Goal: Task Accomplishment & Management: Manage account settings

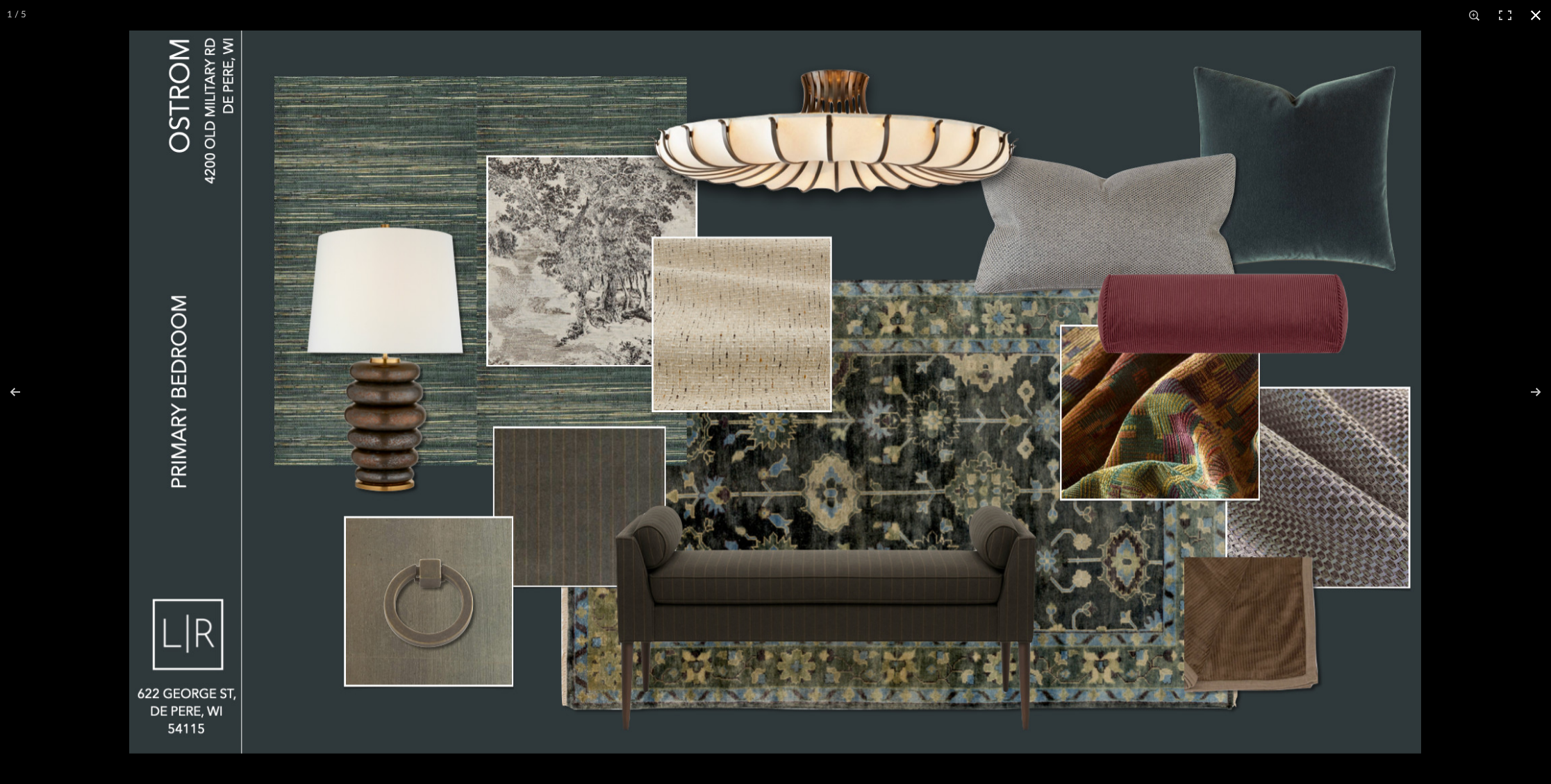
scroll to position [3, 0]
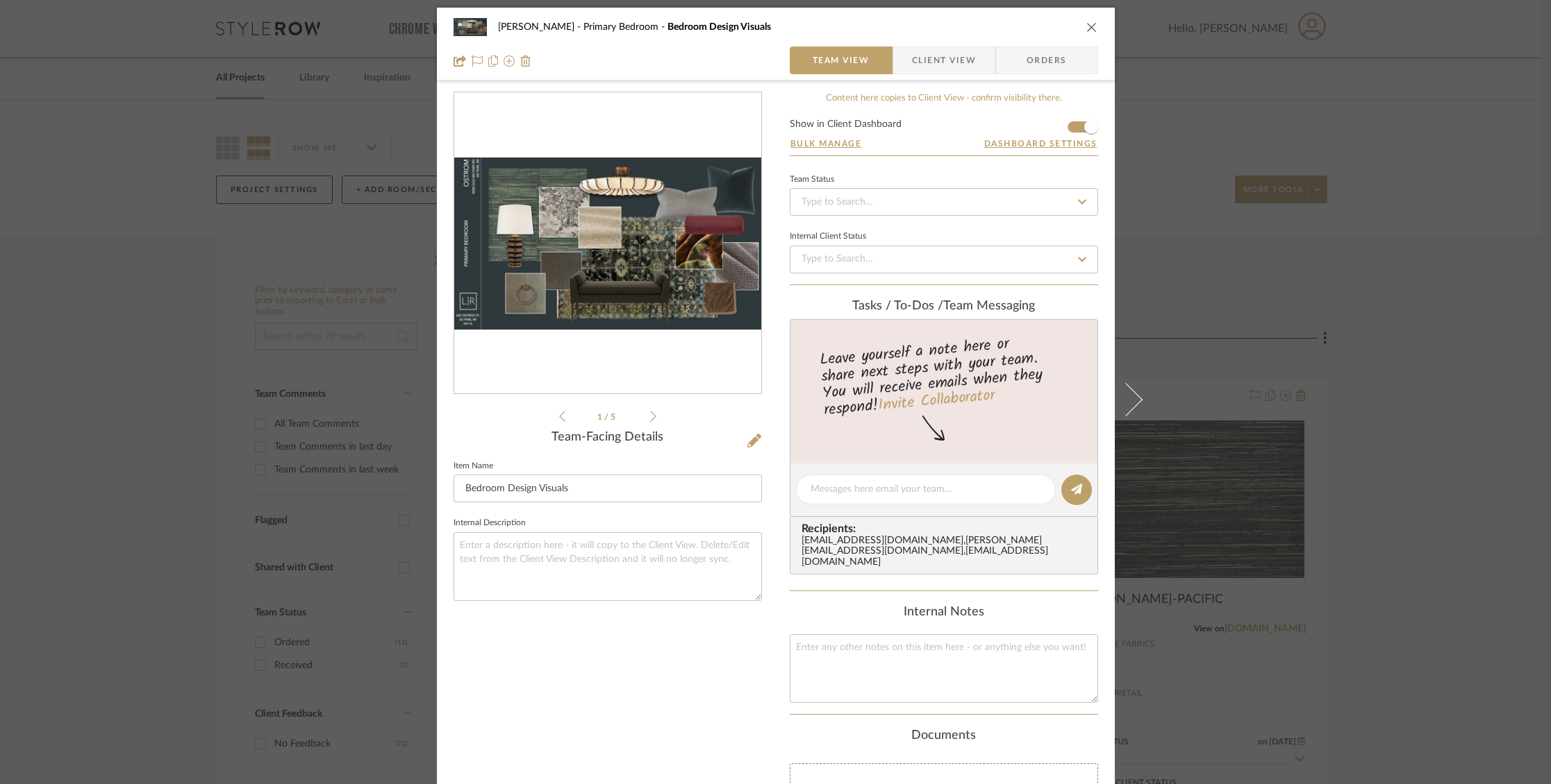
click at [1086, 23] on icon "close" at bounding box center [1091, 27] width 11 height 11
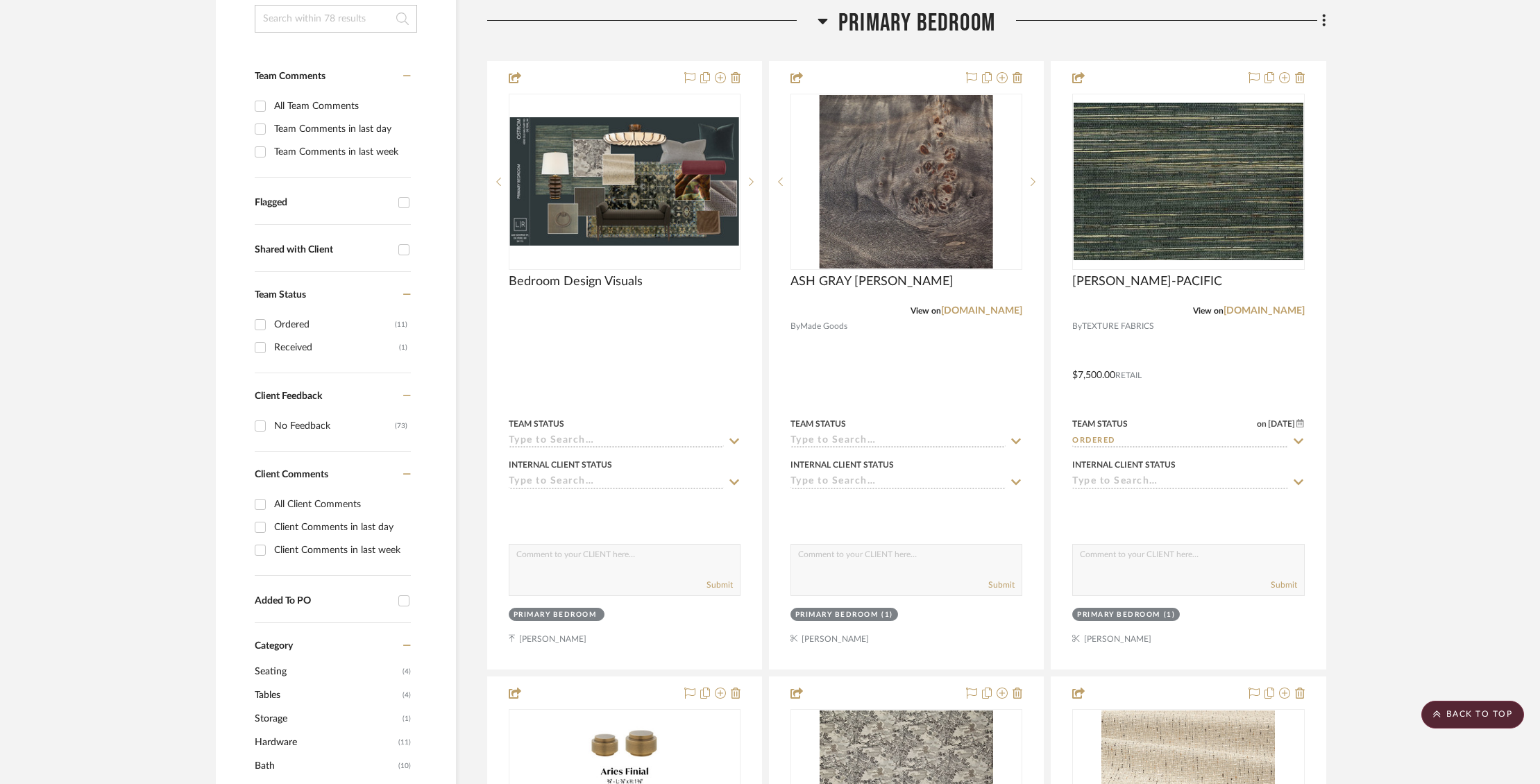
scroll to position [349, 0]
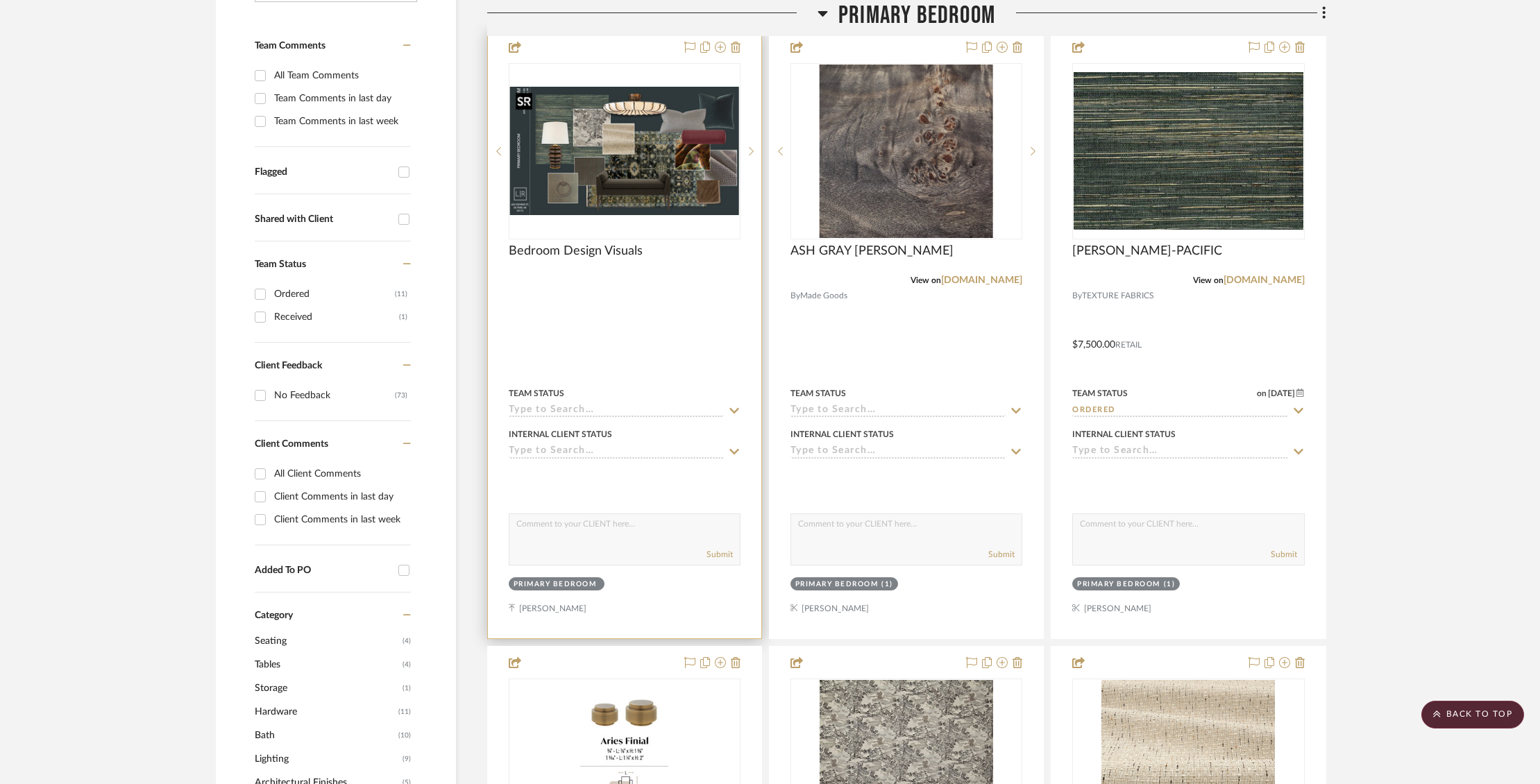
click at [616, 164] on img "0" at bounding box center [624, 151] width 229 height 129
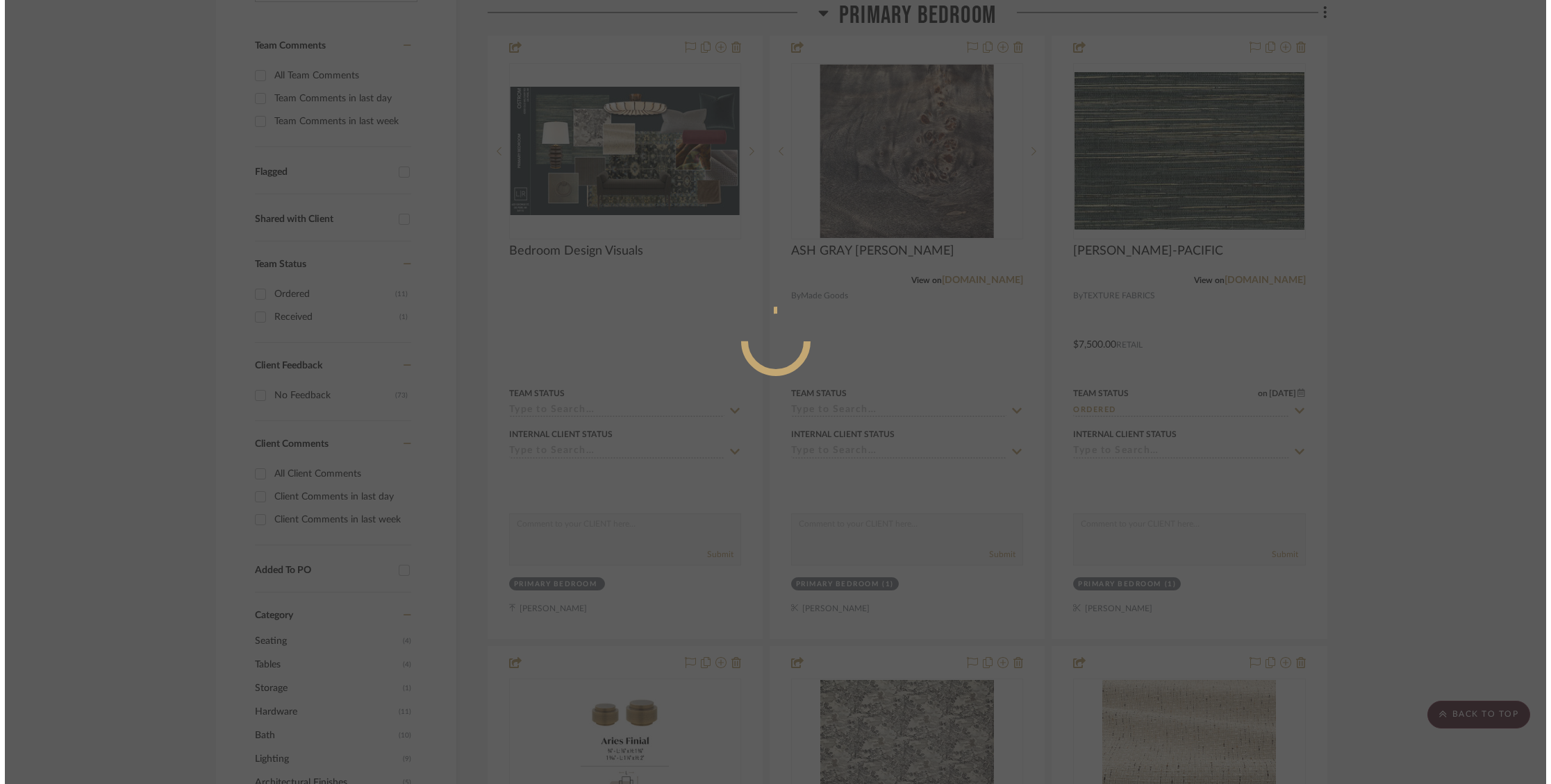
scroll to position [0, 0]
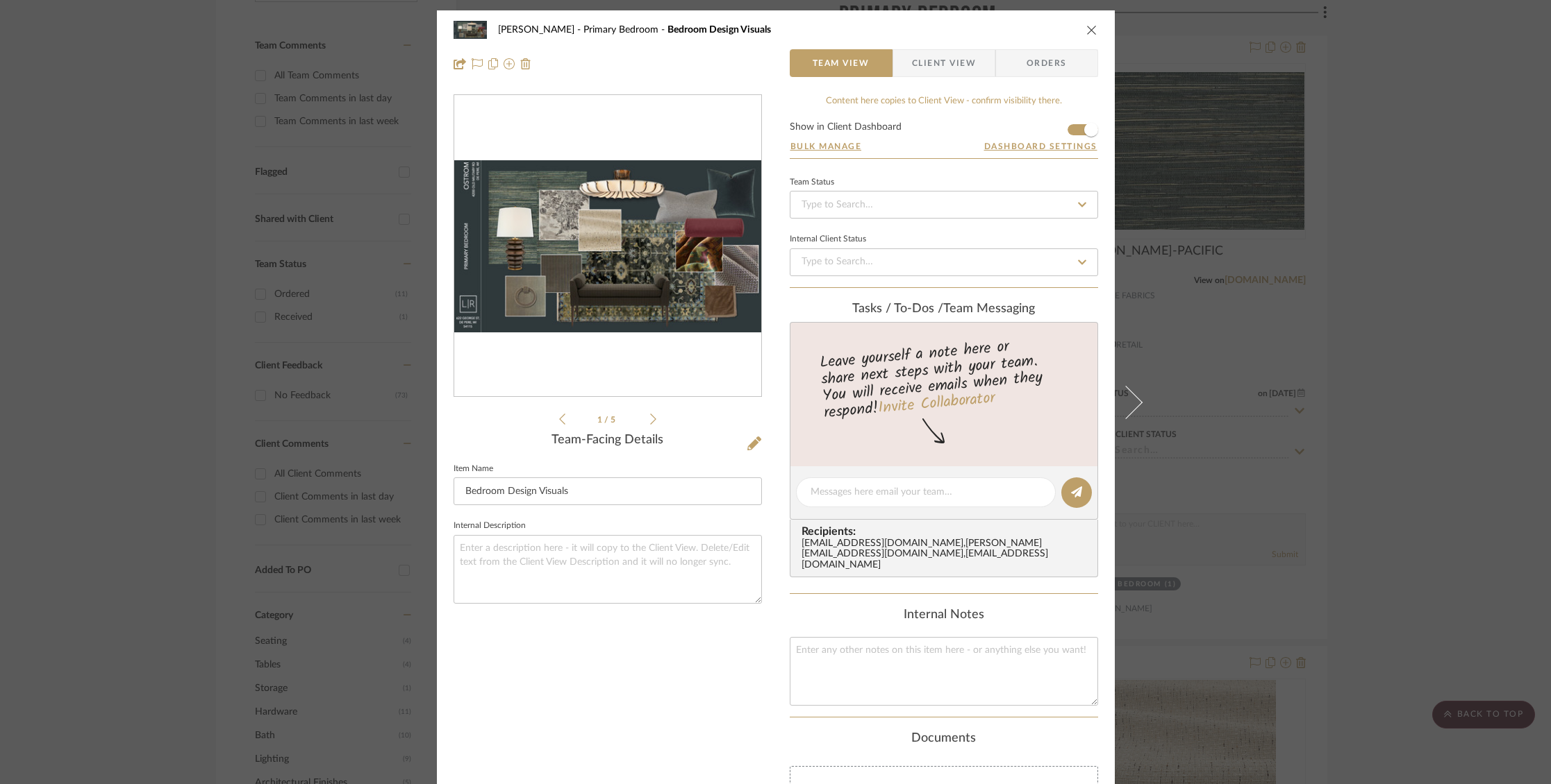
click at [650, 415] on icon at bounding box center [653, 419] width 6 height 13
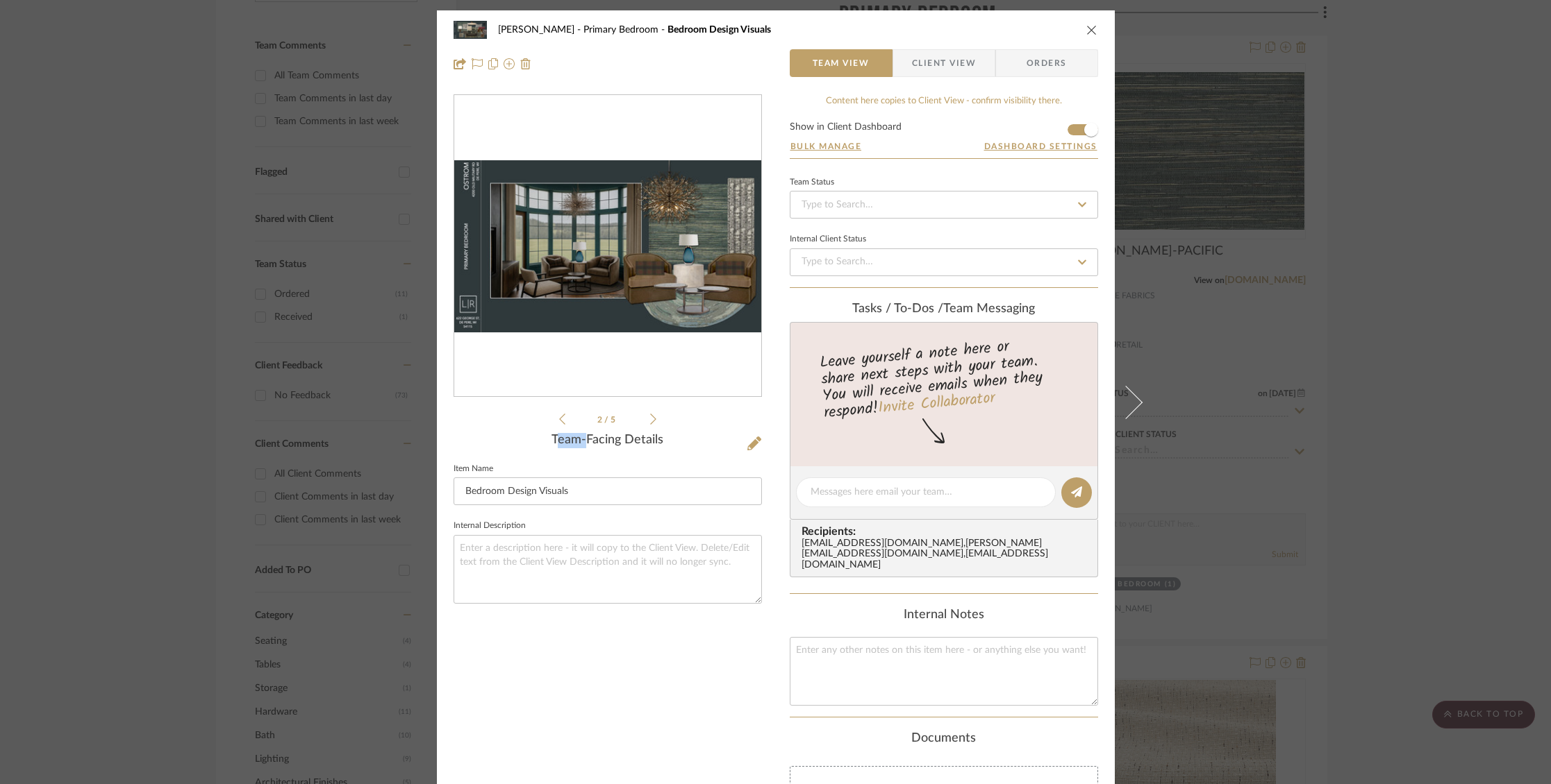
click at [644, 415] on li "2 / 5" at bounding box center [608, 419] width 85 height 17
click at [650, 415] on icon at bounding box center [653, 419] width 6 height 11
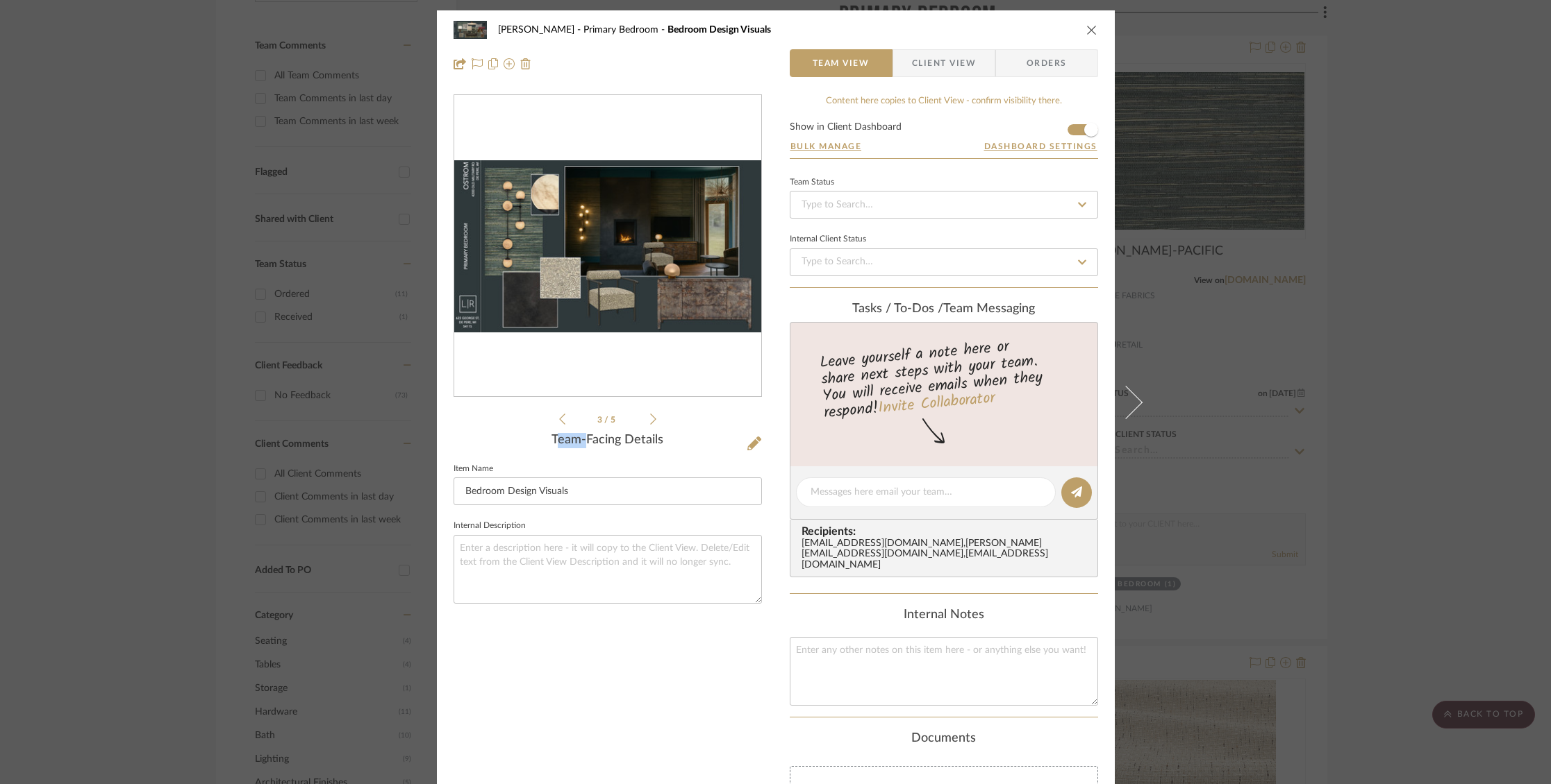
click at [650, 415] on icon at bounding box center [653, 419] width 6 height 11
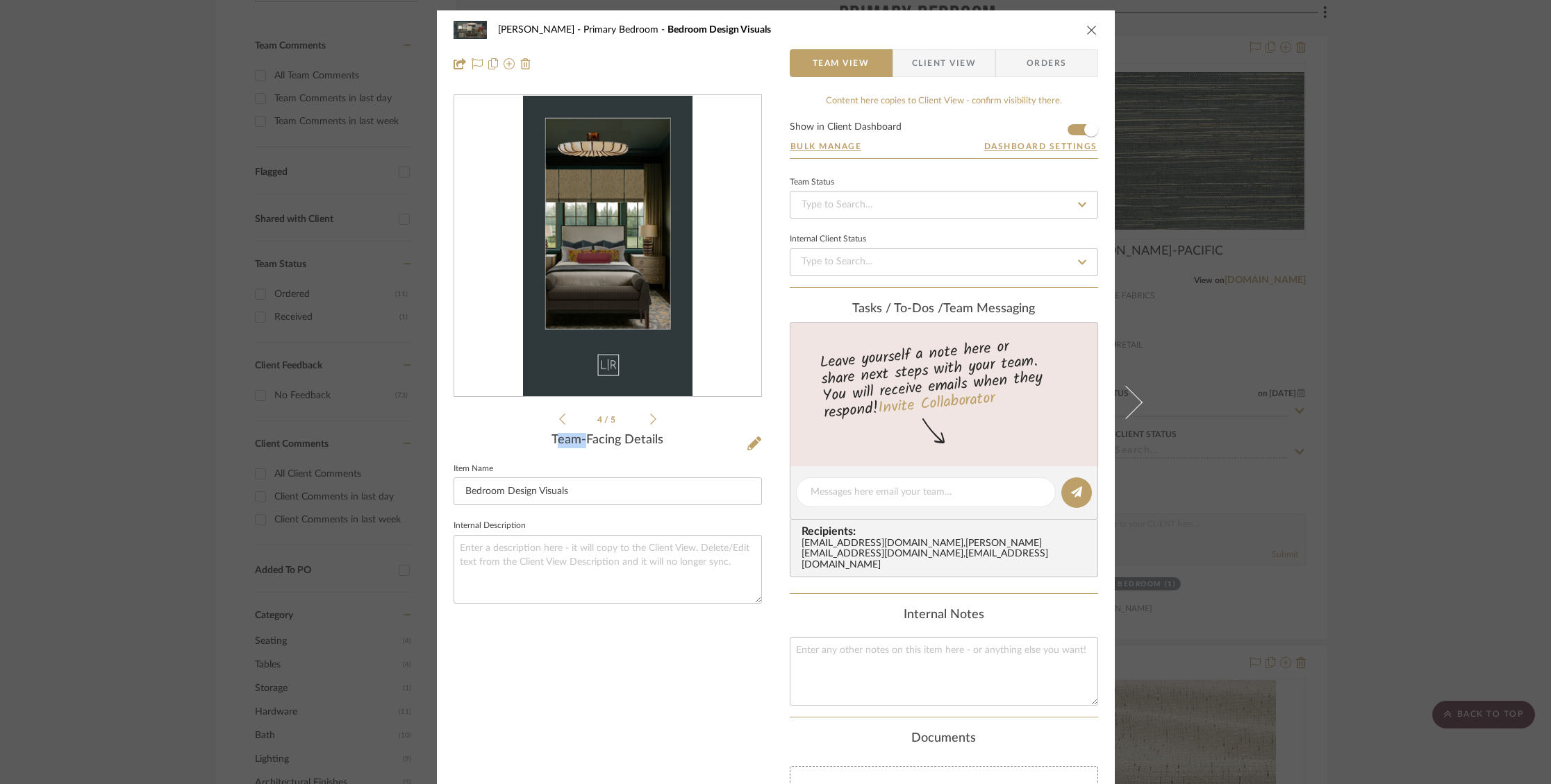
click at [650, 415] on icon at bounding box center [653, 419] width 6 height 11
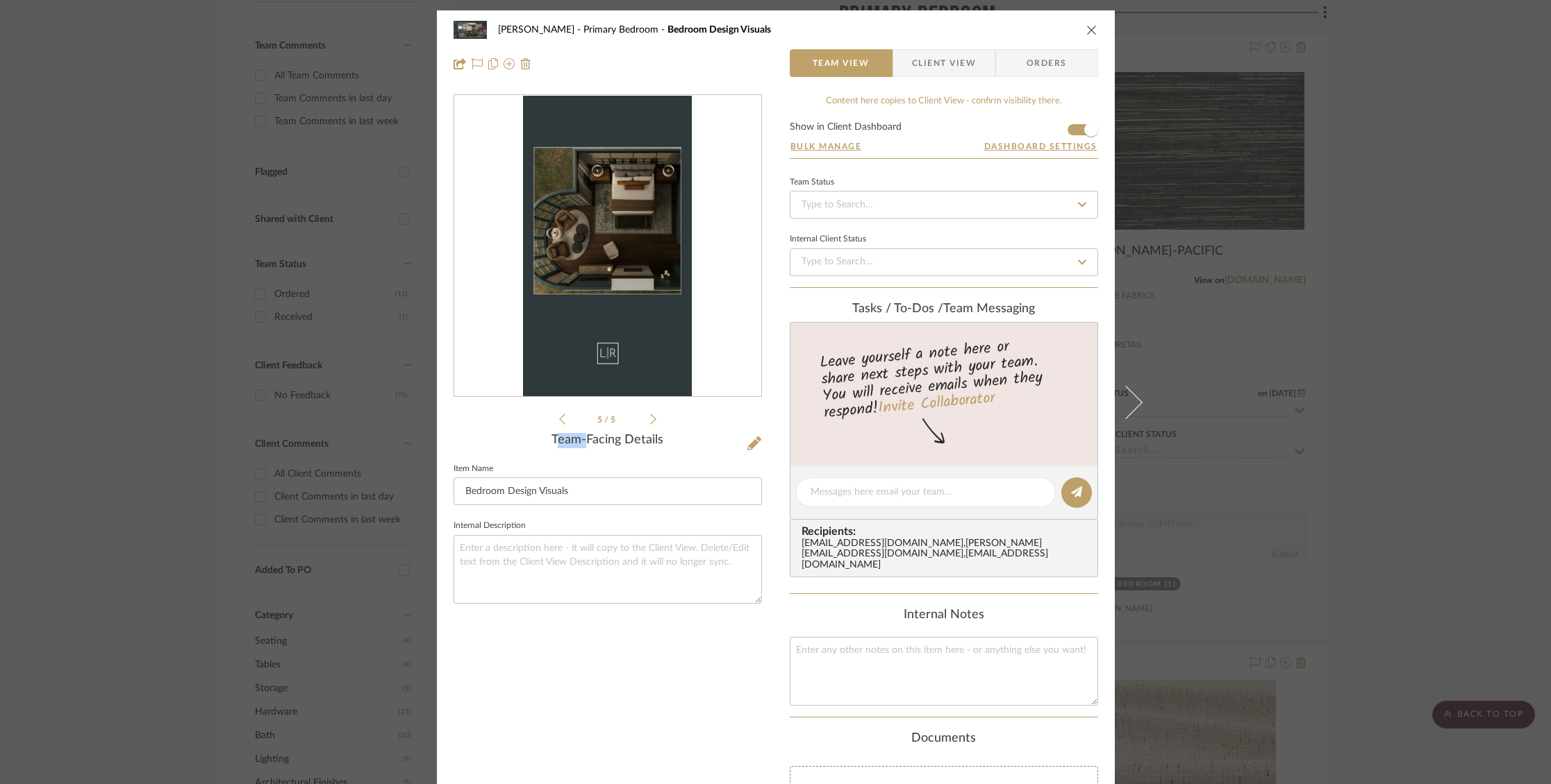
click at [650, 415] on icon at bounding box center [653, 419] width 6 height 11
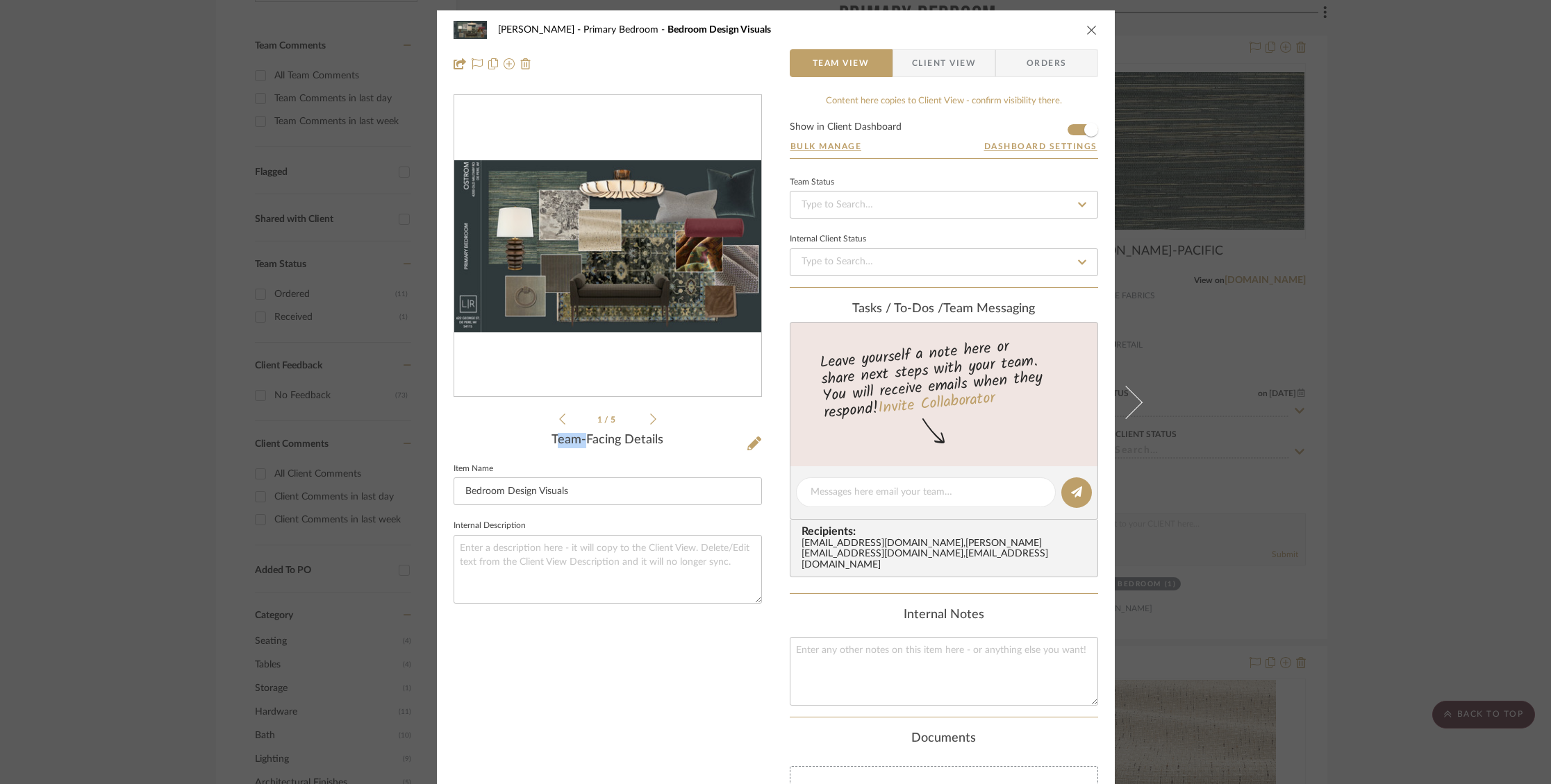
click at [650, 415] on icon at bounding box center [653, 419] width 6 height 11
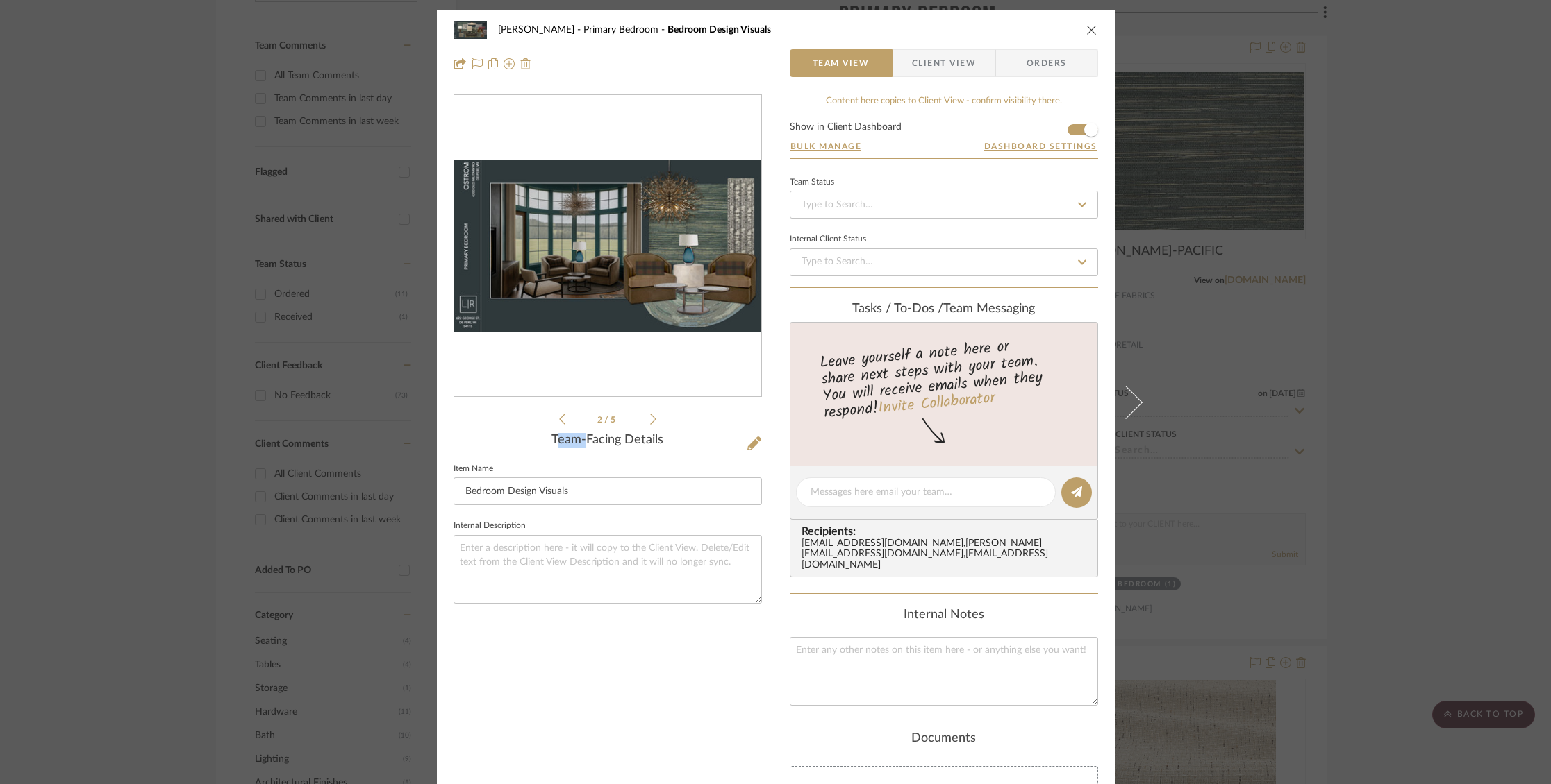
click at [650, 415] on icon at bounding box center [653, 419] width 6 height 11
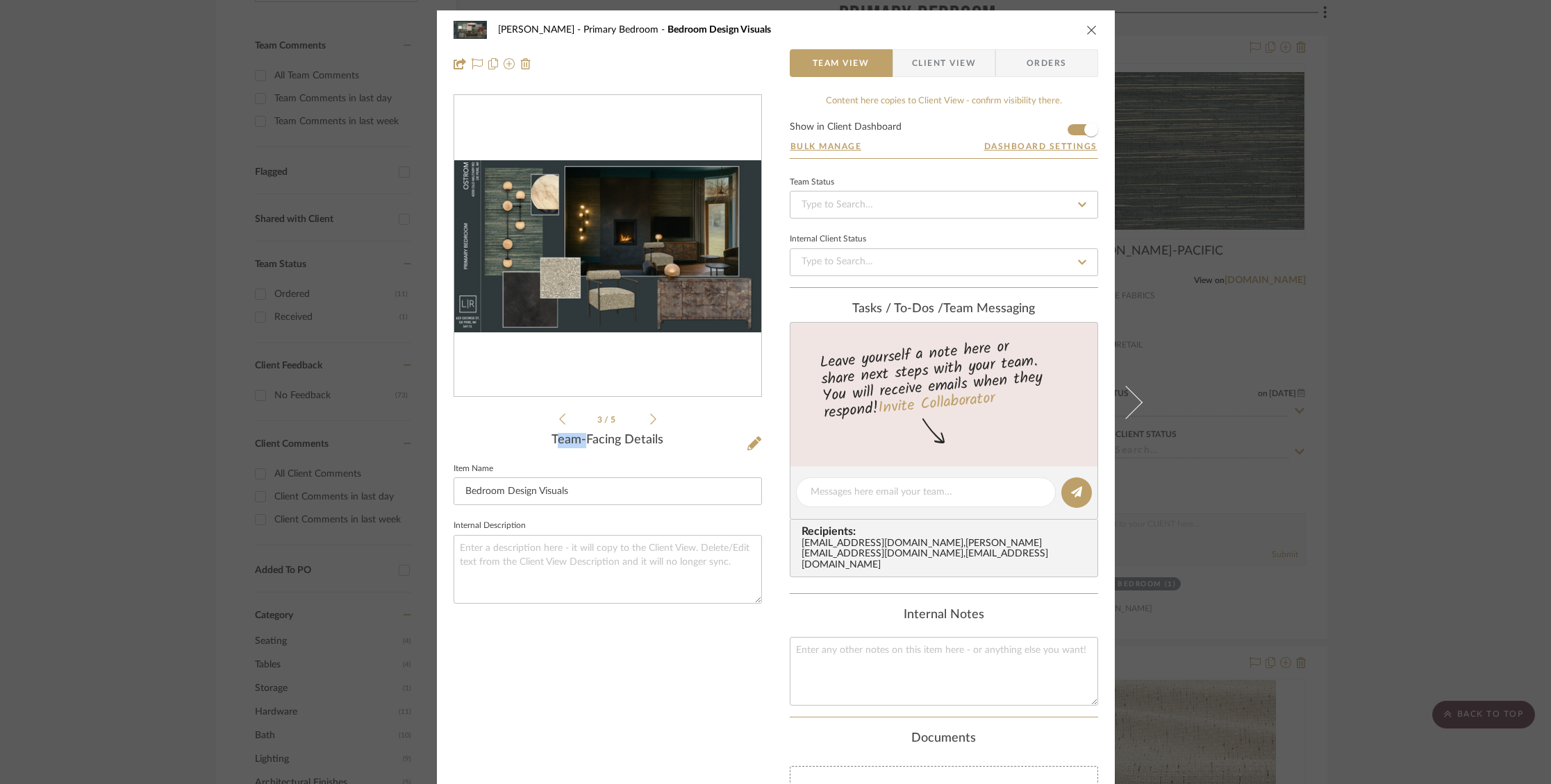
click at [650, 415] on icon at bounding box center [653, 419] width 6 height 11
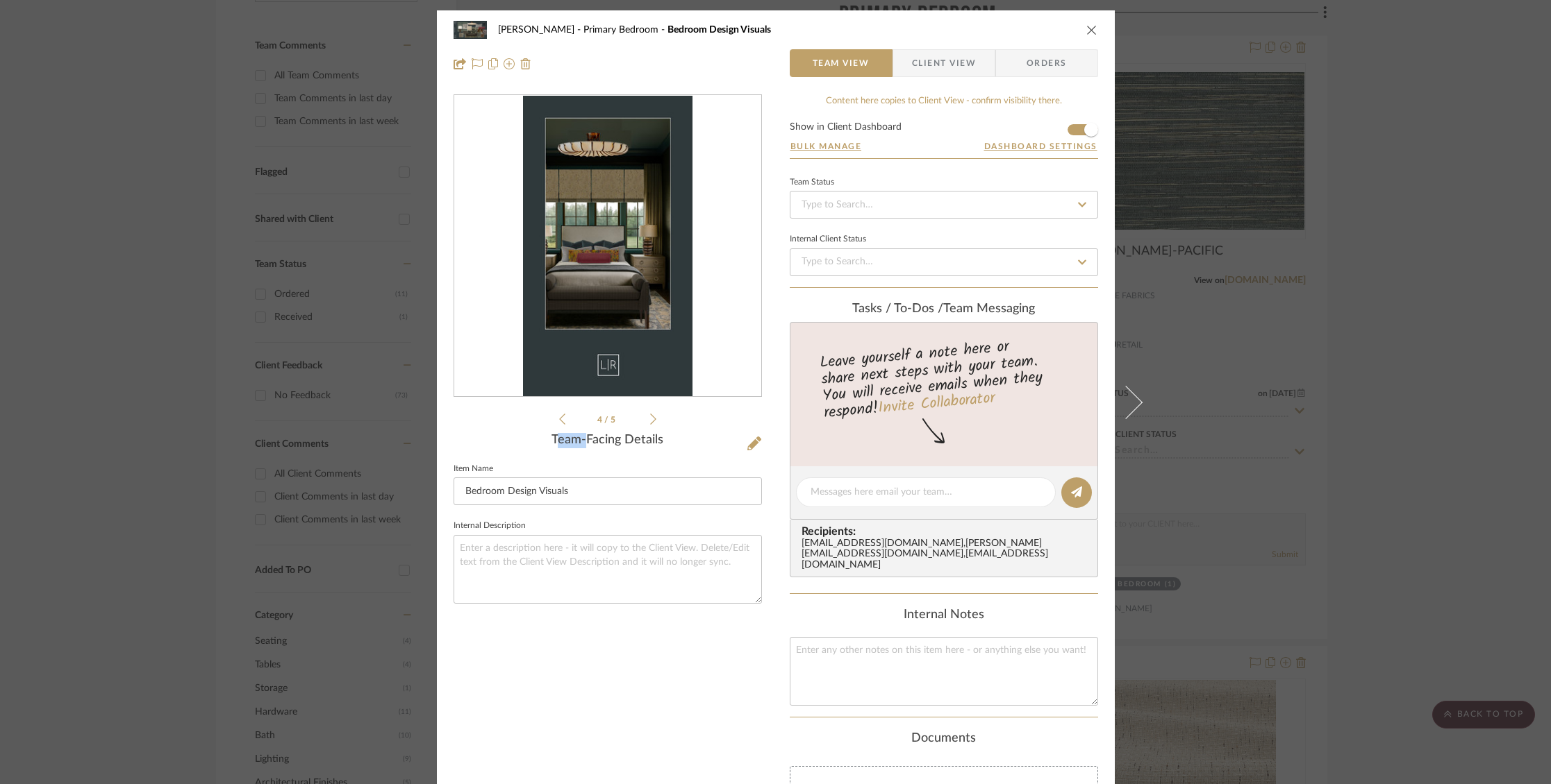
click at [650, 415] on icon at bounding box center [653, 419] width 6 height 11
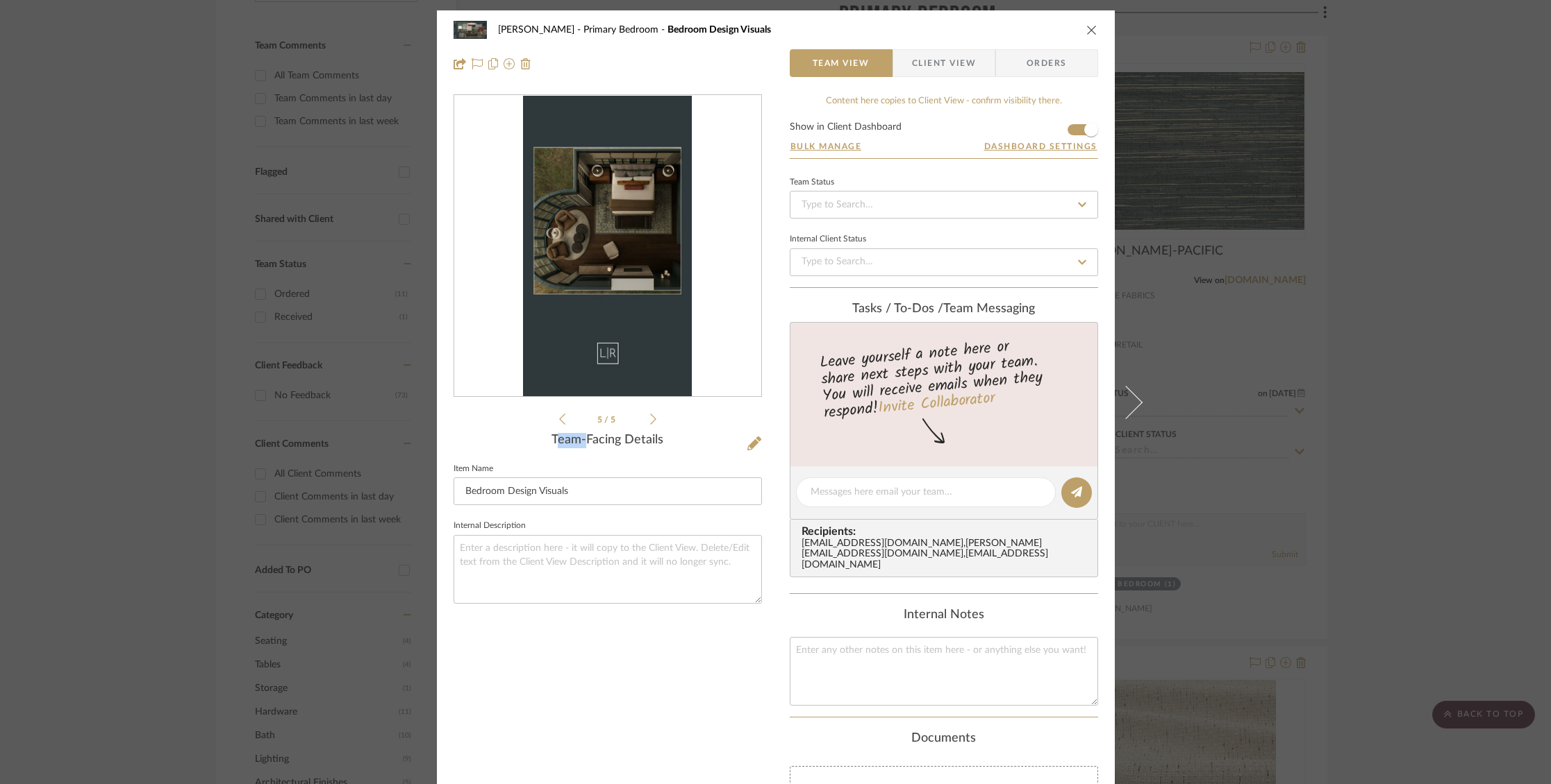
click at [650, 415] on icon at bounding box center [653, 419] width 6 height 11
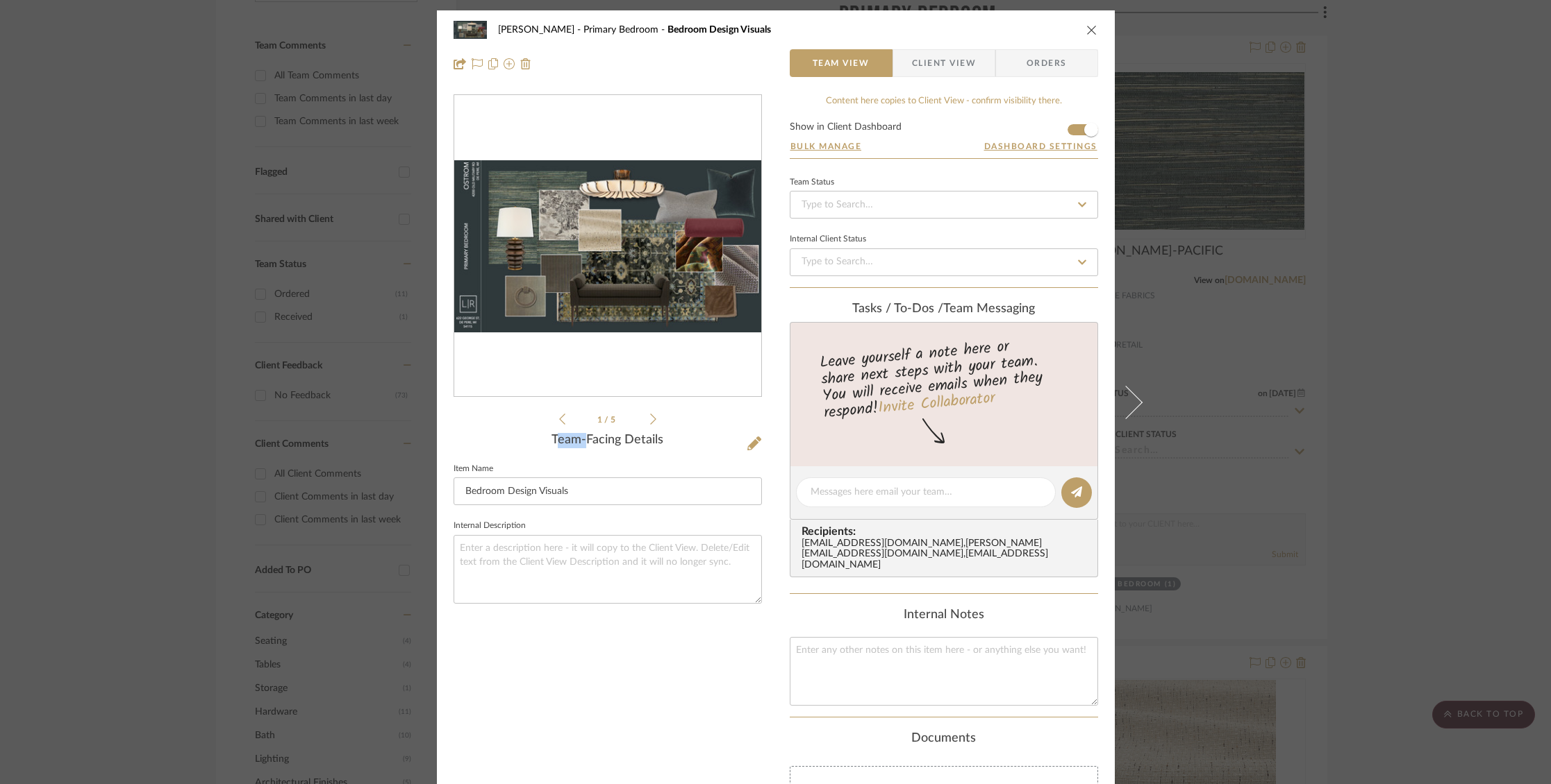
click at [650, 415] on icon at bounding box center [653, 419] width 6 height 11
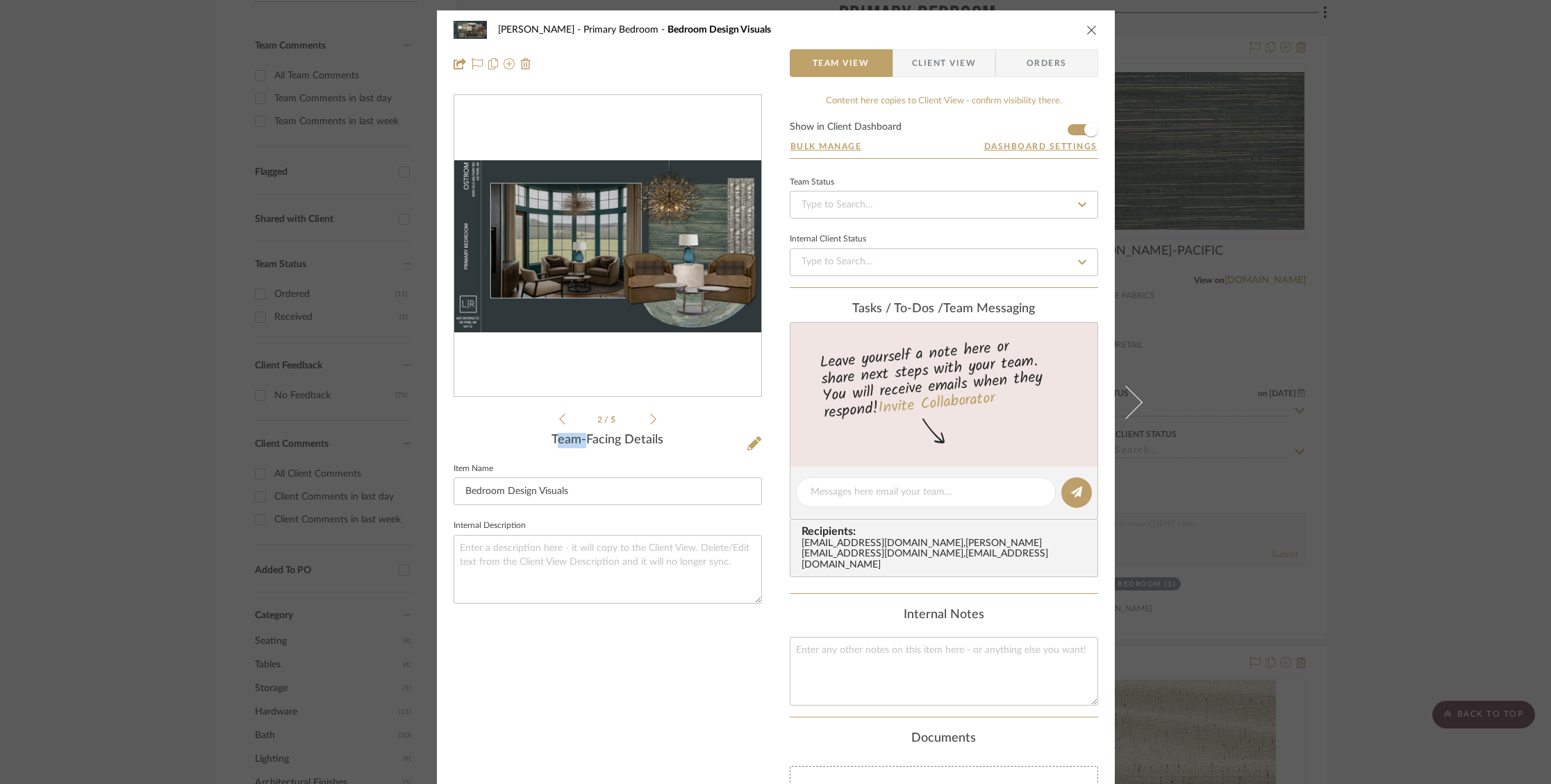
click at [656, 242] on img "1" at bounding box center [607, 246] width 307 height 172
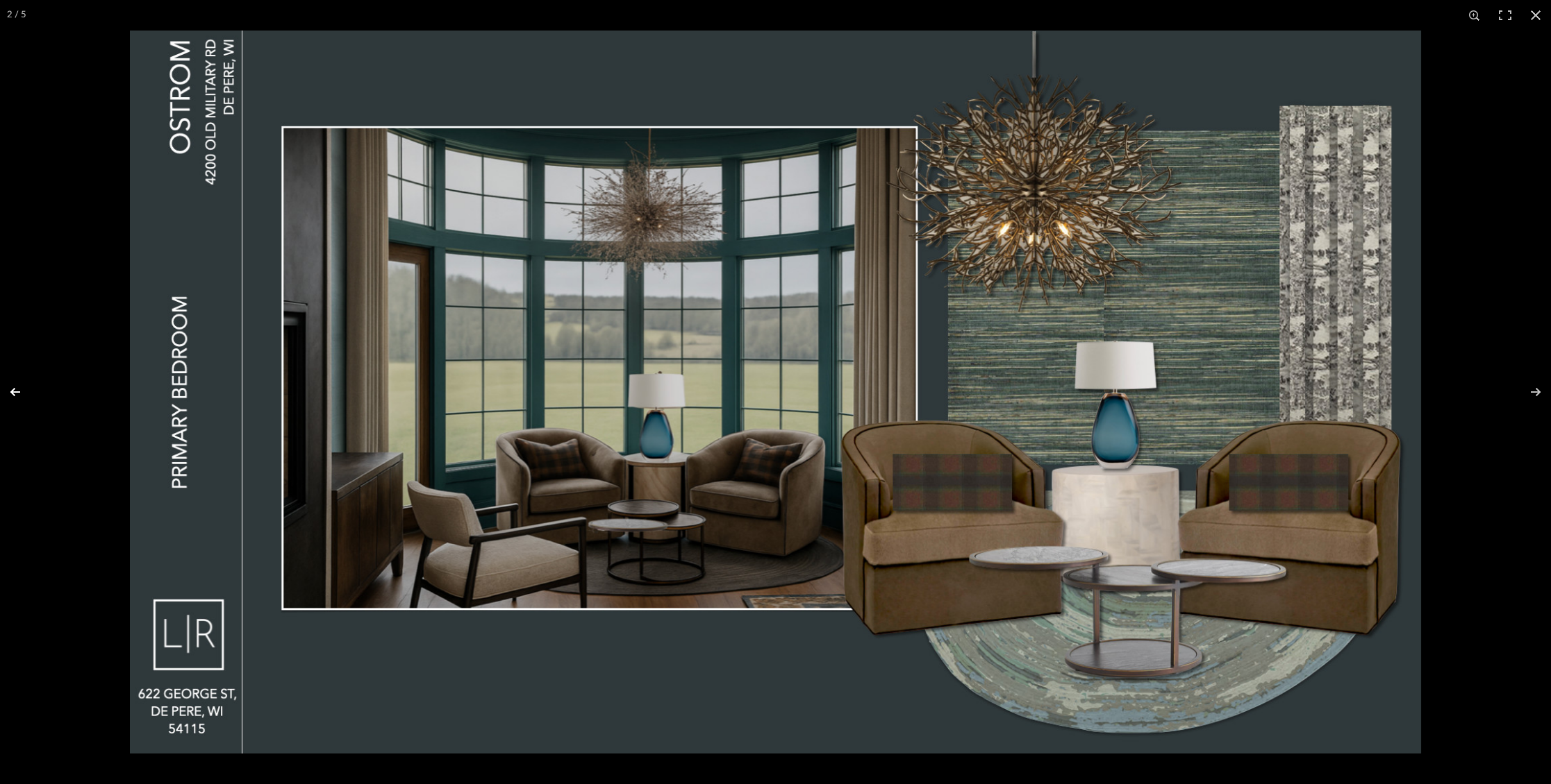
click at [18, 393] on button at bounding box center [24, 392] width 49 height 69
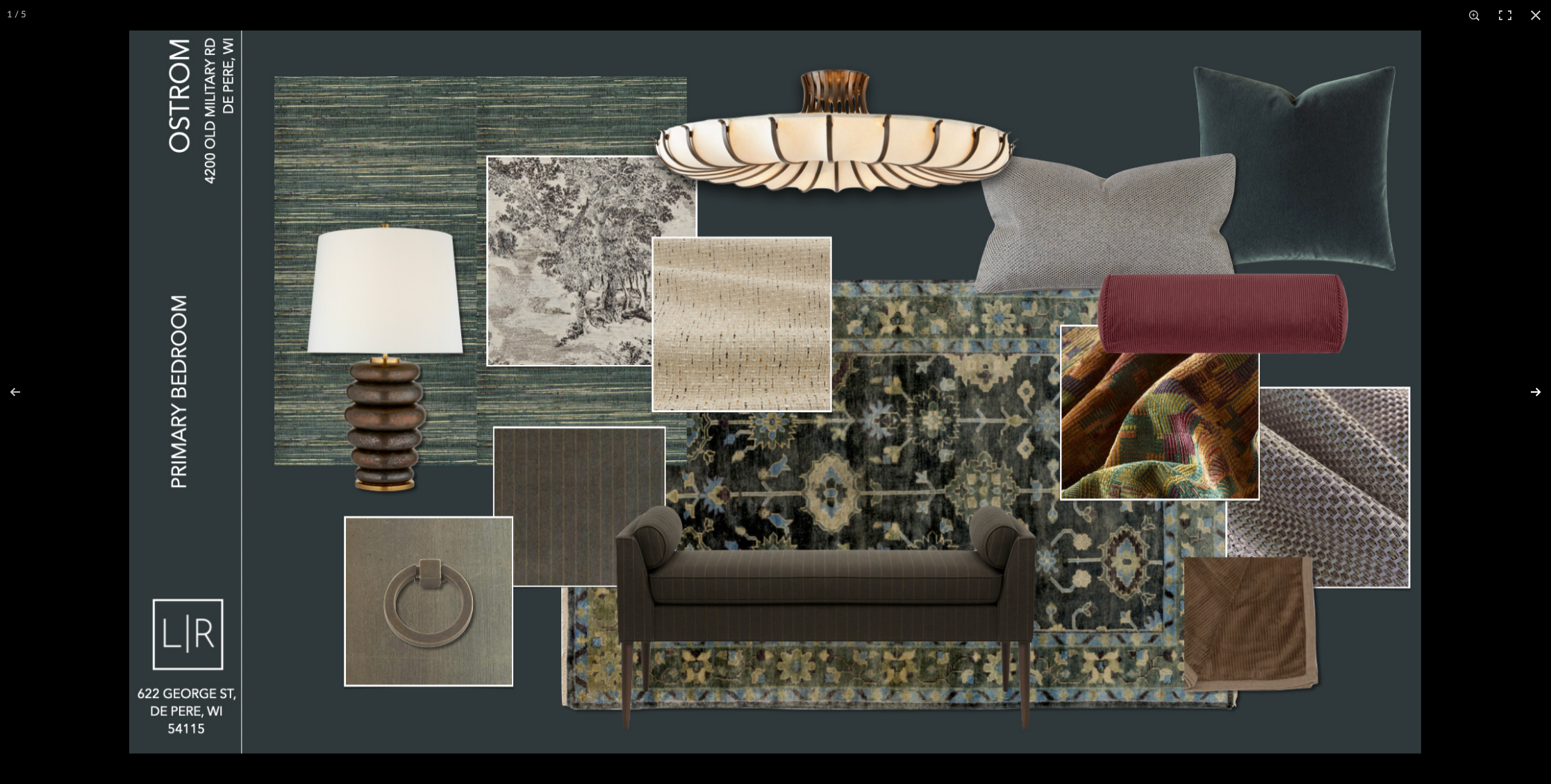
click at [1531, 389] on button at bounding box center [1527, 392] width 49 height 69
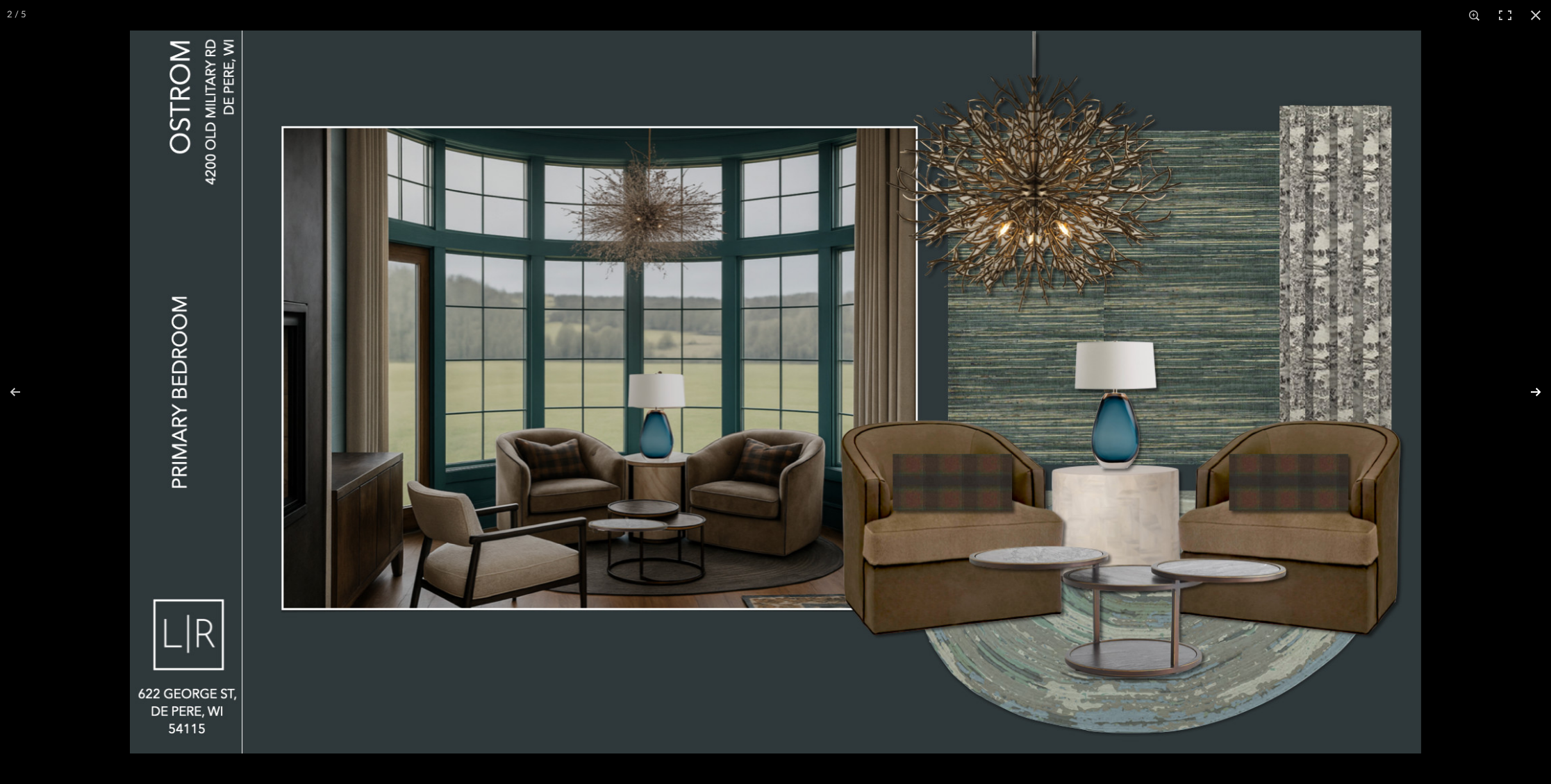
click at [1531, 389] on button at bounding box center [1527, 392] width 49 height 69
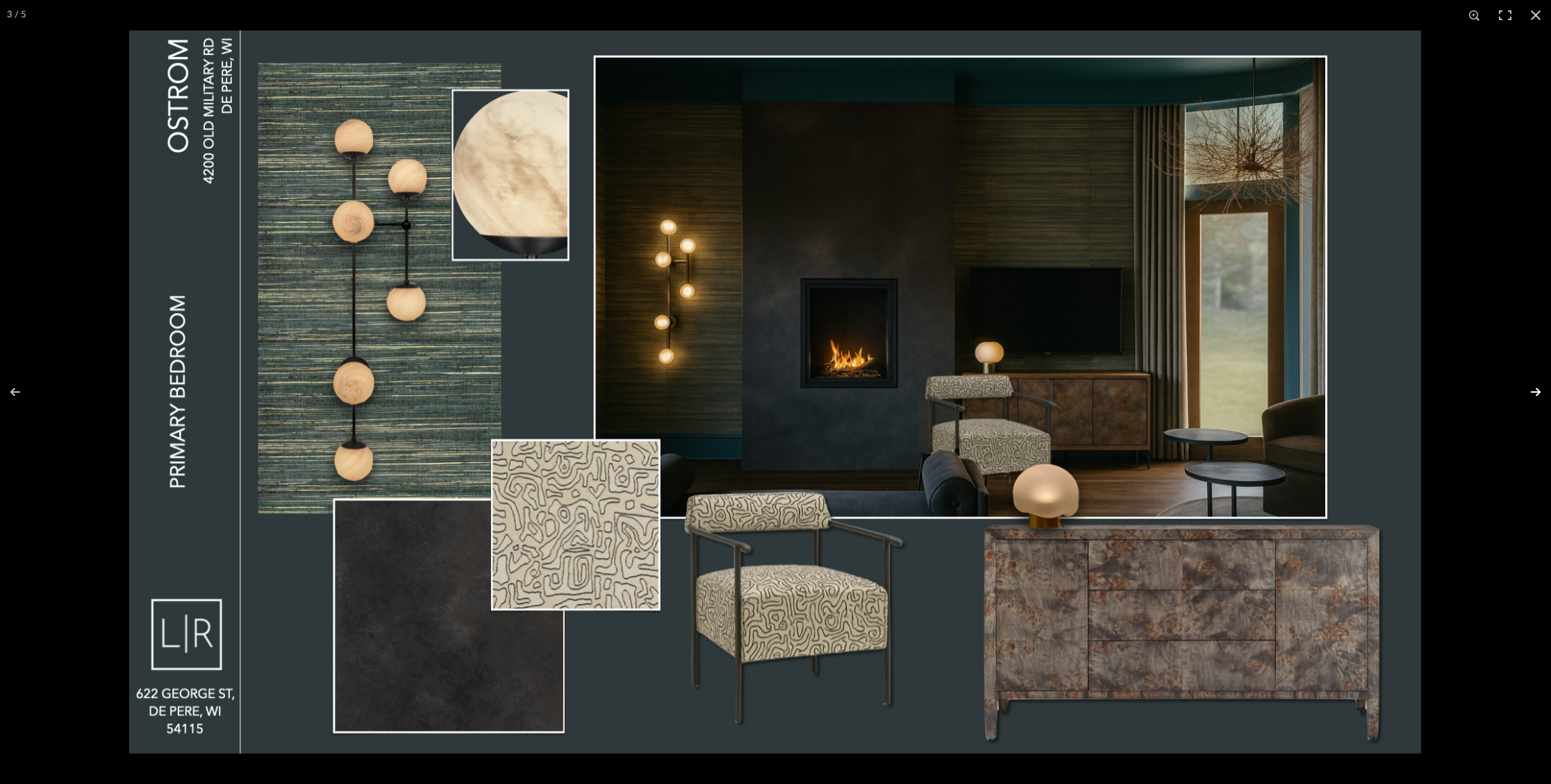
click at [1531, 389] on button at bounding box center [1527, 392] width 49 height 69
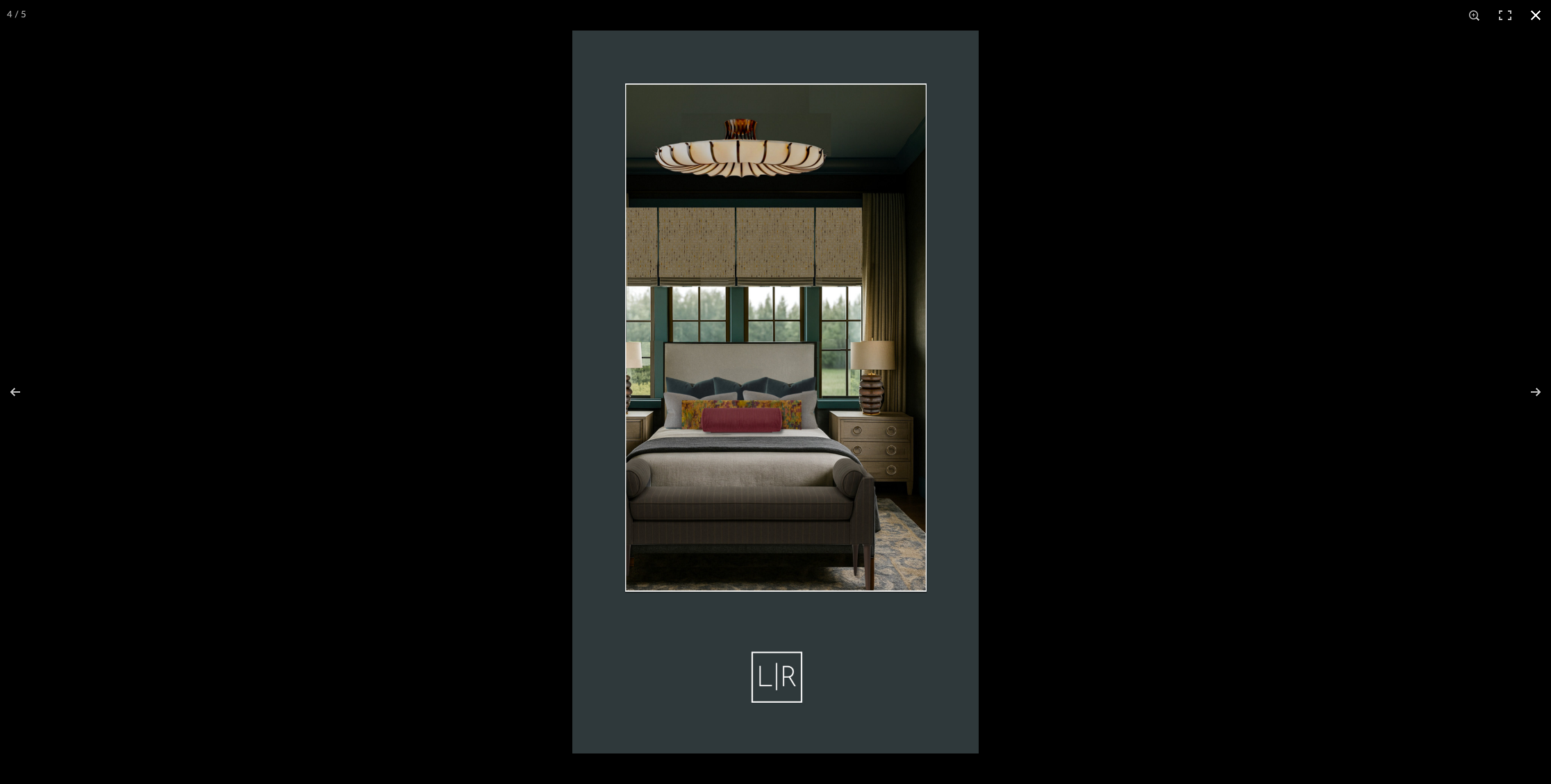
click at [1541, 10] on button at bounding box center [1535, 15] width 30 height 30
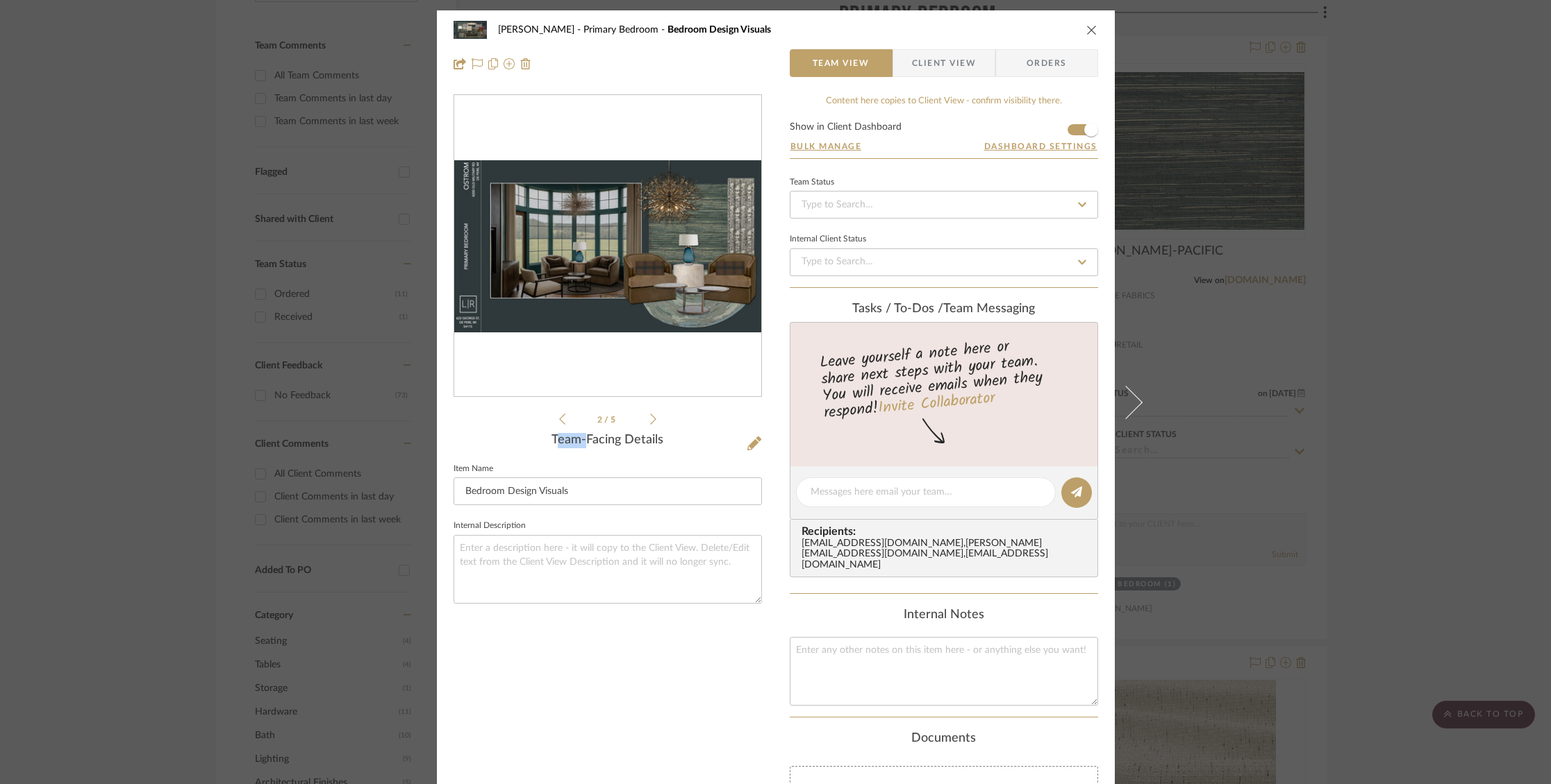
click at [1092, 30] on icon "close" at bounding box center [1091, 30] width 11 height 11
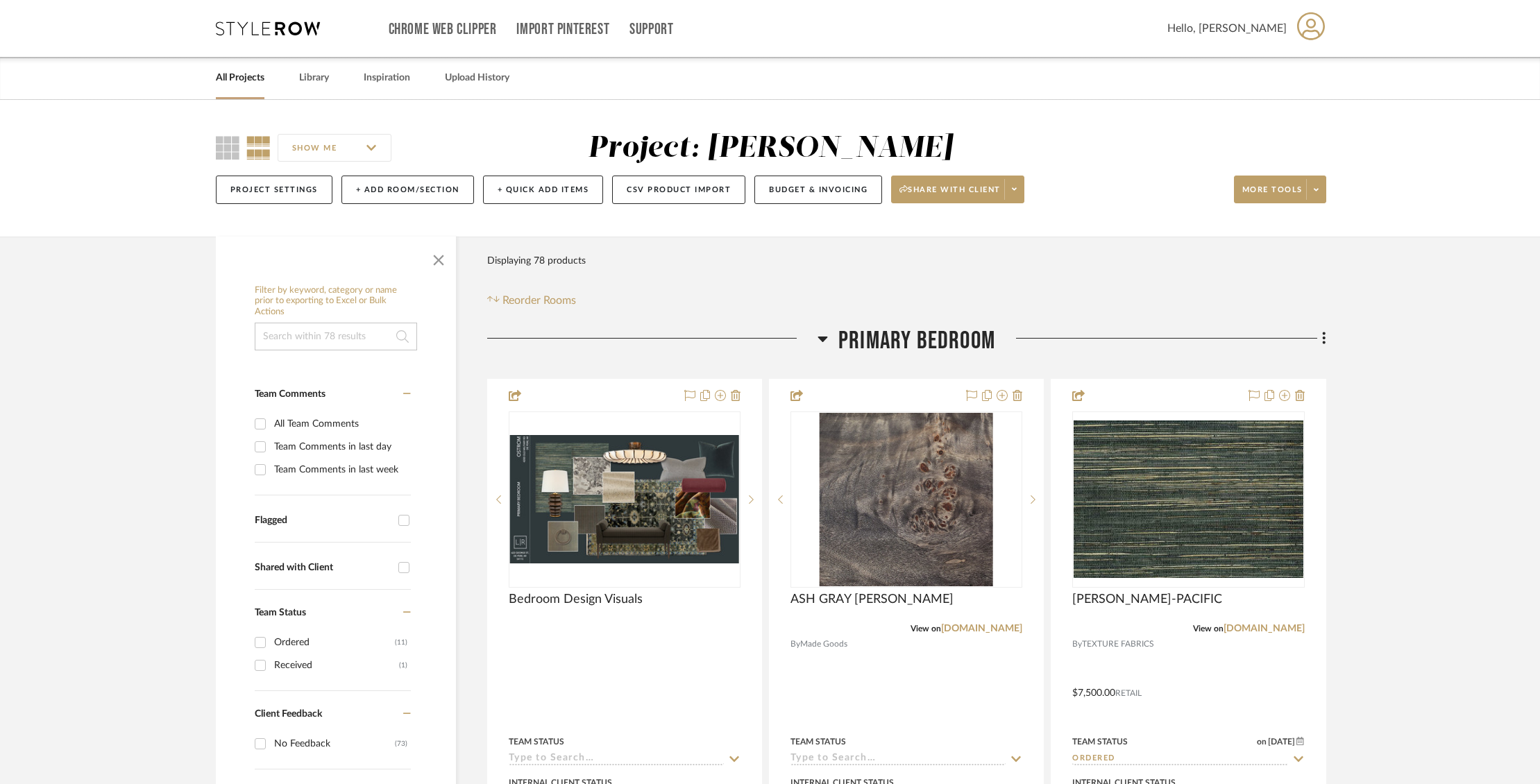
click at [245, 84] on link "All Projects" at bounding box center [240, 78] width 49 height 18
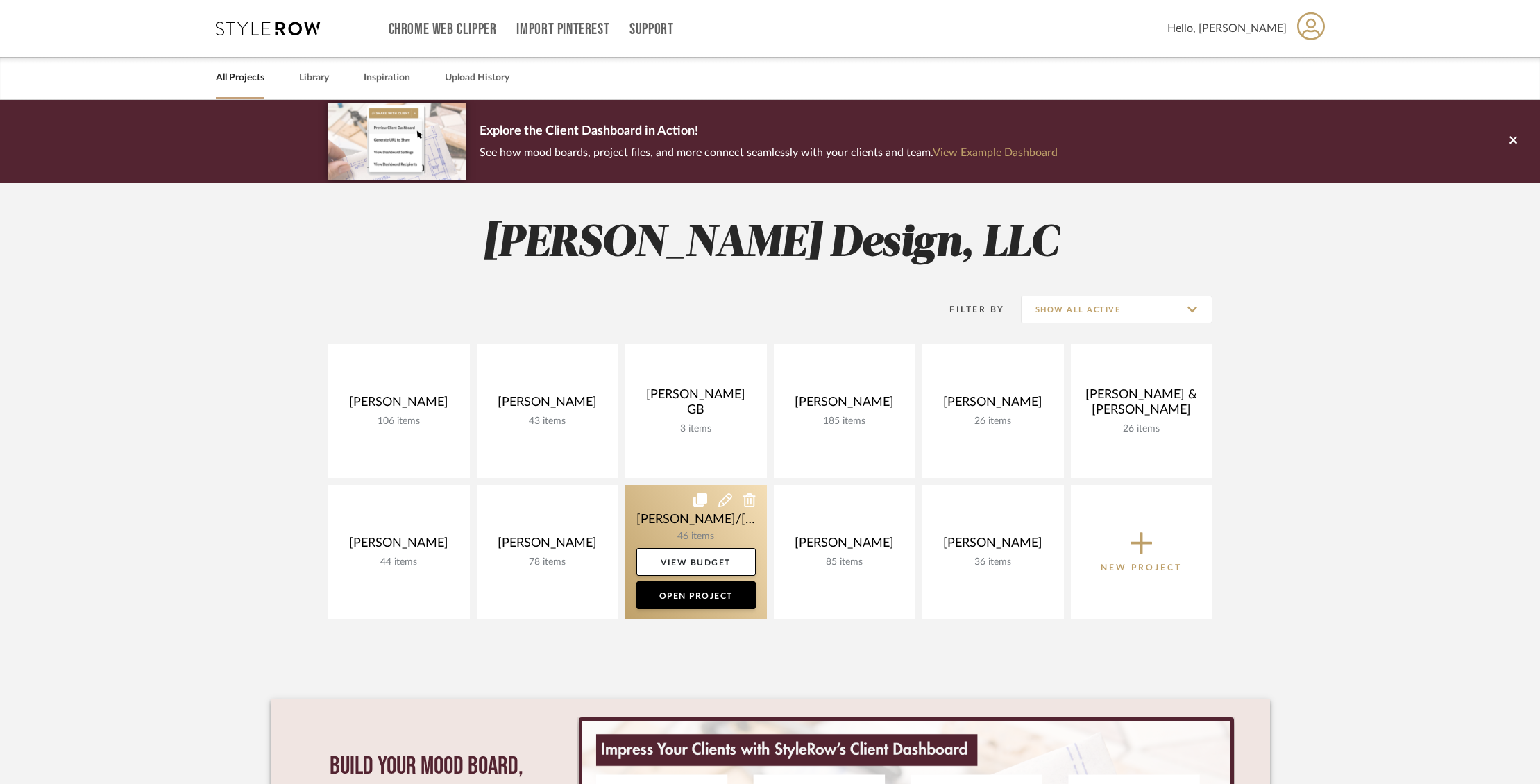
click at [643, 498] on link at bounding box center [696, 552] width 142 height 134
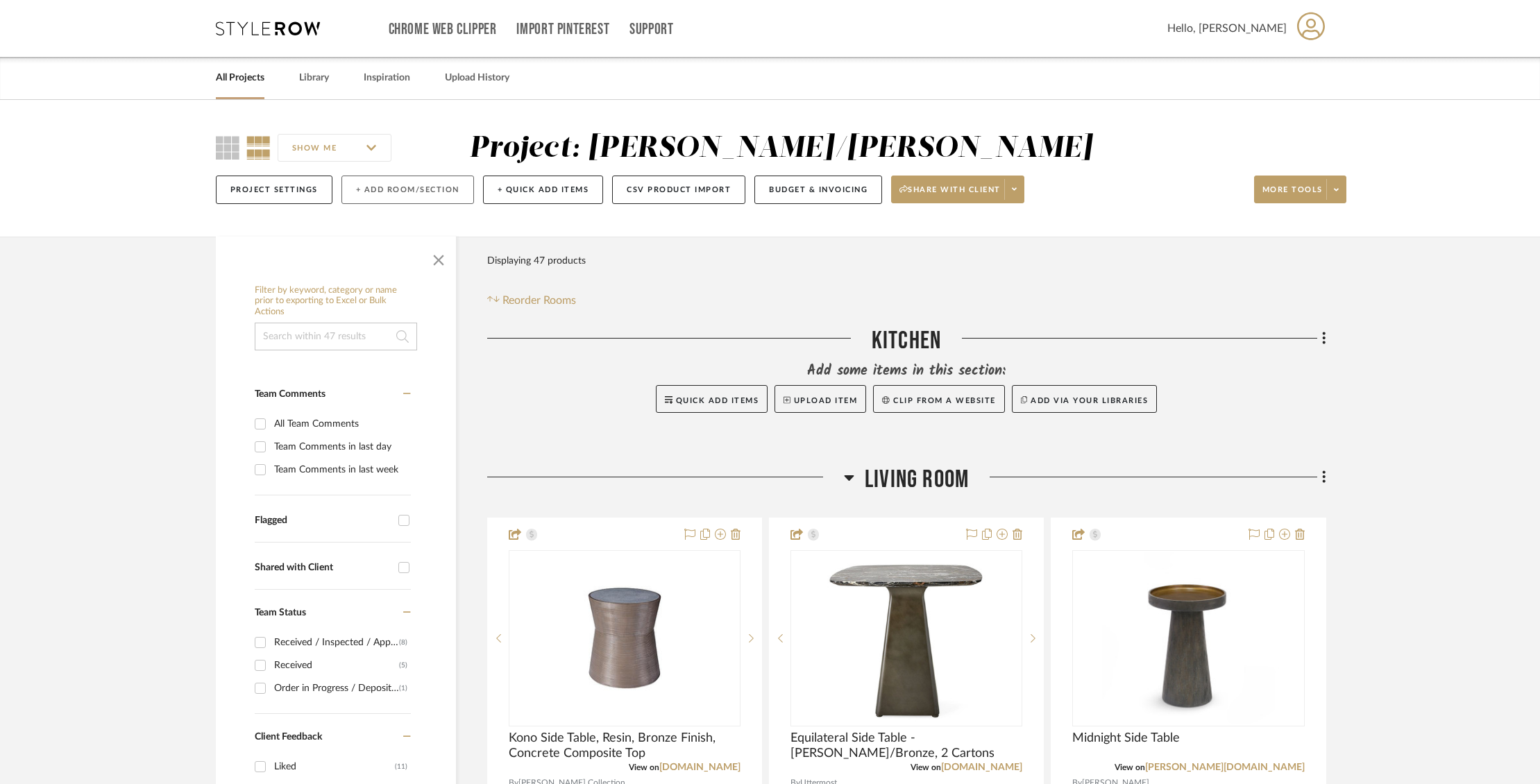
click at [424, 193] on button "+ Add Room/Section" at bounding box center [407, 190] width 132 height 29
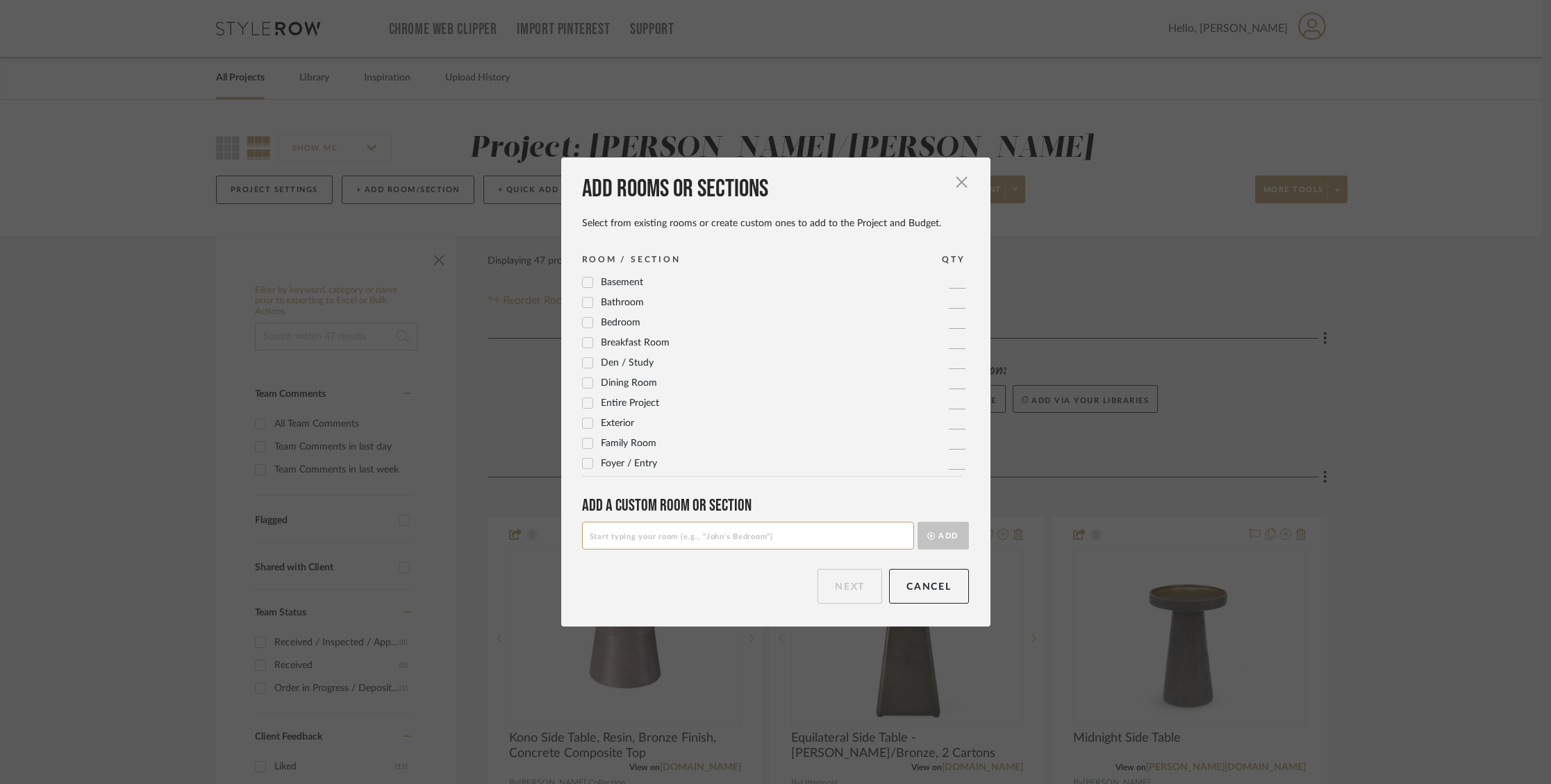
click at [586, 384] on icon at bounding box center [587, 383] width 10 height 10
click at [837, 584] on button "Next" at bounding box center [849, 586] width 64 height 35
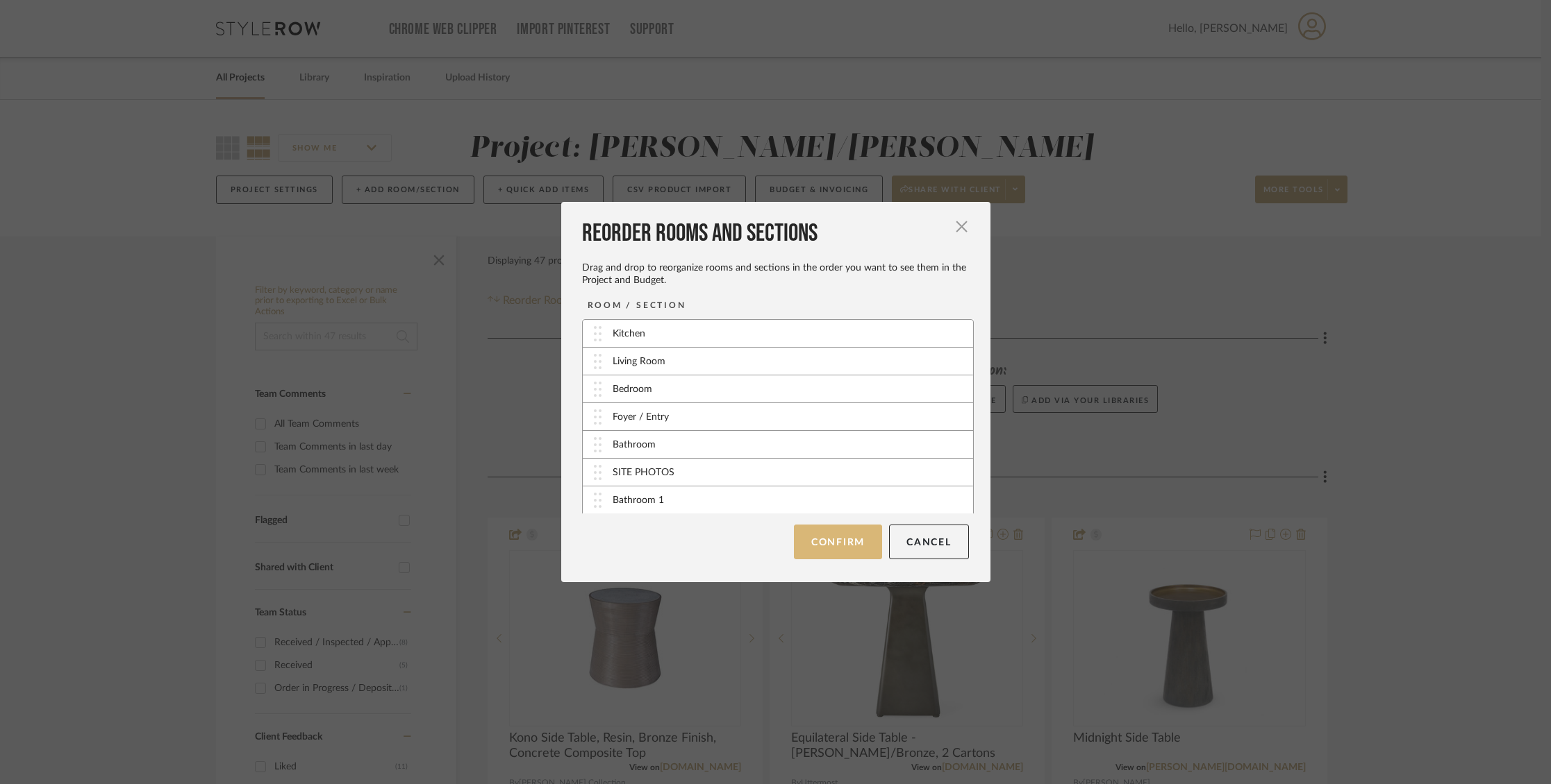
click at [835, 547] on button "Confirm" at bounding box center [838, 542] width 88 height 35
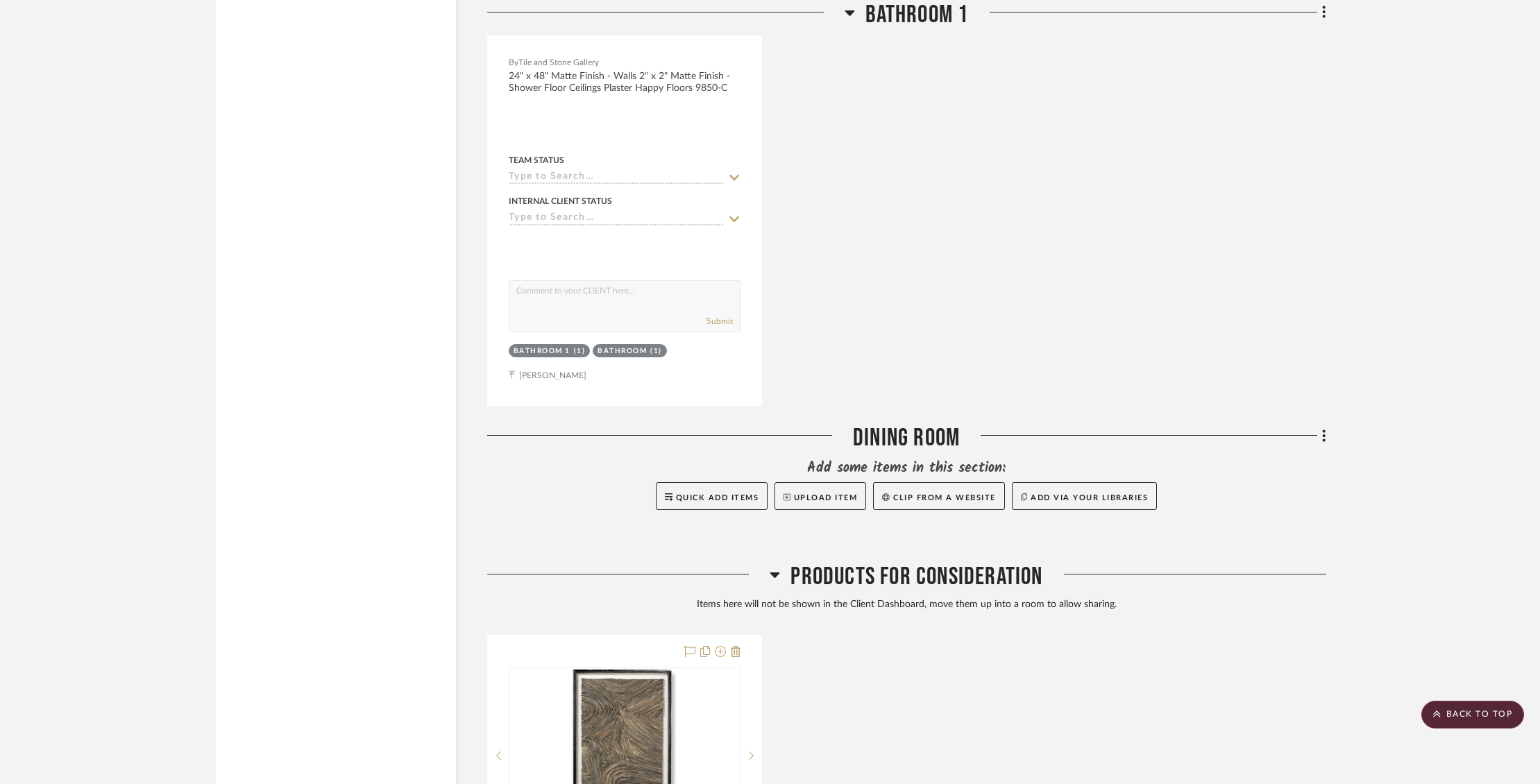
scroll to position [7318, 0]
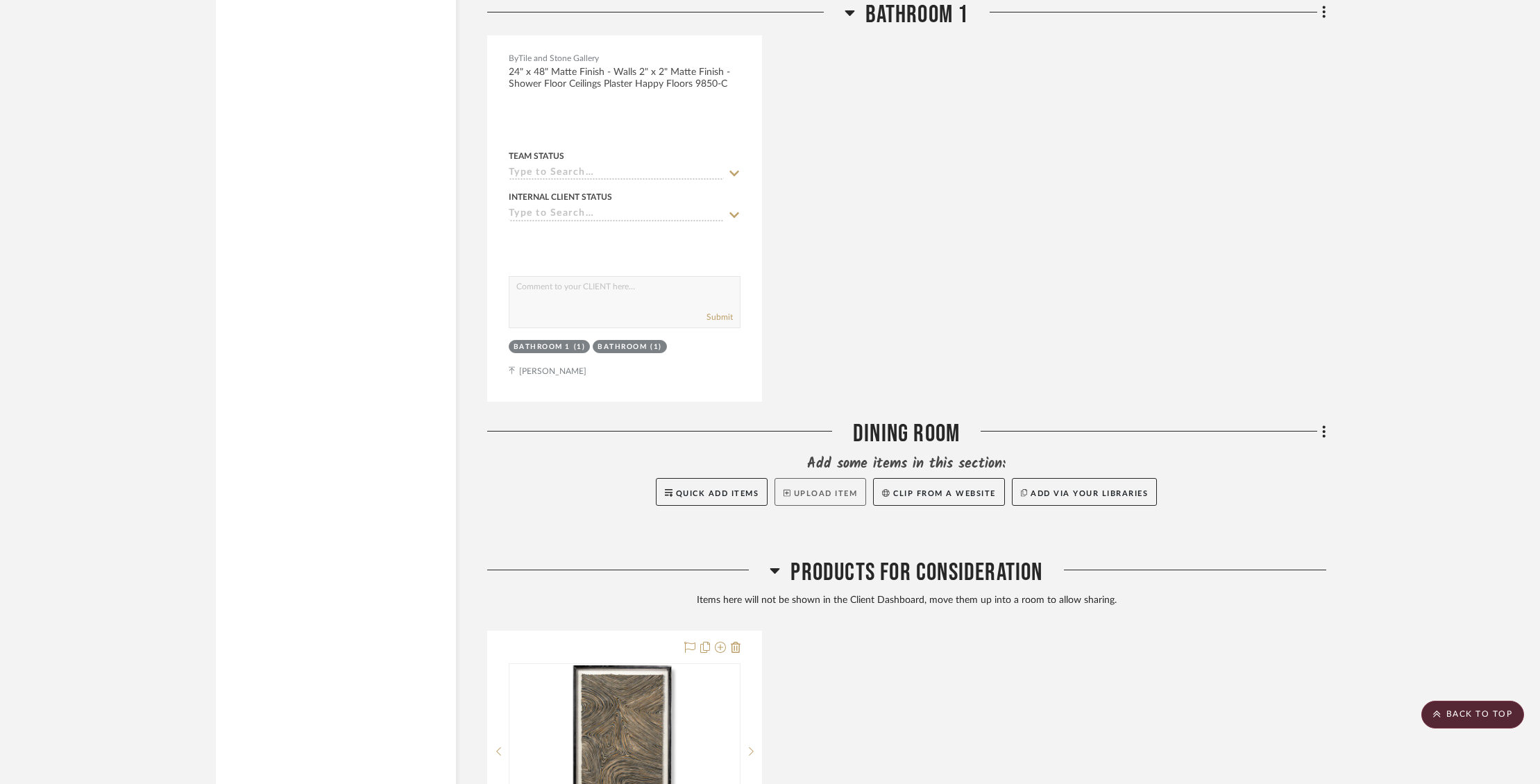
click at [807, 486] on button "Upload Item" at bounding box center [820, 492] width 92 height 28
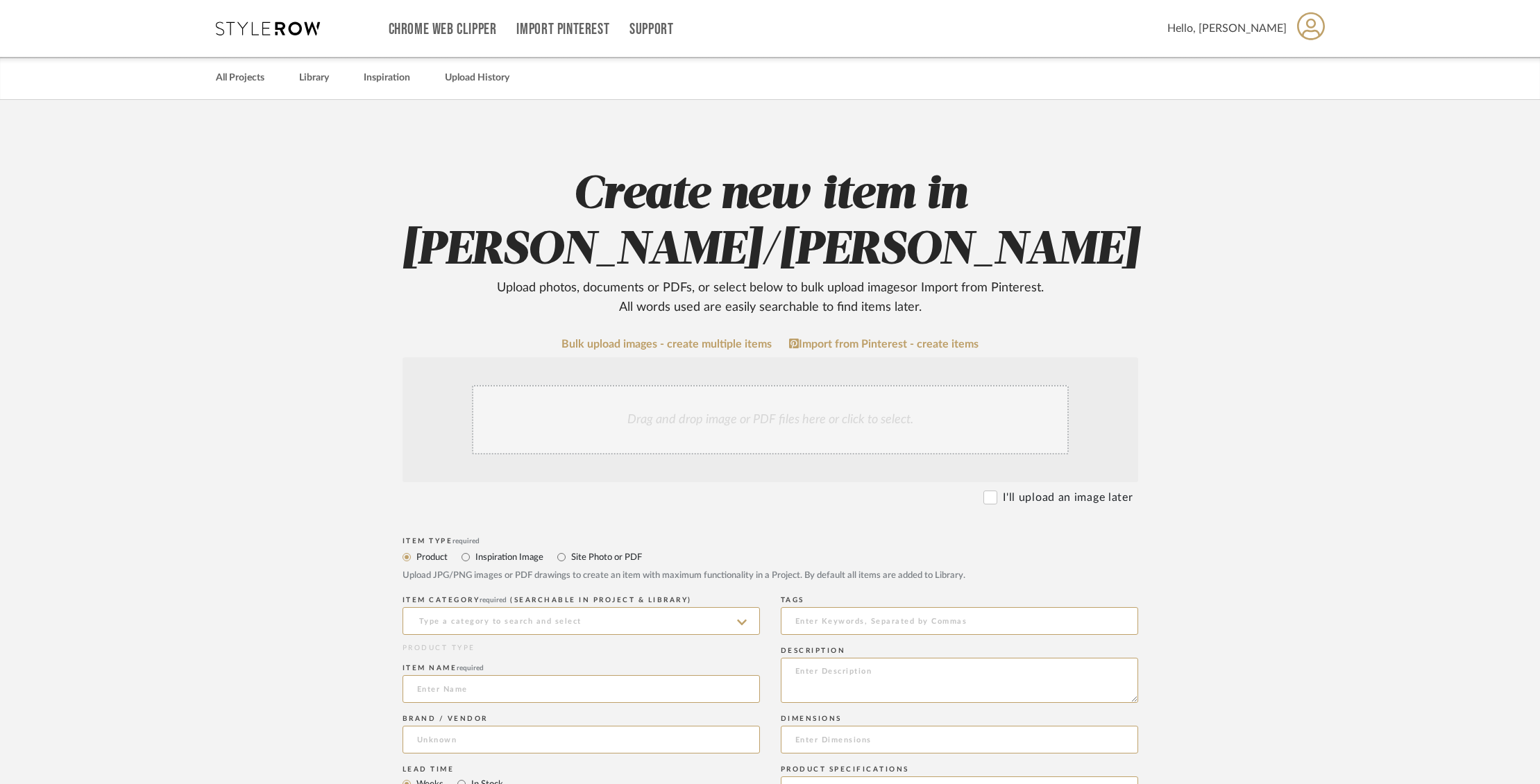
click at [828, 385] on div "Drag and drop image or PDF files here or click to select." at bounding box center [771, 420] width 597 height 69
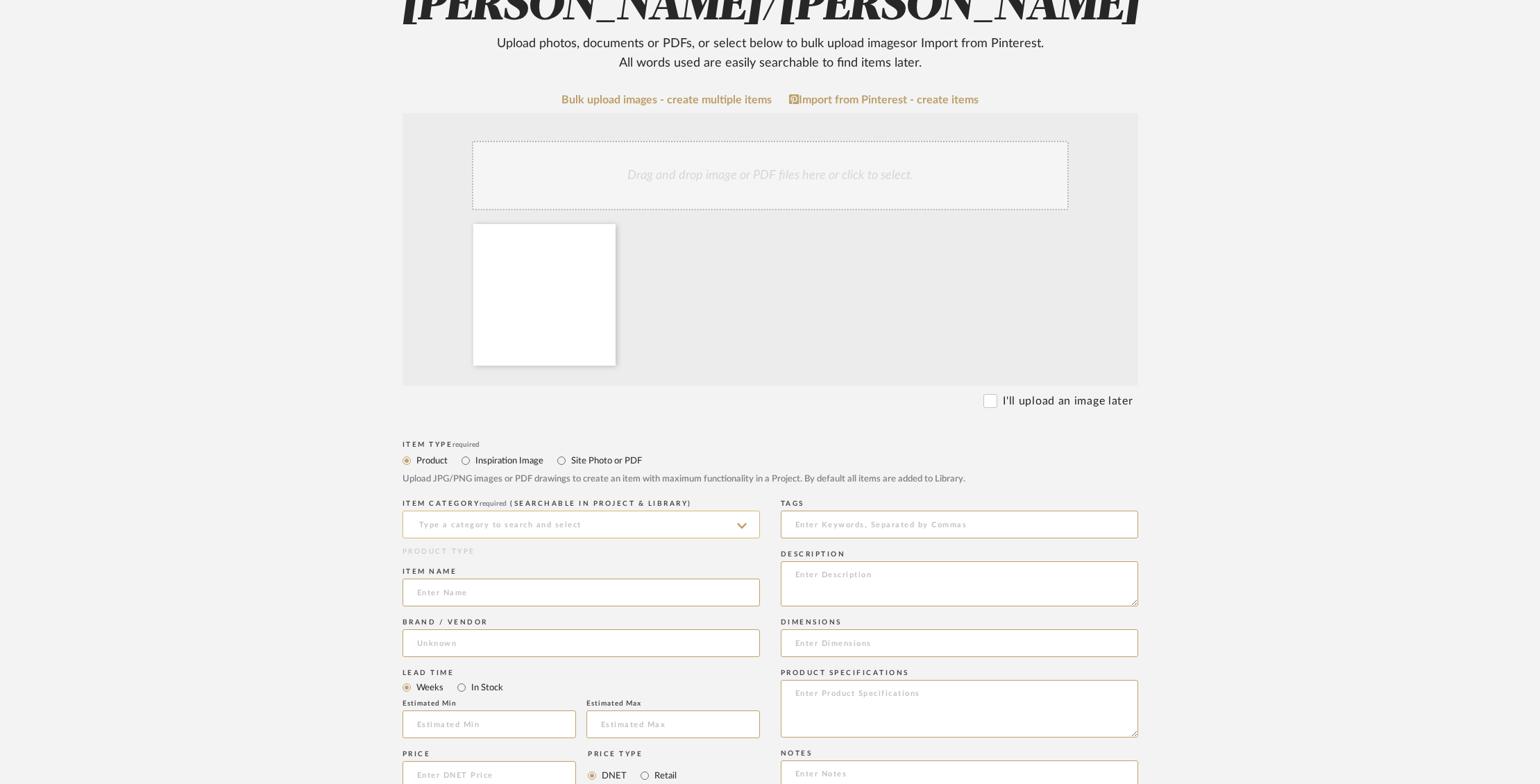
scroll to position [246, 0]
click at [518, 509] on input at bounding box center [582, 523] width 358 height 28
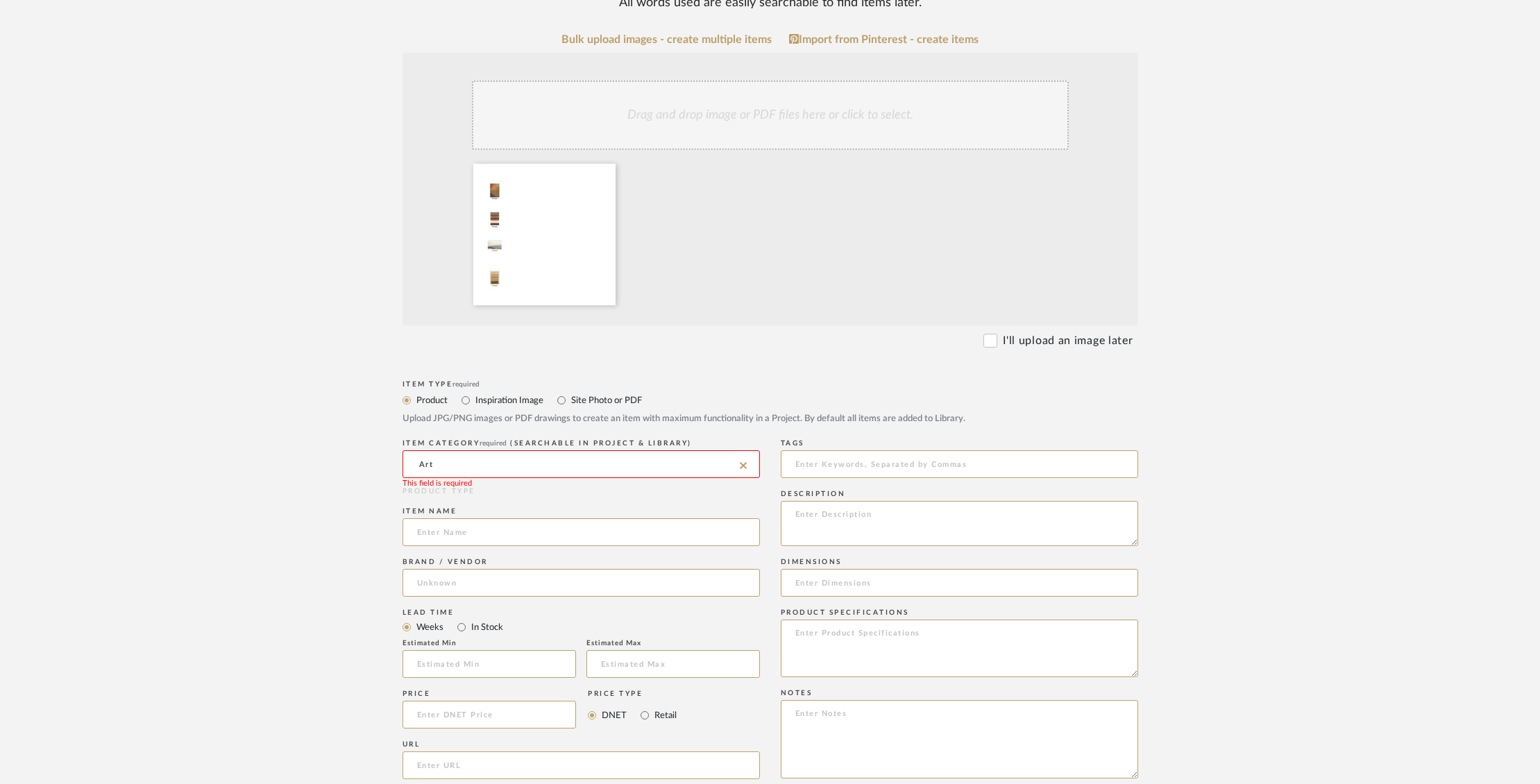
scroll to position [310, 0]
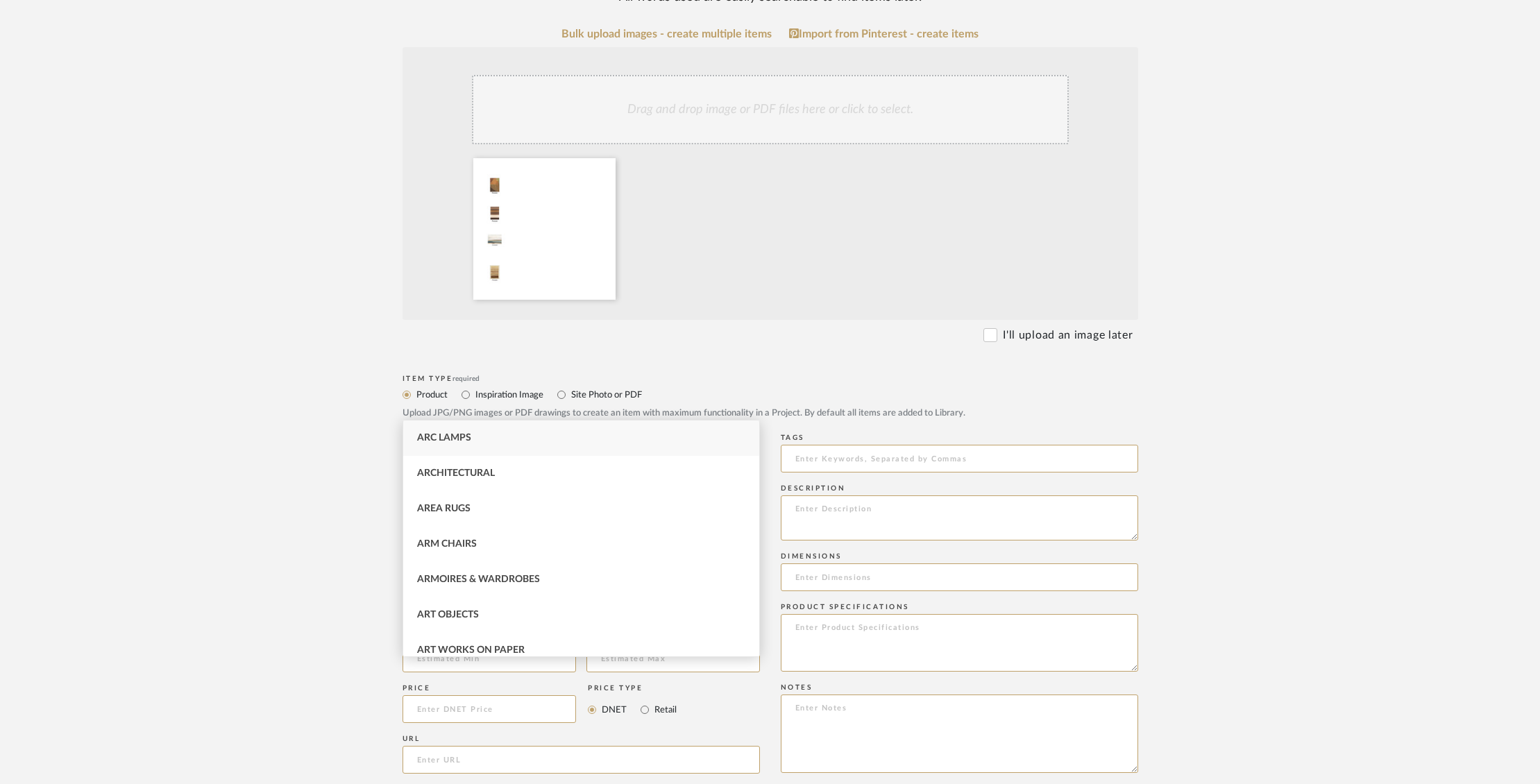
type input "A"
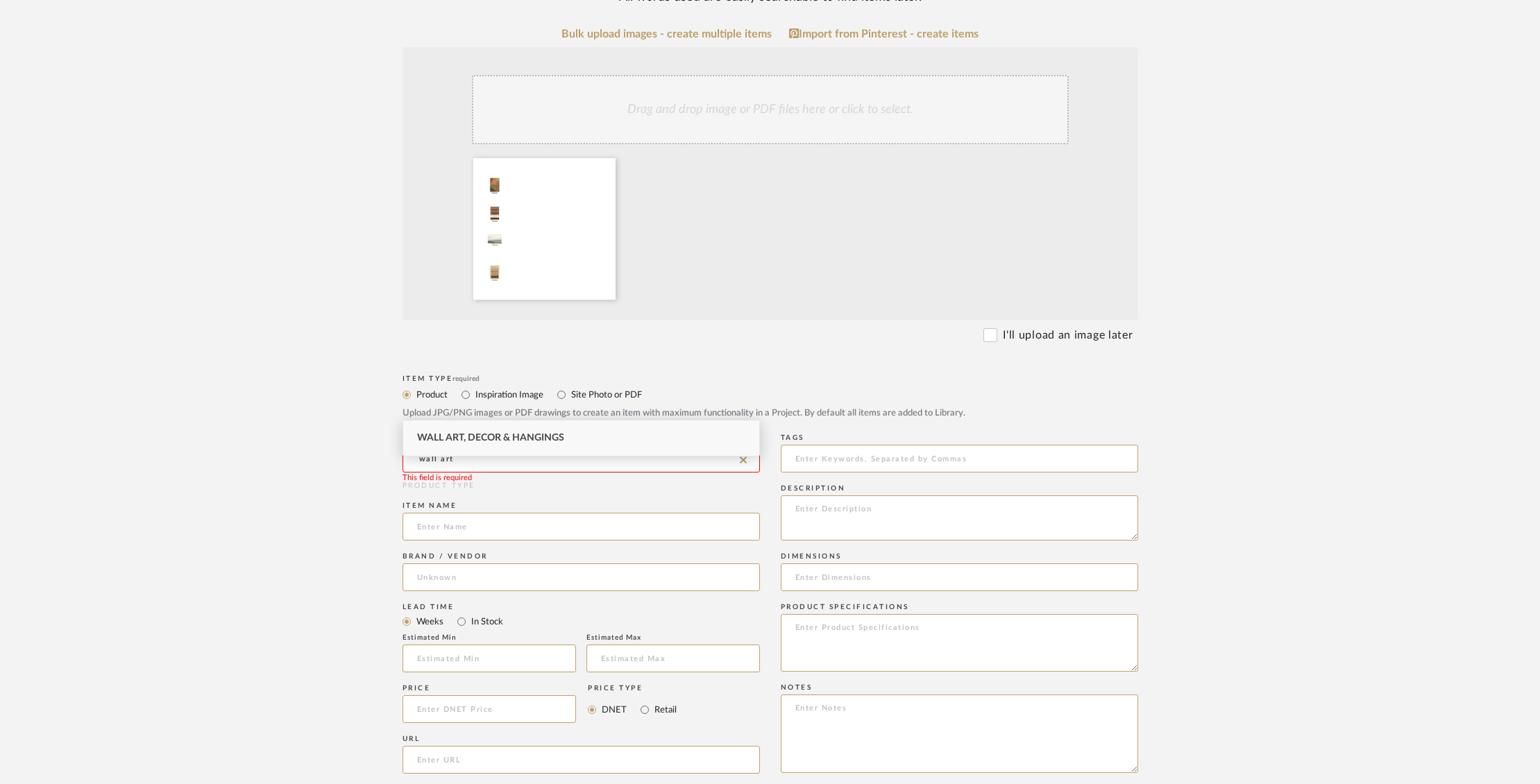
click at [510, 437] on span "Wall Art, Decor & Hangings" at bounding box center [491, 437] width 147 height 10
type input "Wall Art, Decor & Hangings"
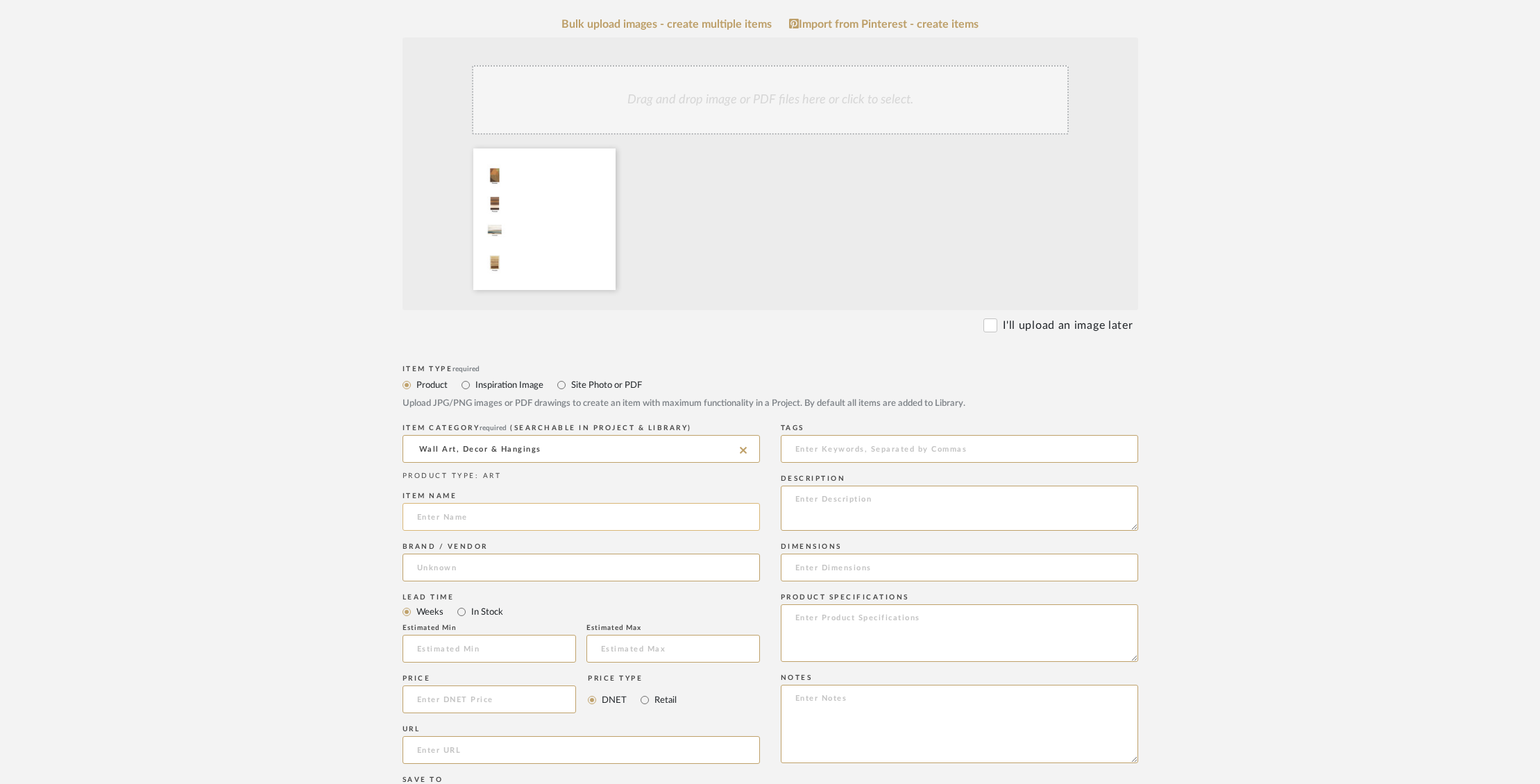
scroll to position [319, 0]
click at [466, 378] on input "Inspiration Image" at bounding box center [466, 386] width 17 height 17
radio input "true"
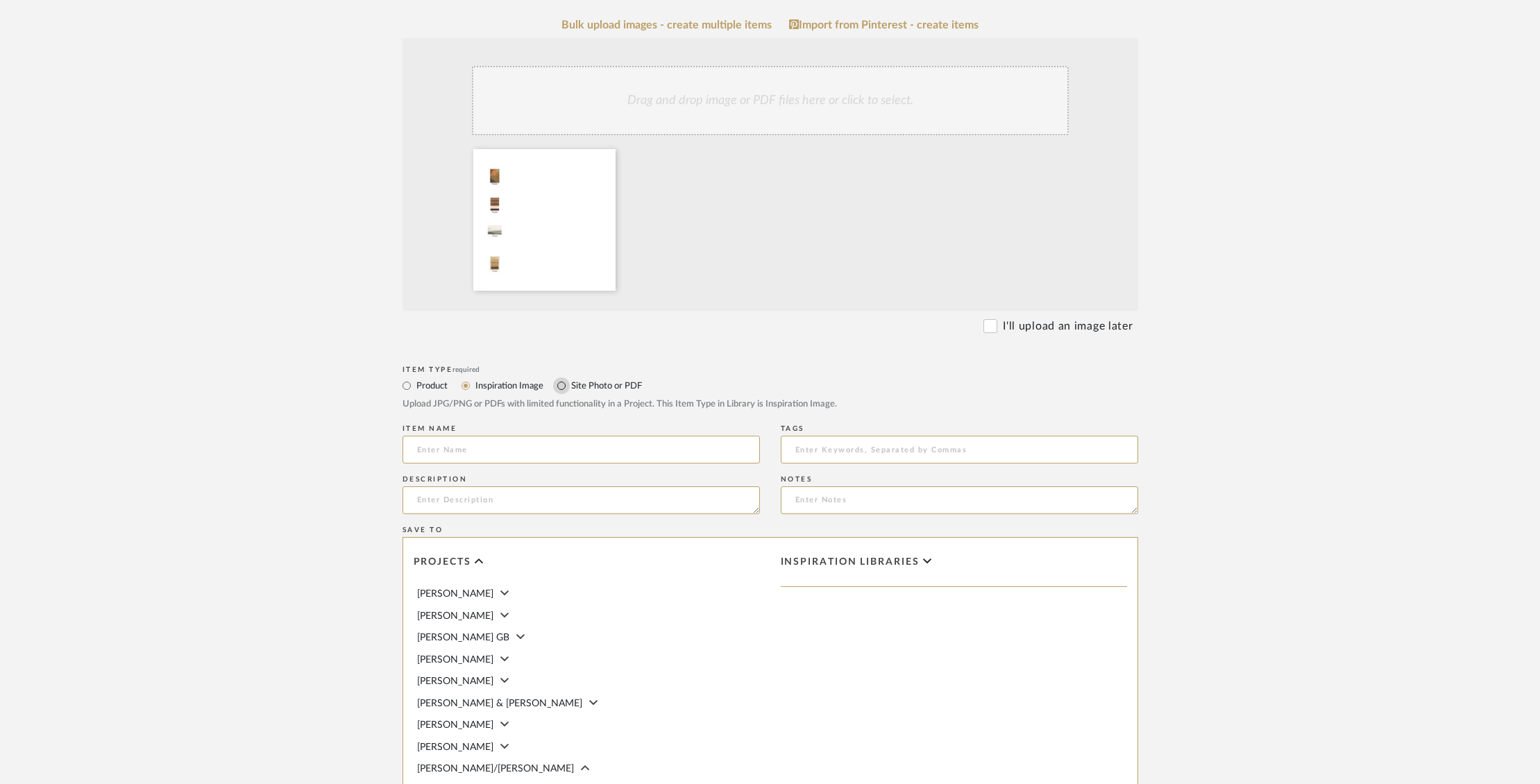
click at [559, 378] on input "Site Photo or PDF" at bounding box center [562, 386] width 17 height 17
radio input "true"
click at [493, 436] on input at bounding box center [582, 450] width 358 height 28
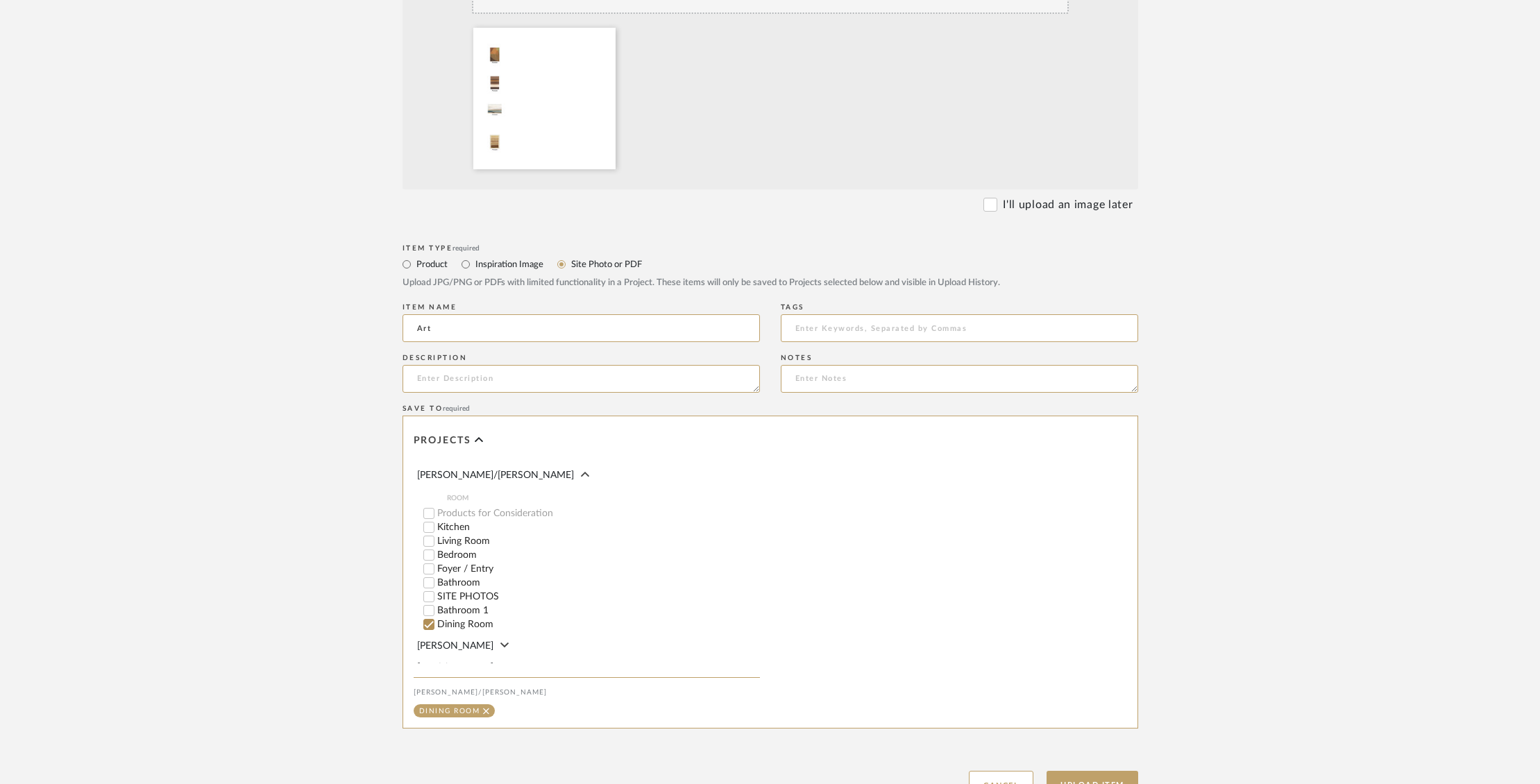
scroll to position [500, 0]
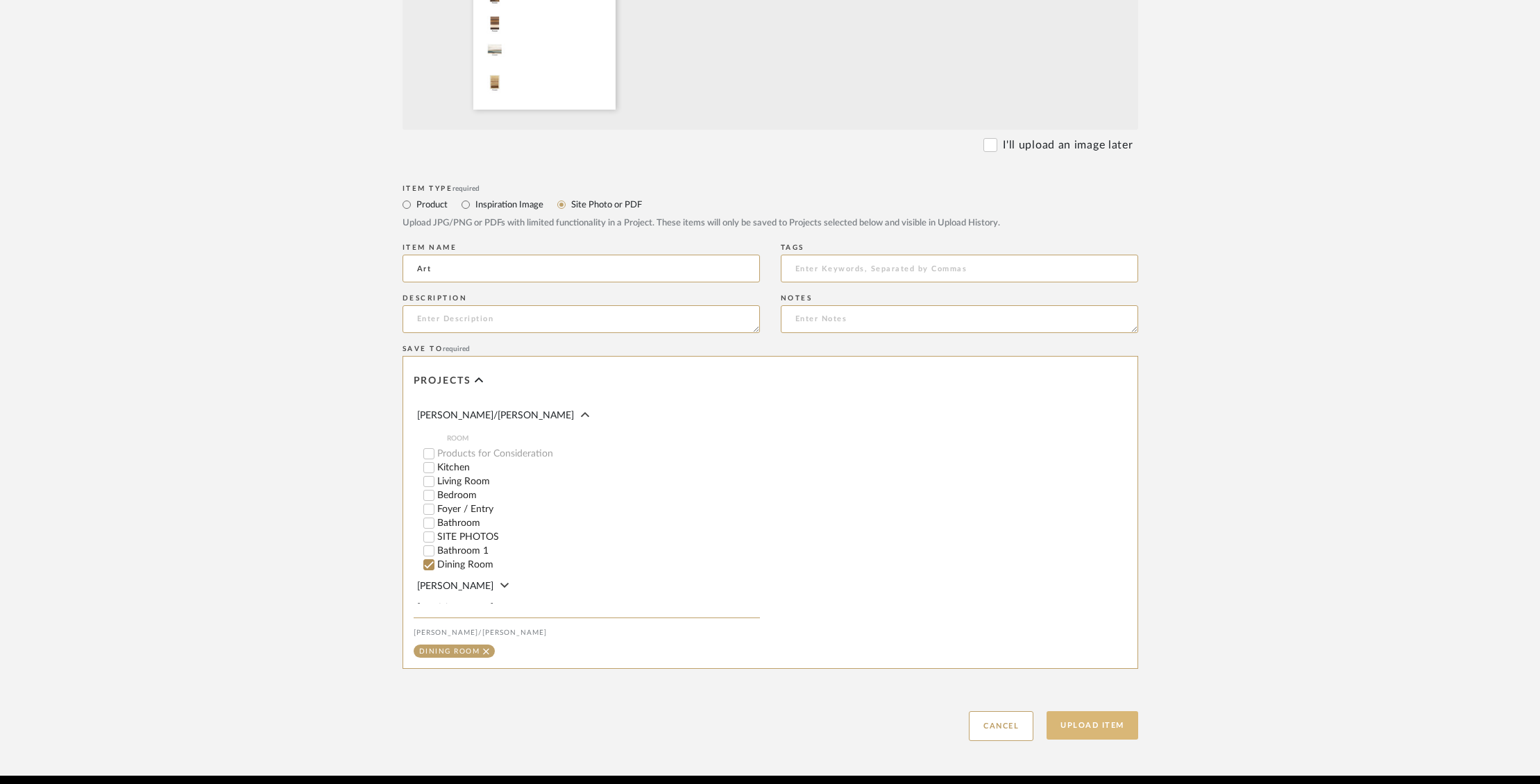
type input "Art"
click at [1094, 712] on button "Upload Item" at bounding box center [1093, 726] width 92 height 29
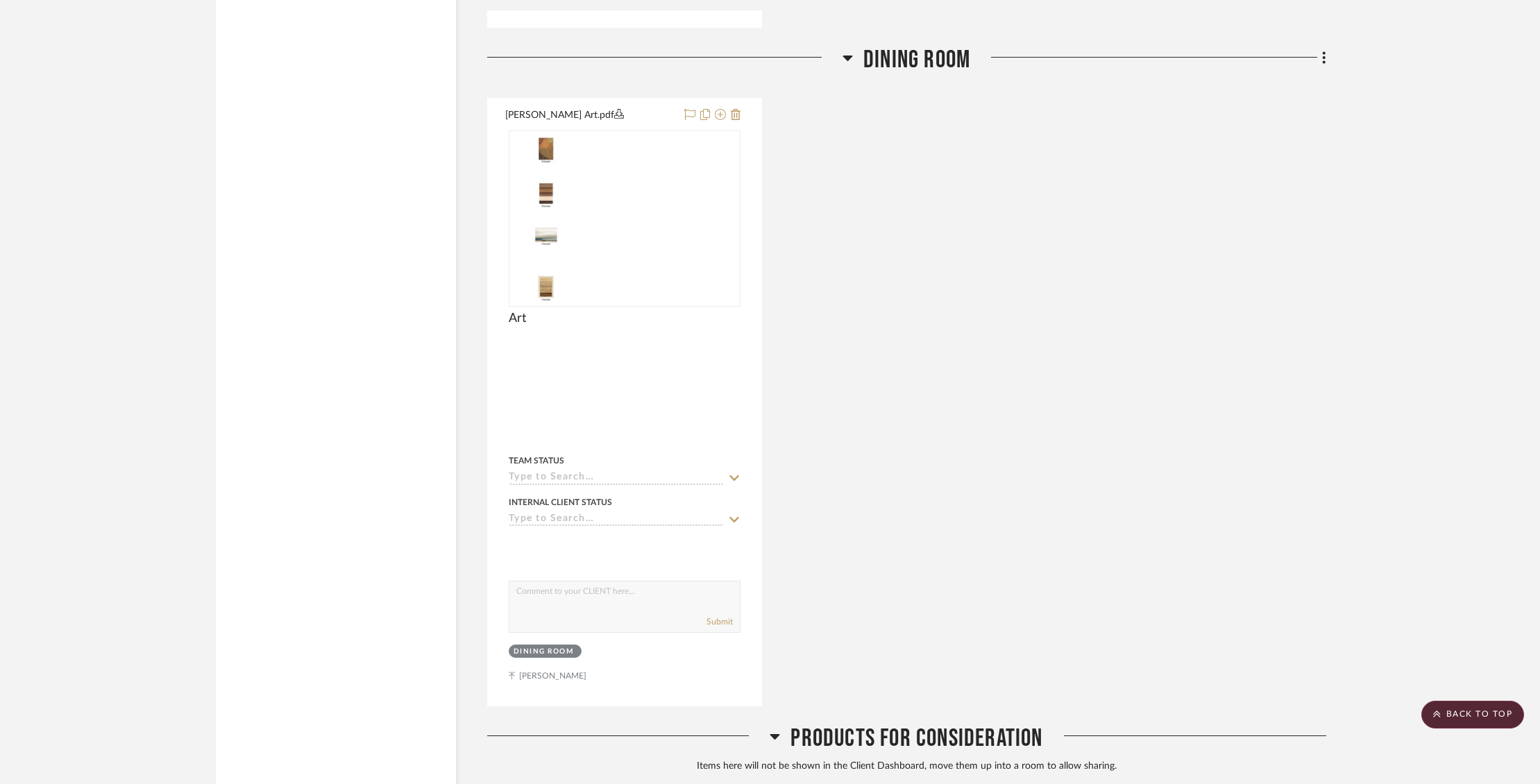
scroll to position [7708, 0]
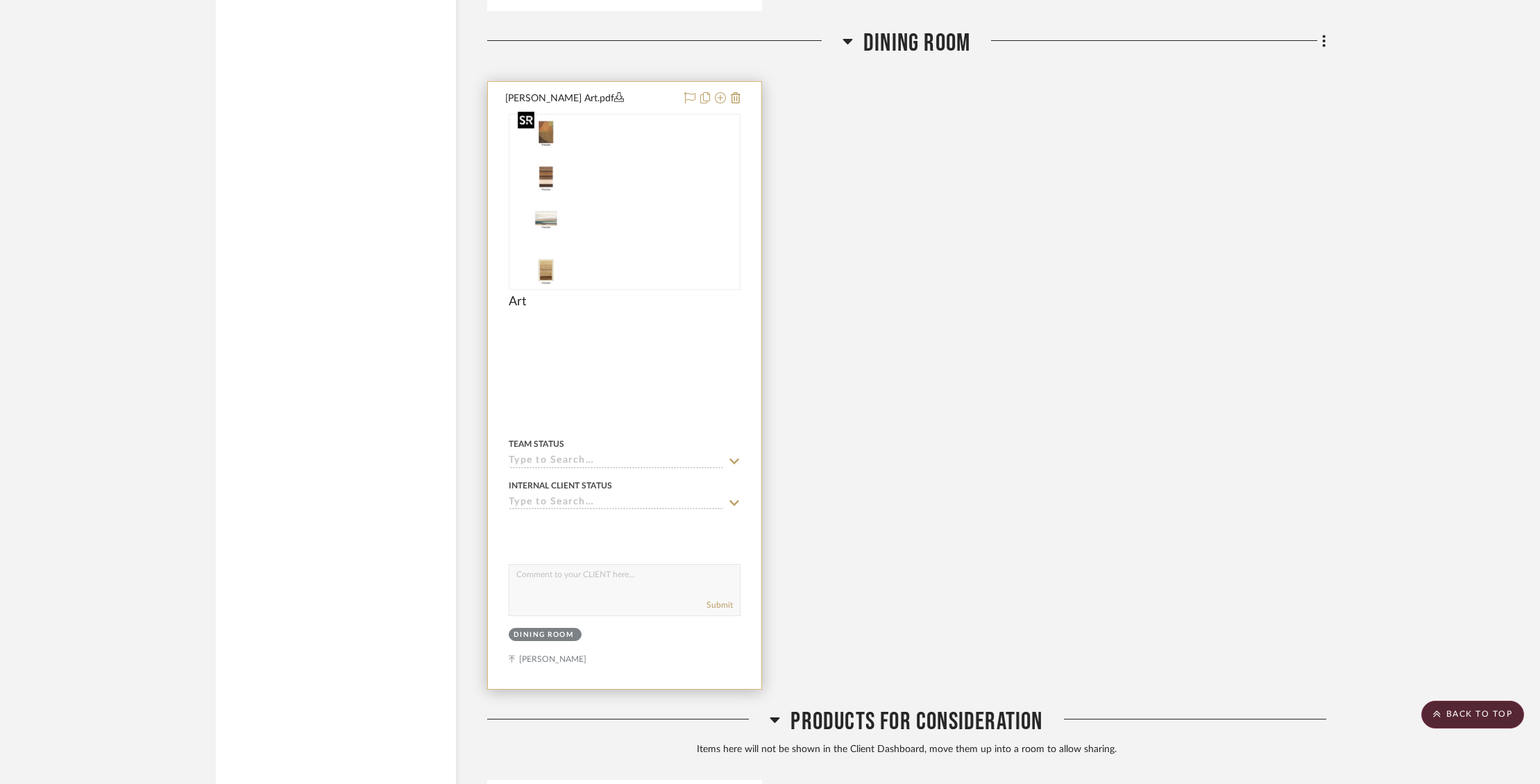
click at [601, 185] on img "0" at bounding box center [624, 202] width 225 height 174
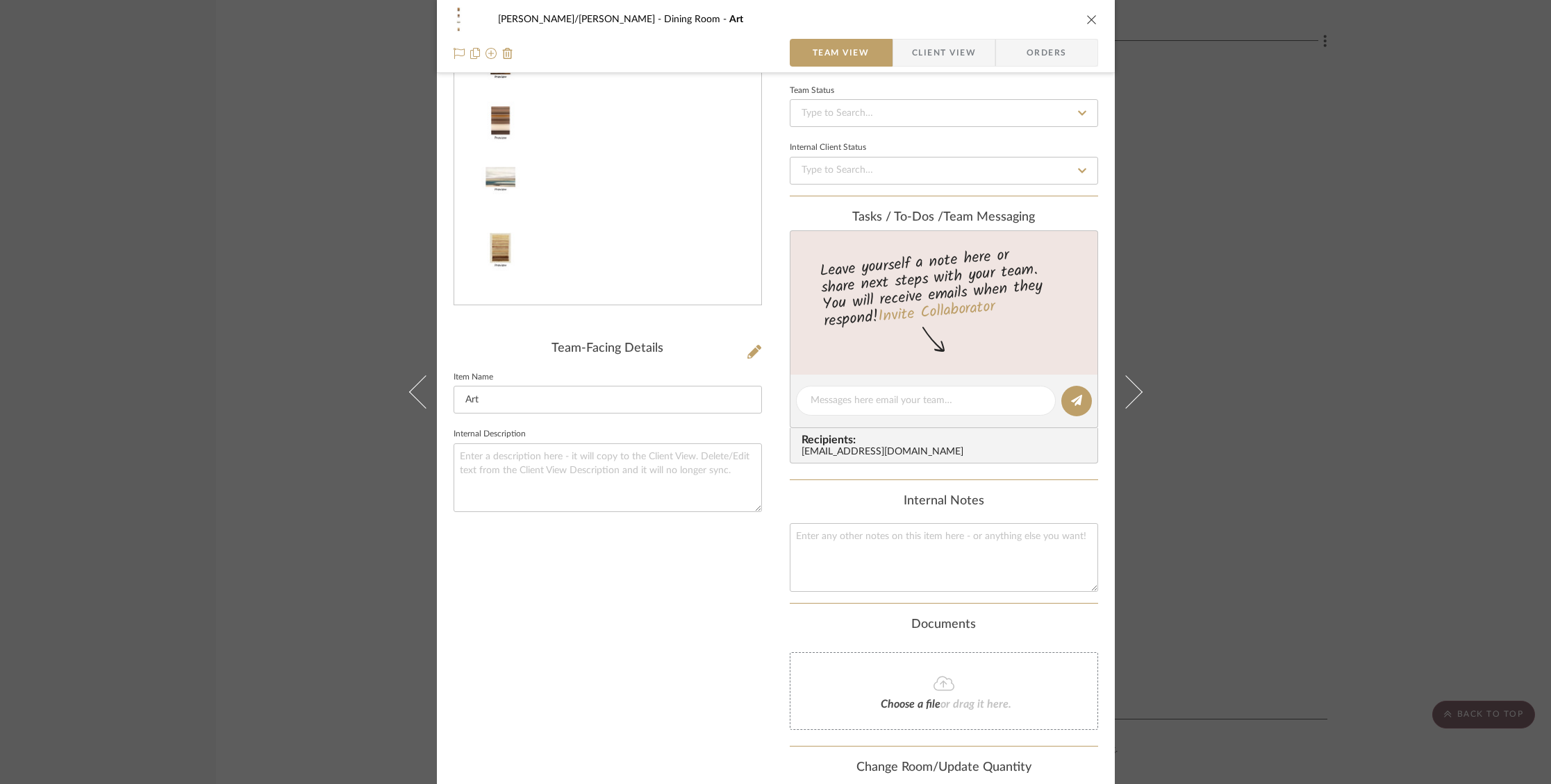
scroll to position [0, 0]
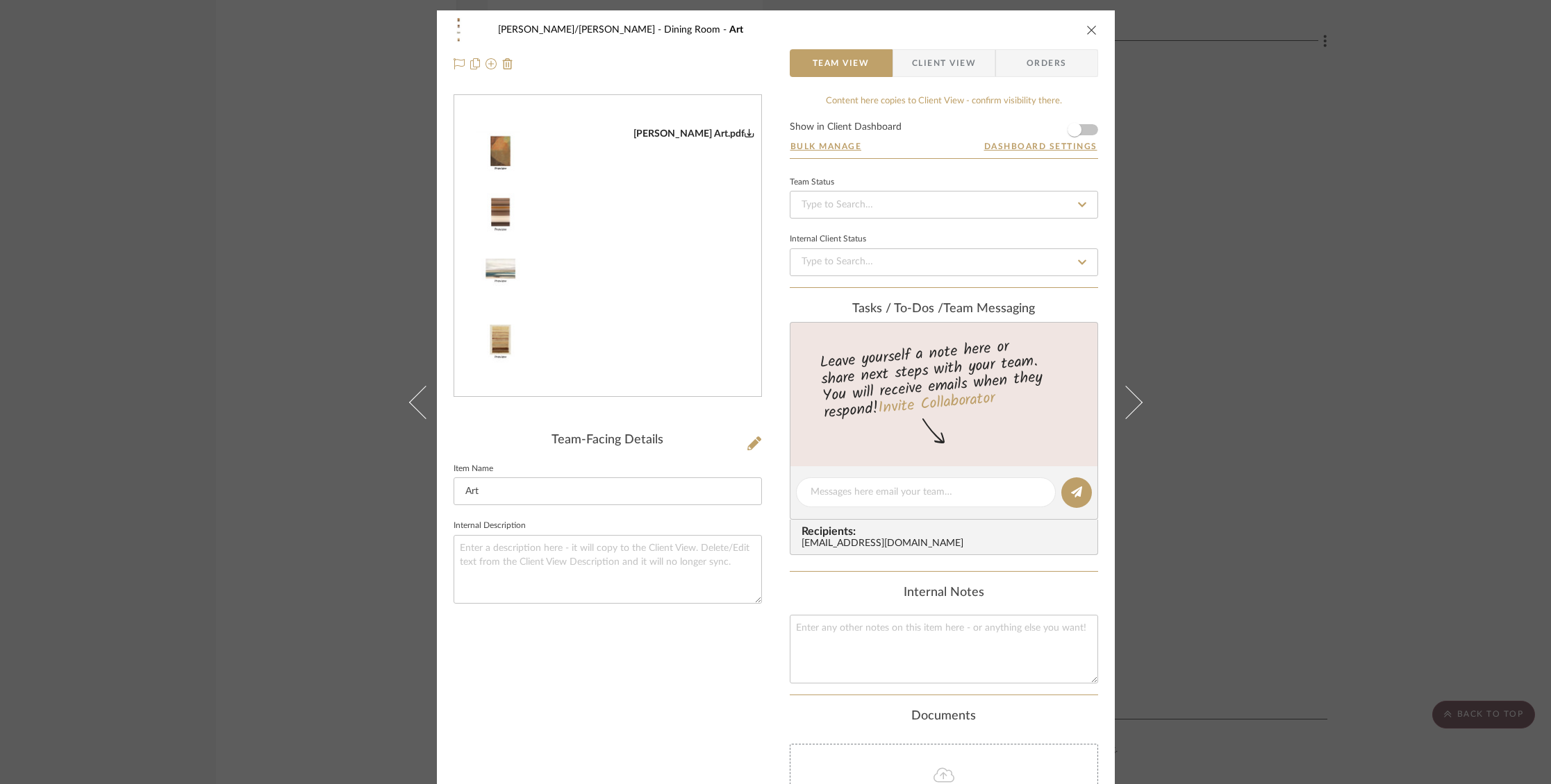
click at [661, 300] on img "0" at bounding box center [607, 246] width 307 height 237
click at [929, 65] on span "Client View" at bounding box center [943, 64] width 64 height 28
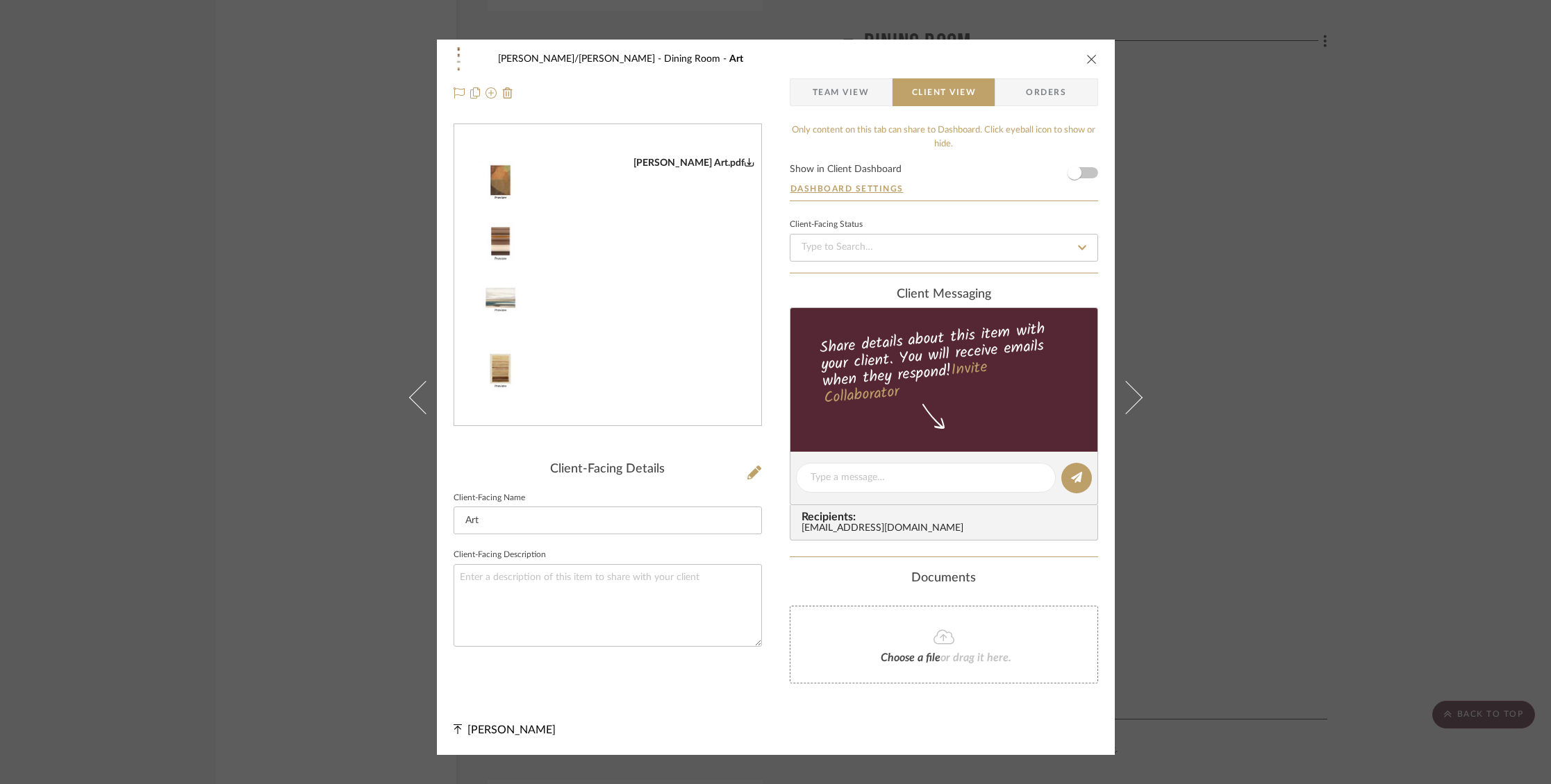
click at [1089, 173] on form "Show in Client Dashboard Dashboard Settings" at bounding box center [943, 183] width 308 height 36
click at [1086, 174] on form "Show in Client Dashboard Dashboard Settings" at bounding box center [943, 183] width 308 height 36
click at [1082, 174] on span "button" at bounding box center [1074, 172] width 30 height 30
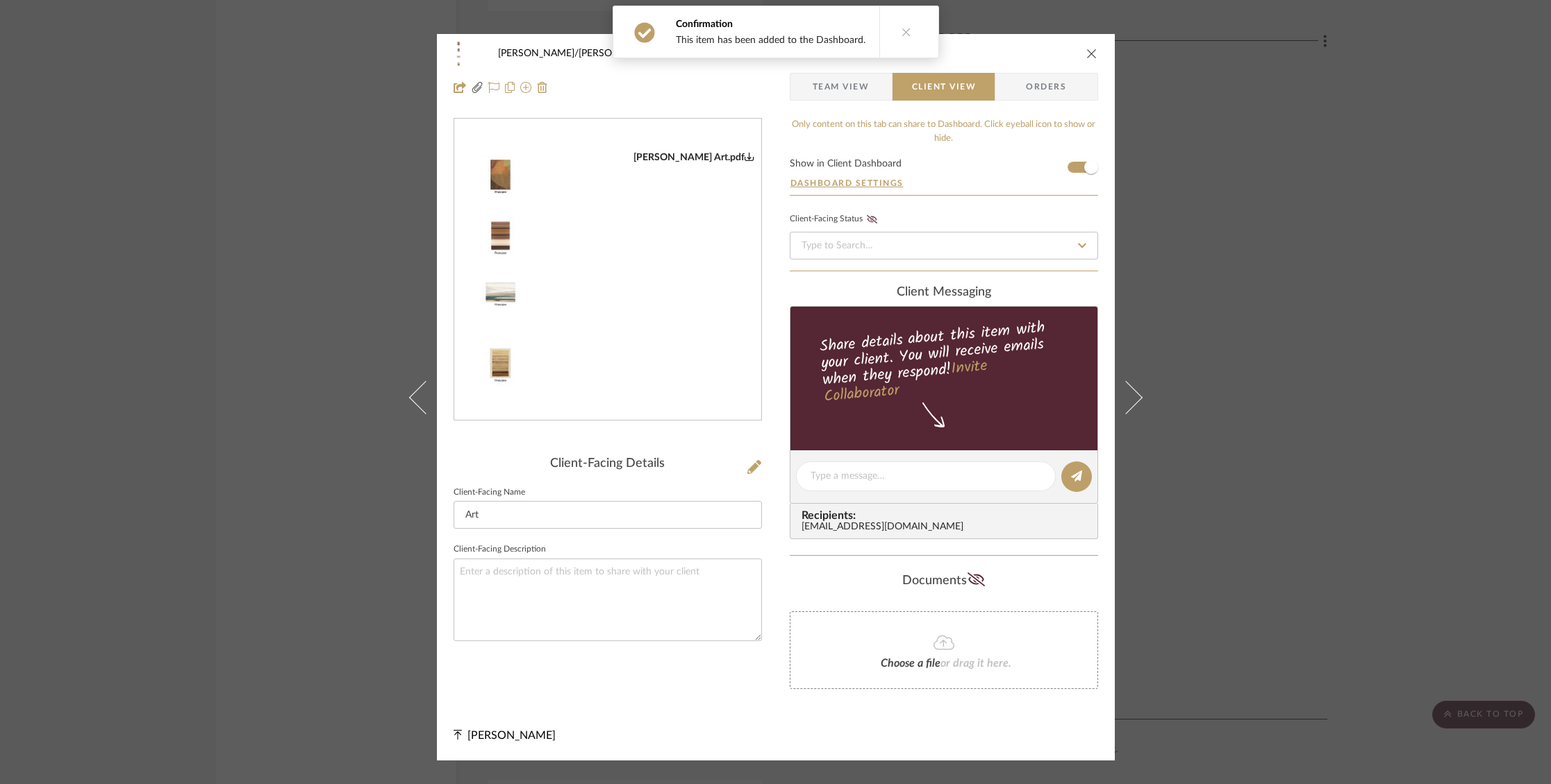
click at [1087, 52] on icon "close" at bounding box center [1091, 53] width 11 height 11
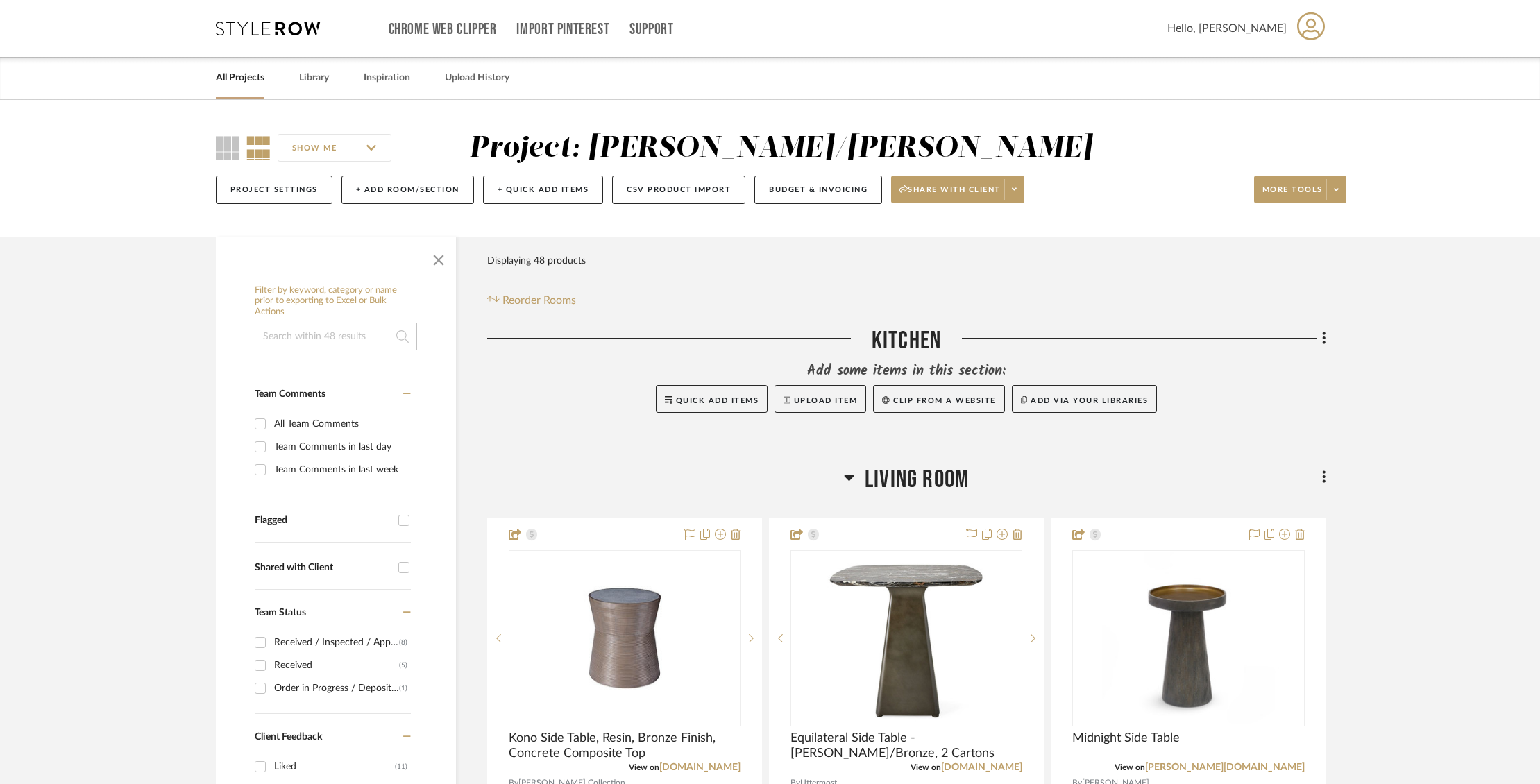
click at [245, 81] on link "All Projects" at bounding box center [240, 78] width 49 height 18
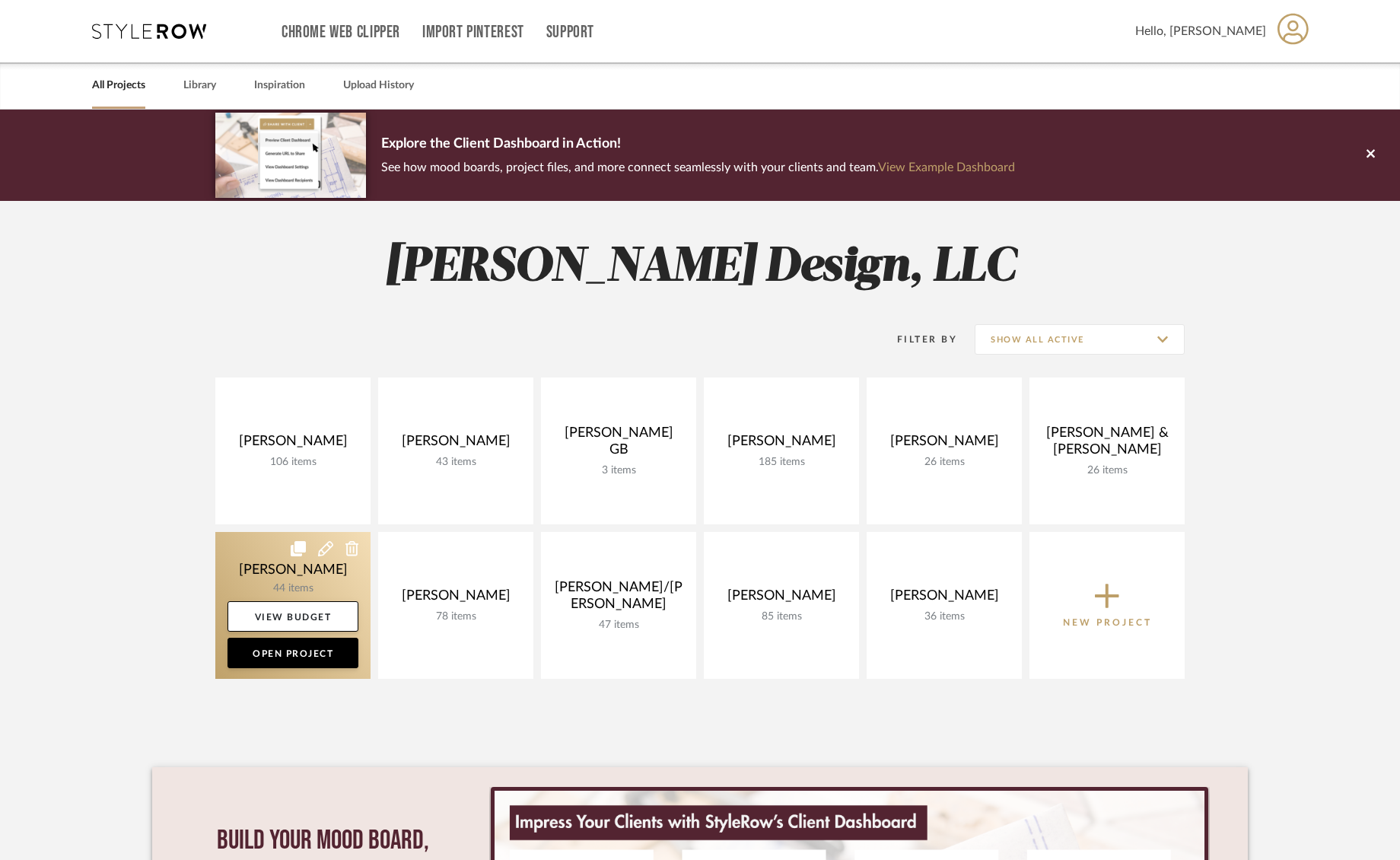
click at [255, 565] on link at bounding box center [293, 605] width 156 height 147
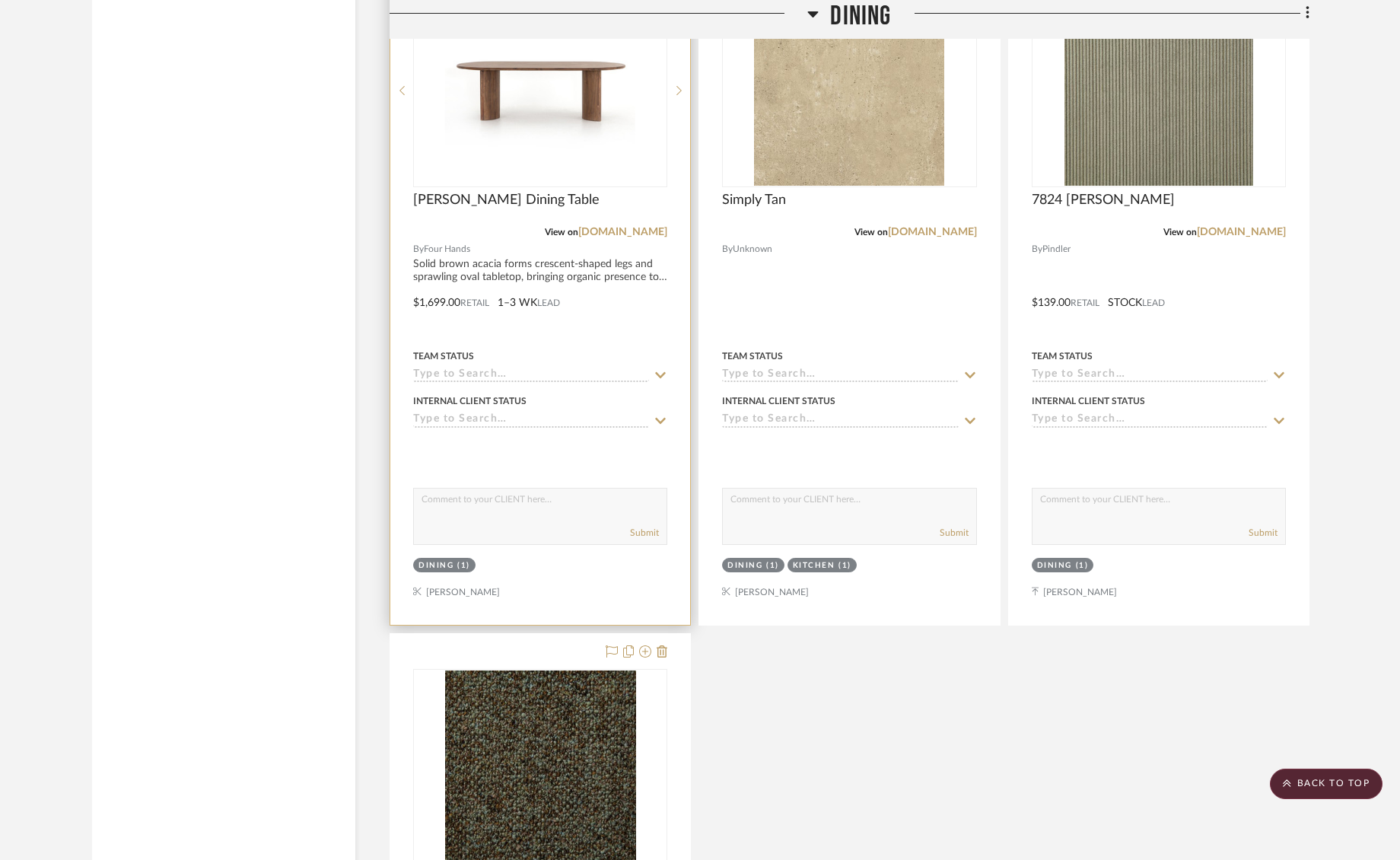
scroll to position [2417, 0]
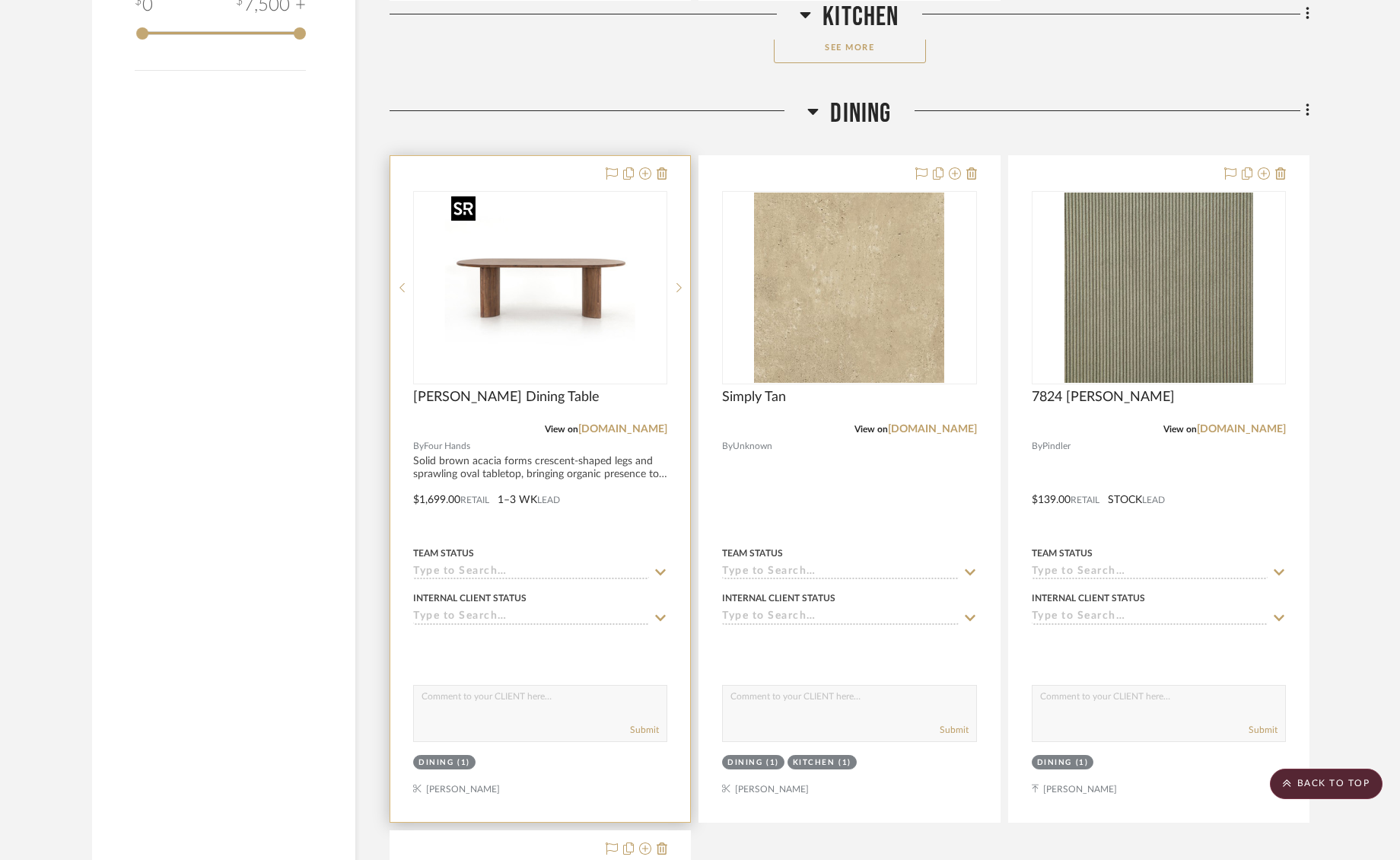
click at [574, 291] on img "0" at bounding box center [540, 288] width 190 height 190
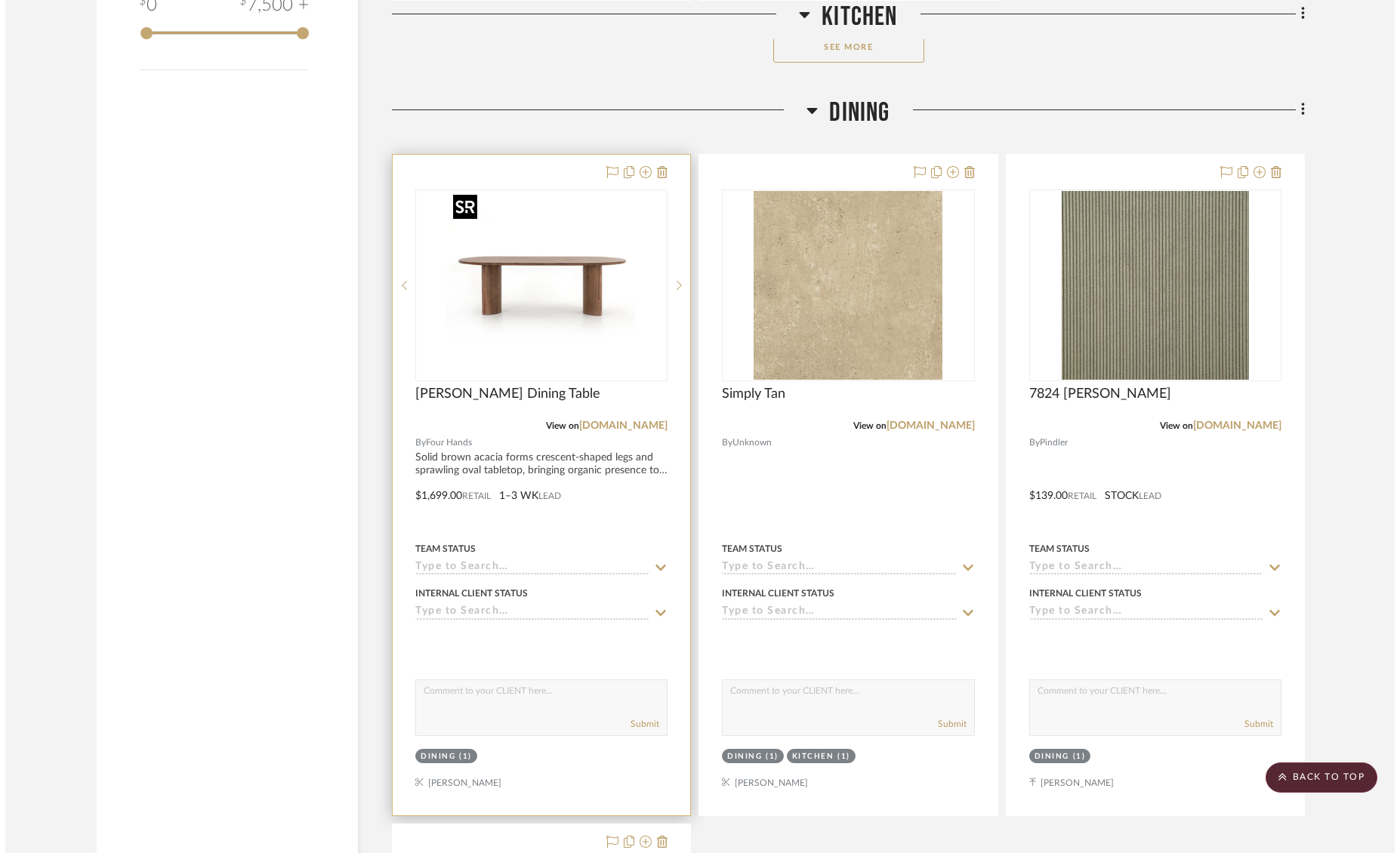
scroll to position [0, 0]
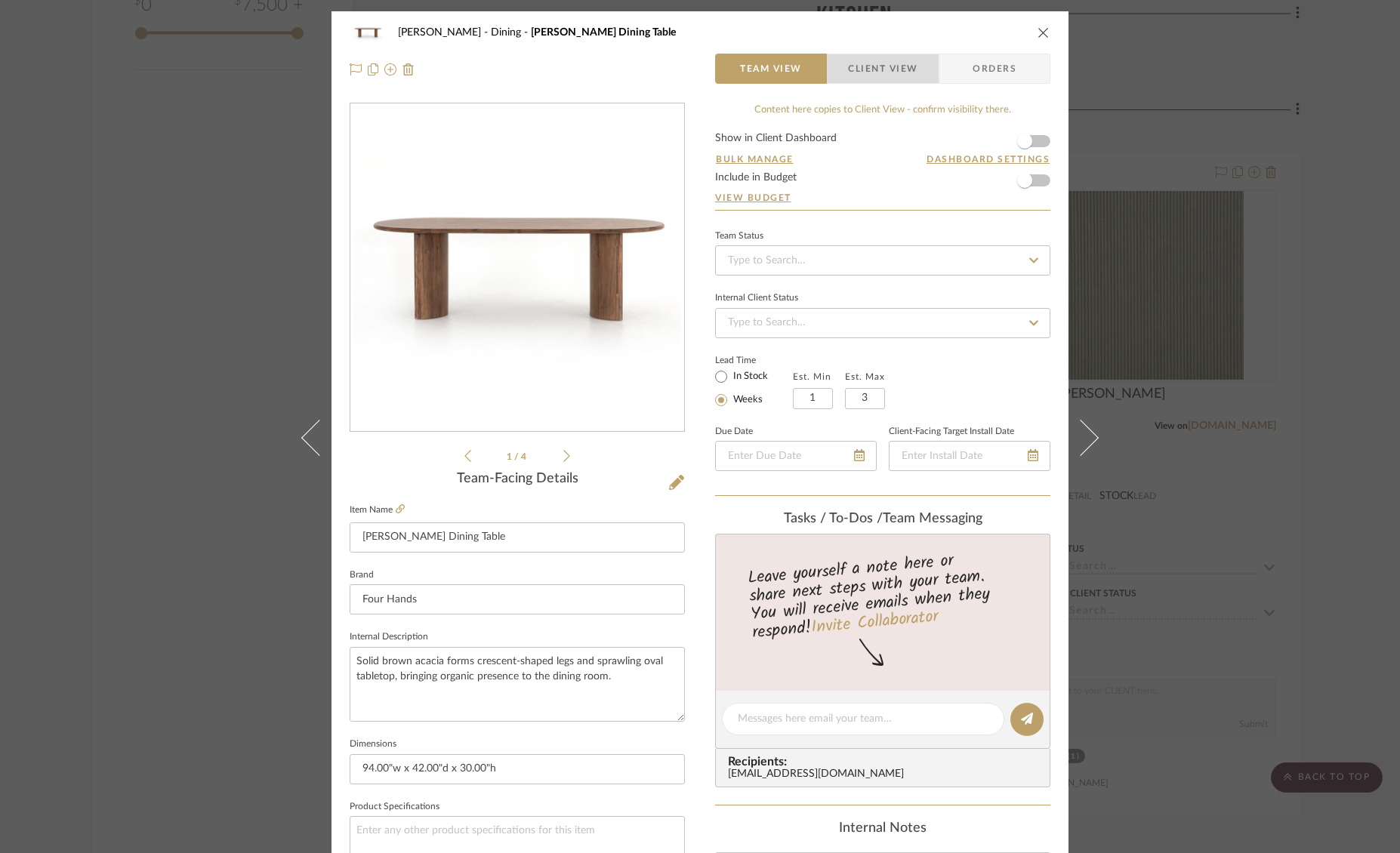
click at [886, 76] on span "Client View" at bounding box center [882, 69] width 69 height 31
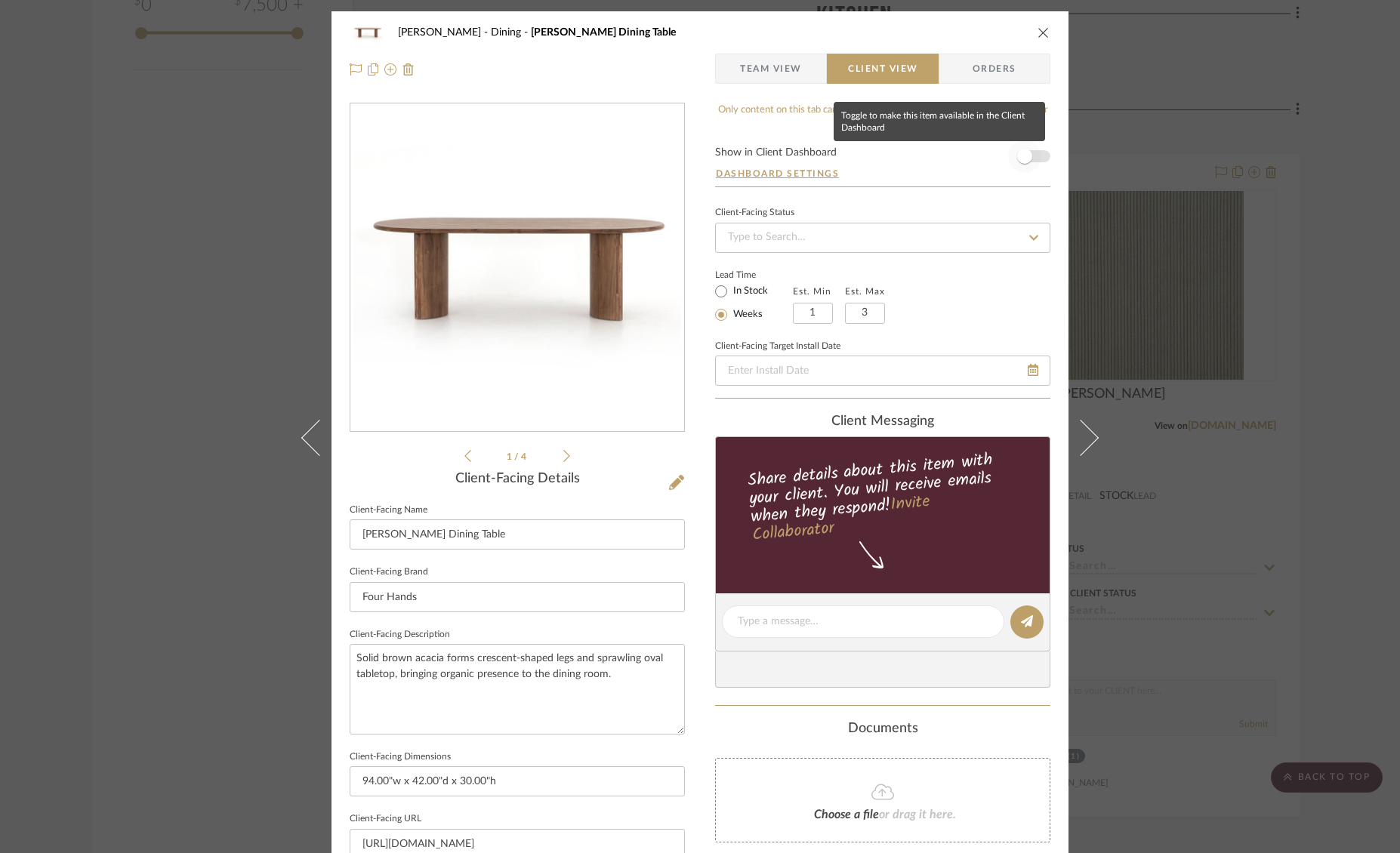
click at [1028, 157] on span "button" at bounding box center [1024, 156] width 33 height 33
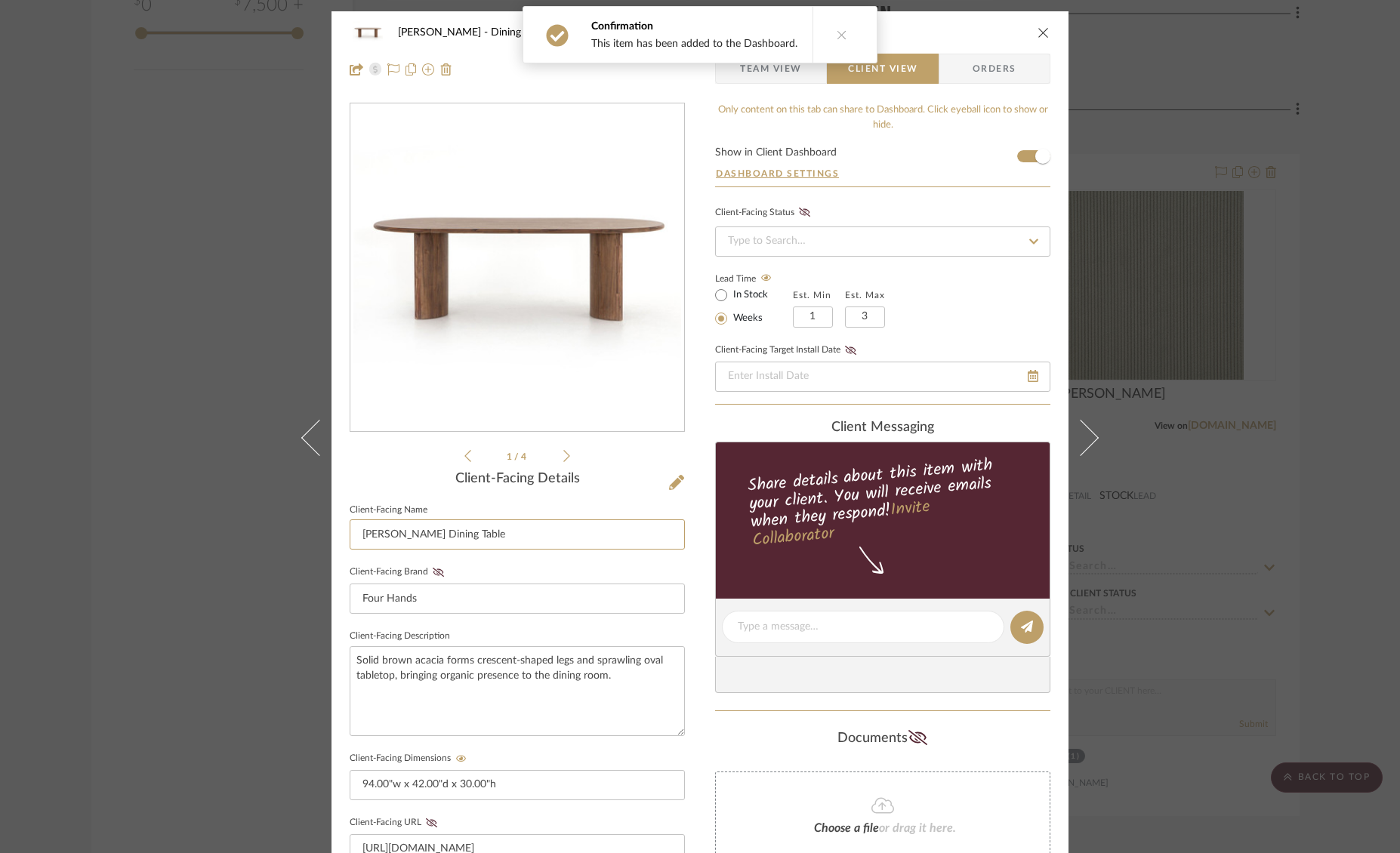
drag, startPoint x: 387, startPoint y: 533, endPoint x: 334, endPoint y: 535, distance: 53.0
click at [334, 535] on div "O'Connor, Lizzy Dining Paden Dining Table Team View Client View Orders 1 / 4 Cl…" at bounding box center [699, 640] width 737 height 1257
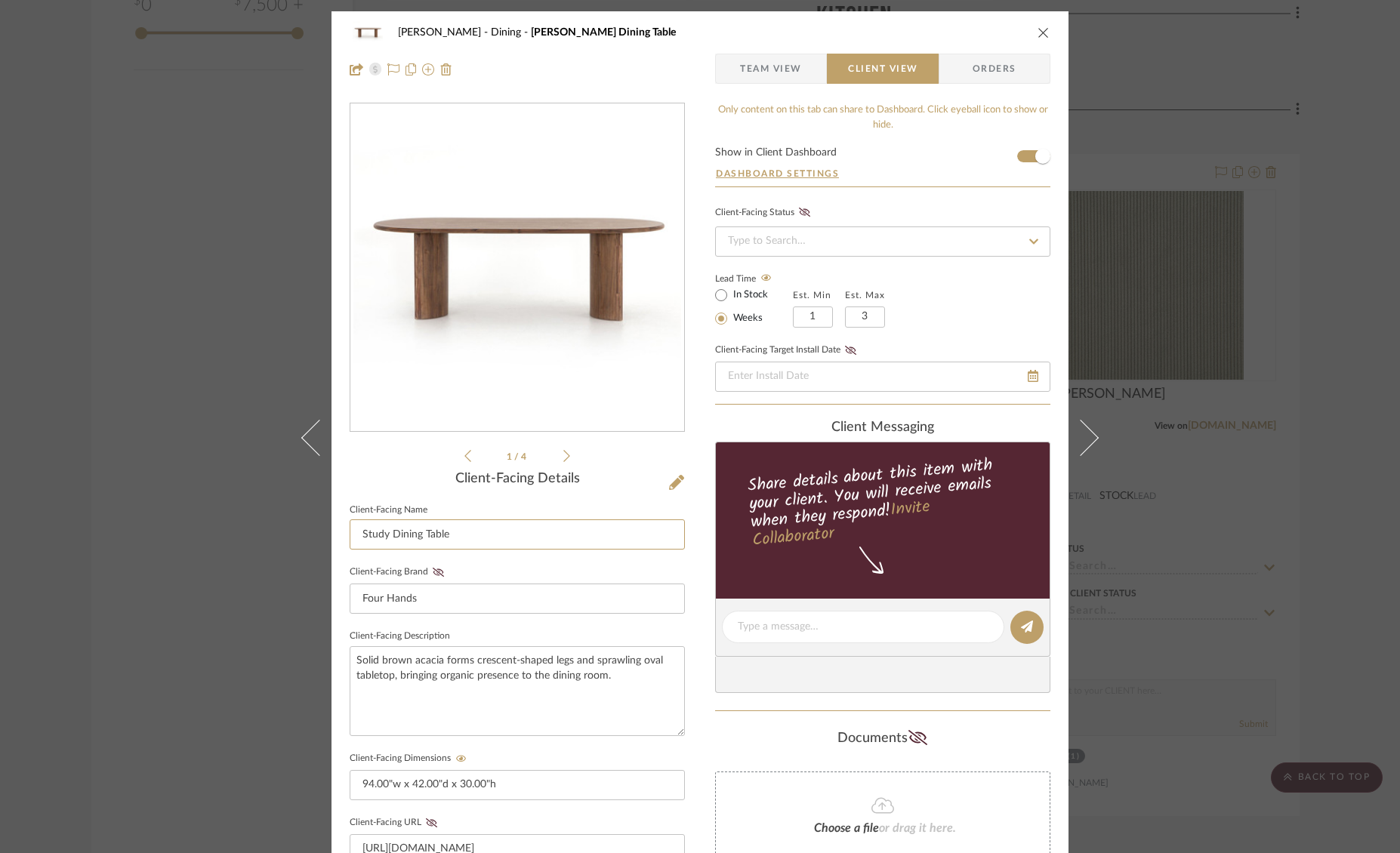
type input "Study Dining Table"
click at [1038, 34] on icon "close" at bounding box center [1043, 32] width 12 height 12
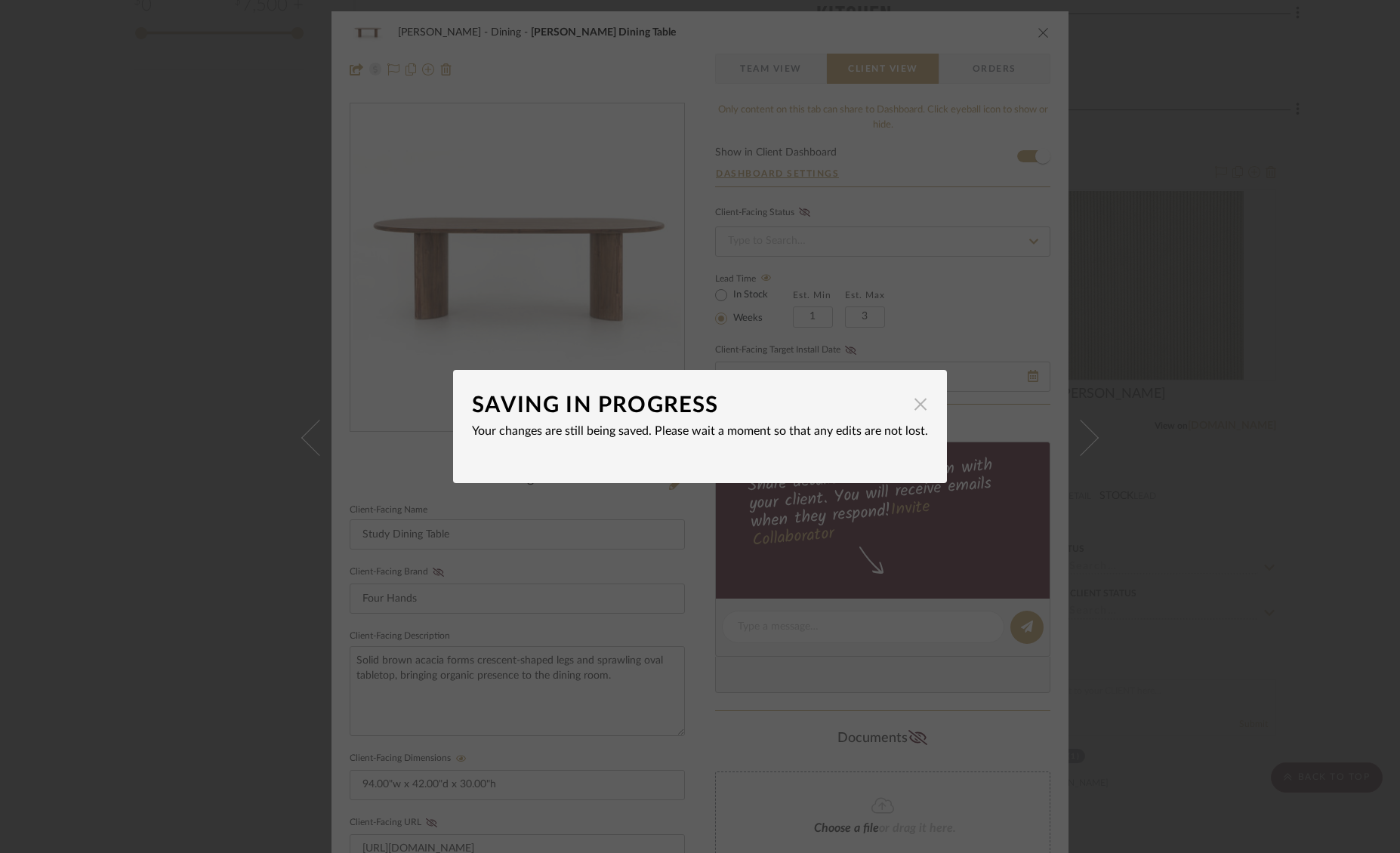
click at [917, 406] on span "button" at bounding box center [920, 404] width 31 height 31
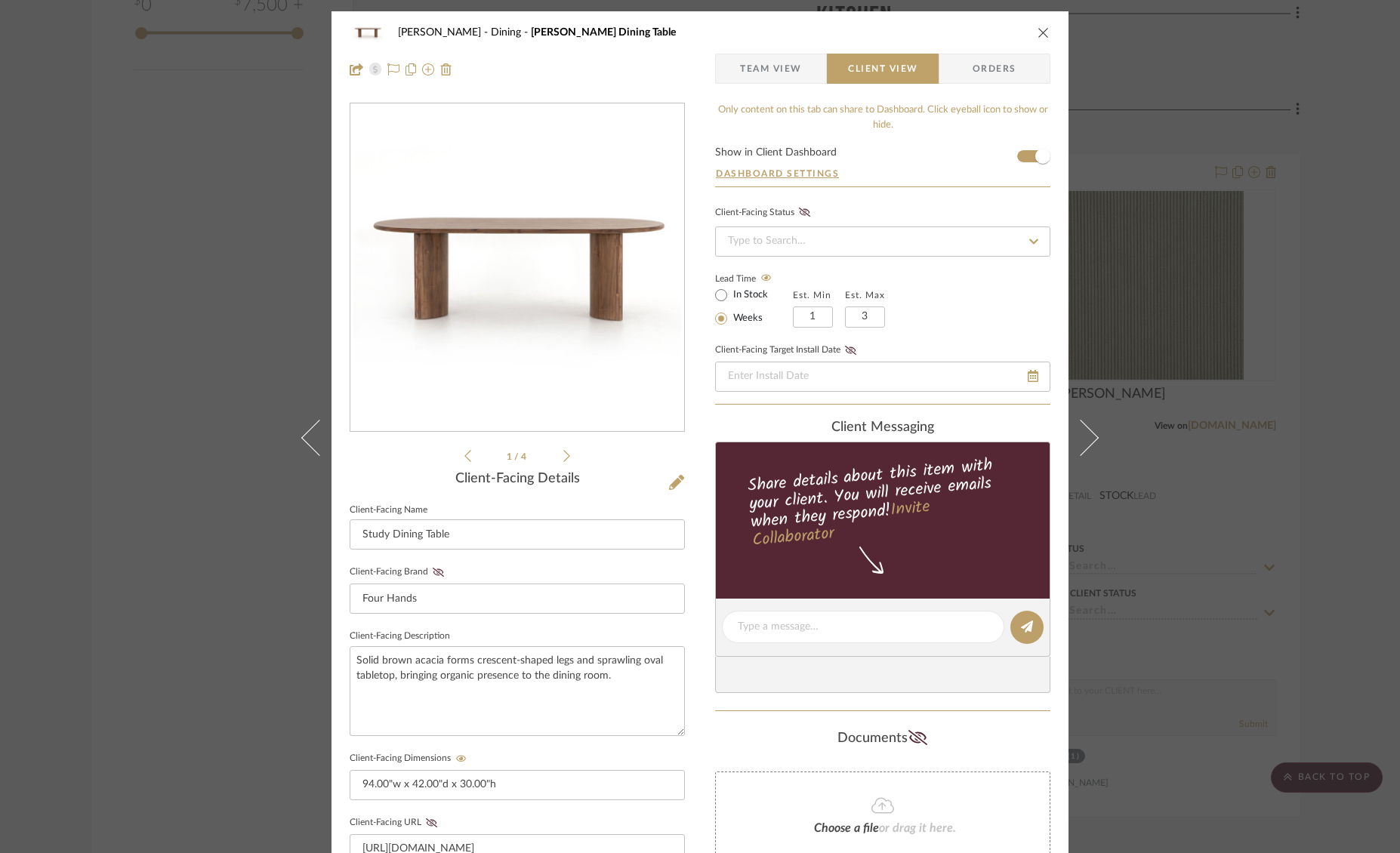
click at [1038, 36] on icon "close" at bounding box center [1043, 32] width 12 height 12
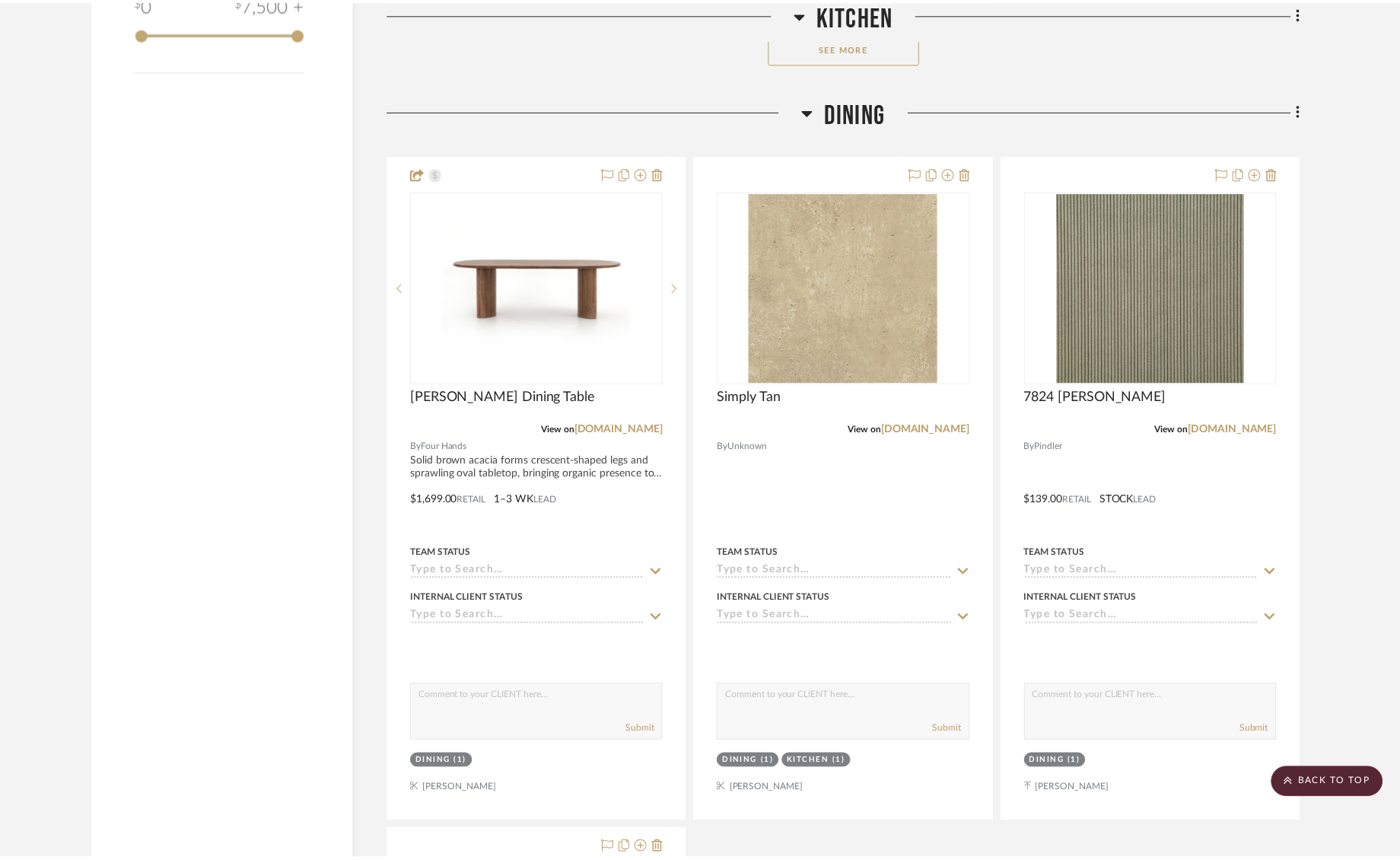
scroll to position [2417, 0]
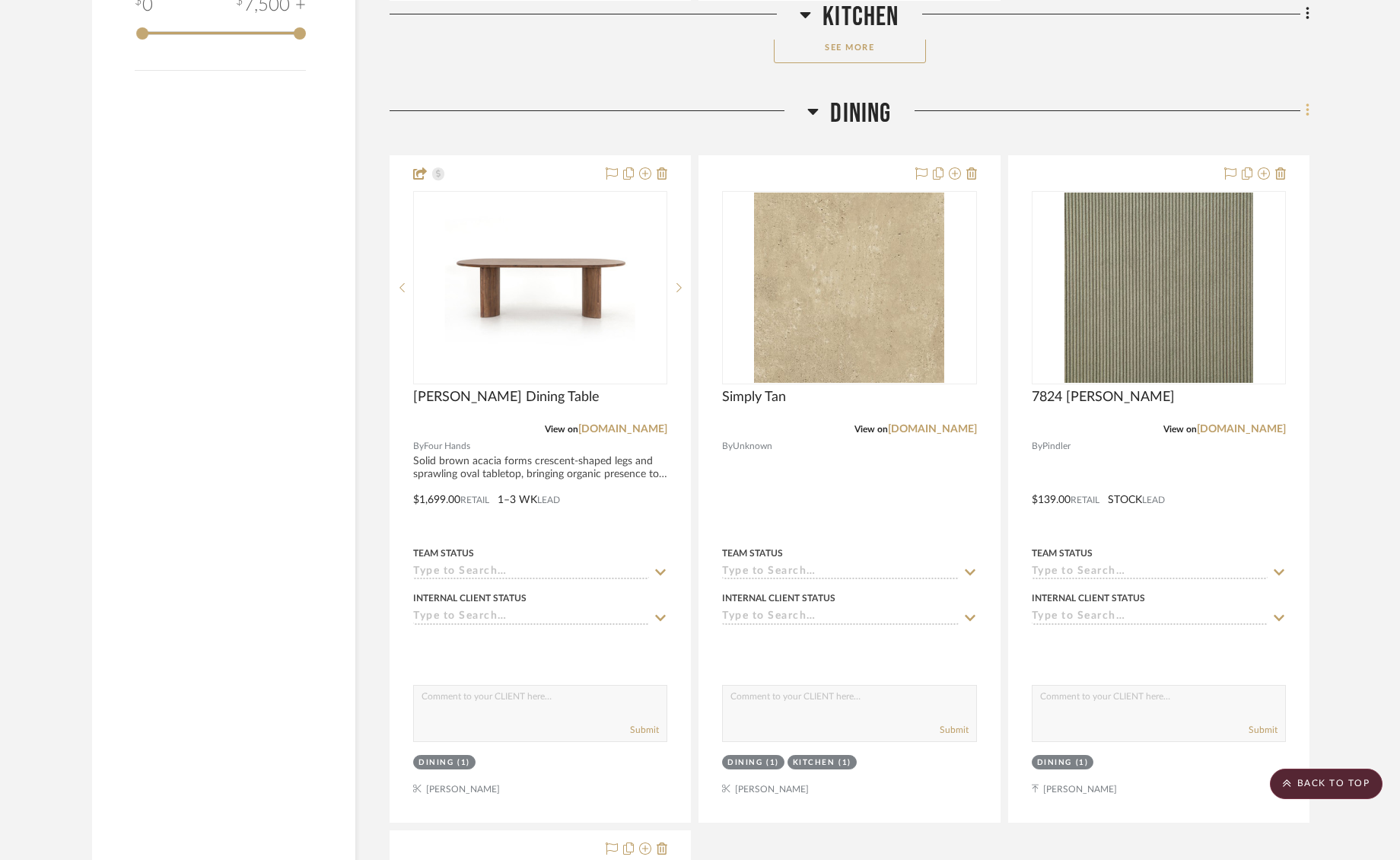
click at [1309, 113] on icon at bounding box center [1308, 110] width 5 height 17
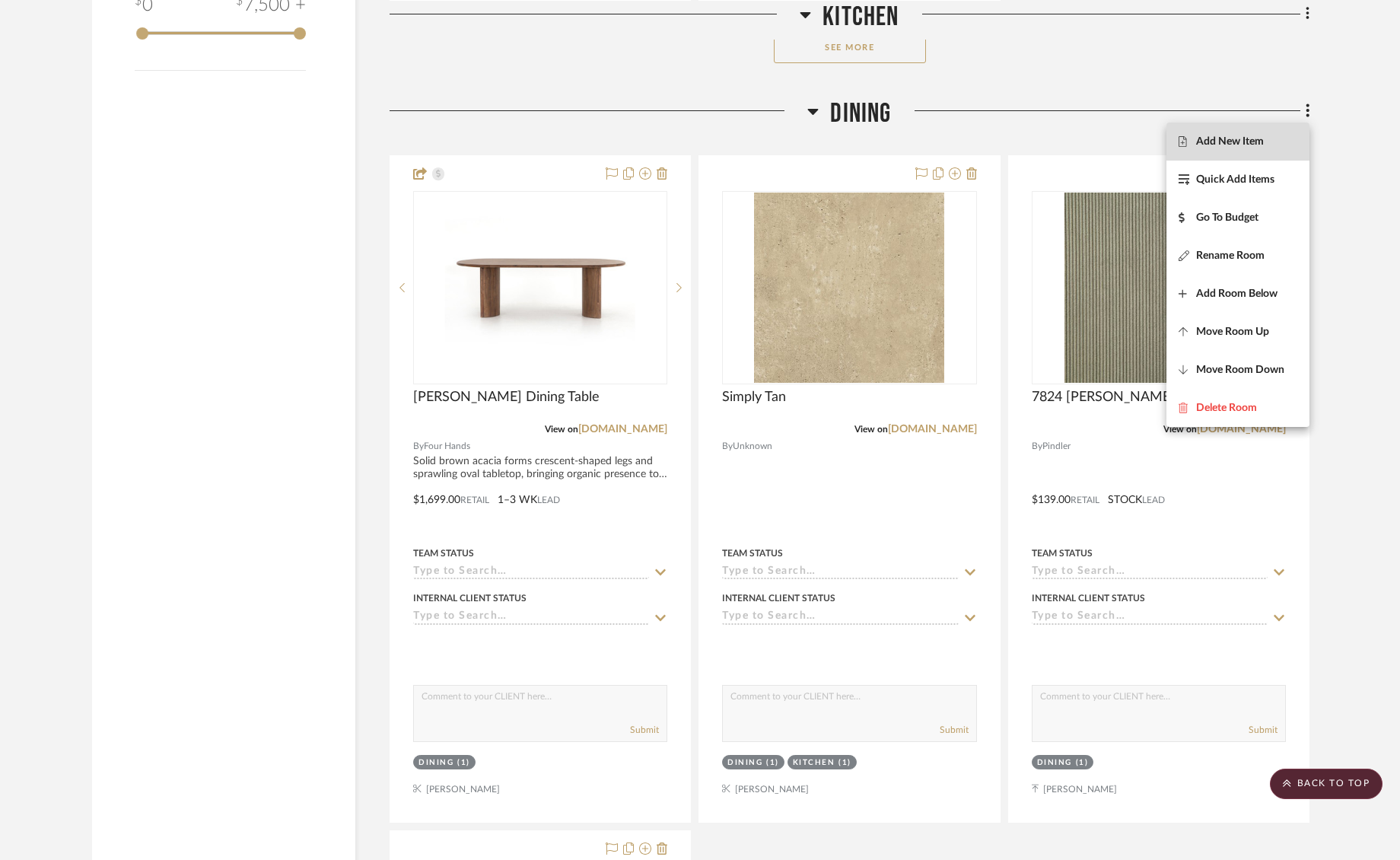
click at [1245, 139] on span "Add New Item" at bounding box center [1231, 141] width 68 height 13
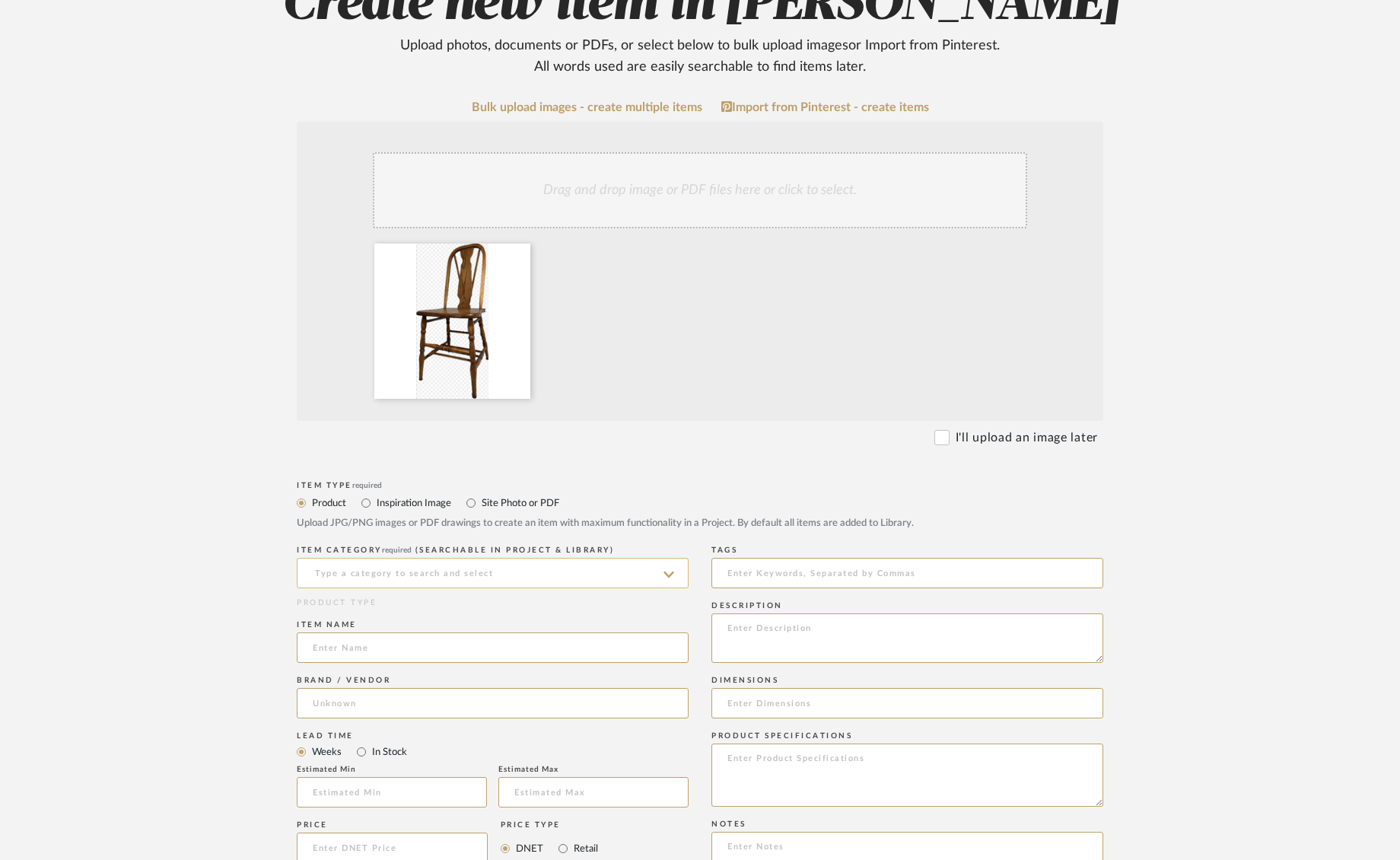
scroll to position [212, 0]
click at [387, 567] on input at bounding box center [493, 571] width 392 height 31
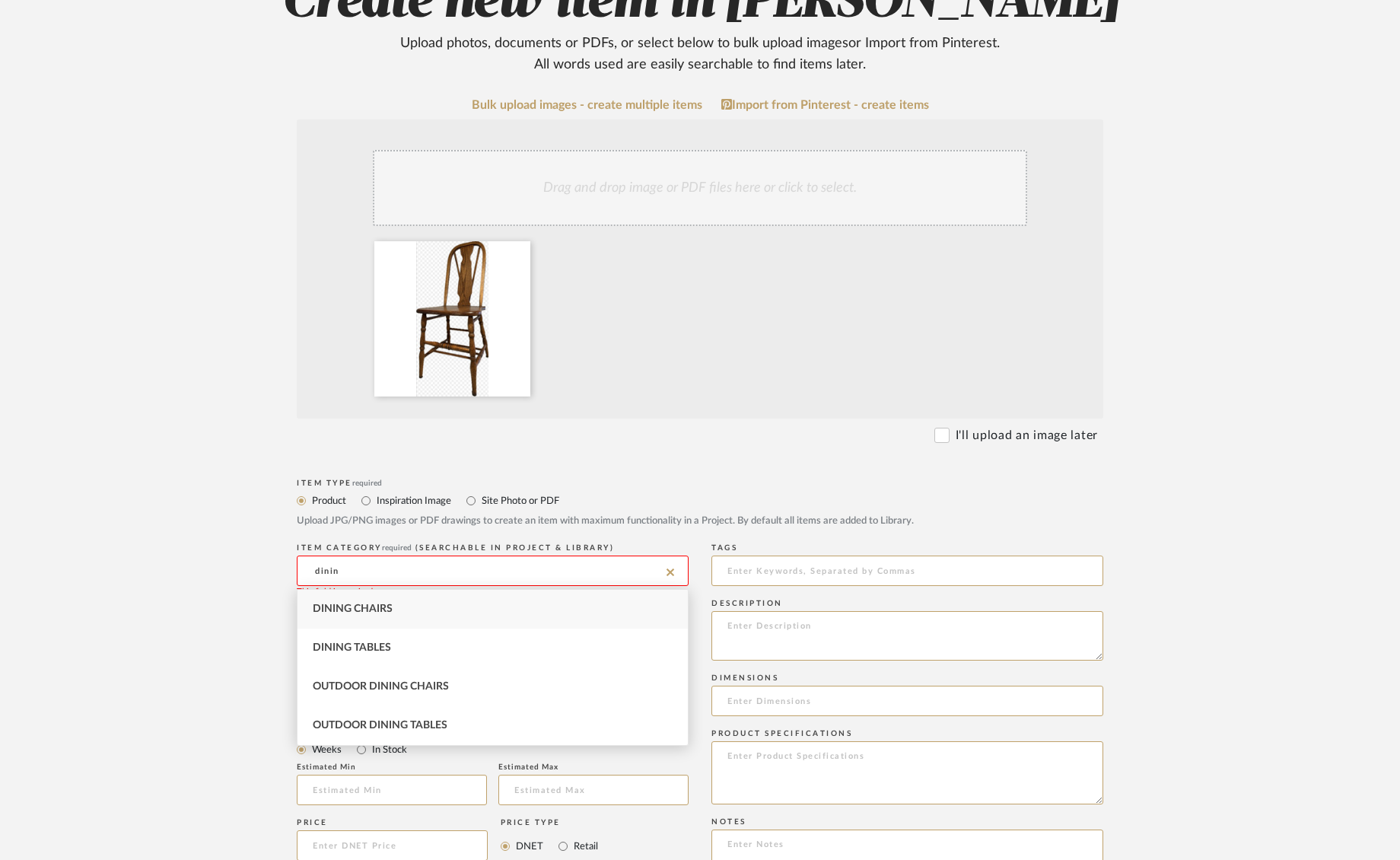
click at [460, 605] on div "Dining Chairs" at bounding box center [493, 610] width 391 height 39
type input "Dining Chairs"
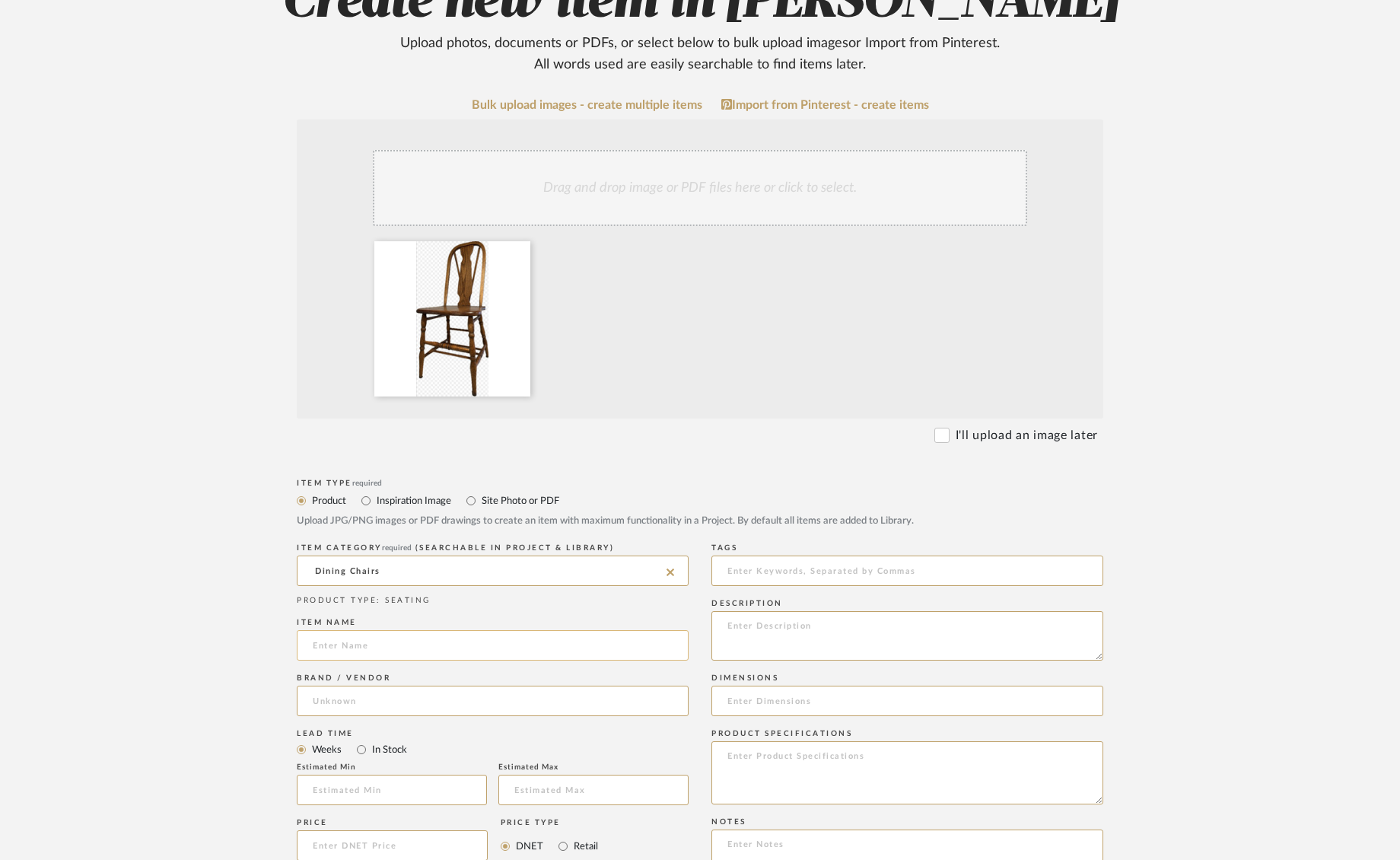
click at [388, 652] on input at bounding box center [493, 646] width 392 height 31
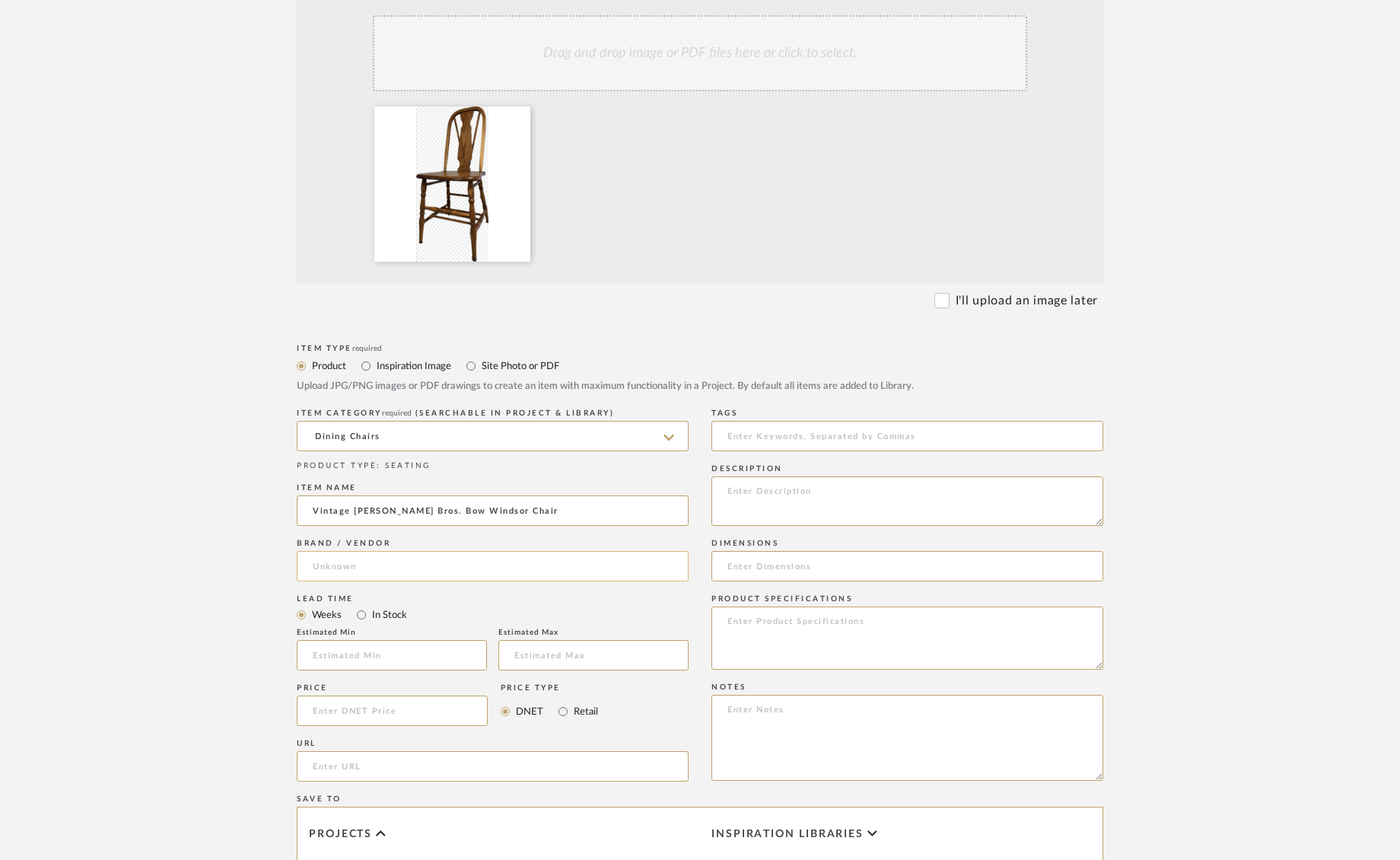
type input "Vintage [PERSON_NAME] Bros. Bow Windsor Chair"
click at [403, 565] on input at bounding box center [493, 567] width 392 height 31
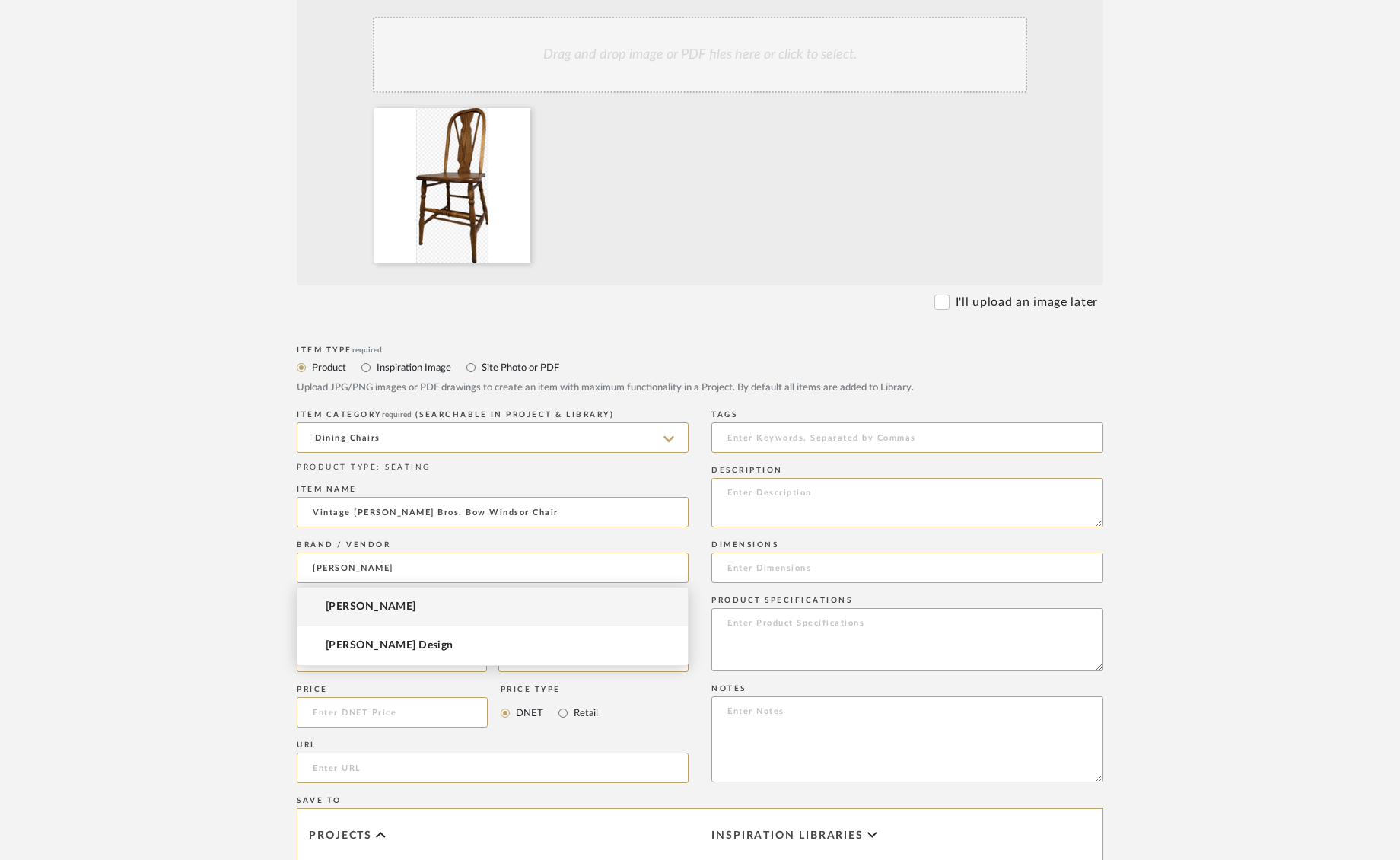
type input "Lewis Rose"
click at [221, 538] on form "Bulk upload images - create multiple items Import from Pinterest - create items…" at bounding box center [700, 598] width 970 height 1266
click at [388, 569] on input at bounding box center [493, 568] width 392 height 31
click at [259, 563] on form "Bulk upload images - create multiple items Import from Pinterest - create items…" at bounding box center [700, 598] width 970 height 1266
click at [369, 618] on input "In Stock" at bounding box center [361, 617] width 19 height 19
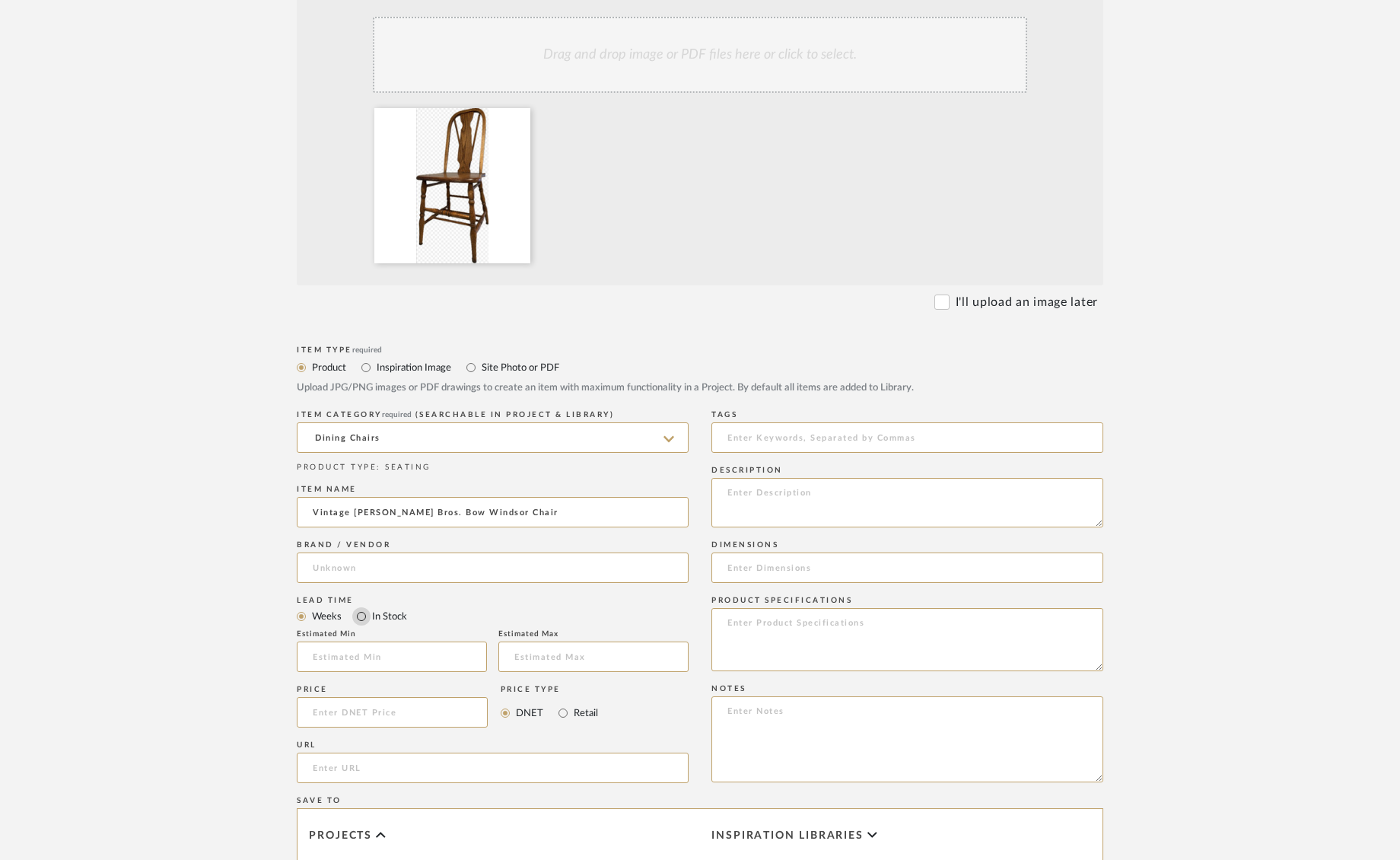
radio input "true"
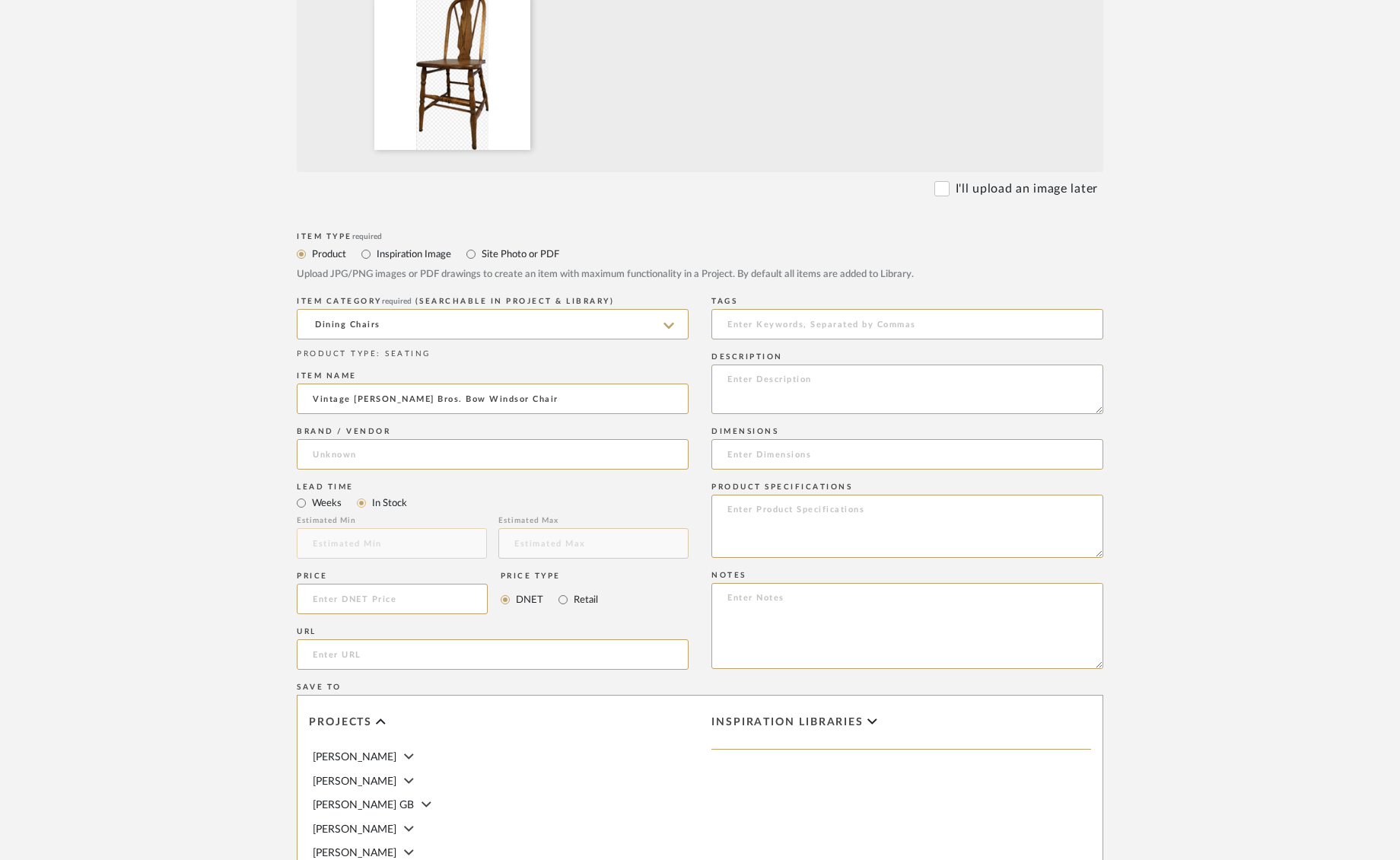
scroll to position [462, 0]
click at [408, 606] on input at bounding box center [392, 596] width 191 height 31
type input "$219.00"
click at [558, 590] on input "Retail" at bounding box center [563, 596] width 19 height 19
radio input "true"
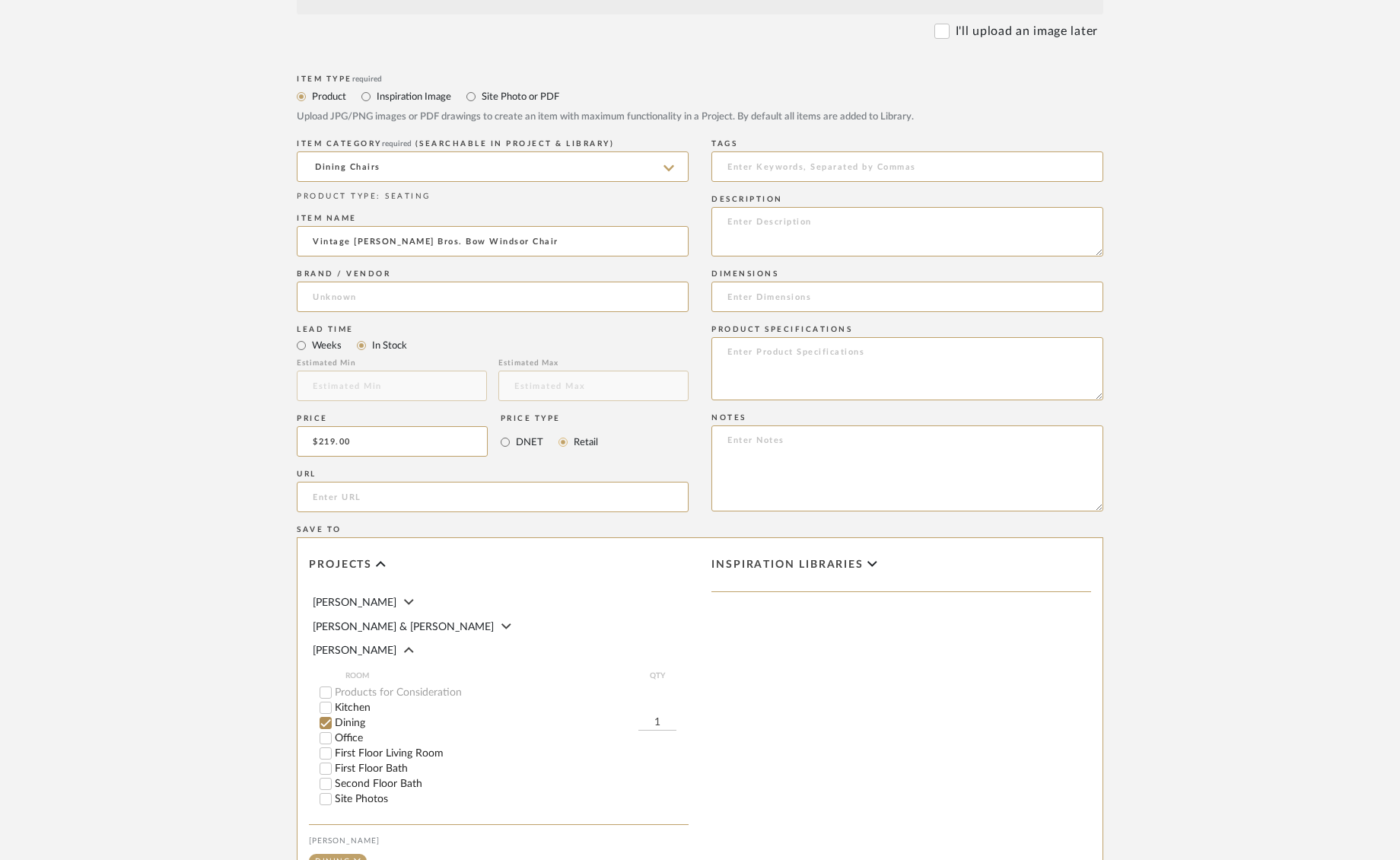
scroll to position [94, 0]
click at [668, 714] on input "1" at bounding box center [657, 721] width 38 height 15
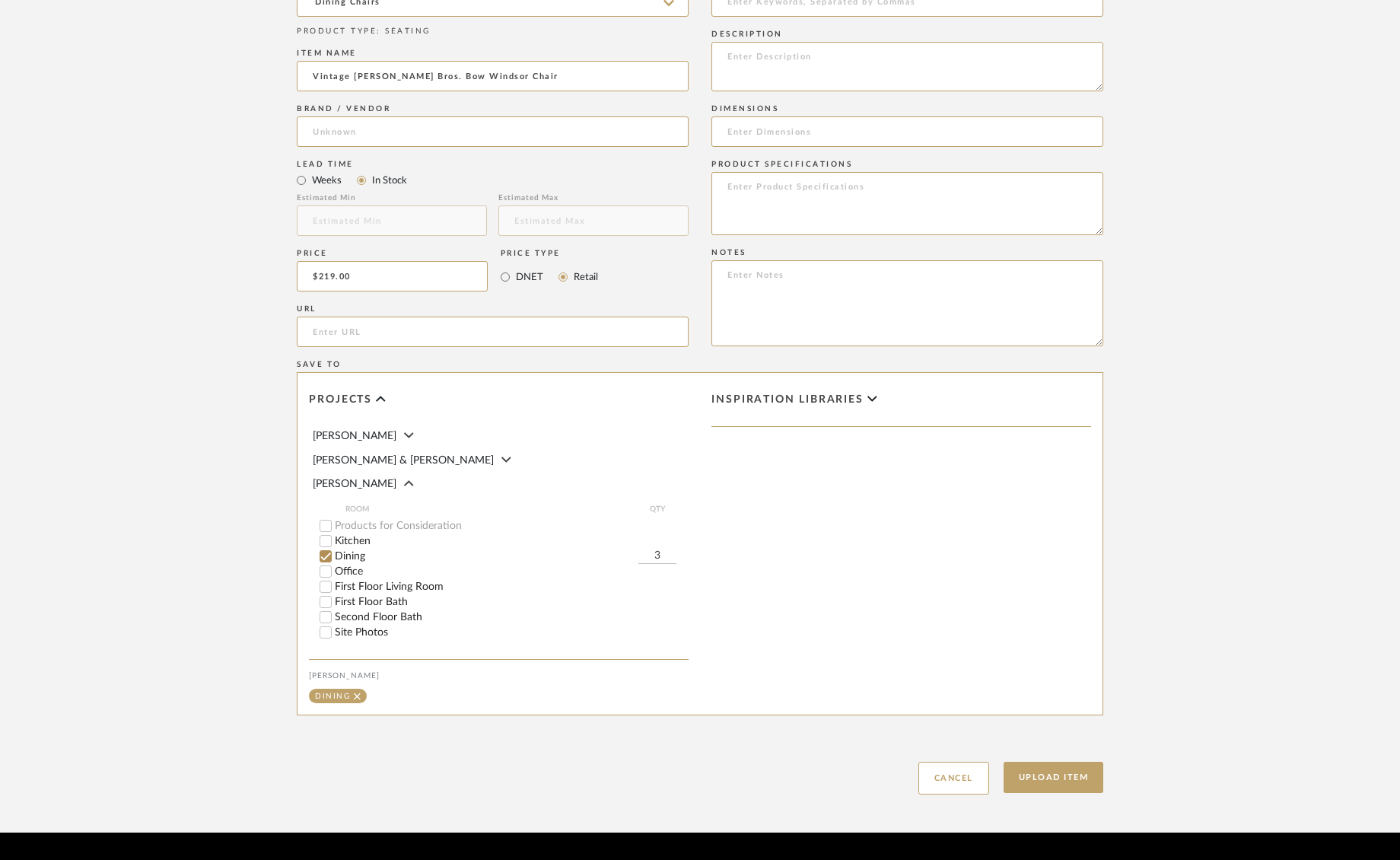
scroll to position [824, 0]
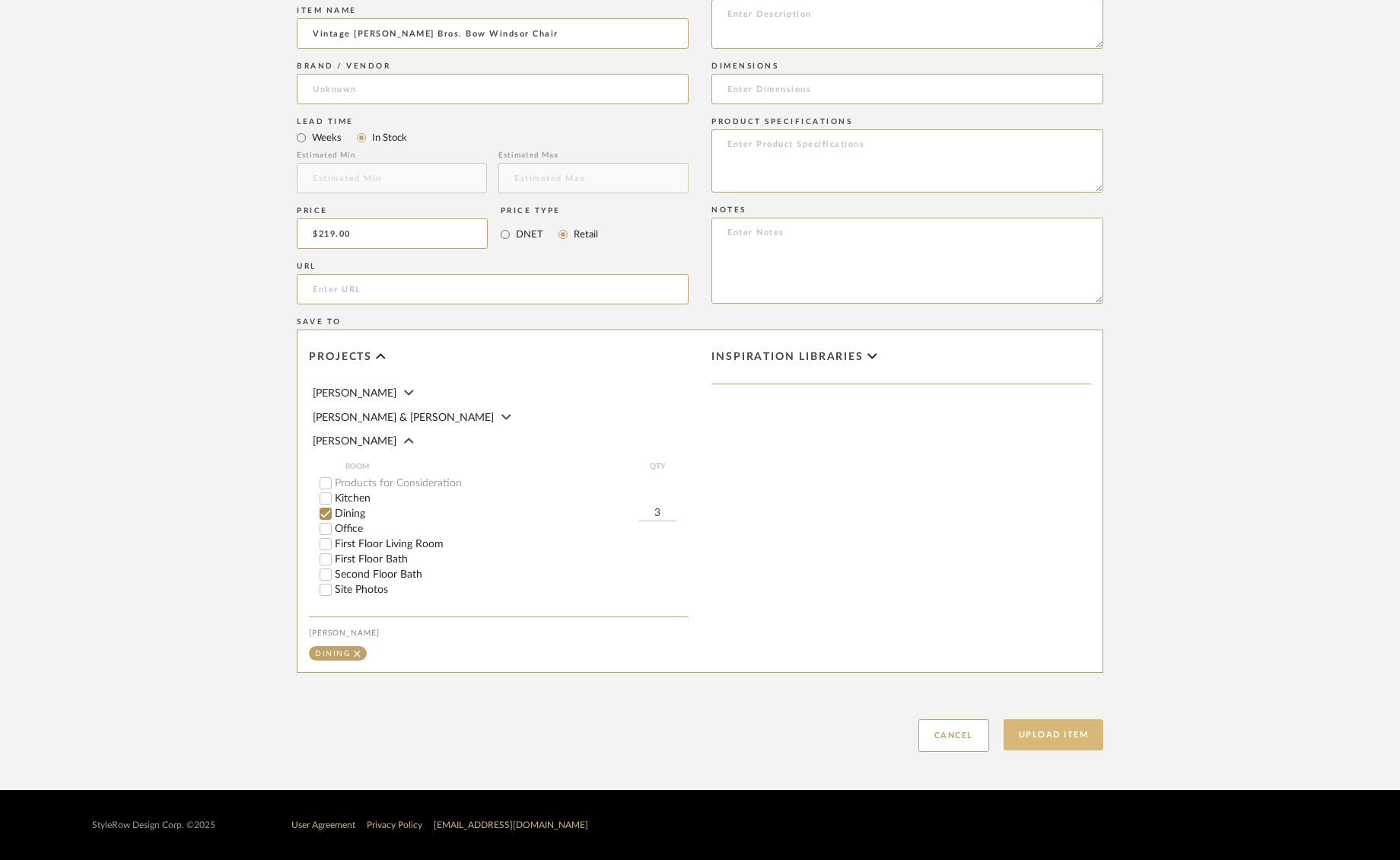
type input "3"
click at [1056, 727] on button "Upload Item" at bounding box center [1054, 735] width 100 height 32
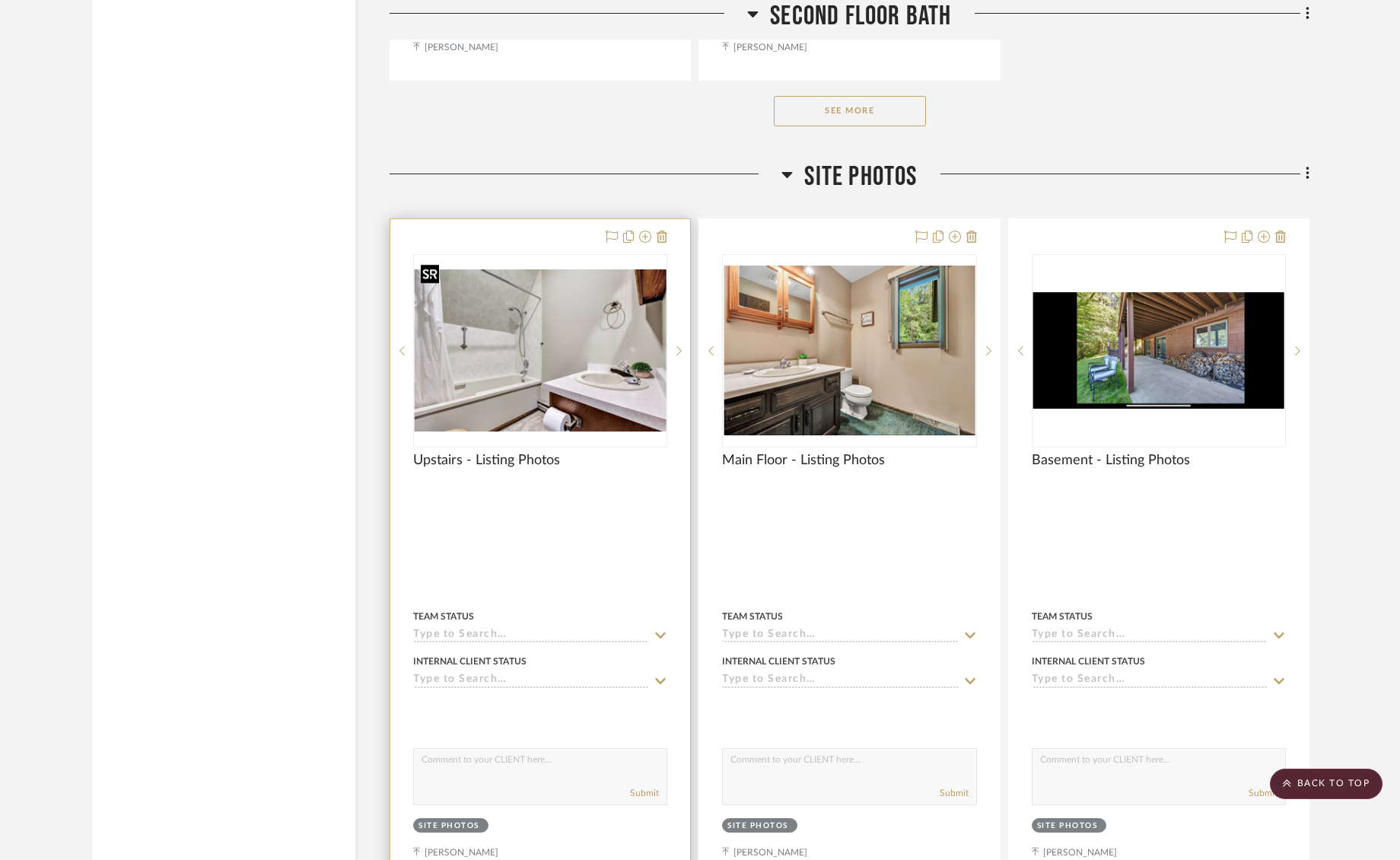
scroll to position [10984, 0]
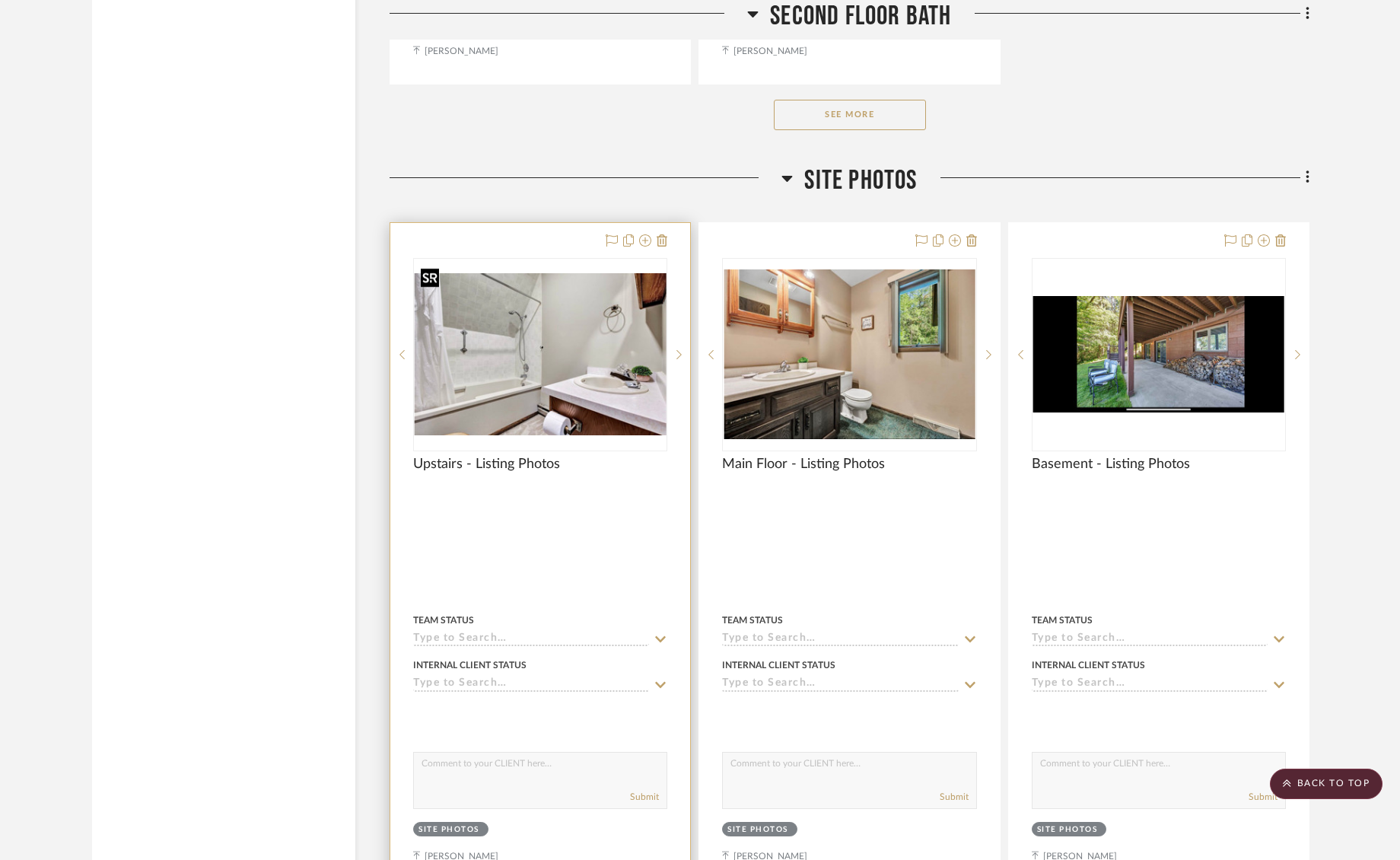
click at [587, 285] on img "0" at bounding box center [540, 354] width 251 height 162
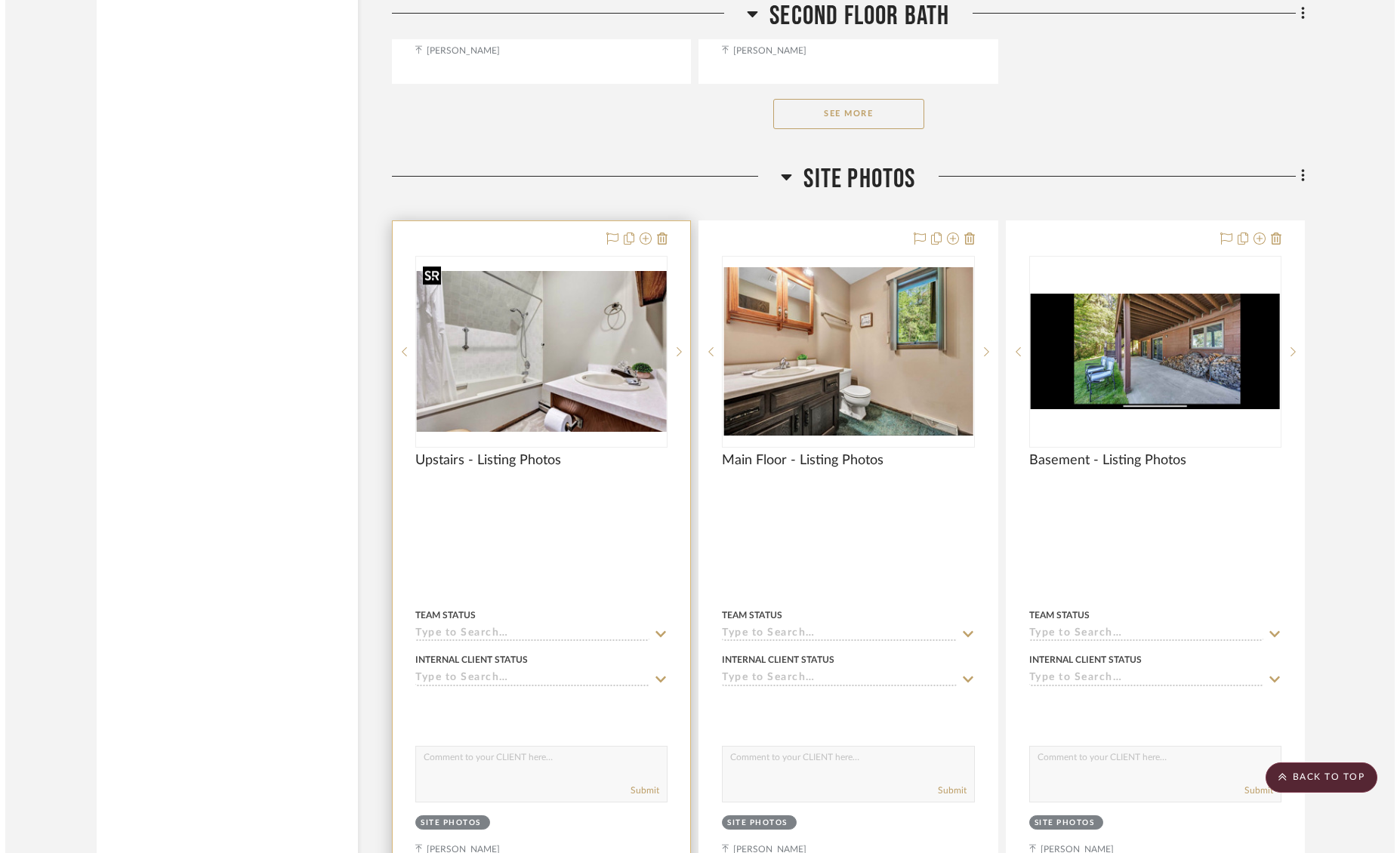
scroll to position [0, 0]
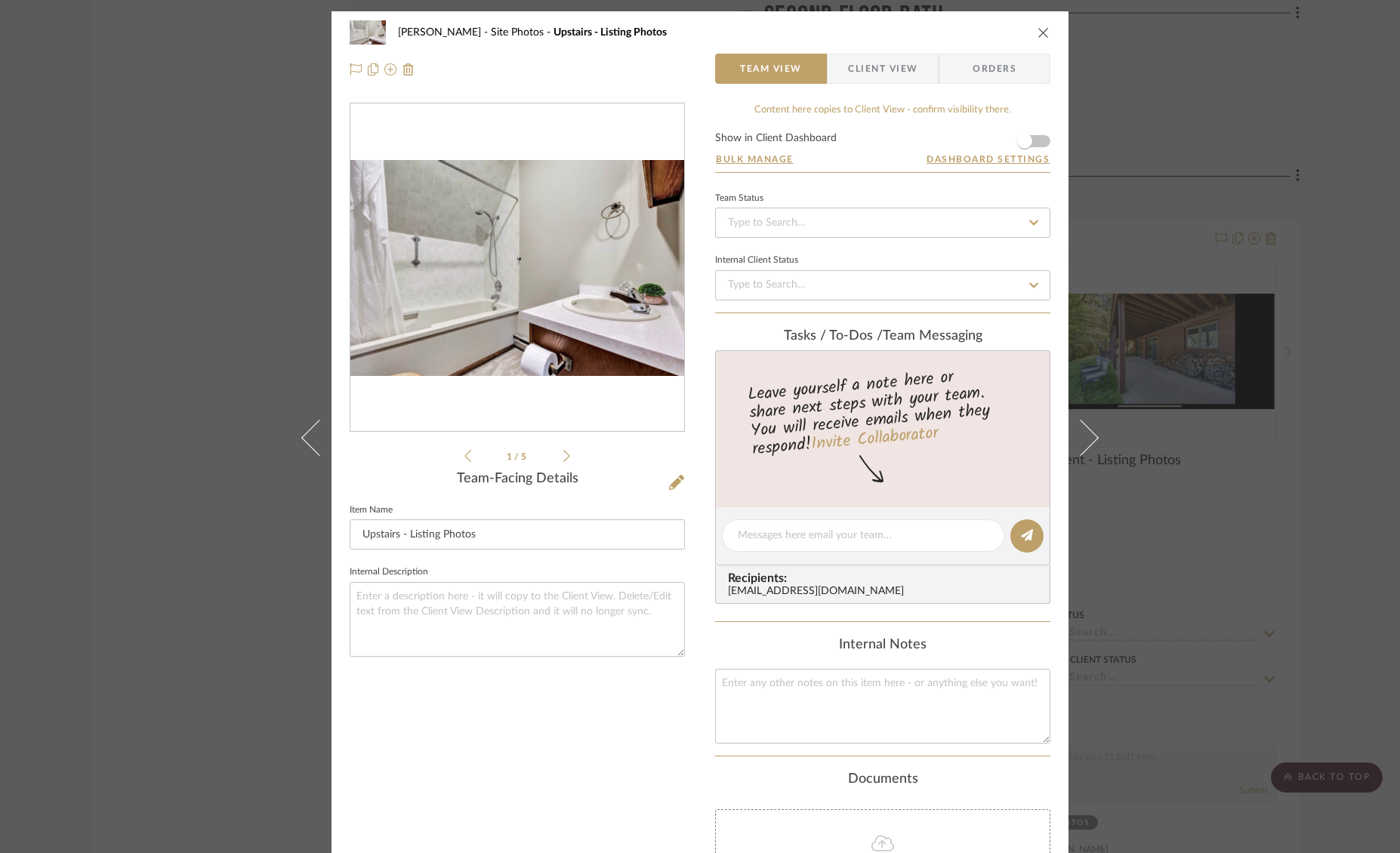
click at [1038, 31] on icon "close" at bounding box center [1043, 32] width 12 height 12
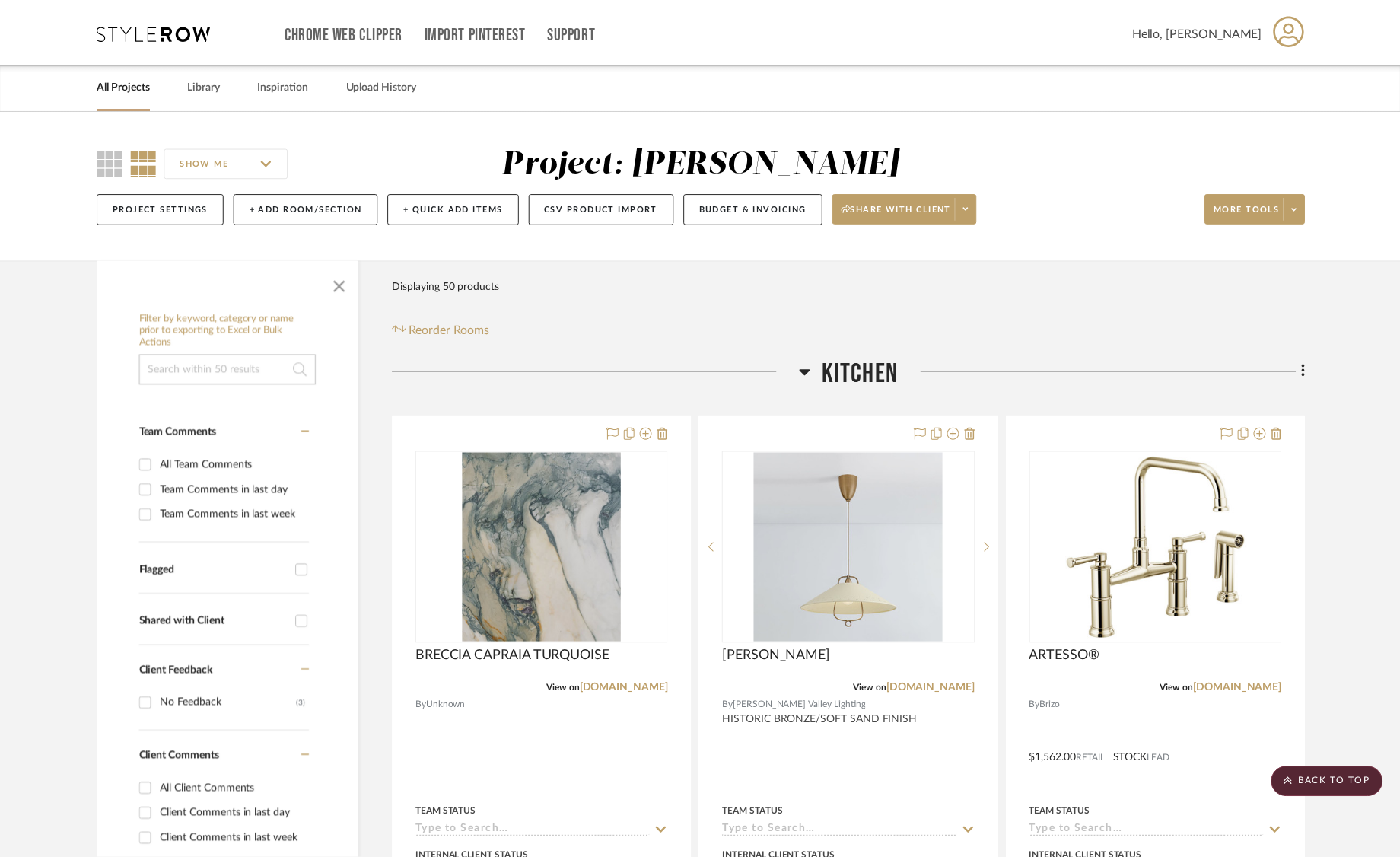
scroll to position [10984, 0]
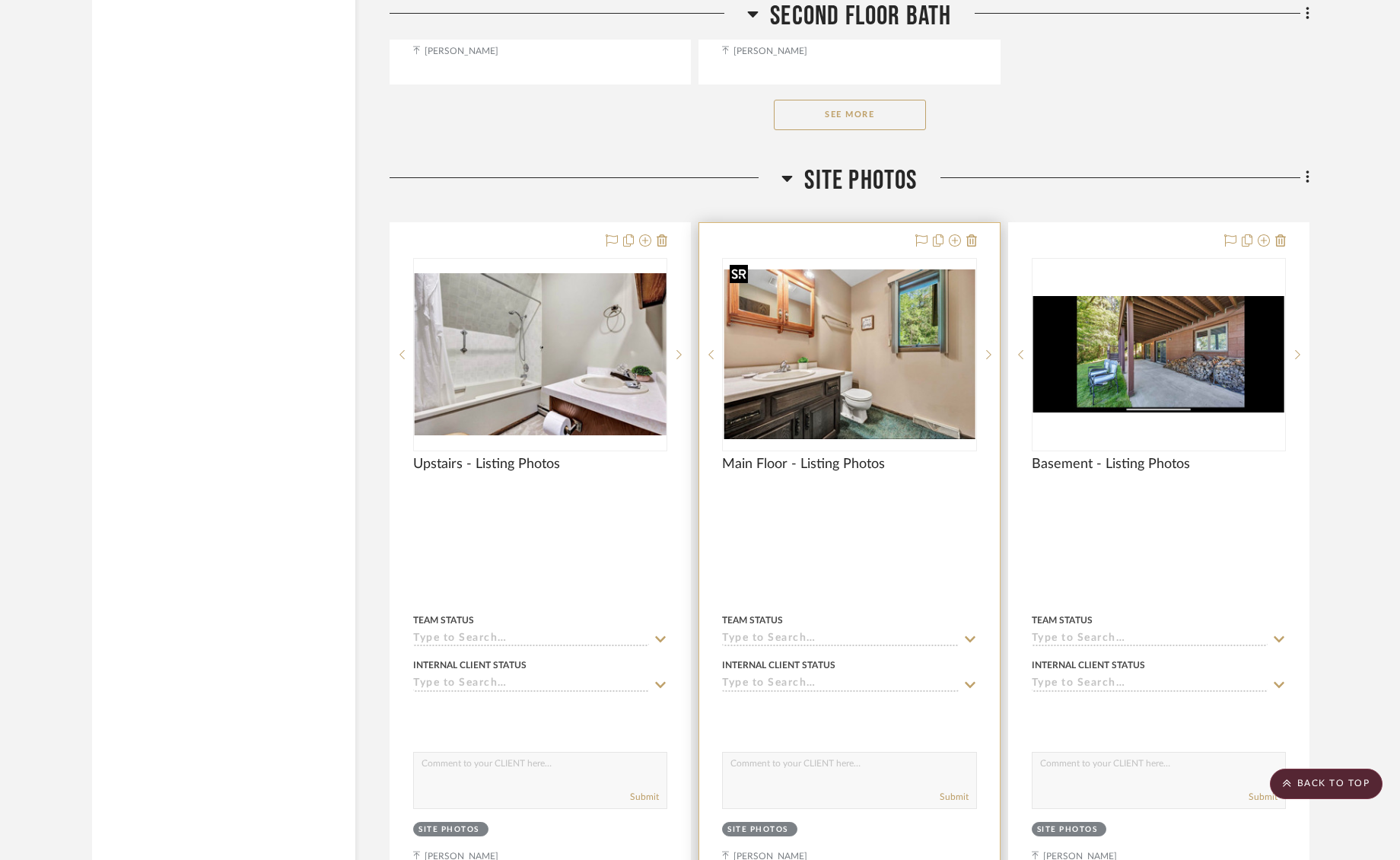
click at [814, 310] on img "0" at bounding box center [849, 354] width 251 height 169
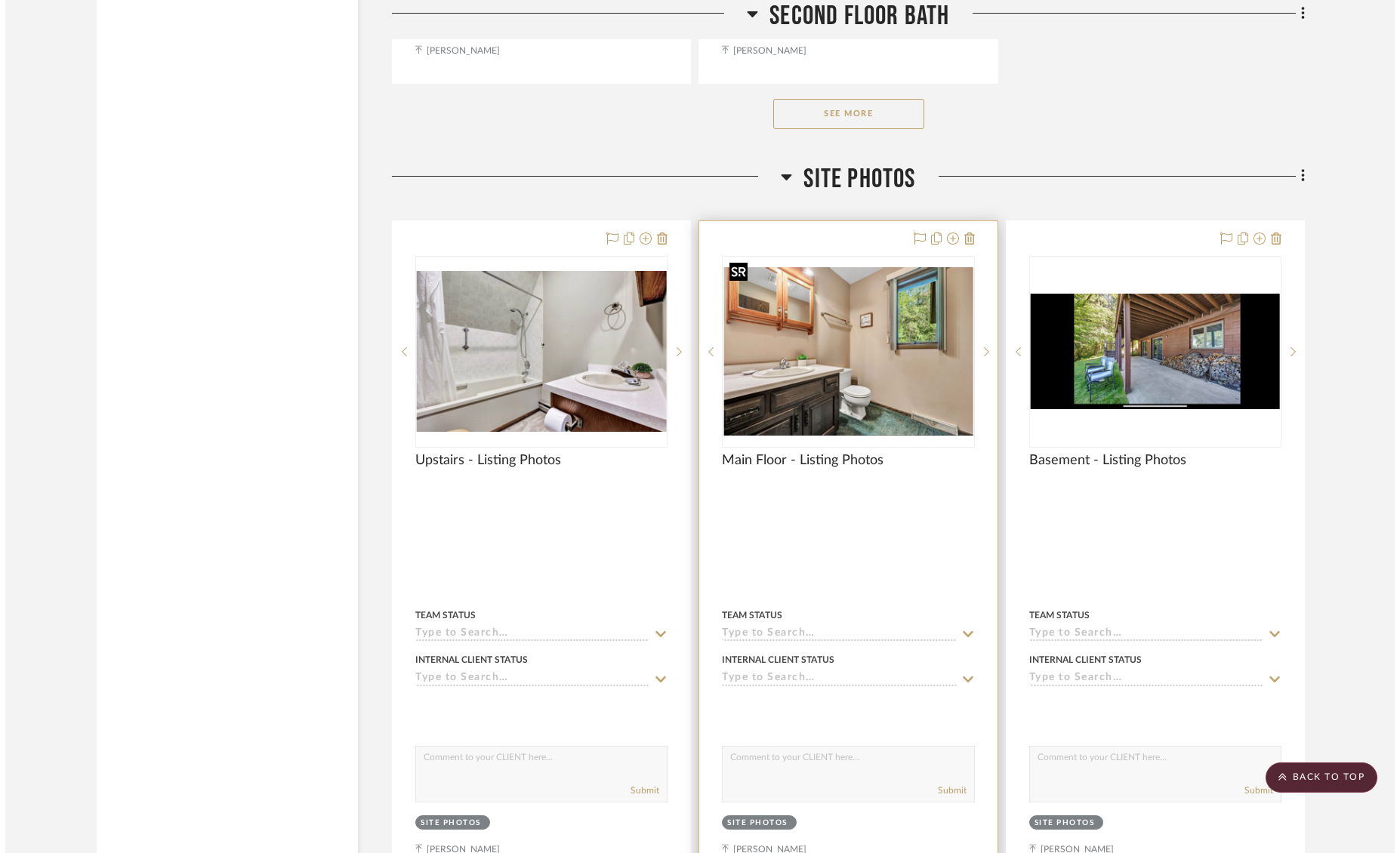
scroll to position [0, 0]
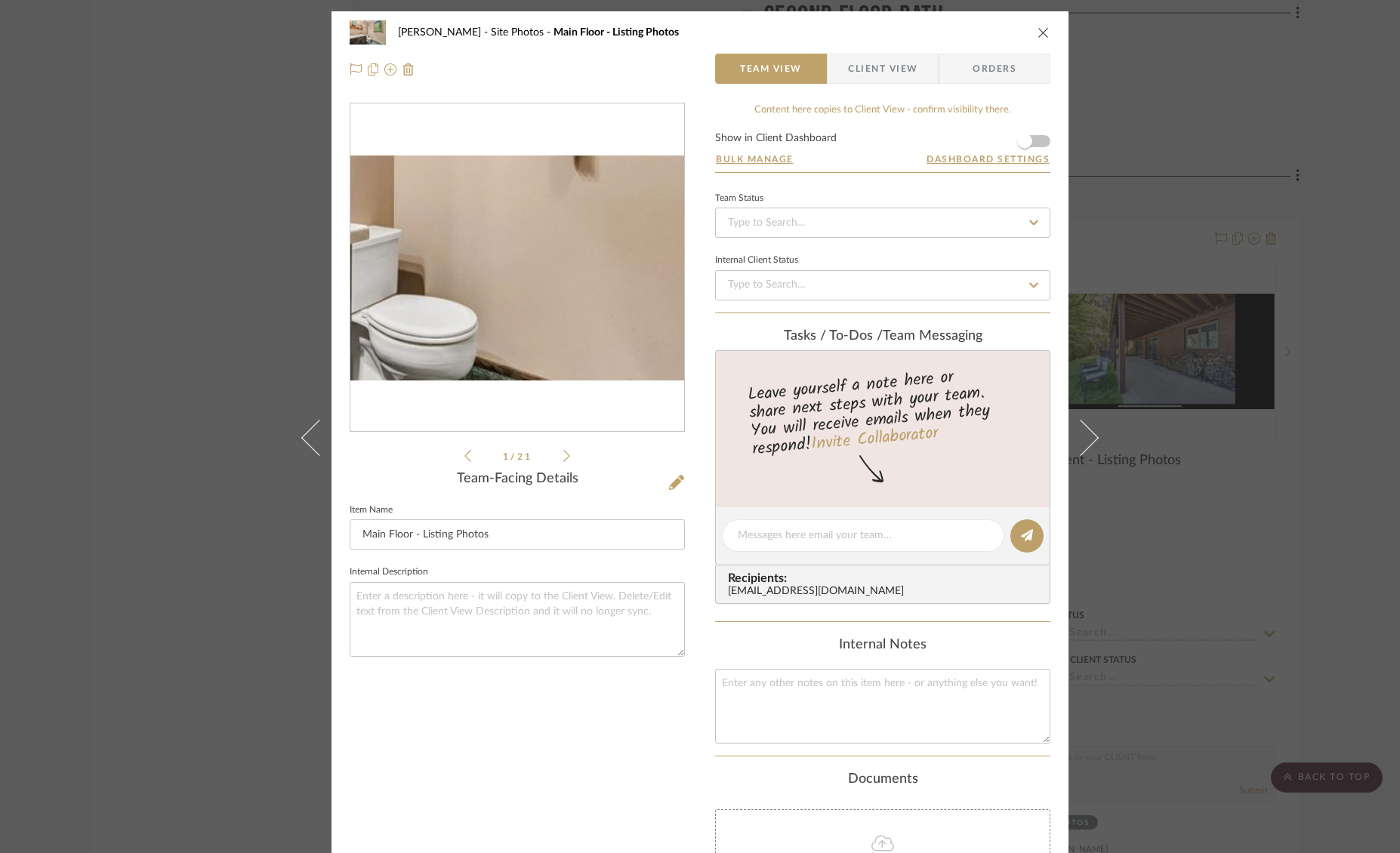
click at [555, 305] on img "0" at bounding box center [517, 269] width 334 height 225
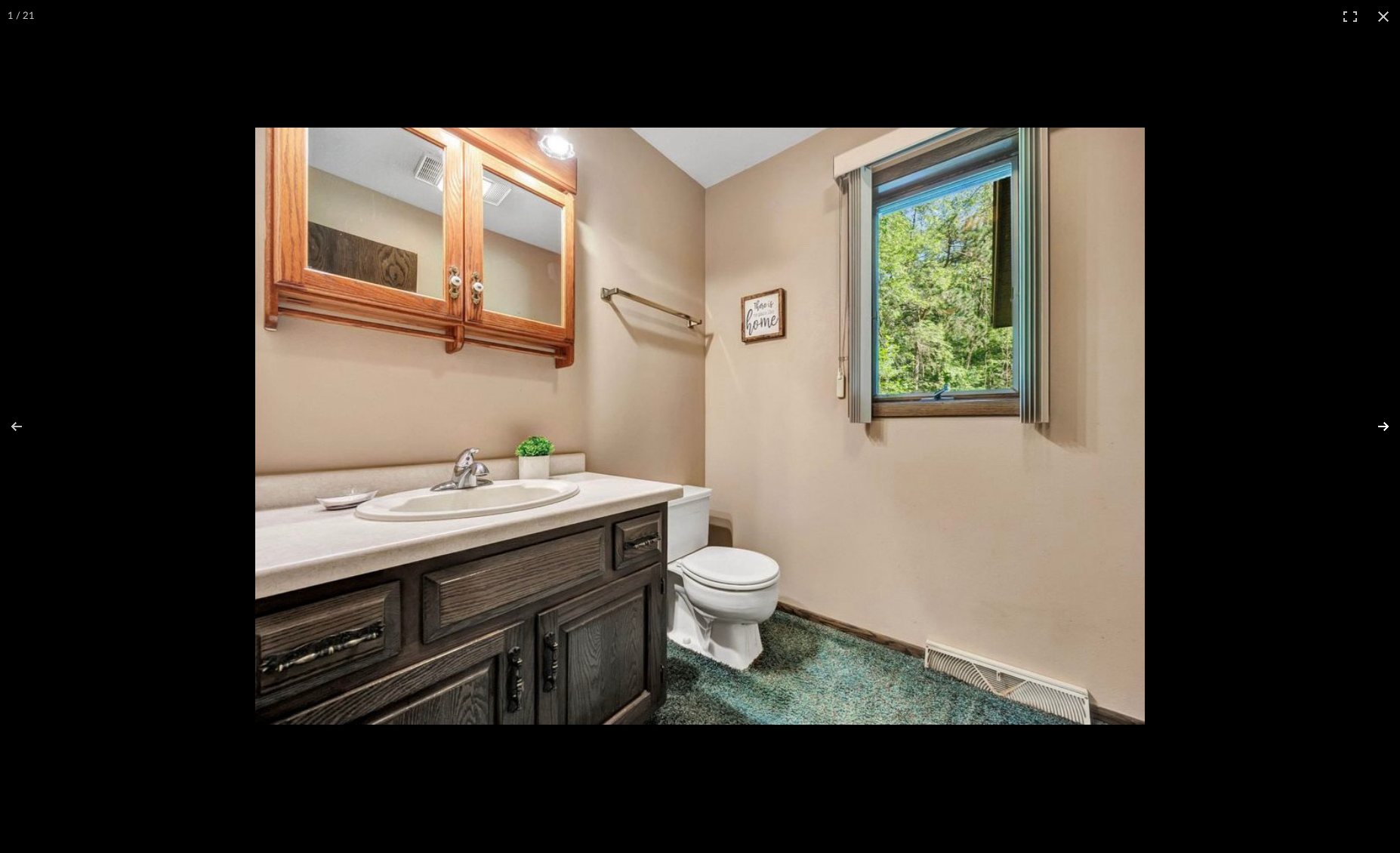
click at [1382, 424] on button at bounding box center [1373, 427] width 53 height 76
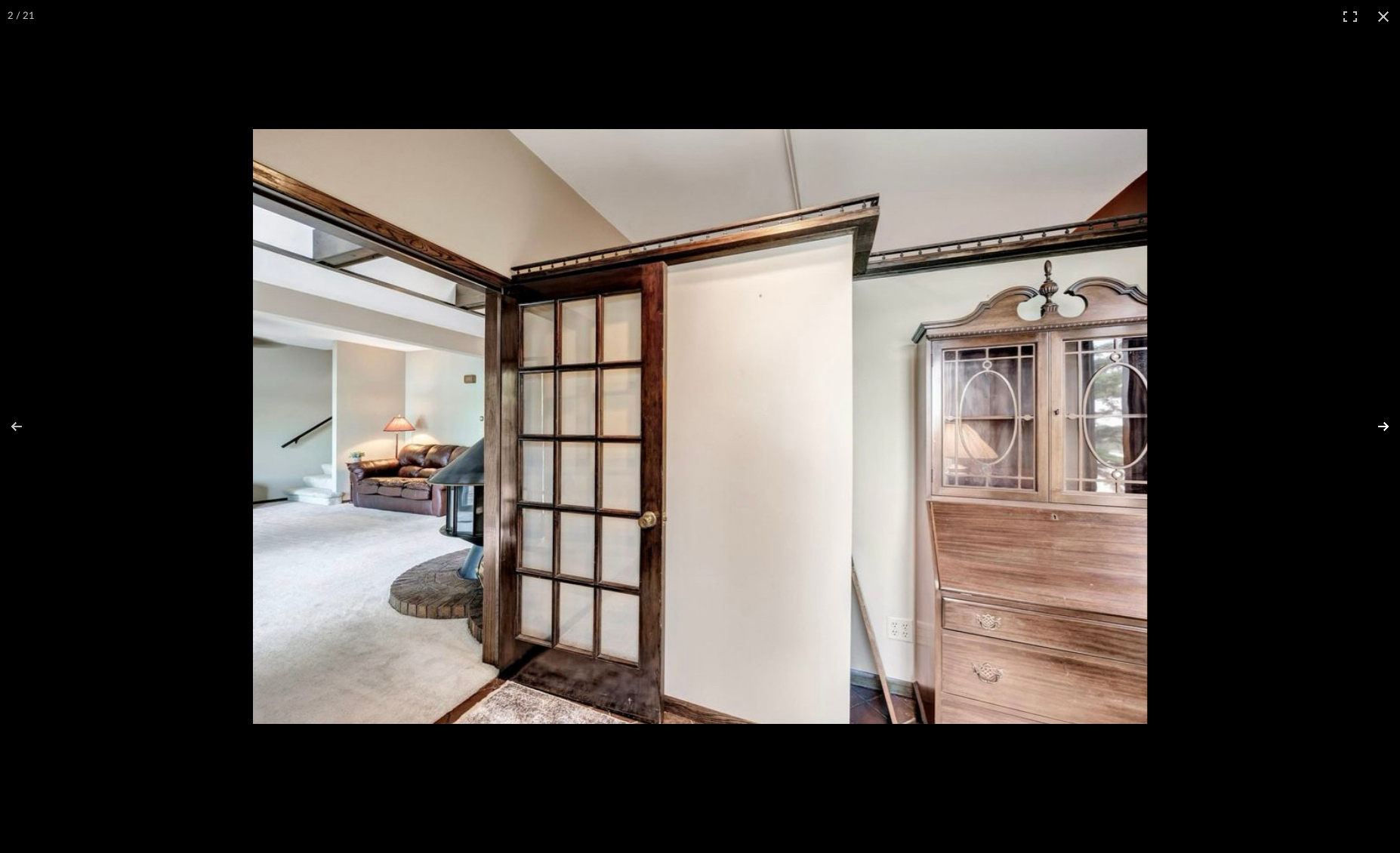
click at [1382, 424] on button at bounding box center [1373, 427] width 53 height 76
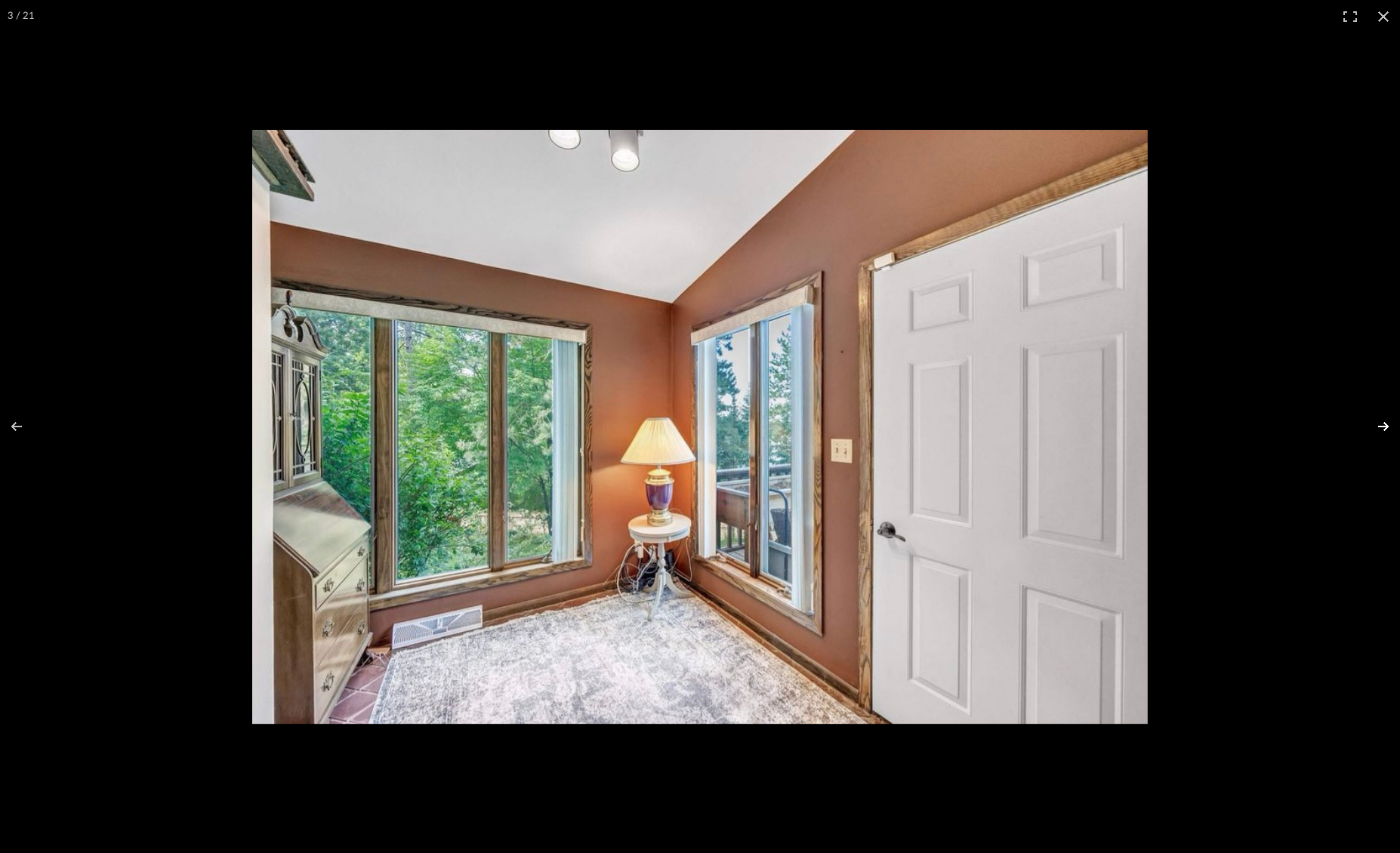
click at [1382, 424] on button at bounding box center [1373, 427] width 53 height 76
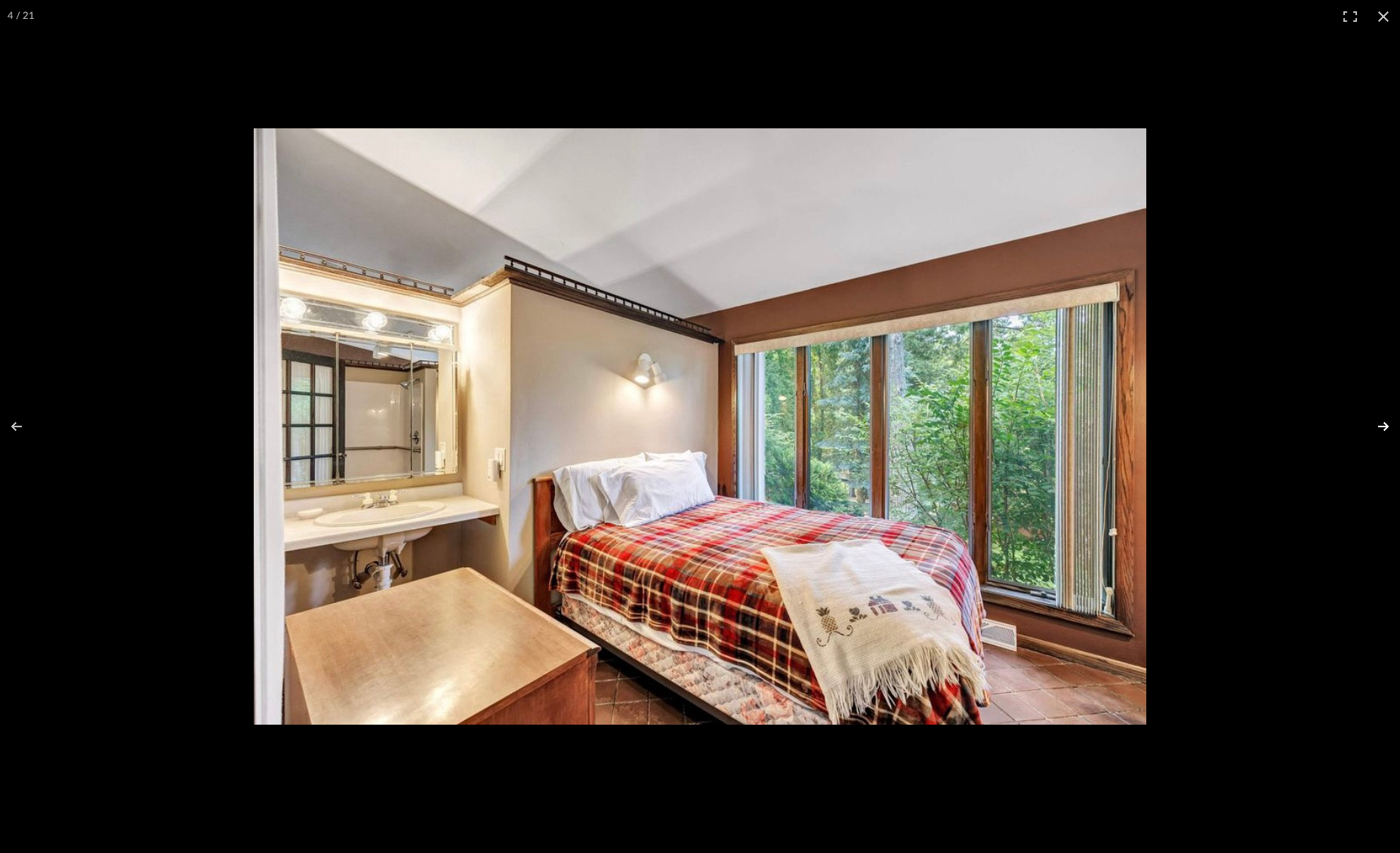
click at [1382, 424] on button at bounding box center [1373, 427] width 53 height 76
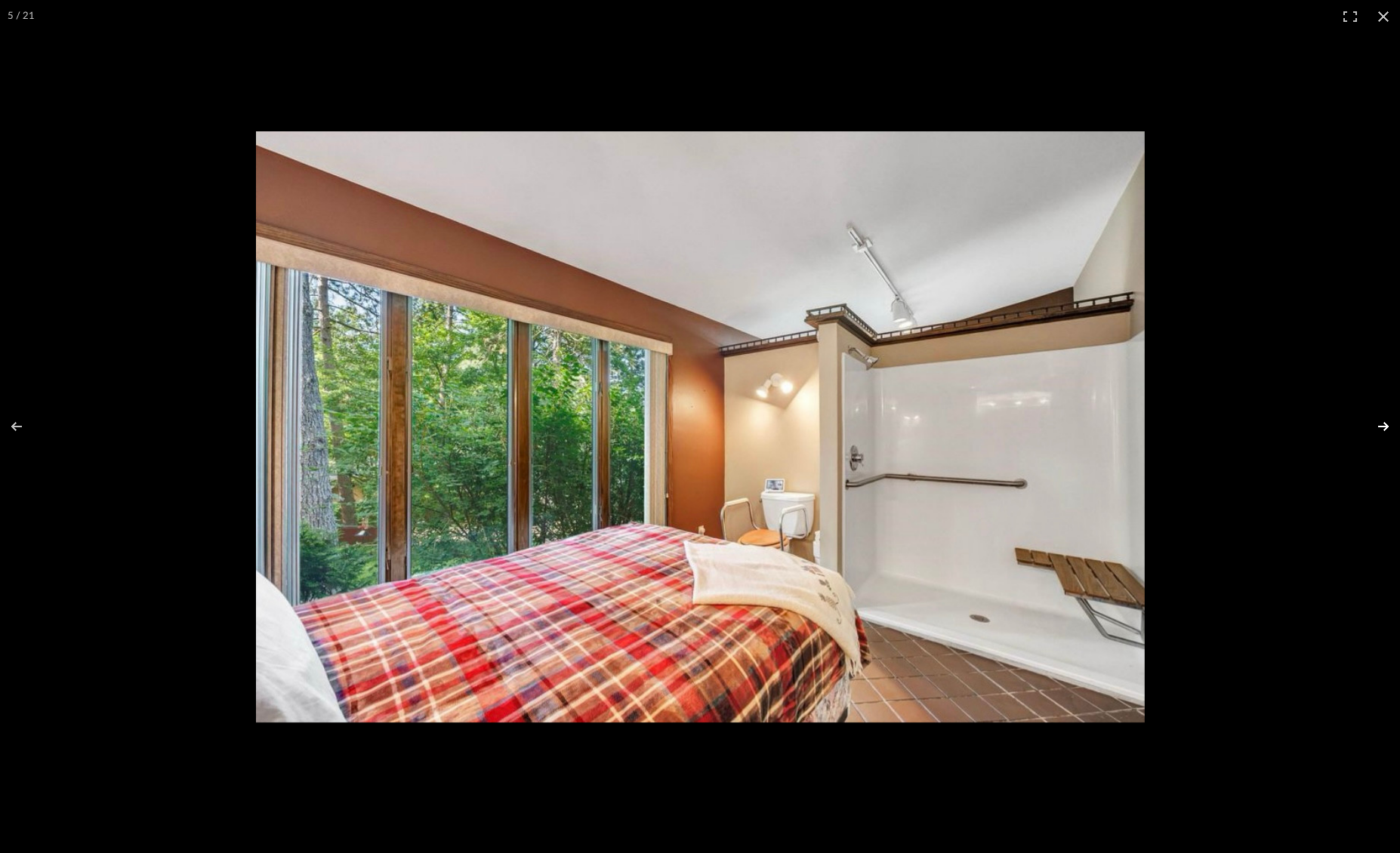
click at [1382, 424] on button at bounding box center [1373, 427] width 53 height 76
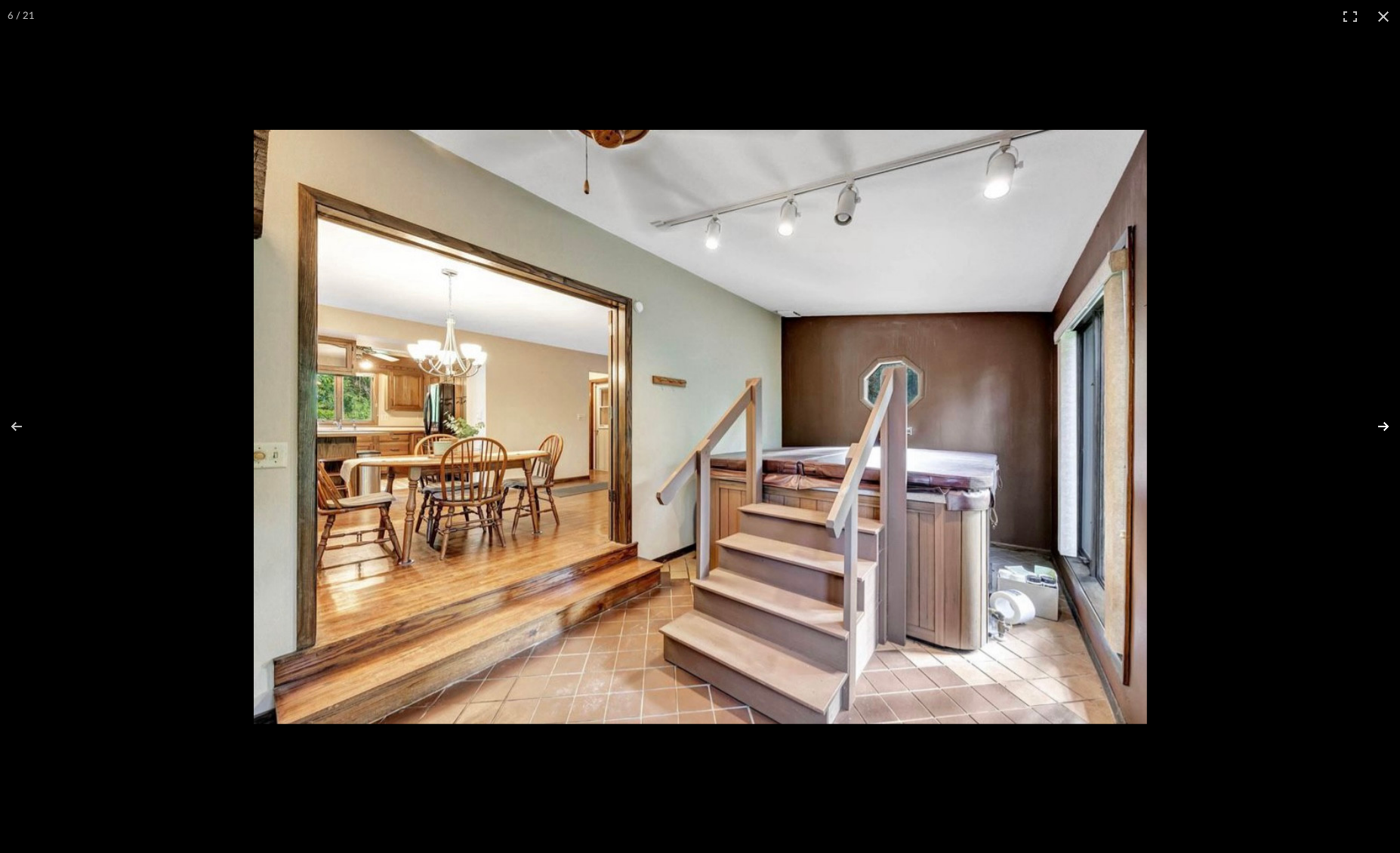
click at [1382, 424] on button at bounding box center [1373, 427] width 53 height 76
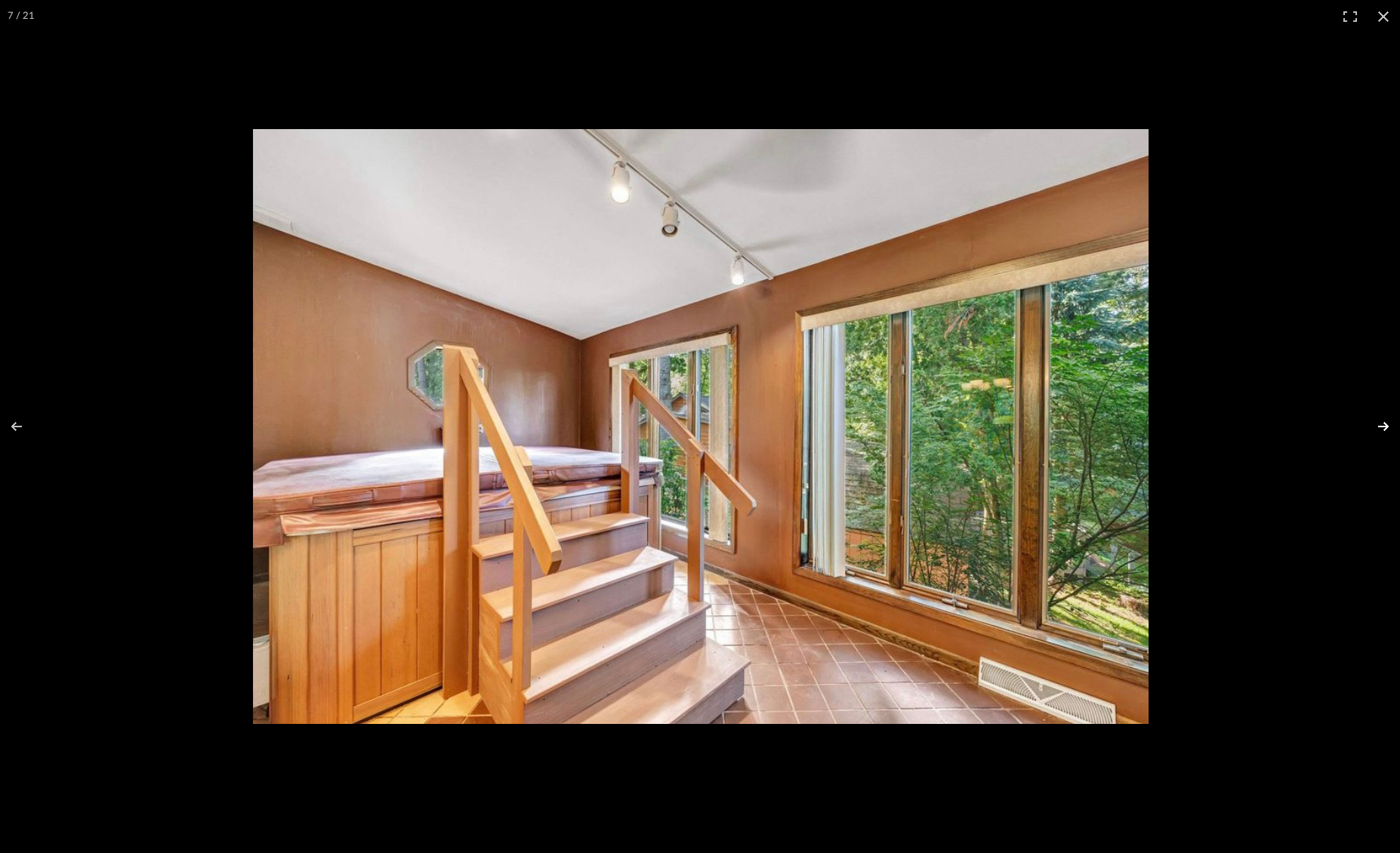
click at [1382, 424] on button at bounding box center [1373, 427] width 53 height 76
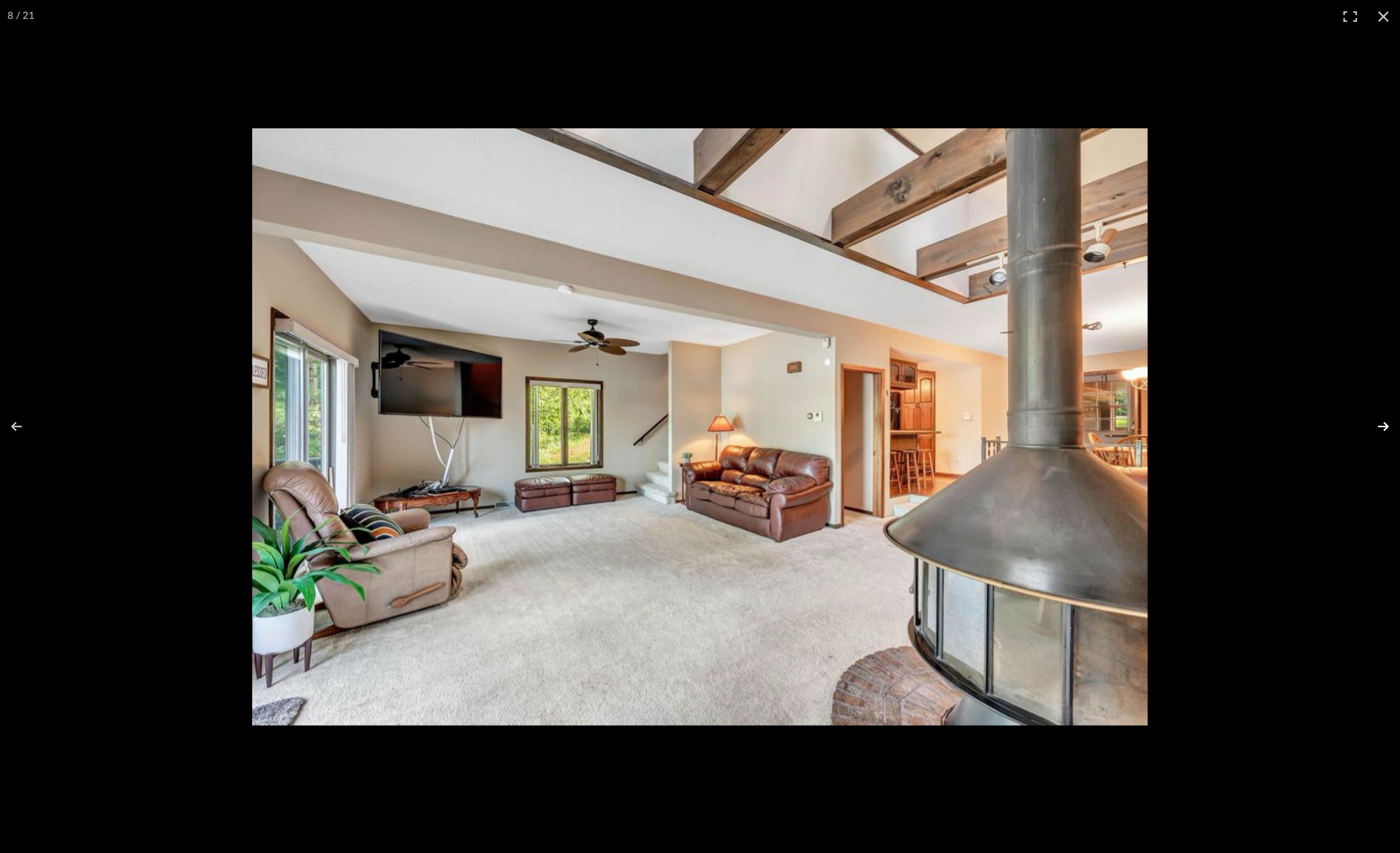
click at [1382, 424] on button at bounding box center [1373, 427] width 53 height 76
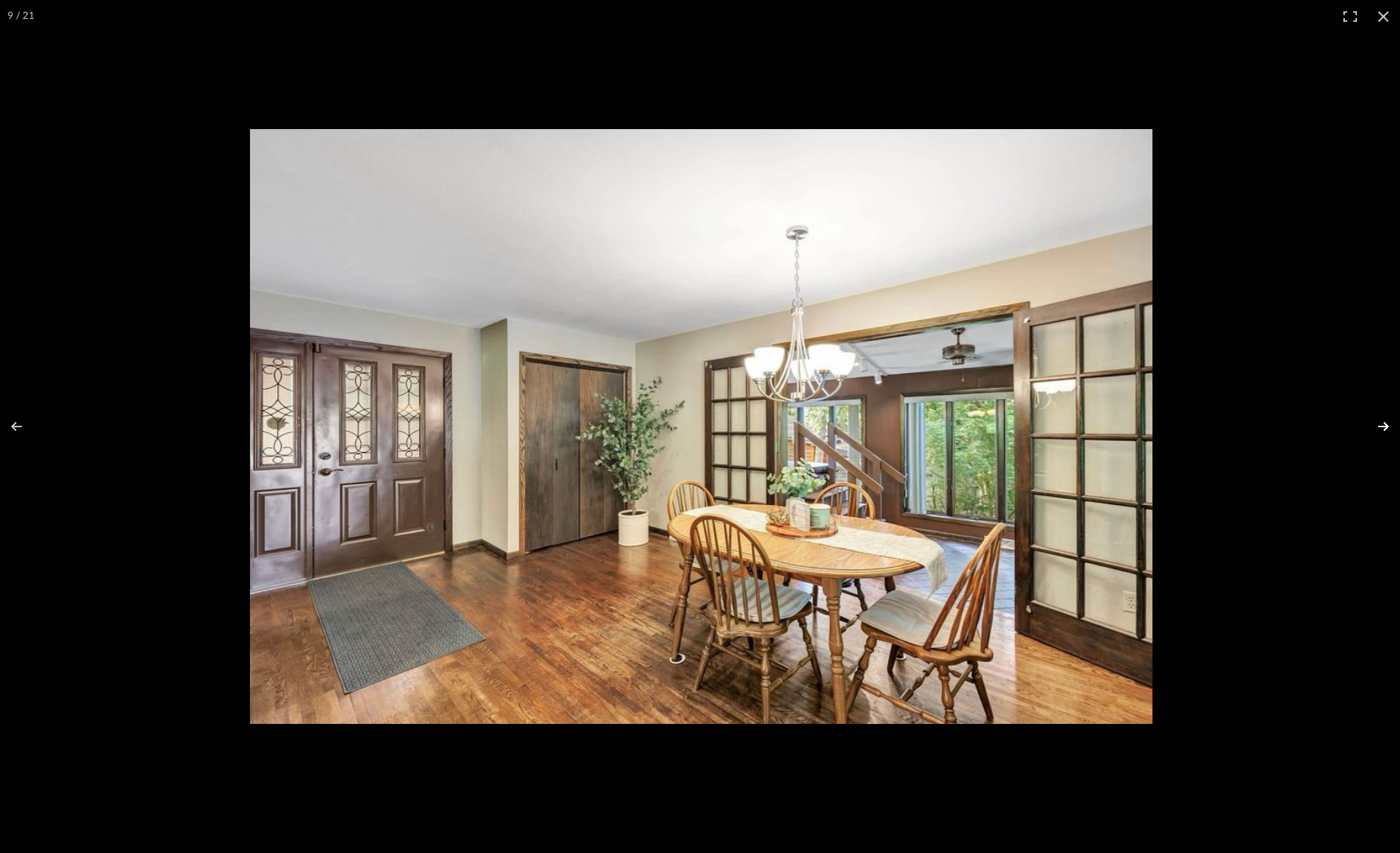
click at [1382, 424] on button at bounding box center [1373, 427] width 53 height 76
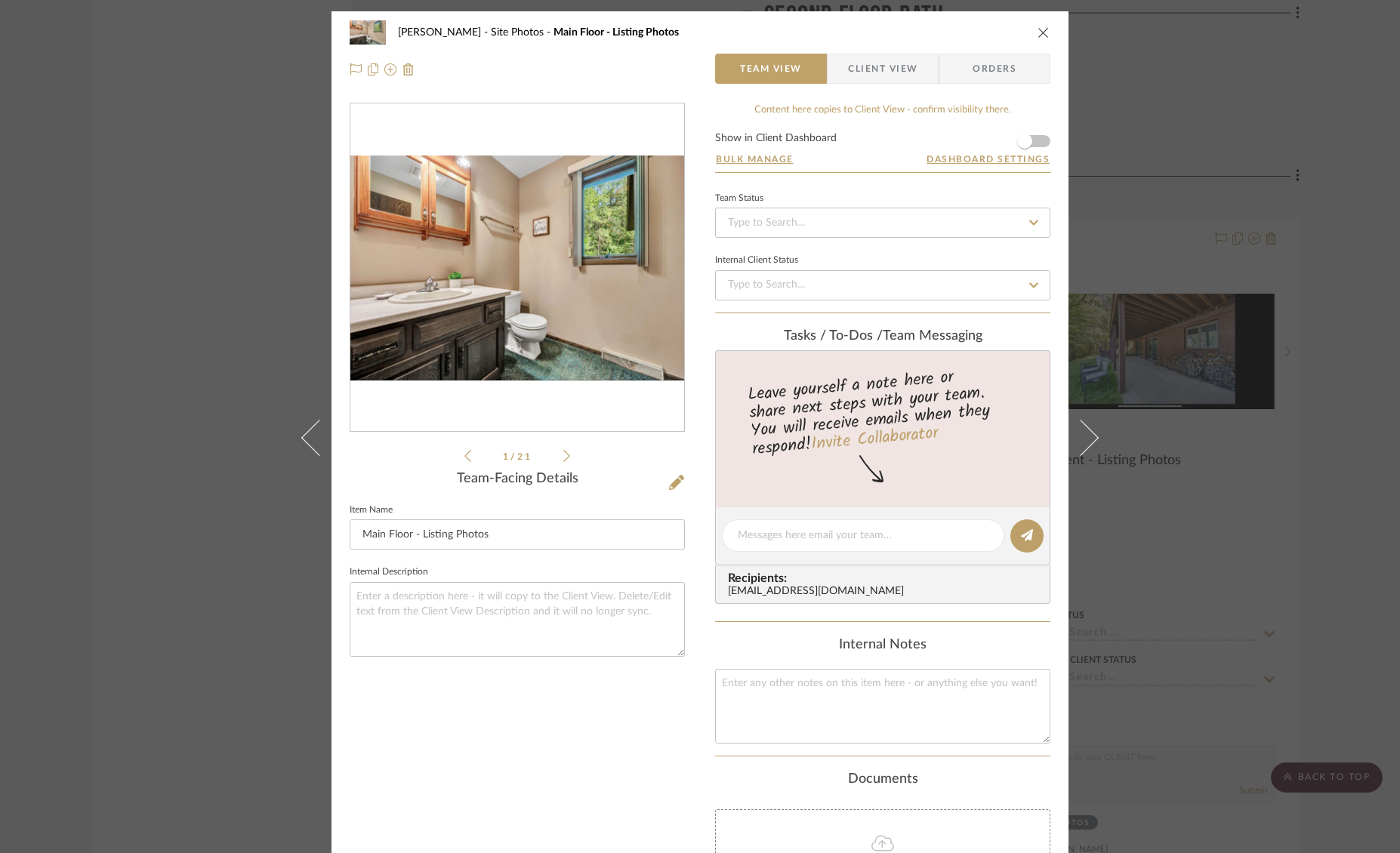
click at [618, 316] on img "0" at bounding box center [517, 269] width 334 height 225
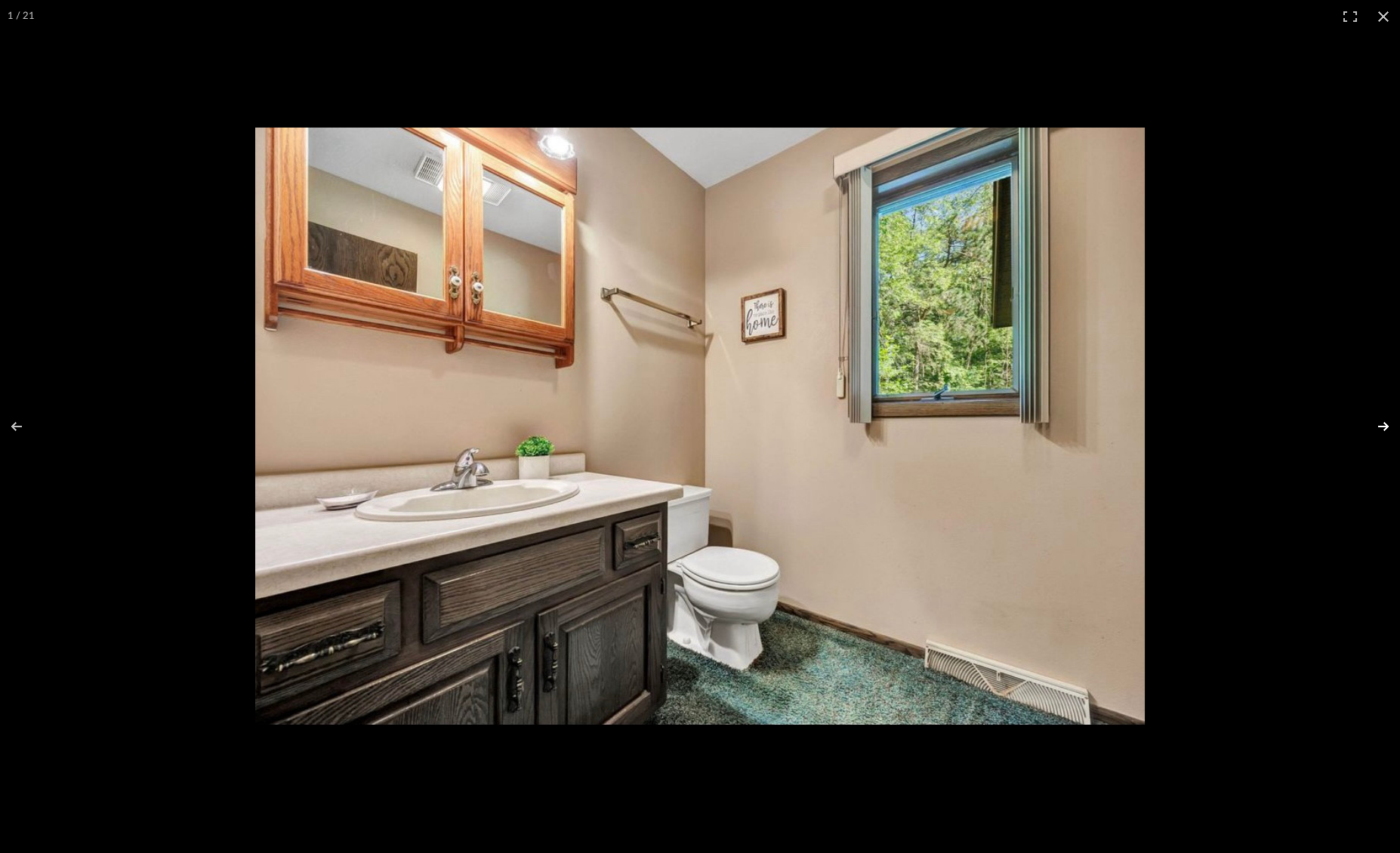
click at [1385, 425] on button at bounding box center [1373, 427] width 53 height 76
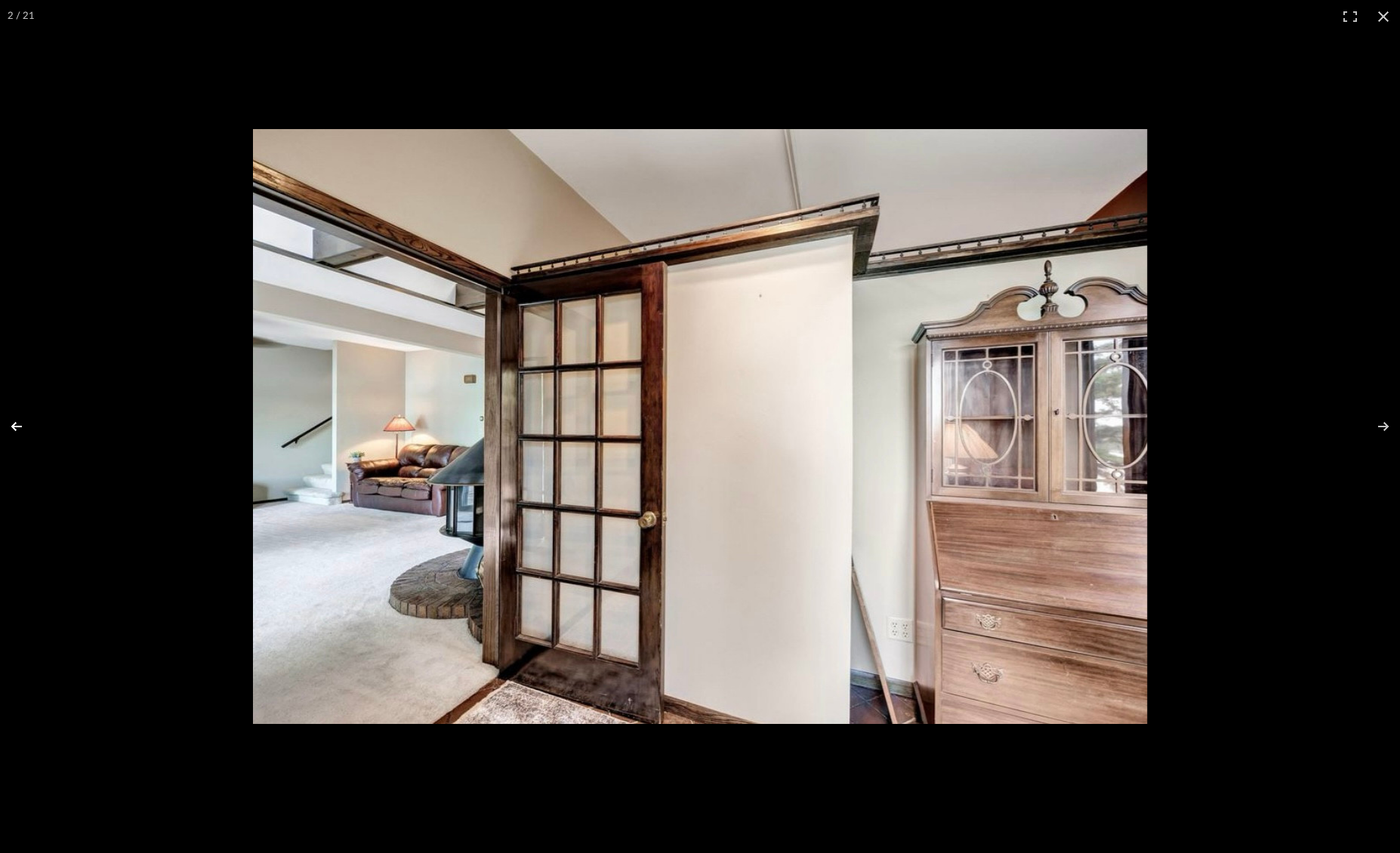
click at [22, 426] on button at bounding box center [27, 427] width 53 height 76
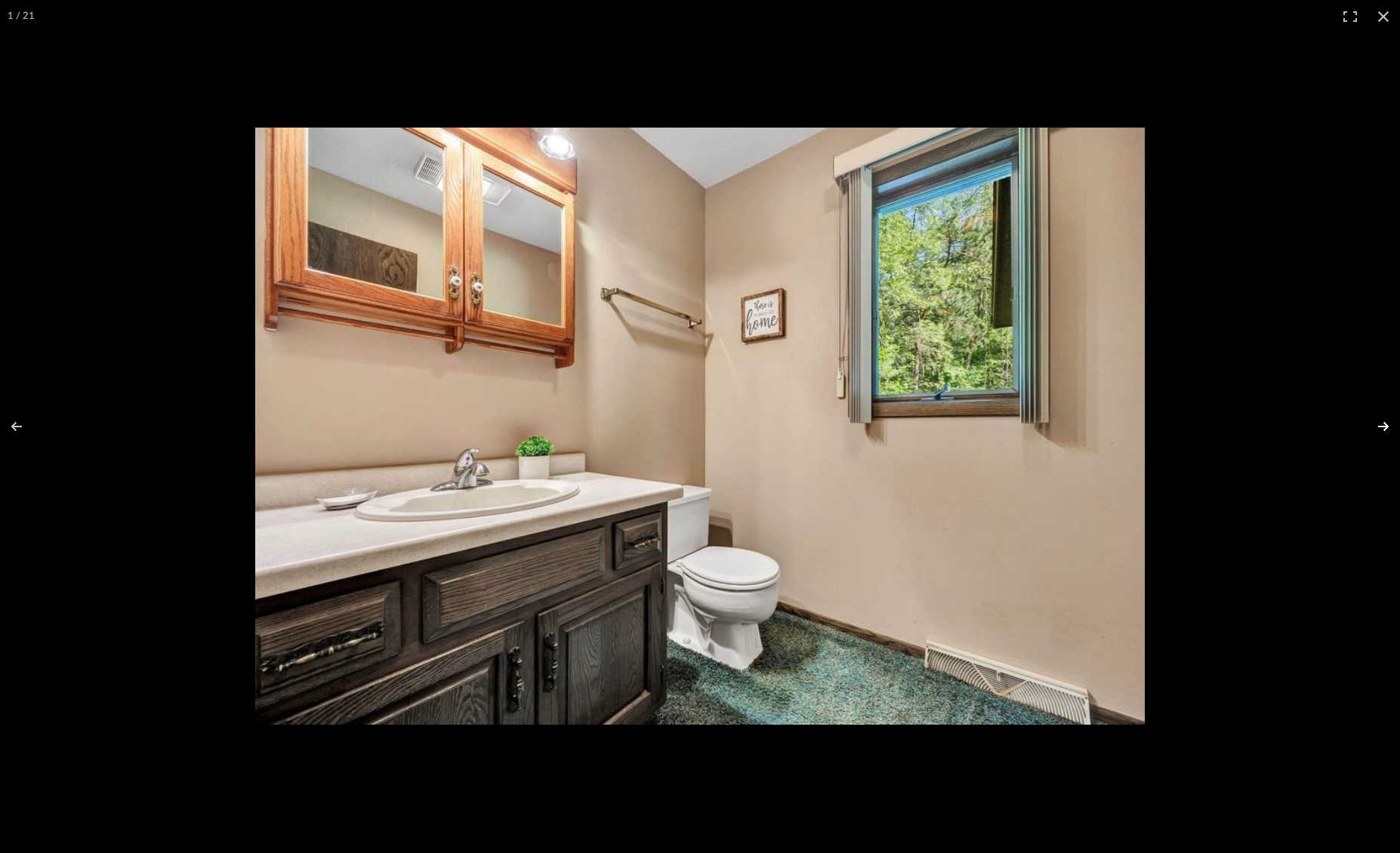
click at [1383, 424] on button at bounding box center [1373, 427] width 53 height 76
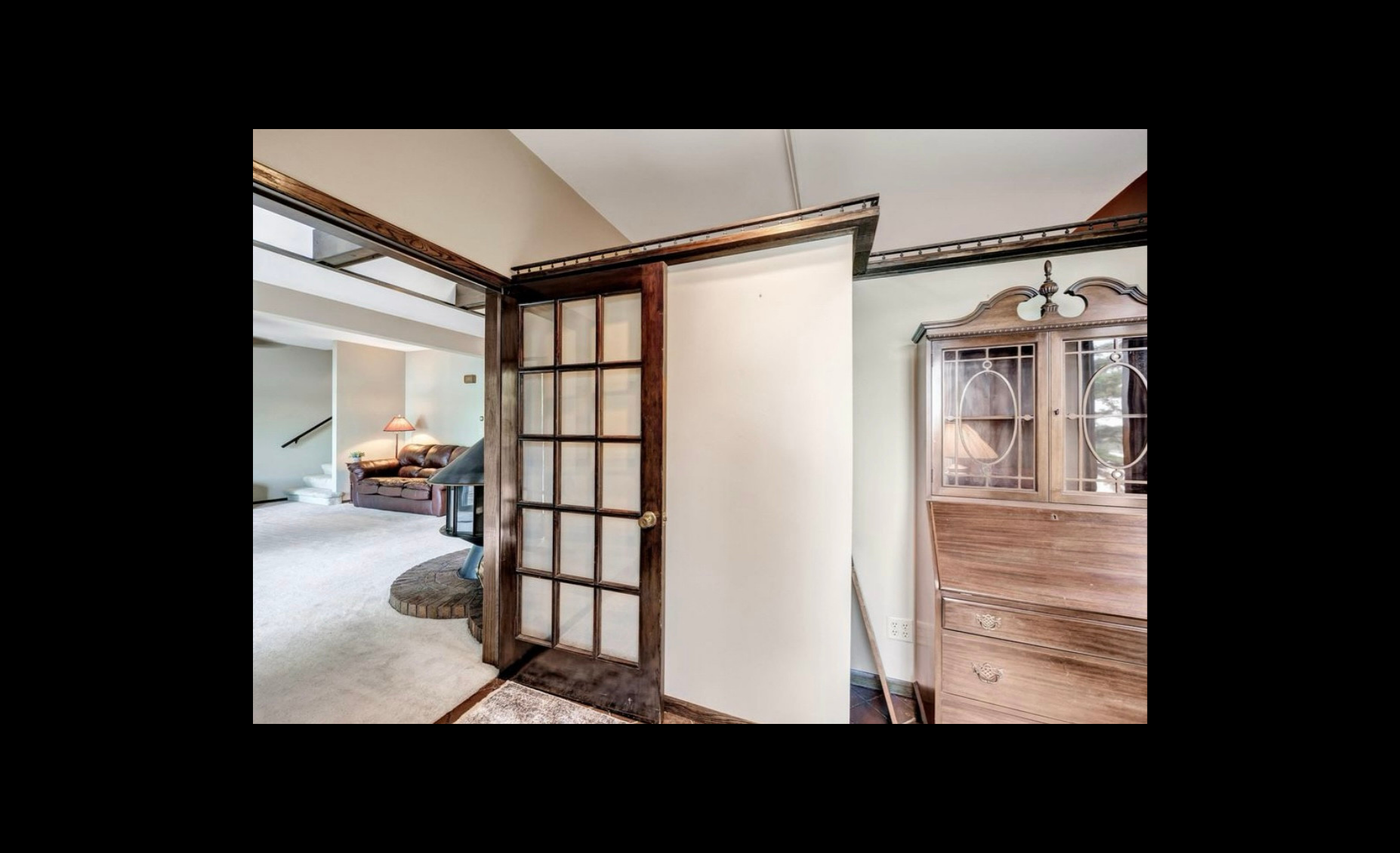
click at [1383, 424] on button at bounding box center [1373, 427] width 53 height 76
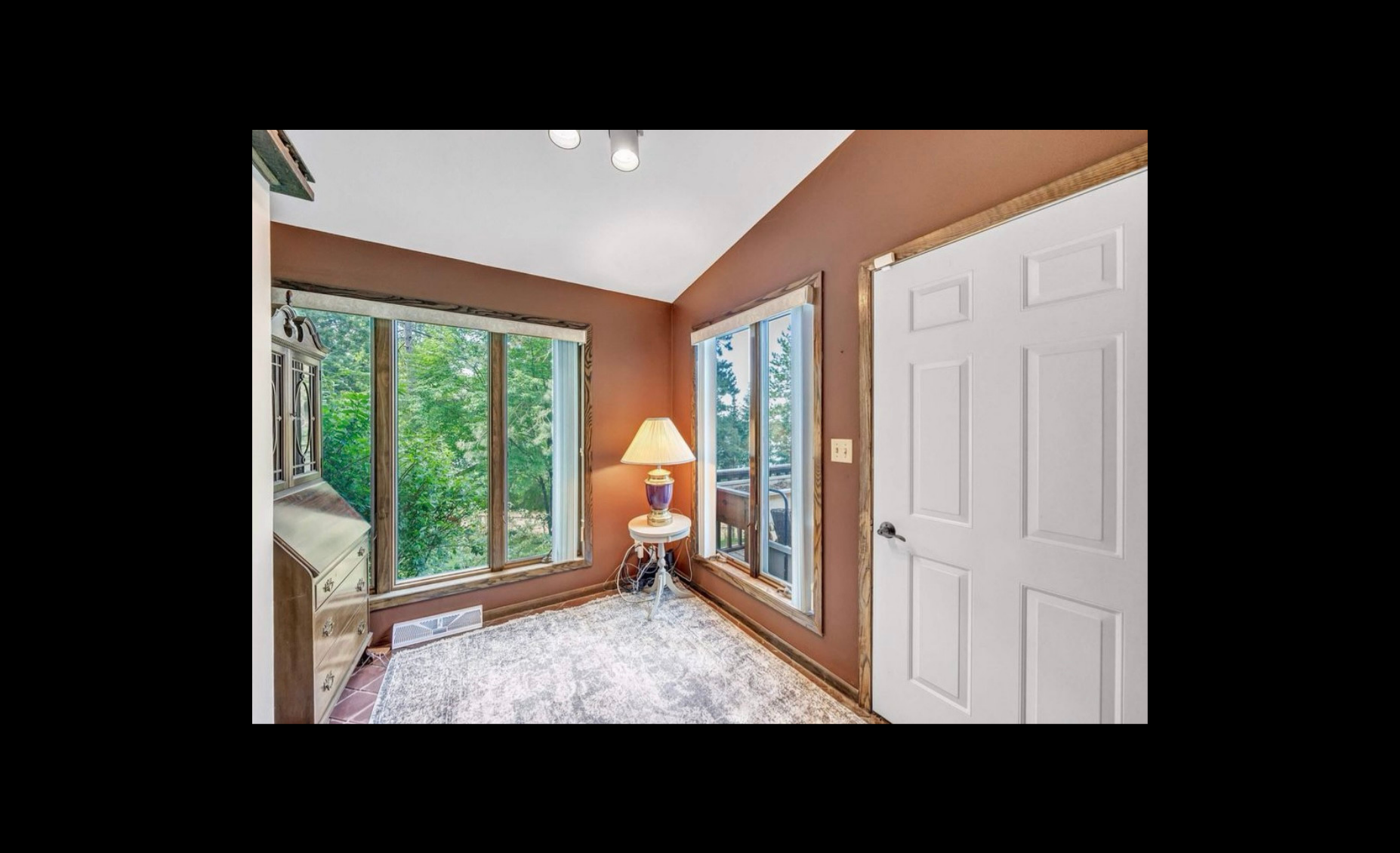
click at [1385, 424] on button at bounding box center [1373, 427] width 53 height 76
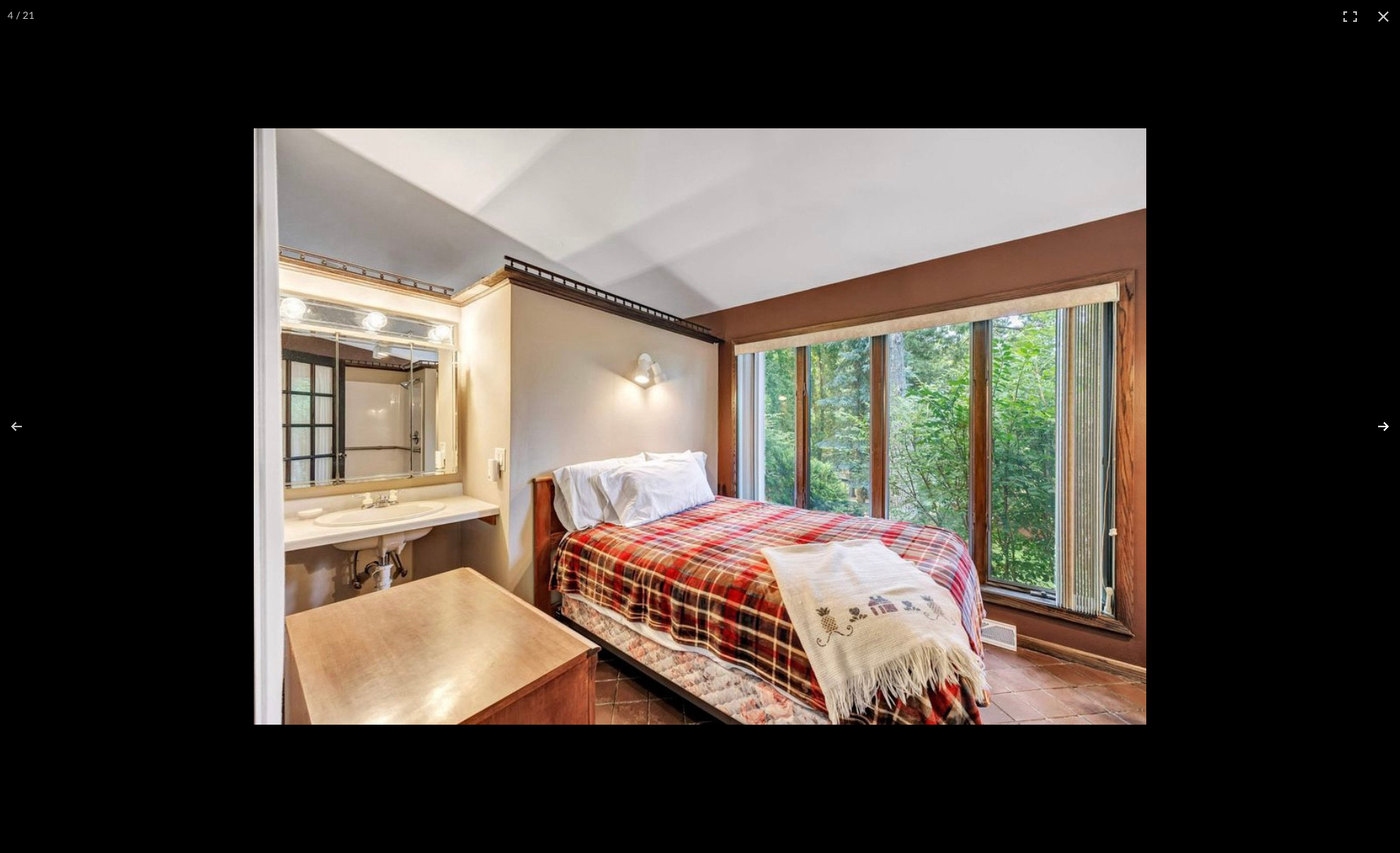
click at [1385, 429] on button at bounding box center [1373, 427] width 53 height 76
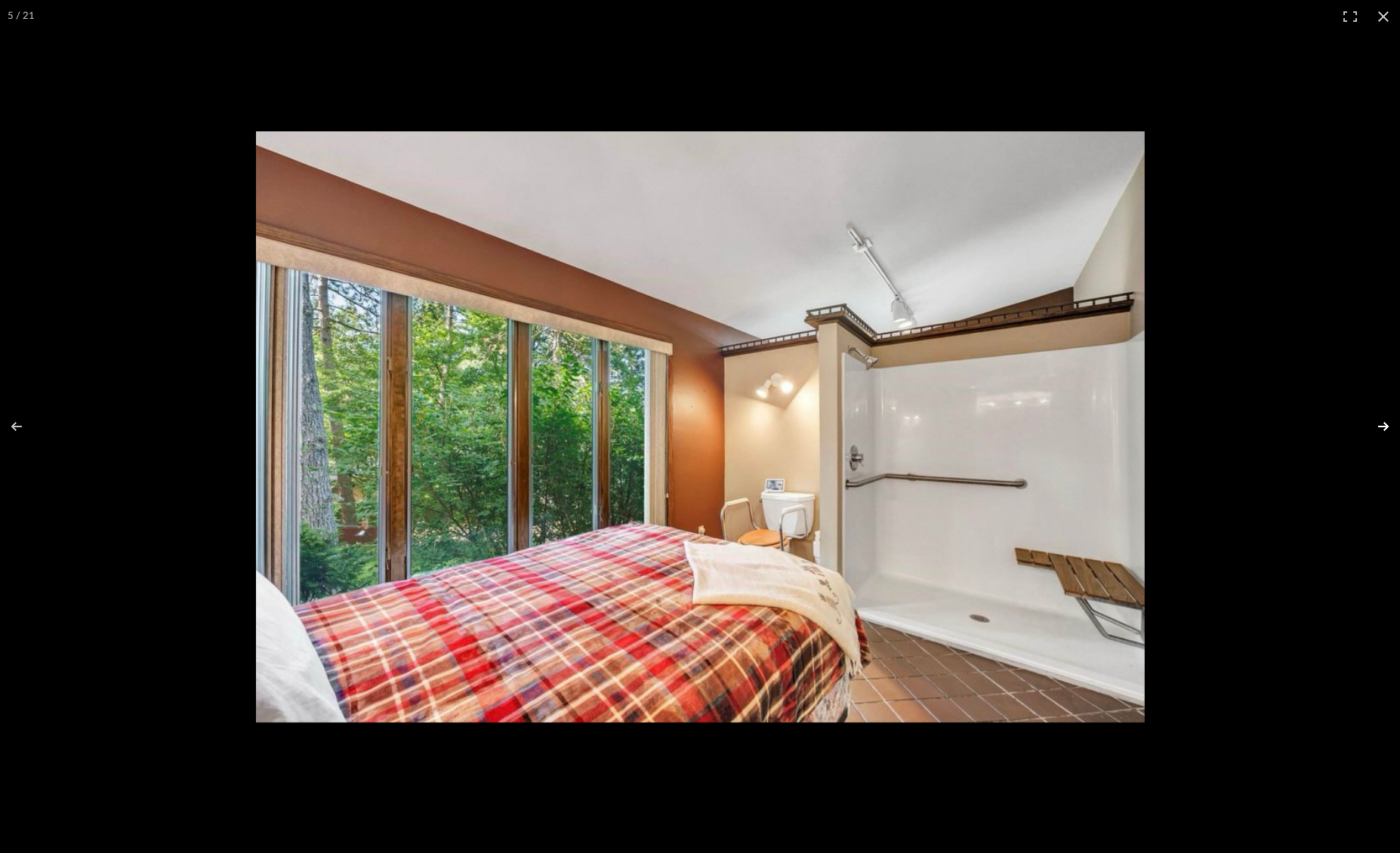
click at [1385, 429] on button at bounding box center [1373, 427] width 53 height 76
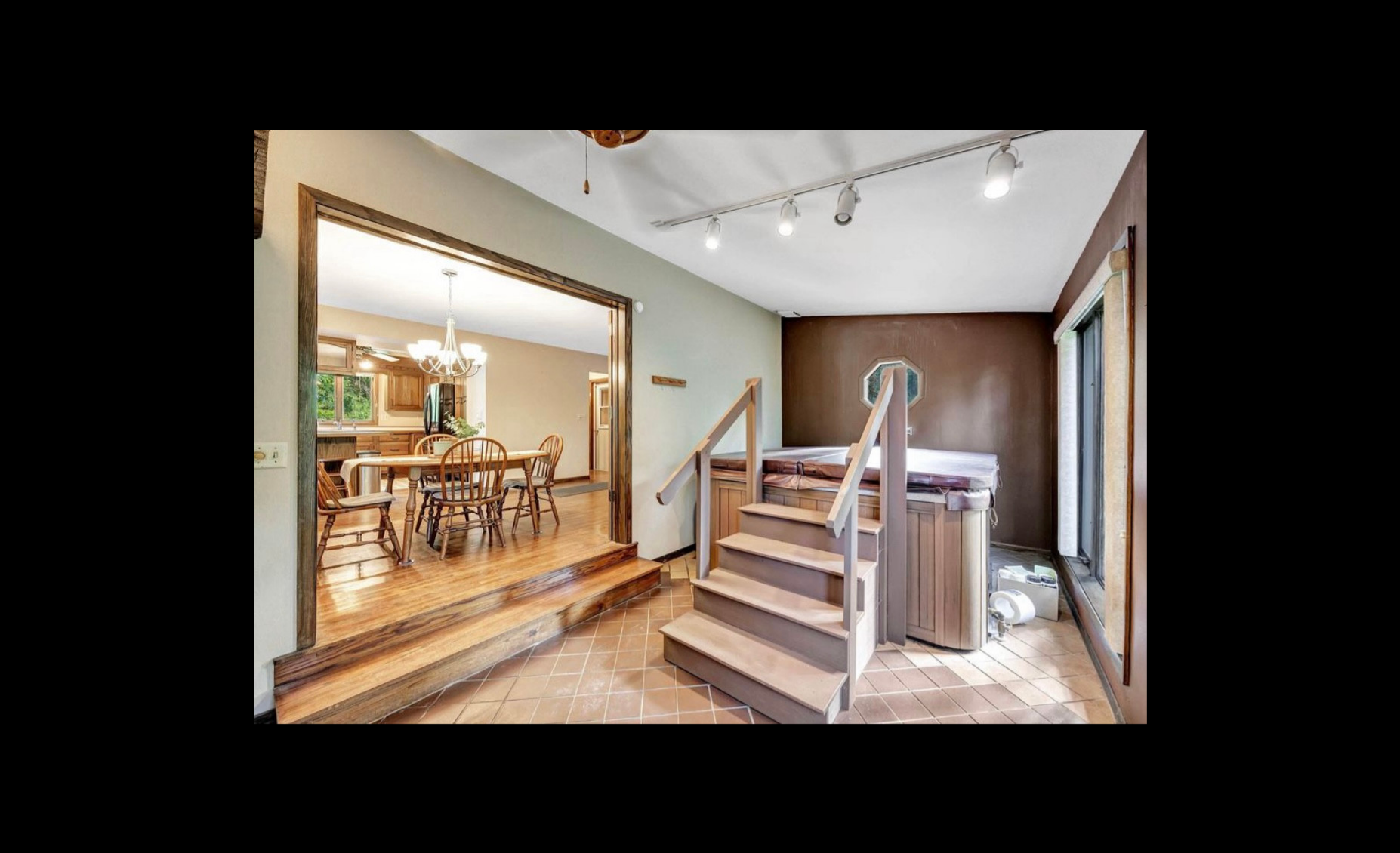
click at [1385, 429] on button at bounding box center [1373, 427] width 53 height 76
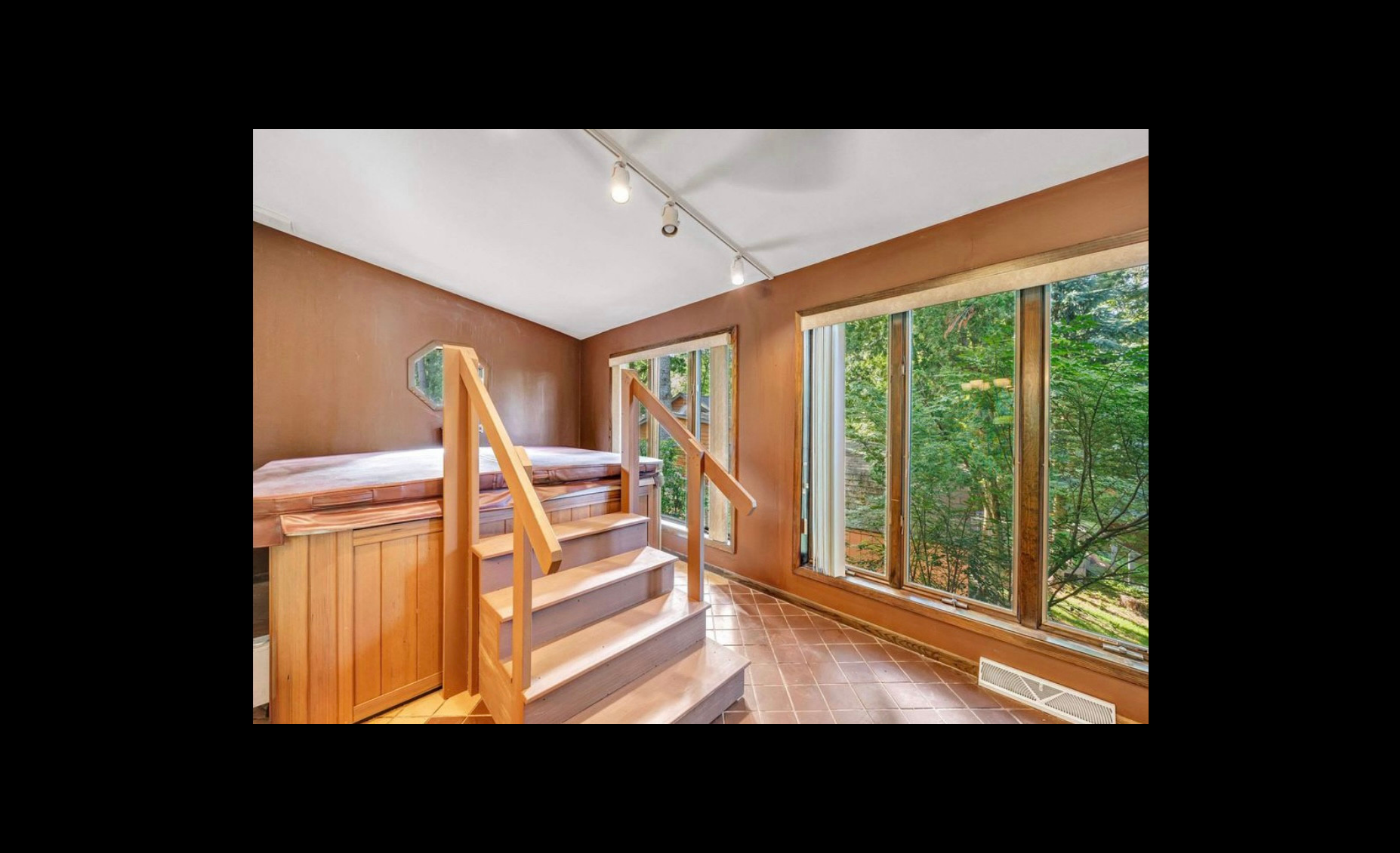
click at [1385, 429] on button at bounding box center [1373, 427] width 53 height 76
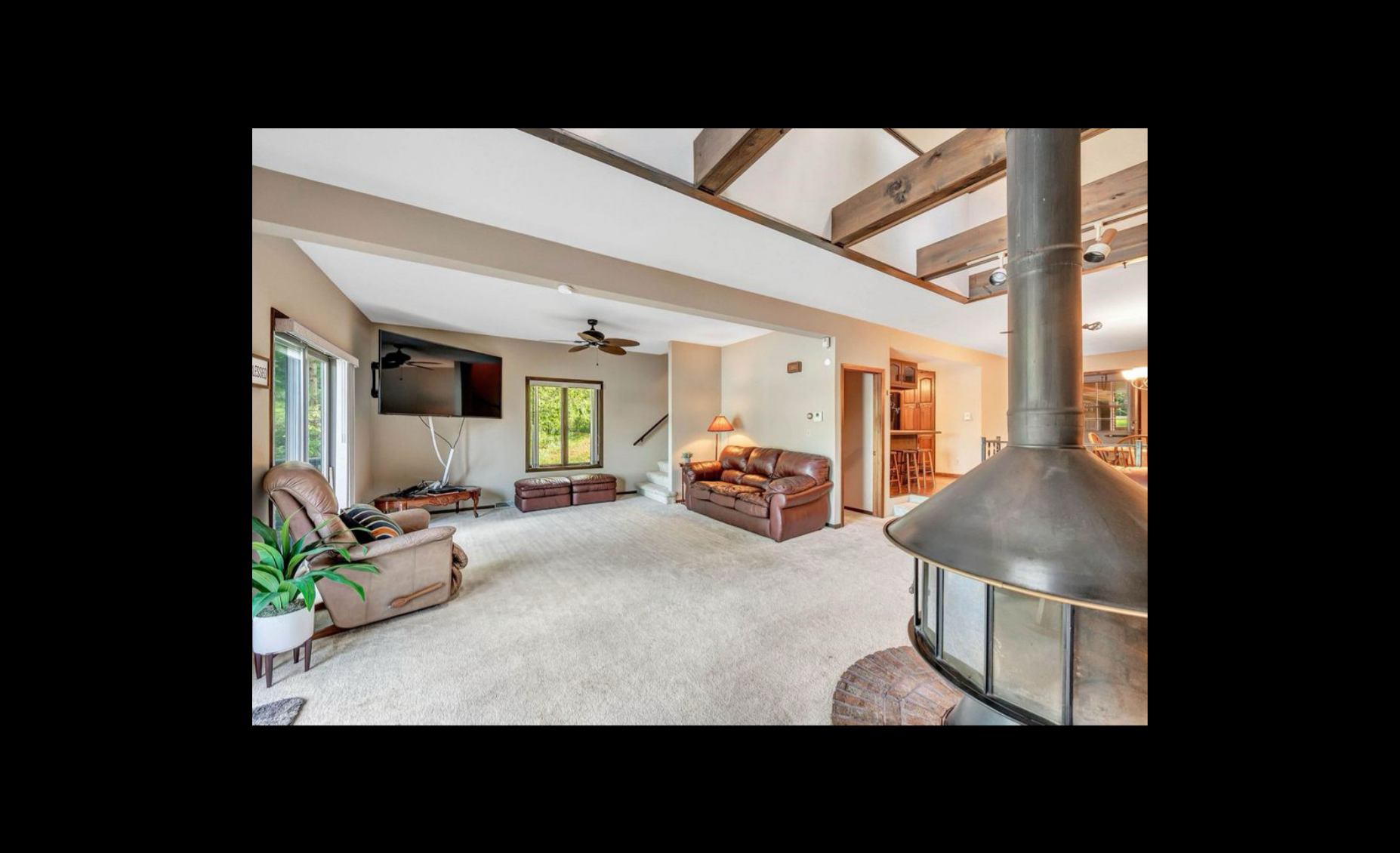
click at [1385, 429] on button at bounding box center [1373, 427] width 53 height 76
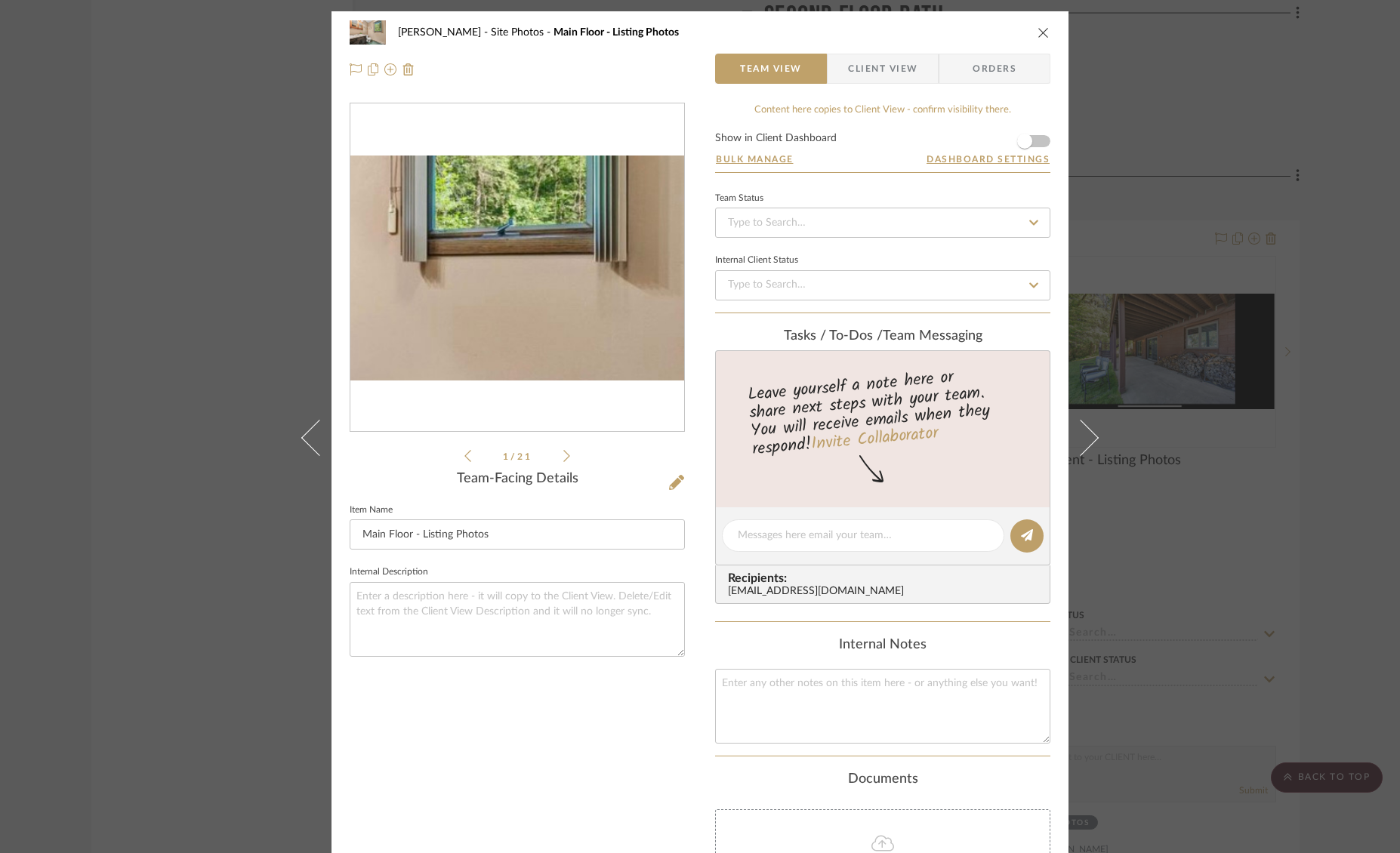
click at [606, 269] on img "0" at bounding box center [517, 269] width 334 height 225
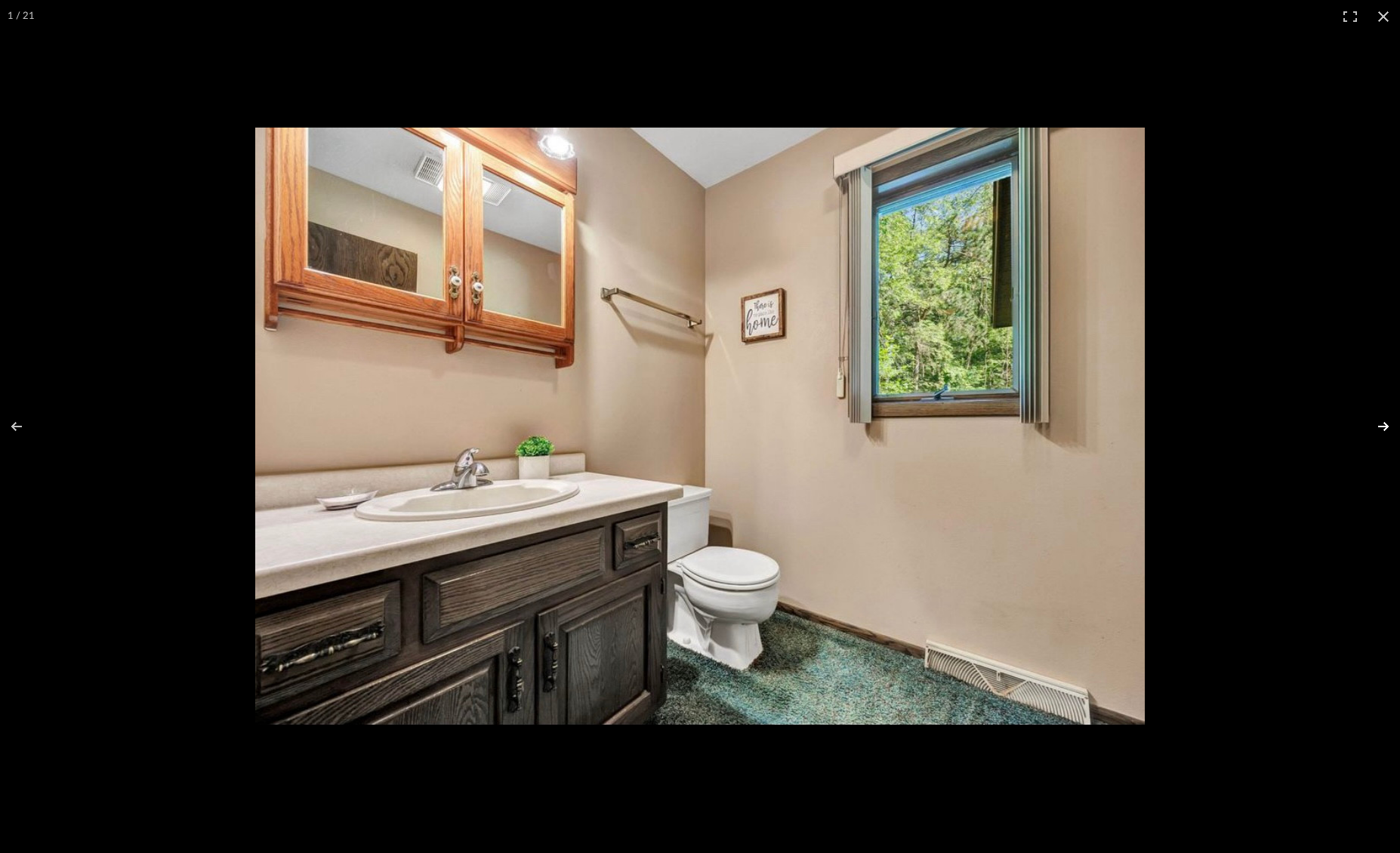
click at [1384, 429] on button at bounding box center [1373, 427] width 53 height 76
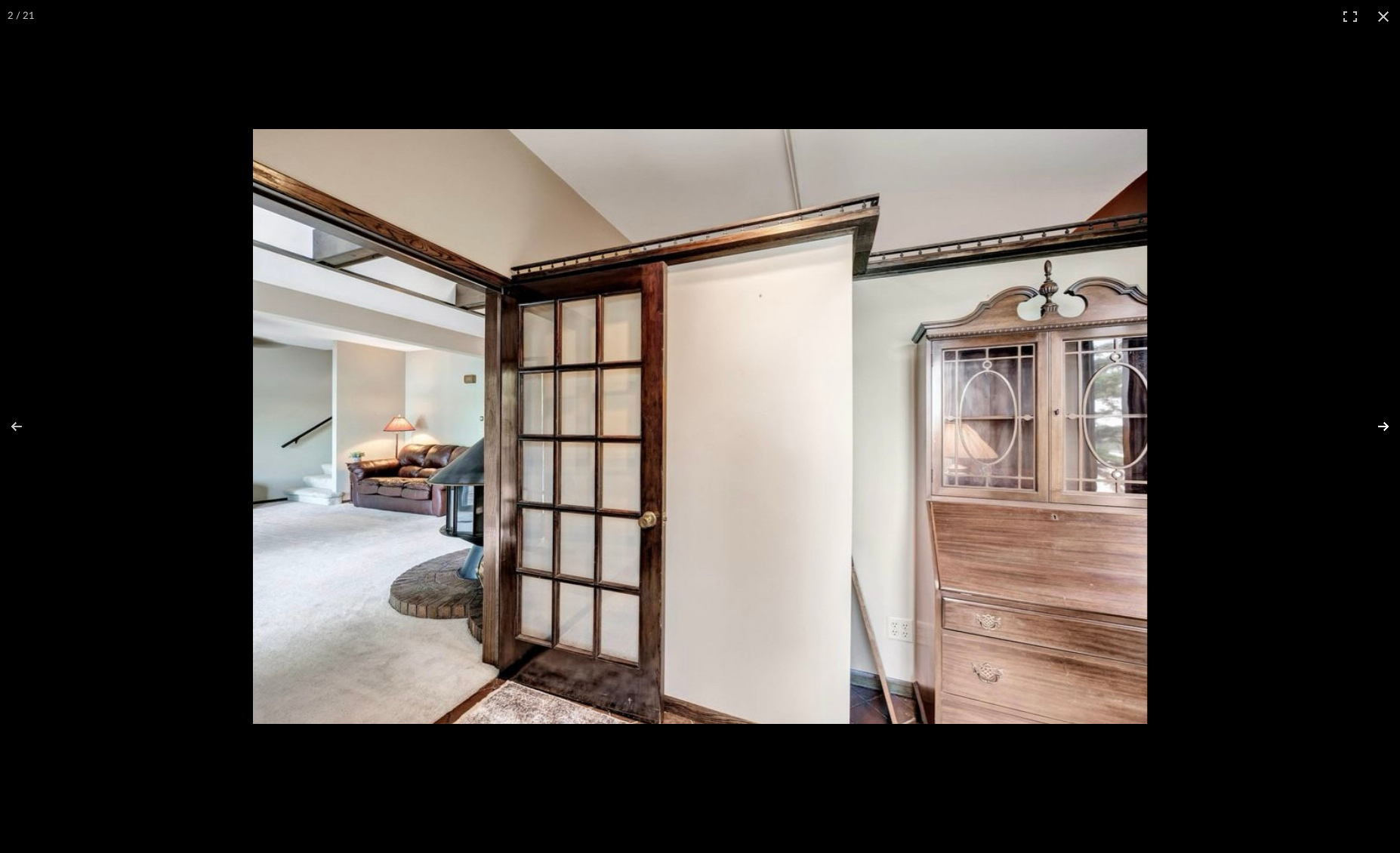
click at [1384, 429] on button at bounding box center [1373, 427] width 53 height 76
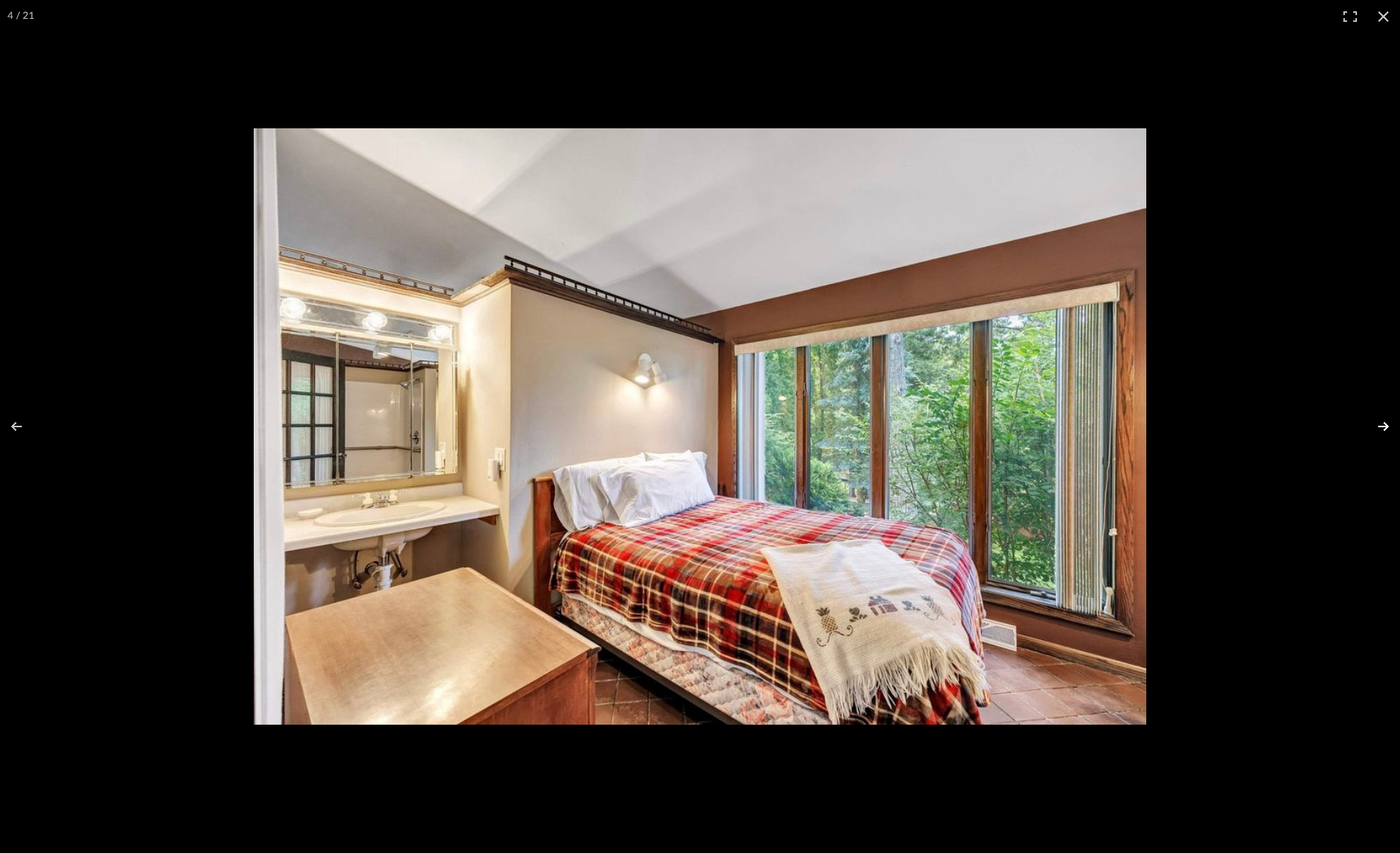
click at [1384, 429] on button at bounding box center [1373, 427] width 53 height 76
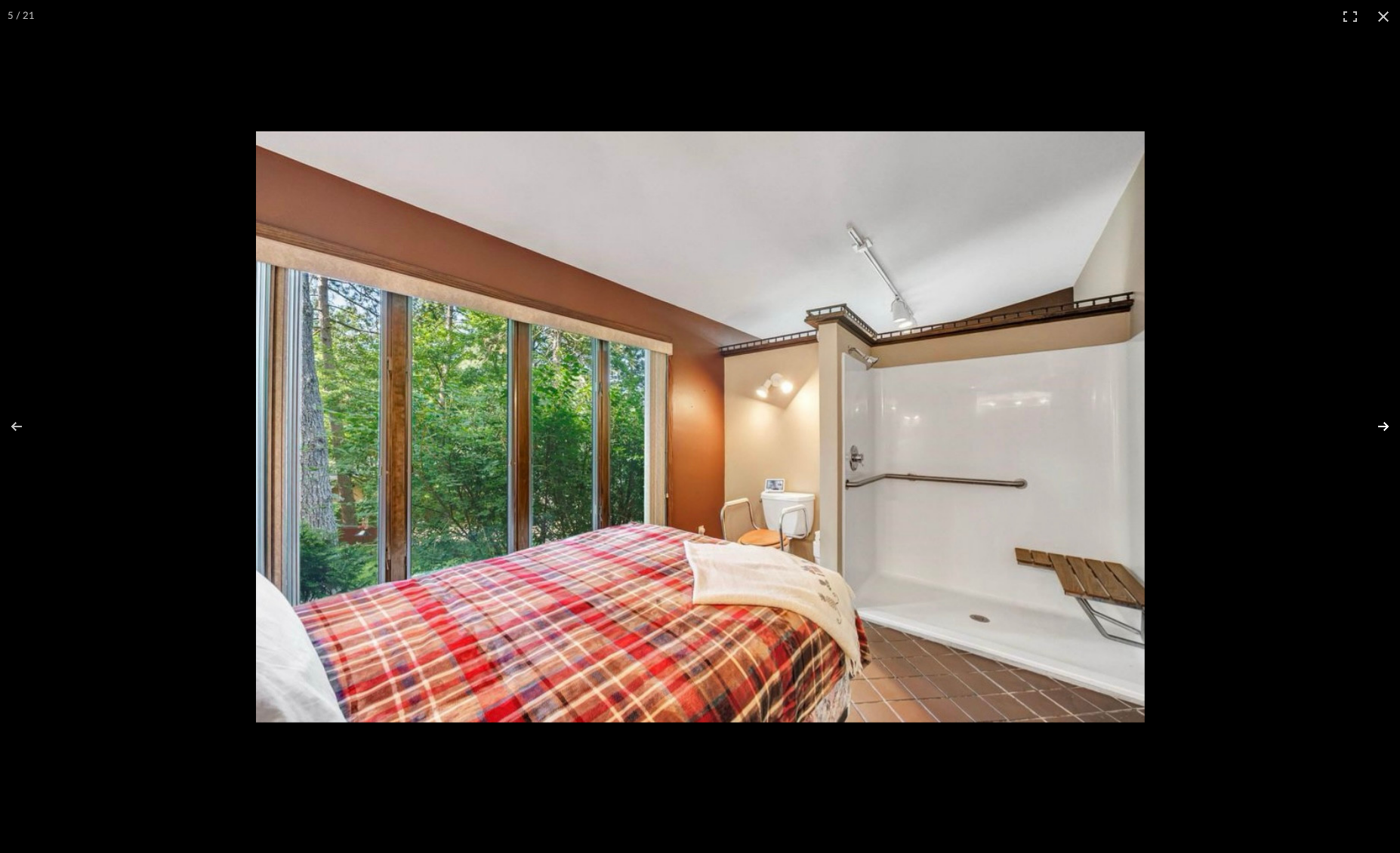
click at [1384, 429] on button at bounding box center [1373, 427] width 53 height 76
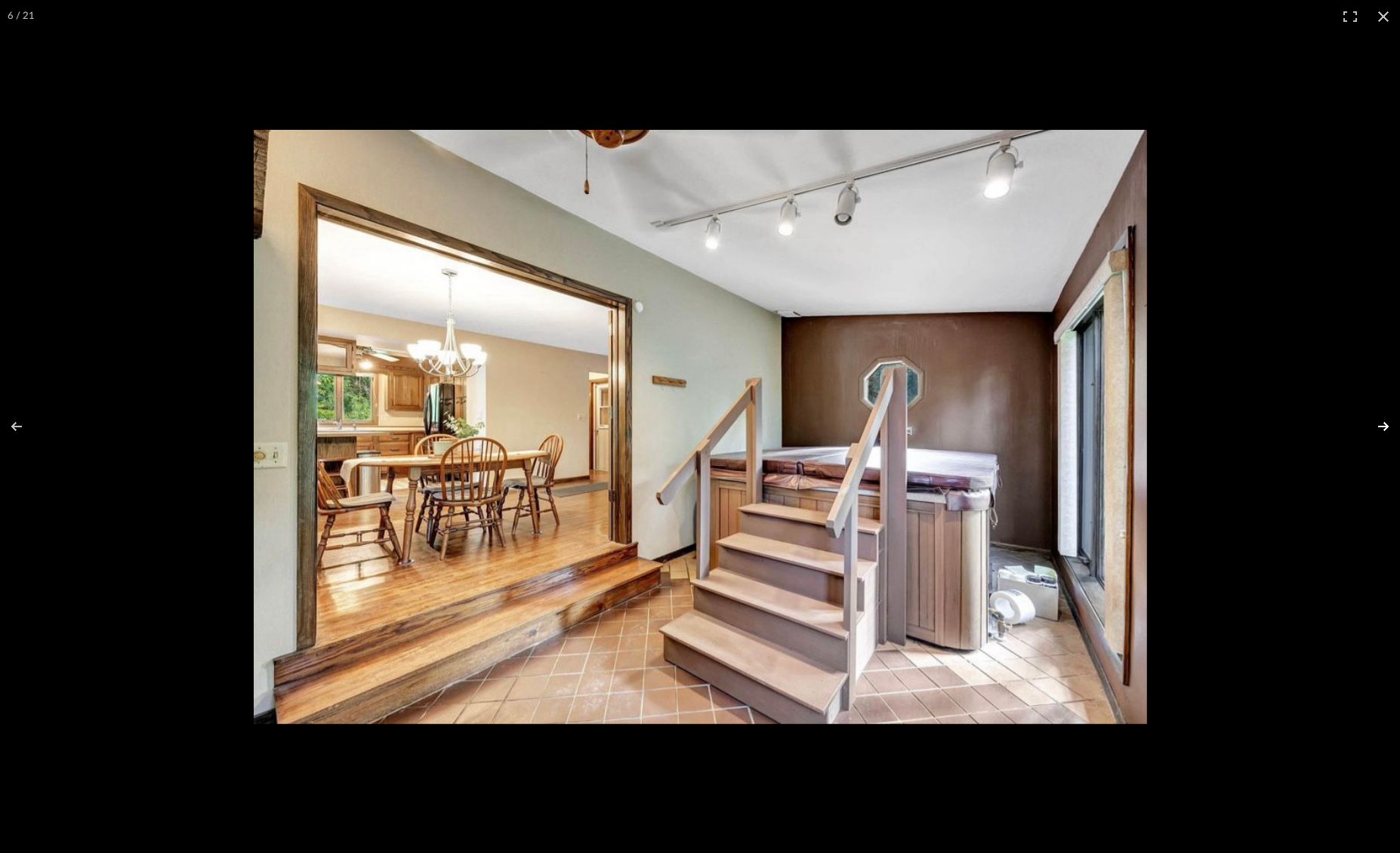
click at [1384, 429] on button at bounding box center [1373, 427] width 53 height 76
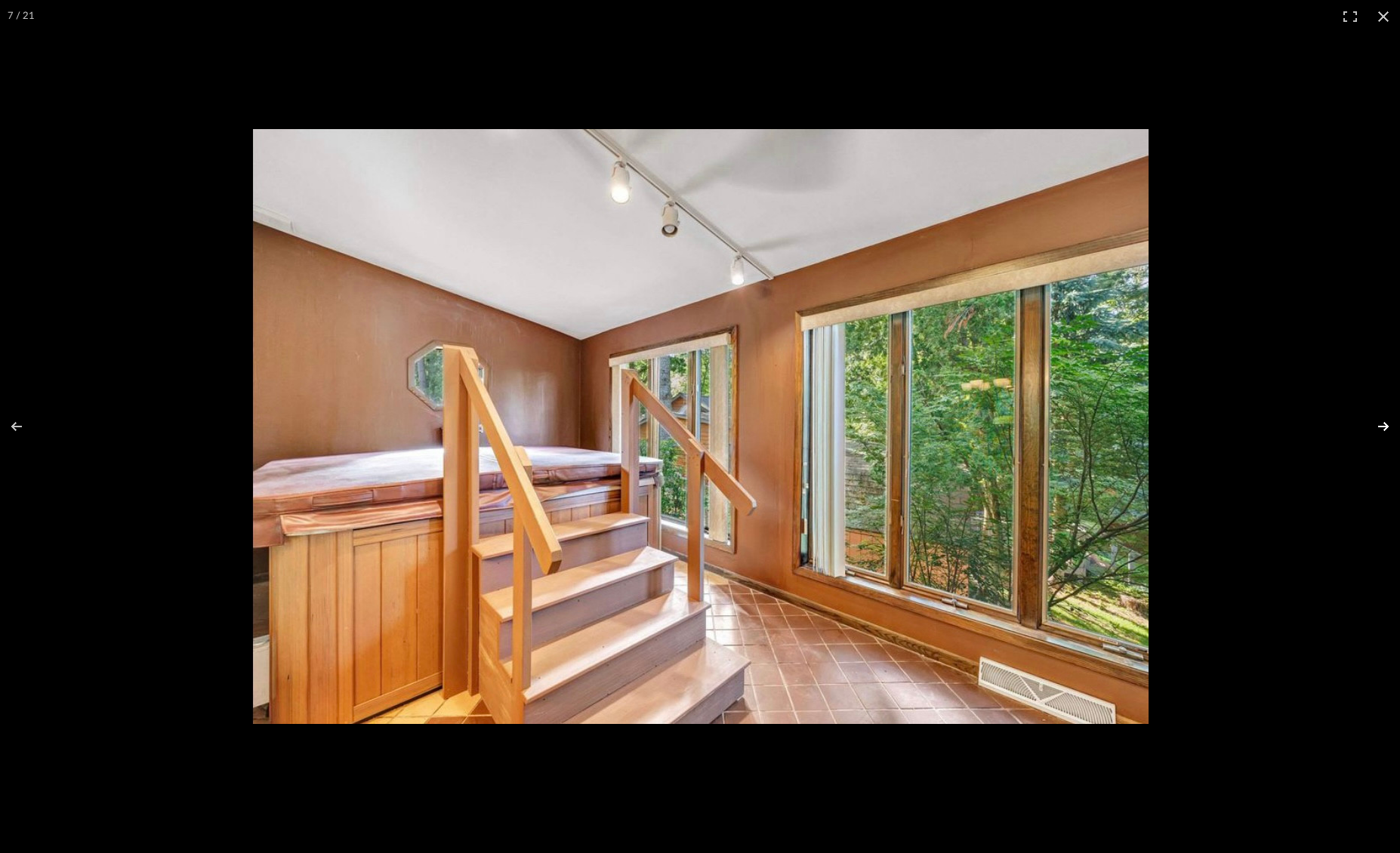
click at [1384, 429] on button at bounding box center [1373, 427] width 53 height 76
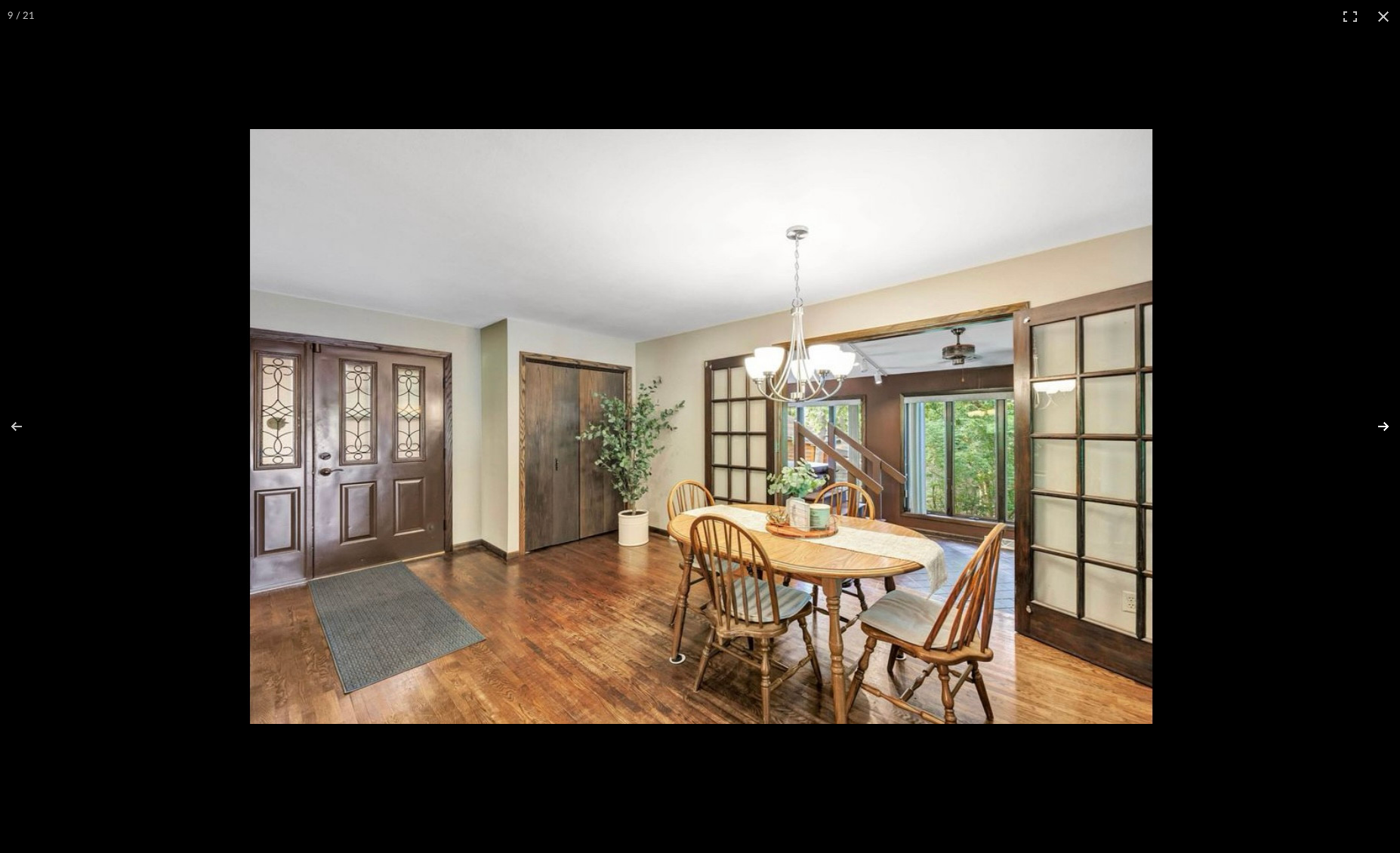
click at [1384, 429] on button at bounding box center [1373, 427] width 53 height 76
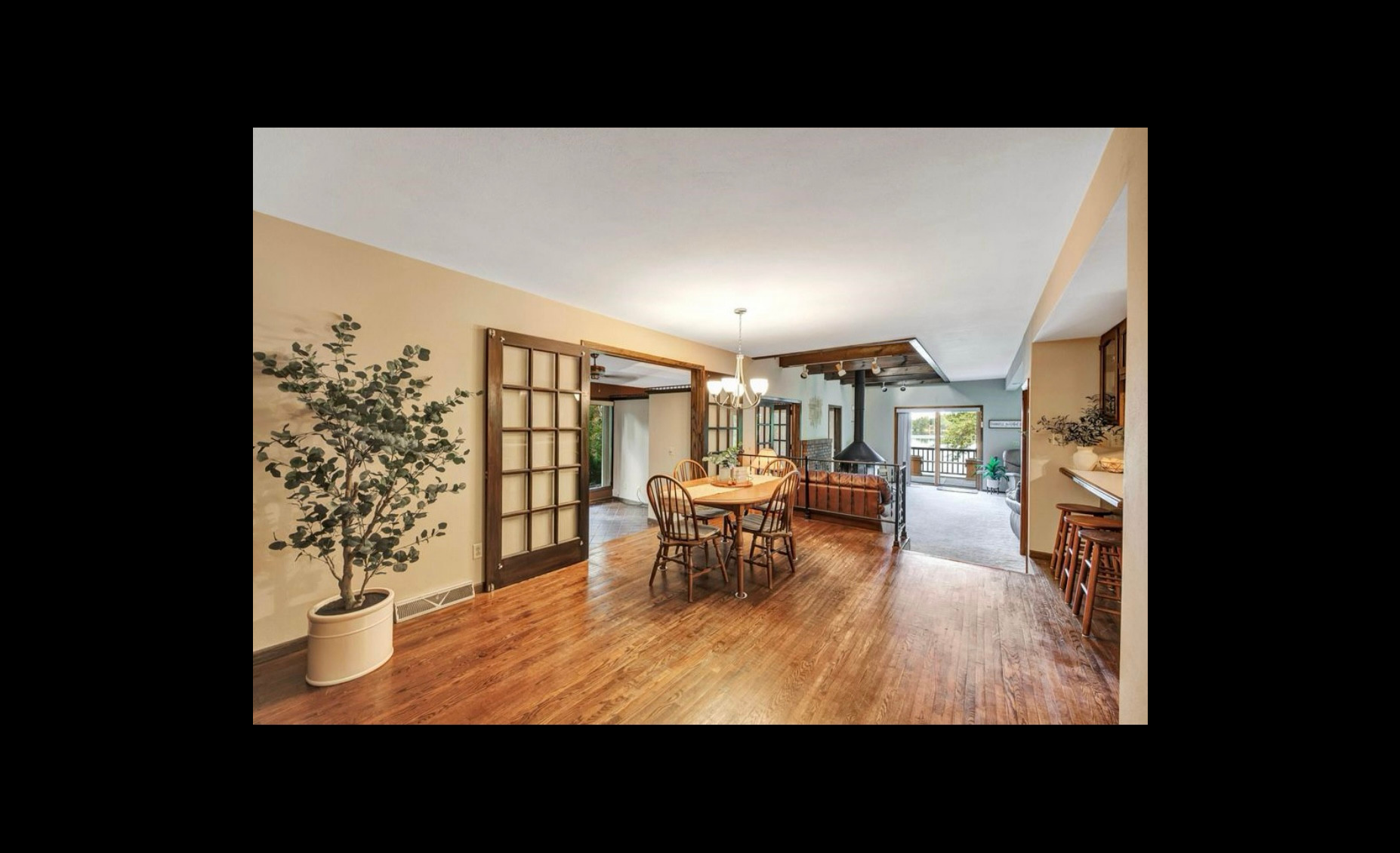
click at [1384, 429] on button at bounding box center [1373, 427] width 53 height 76
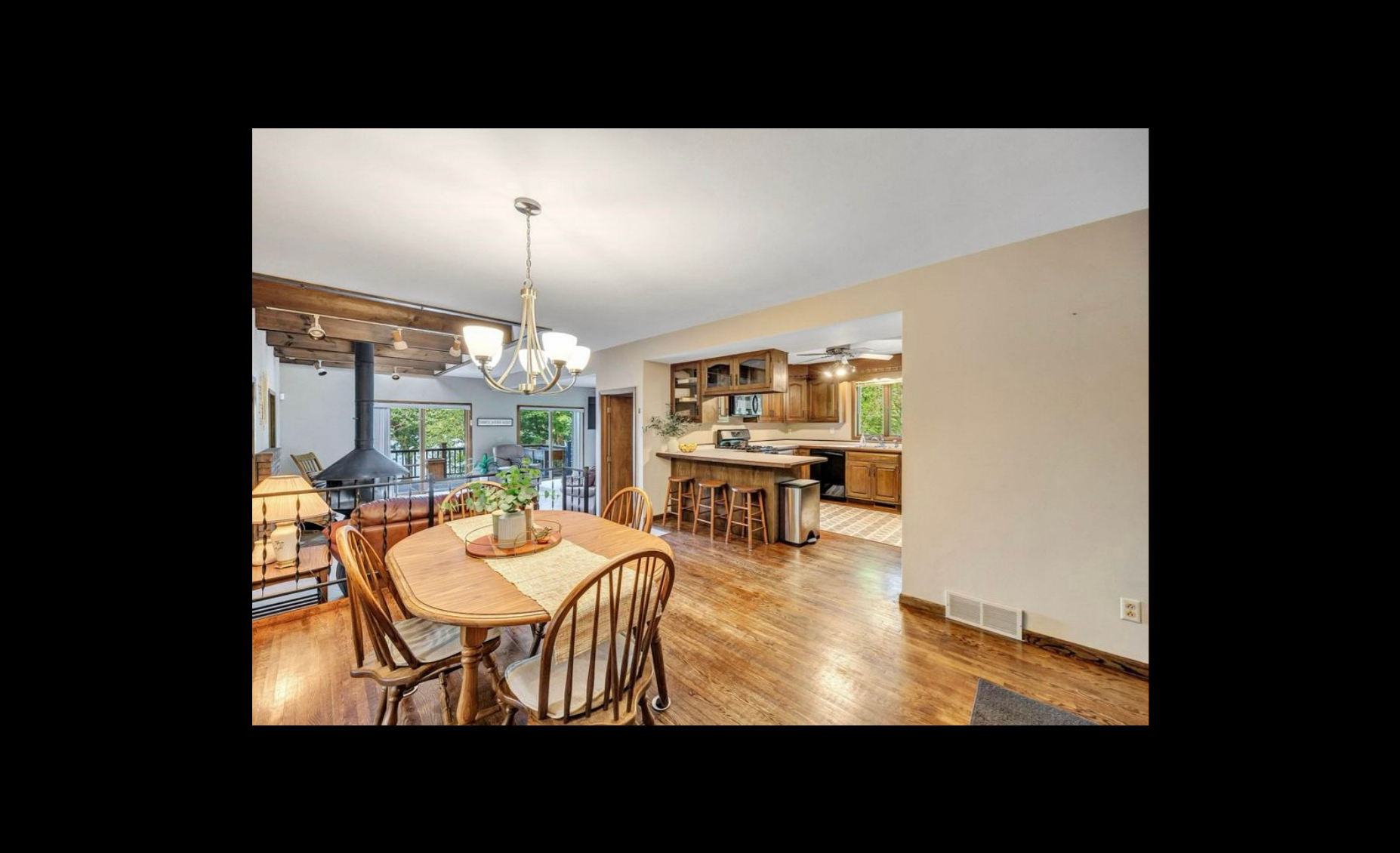
click at [1384, 429] on button at bounding box center [1373, 427] width 53 height 76
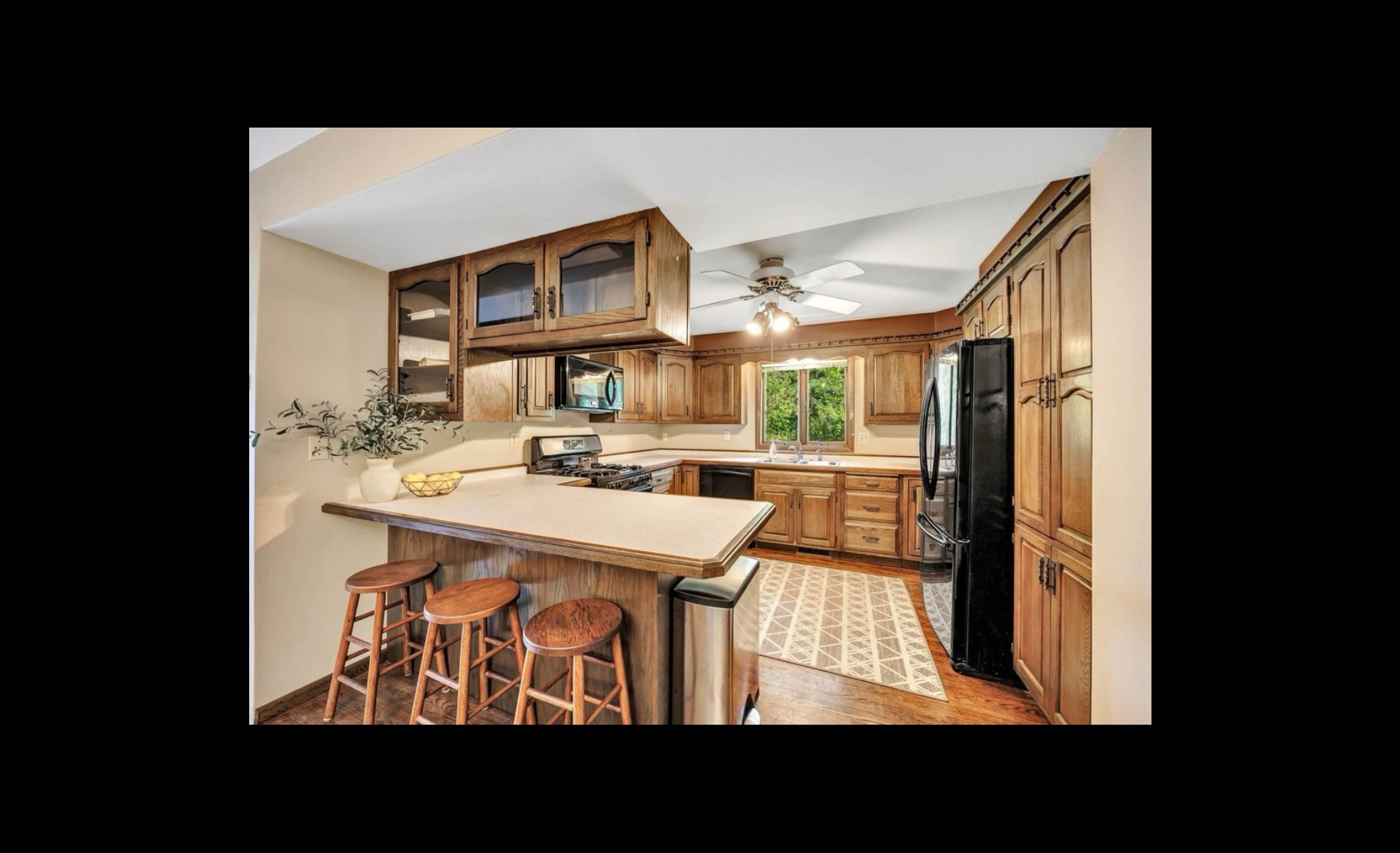
click at [1384, 429] on button at bounding box center [1373, 427] width 53 height 76
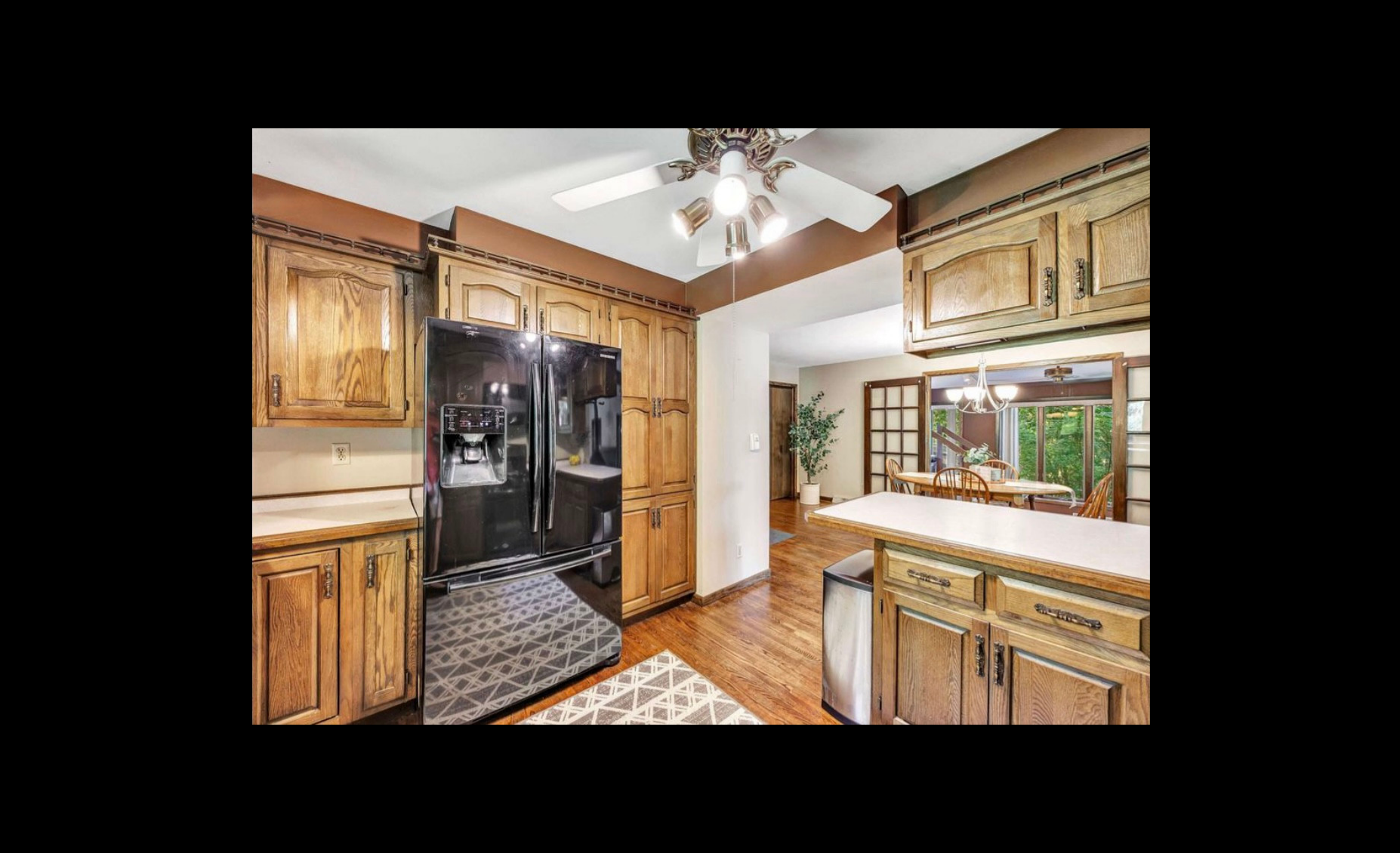
click at [1384, 429] on button at bounding box center [1373, 427] width 53 height 76
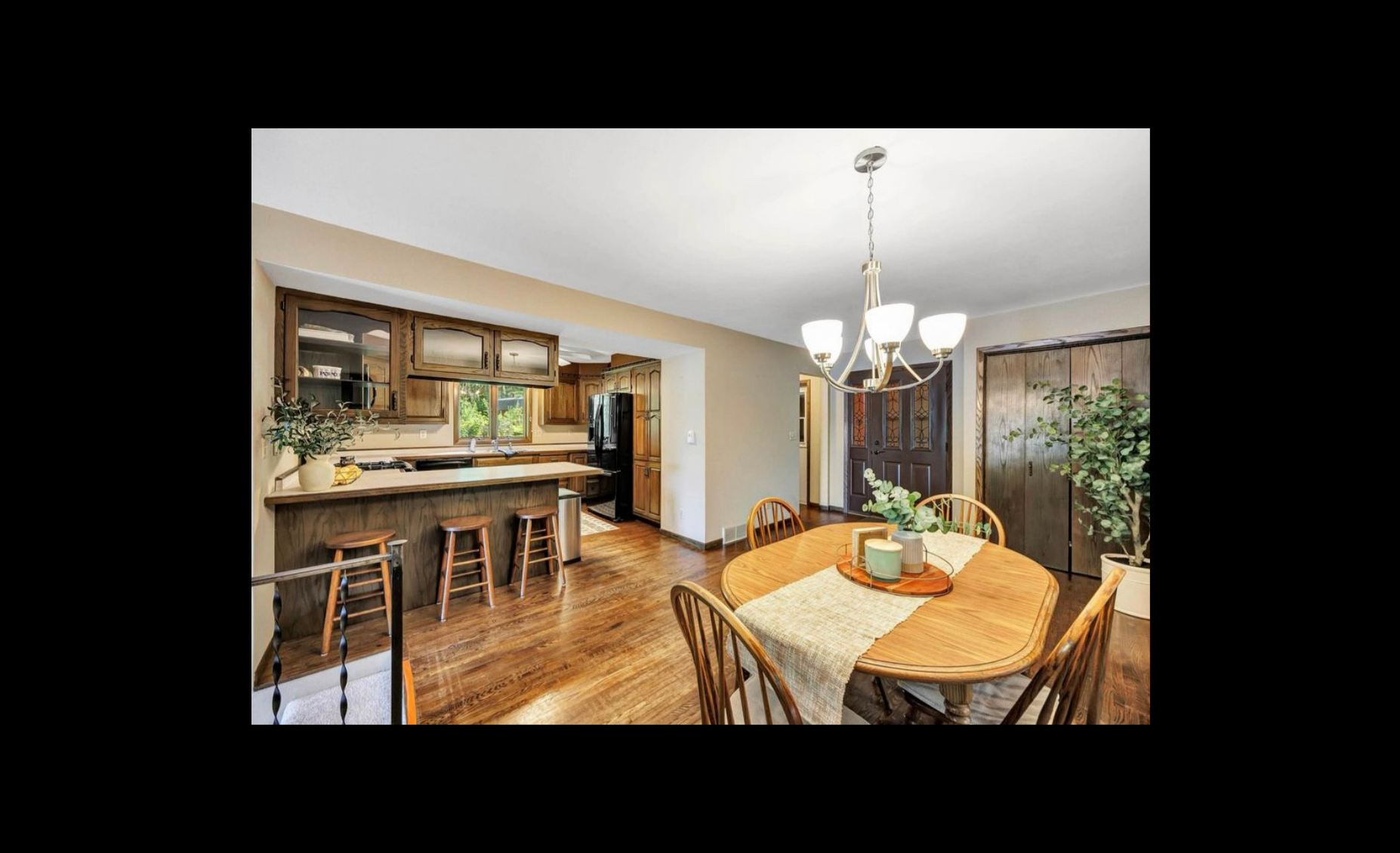
click at [1384, 429] on button at bounding box center [1373, 427] width 53 height 76
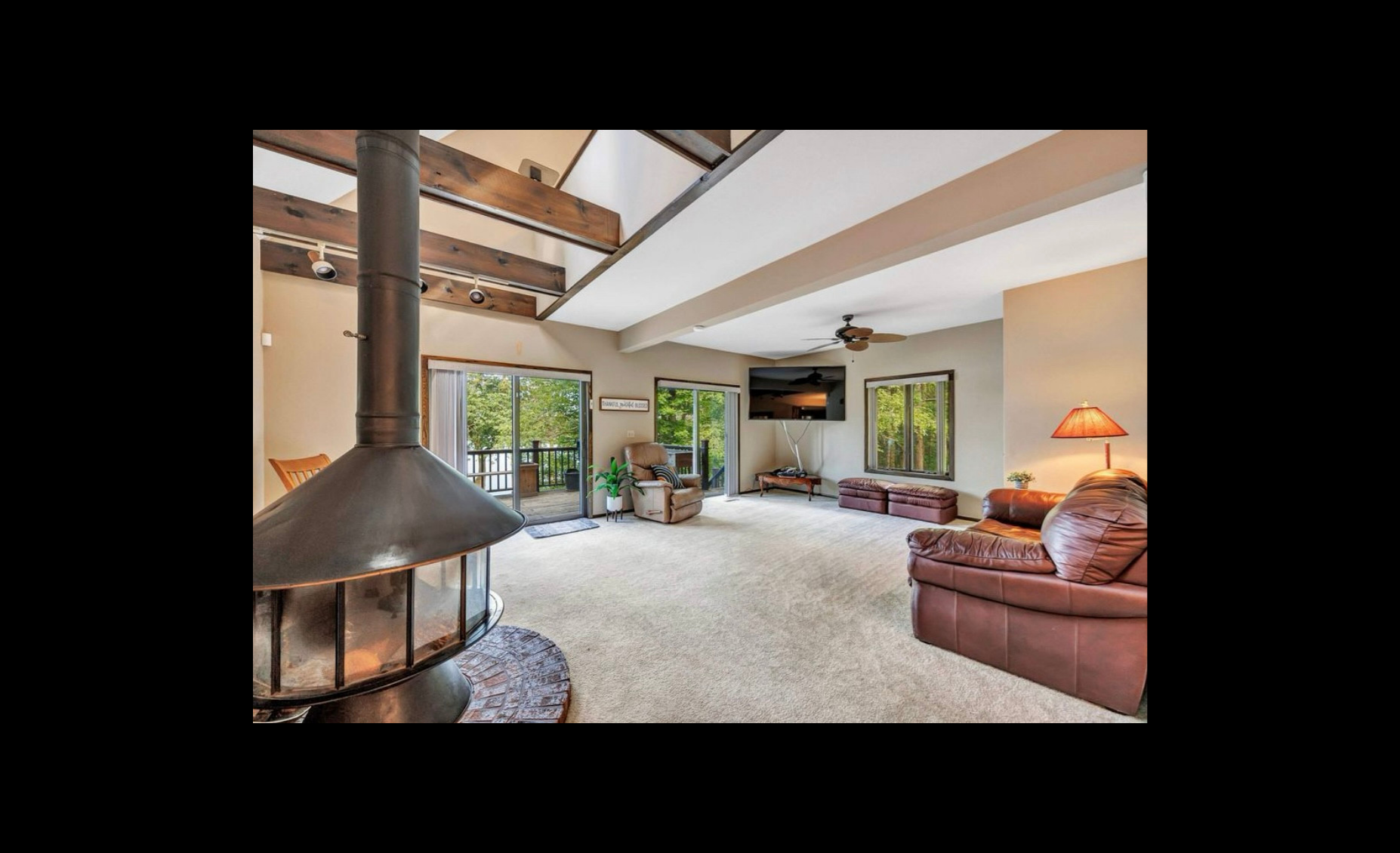
click at [1384, 429] on button at bounding box center [1373, 427] width 53 height 76
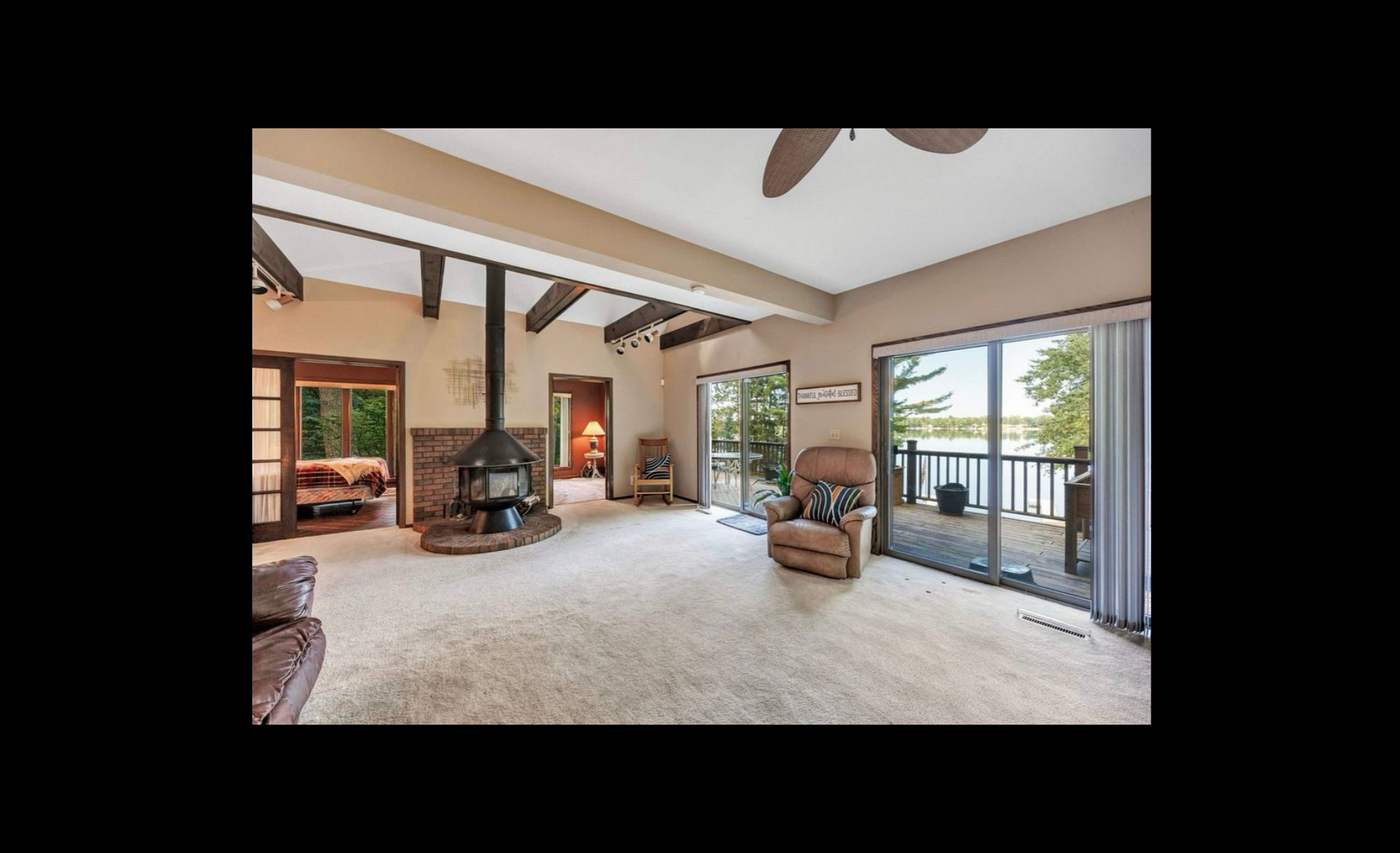
click at [1384, 429] on button at bounding box center [1373, 427] width 53 height 76
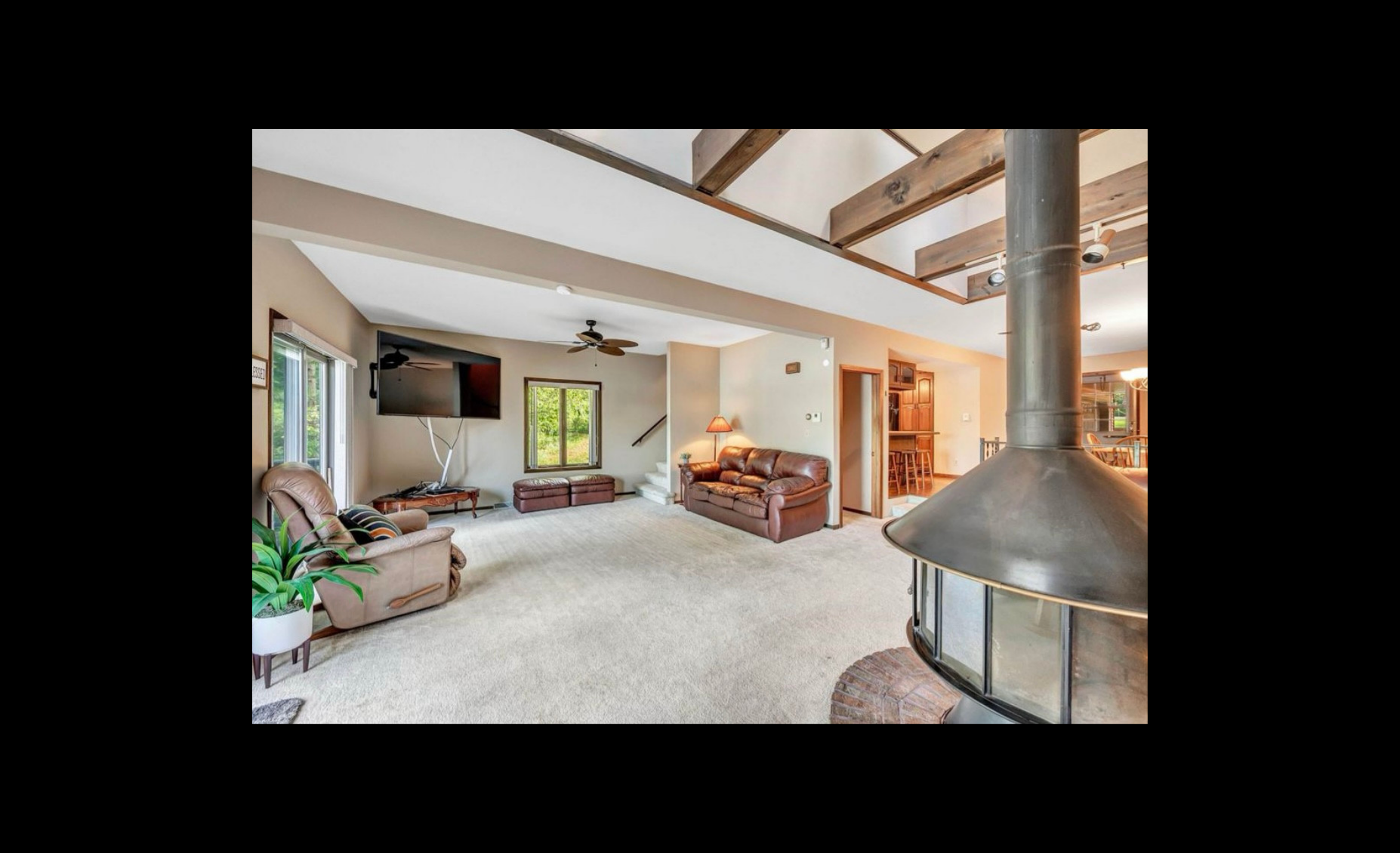
click at [1384, 429] on button at bounding box center [1373, 427] width 53 height 76
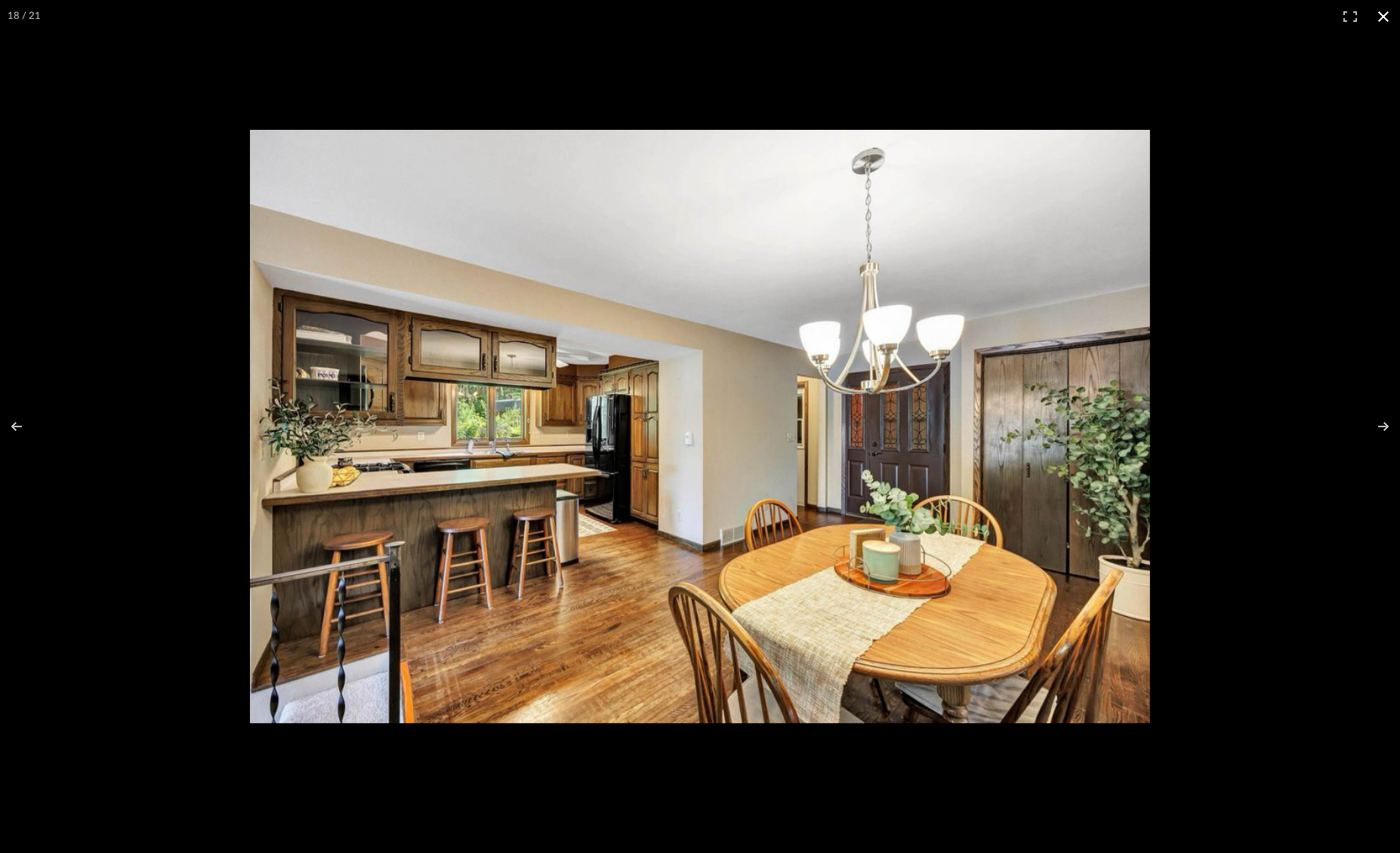
click at [1381, 11] on button at bounding box center [1382, 16] width 33 height 33
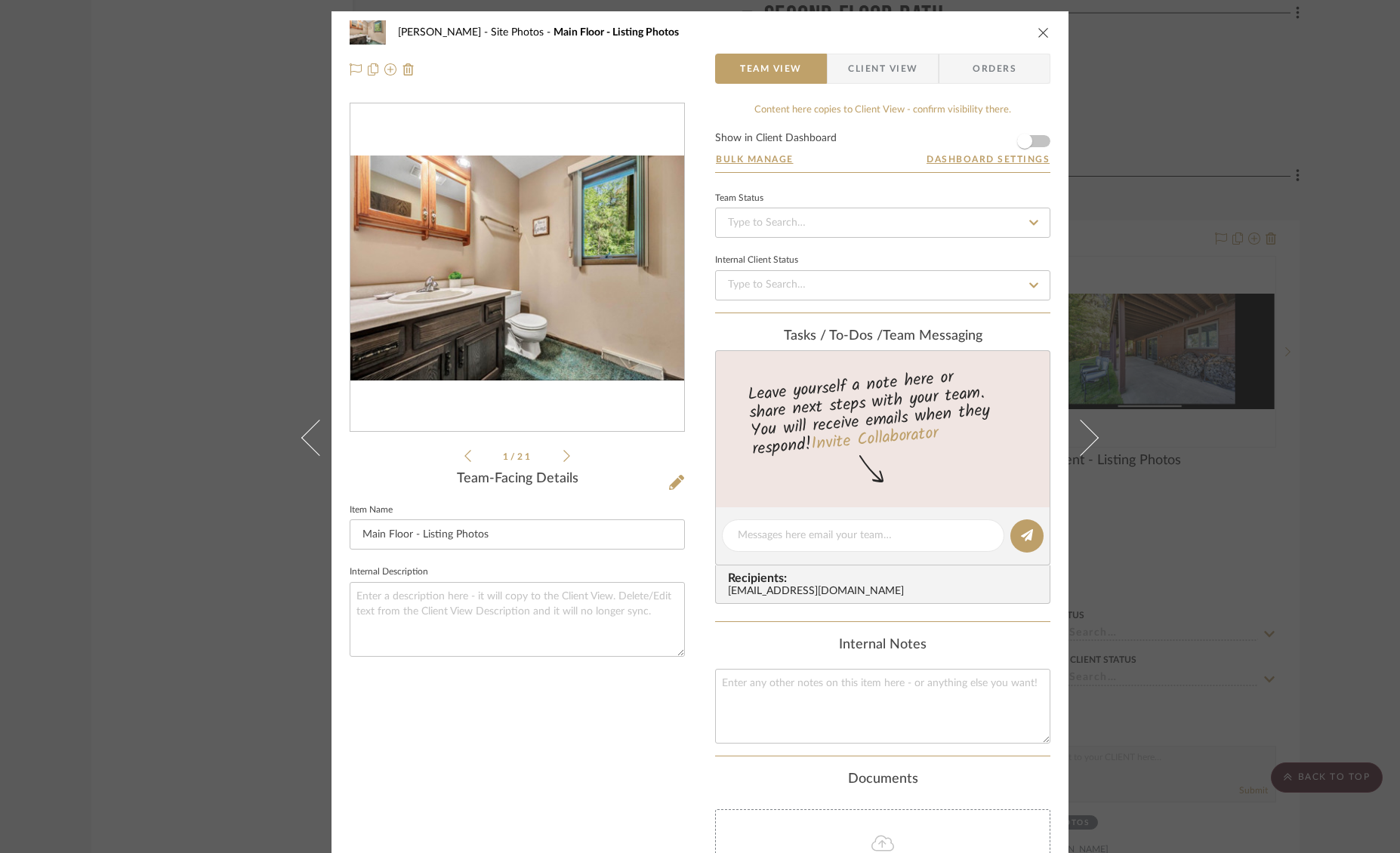
click at [1038, 32] on icon "close" at bounding box center [1043, 32] width 12 height 12
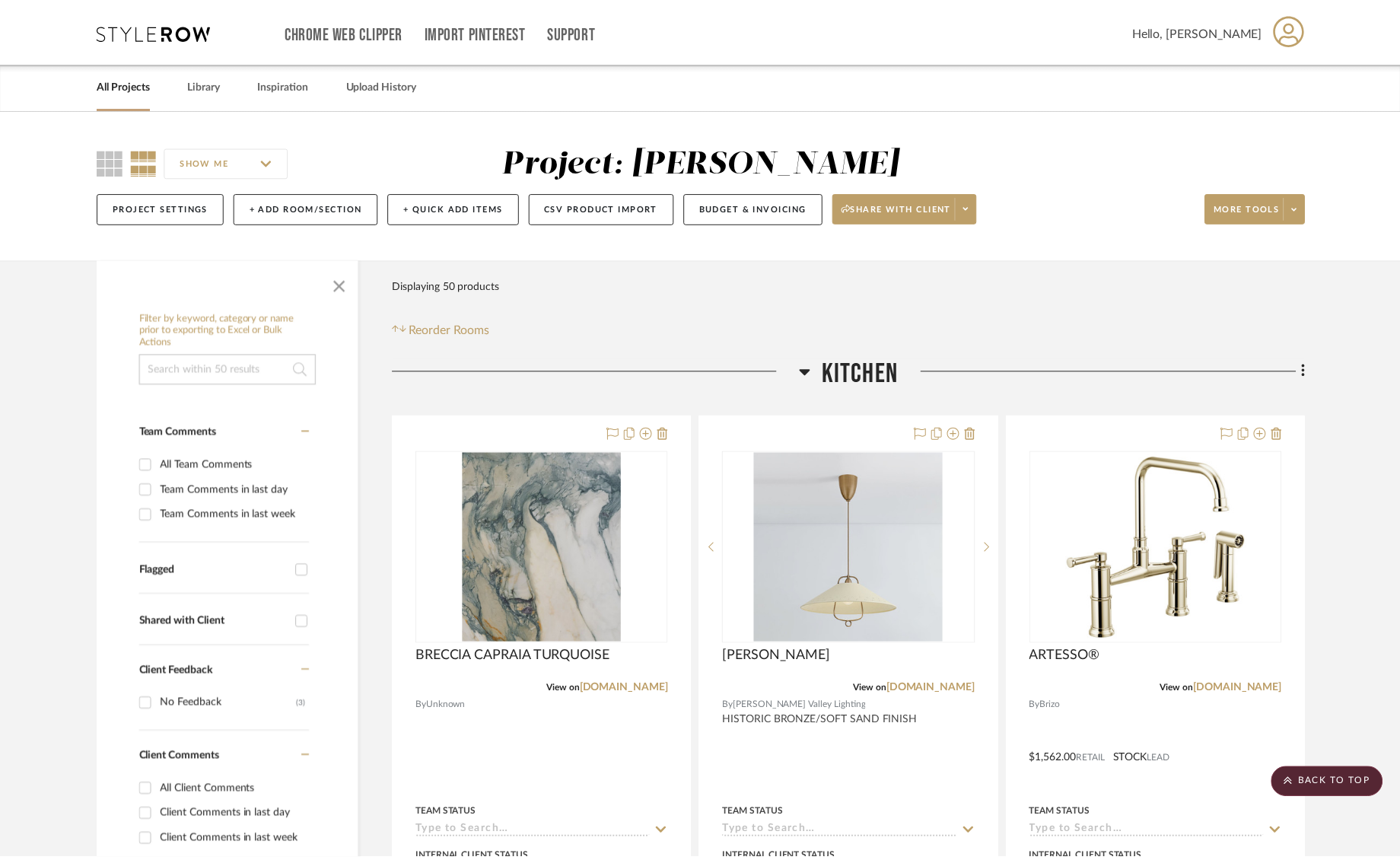
scroll to position [10984, 0]
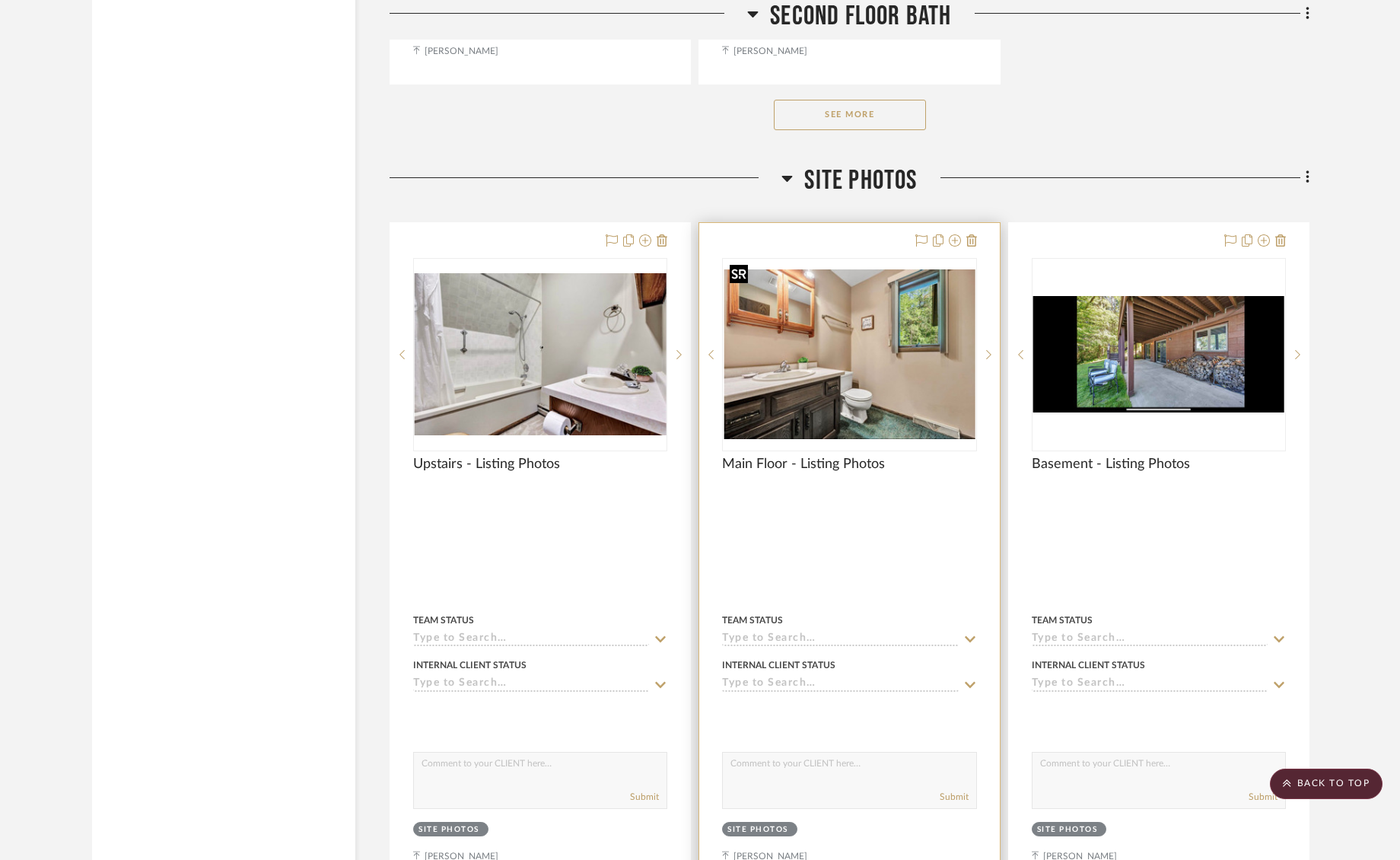
click at [920, 296] on img "0" at bounding box center [849, 354] width 251 height 169
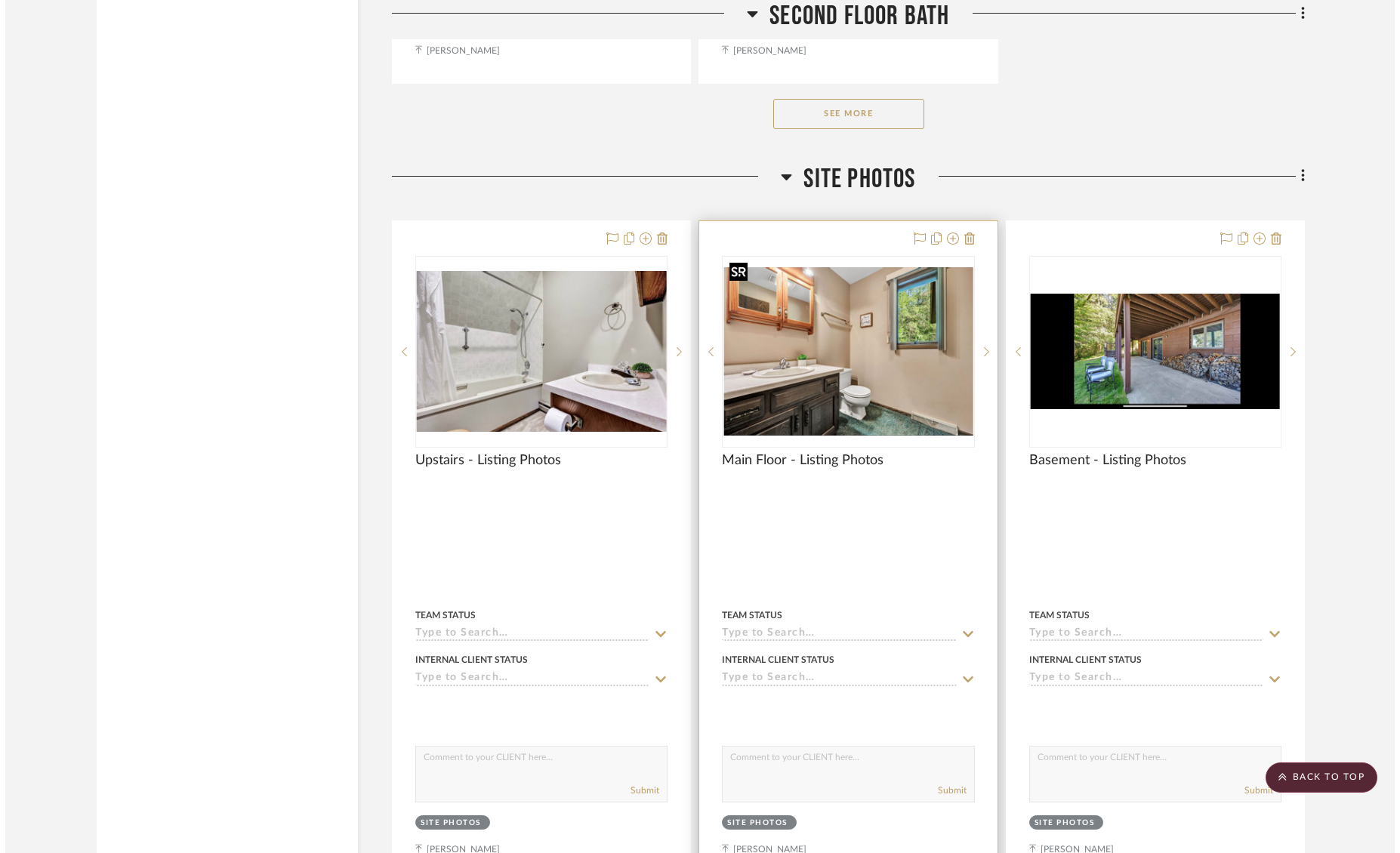
scroll to position [0, 0]
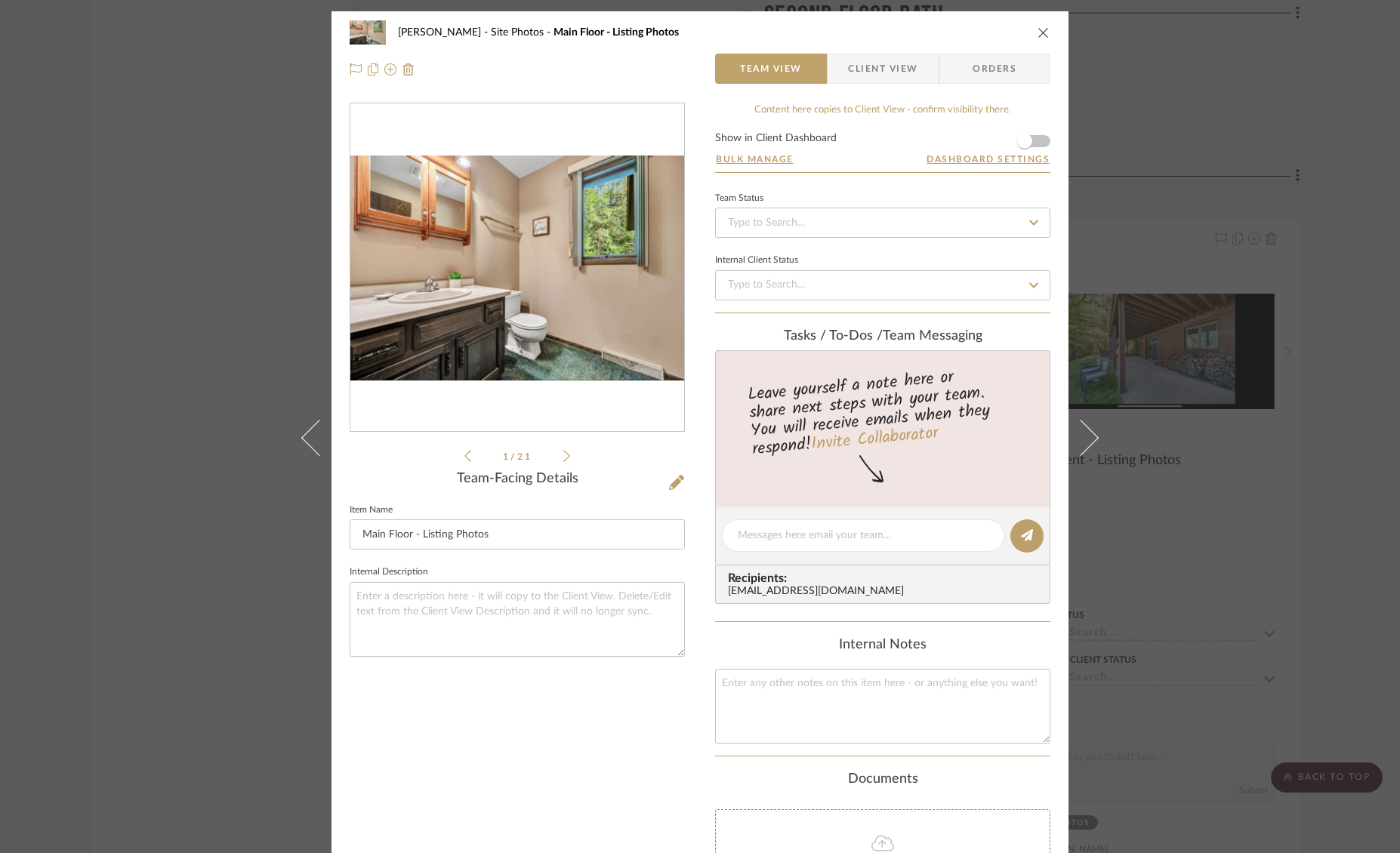
click at [480, 268] on img "0" at bounding box center [517, 269] width 334 height 225
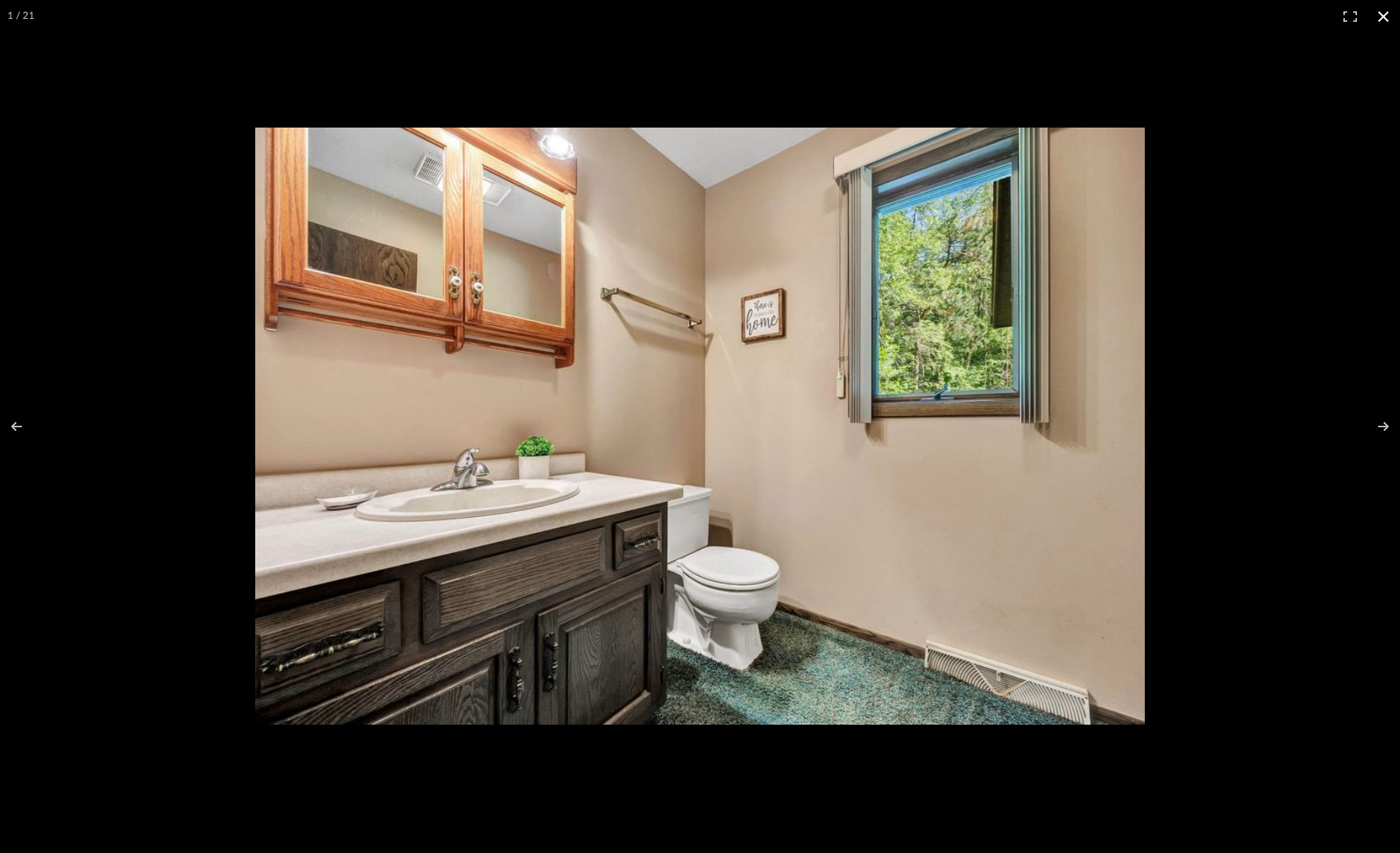
click at [1379, 18] on button at bounding box center [1382, 16] width 33 height 33
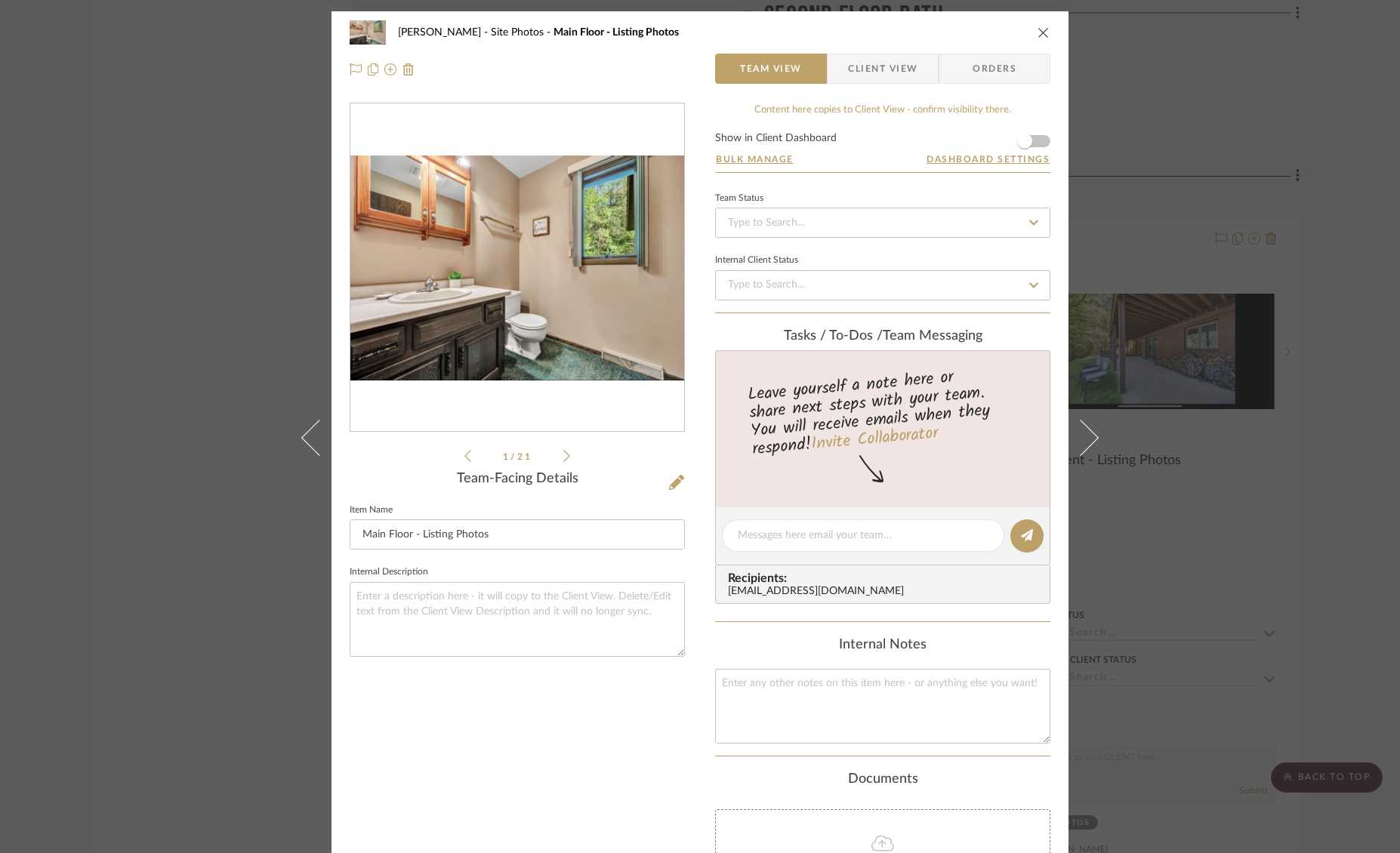
click at [1039, 32] on icon "close" at bounding box center [1043, 32] width 12 height 12
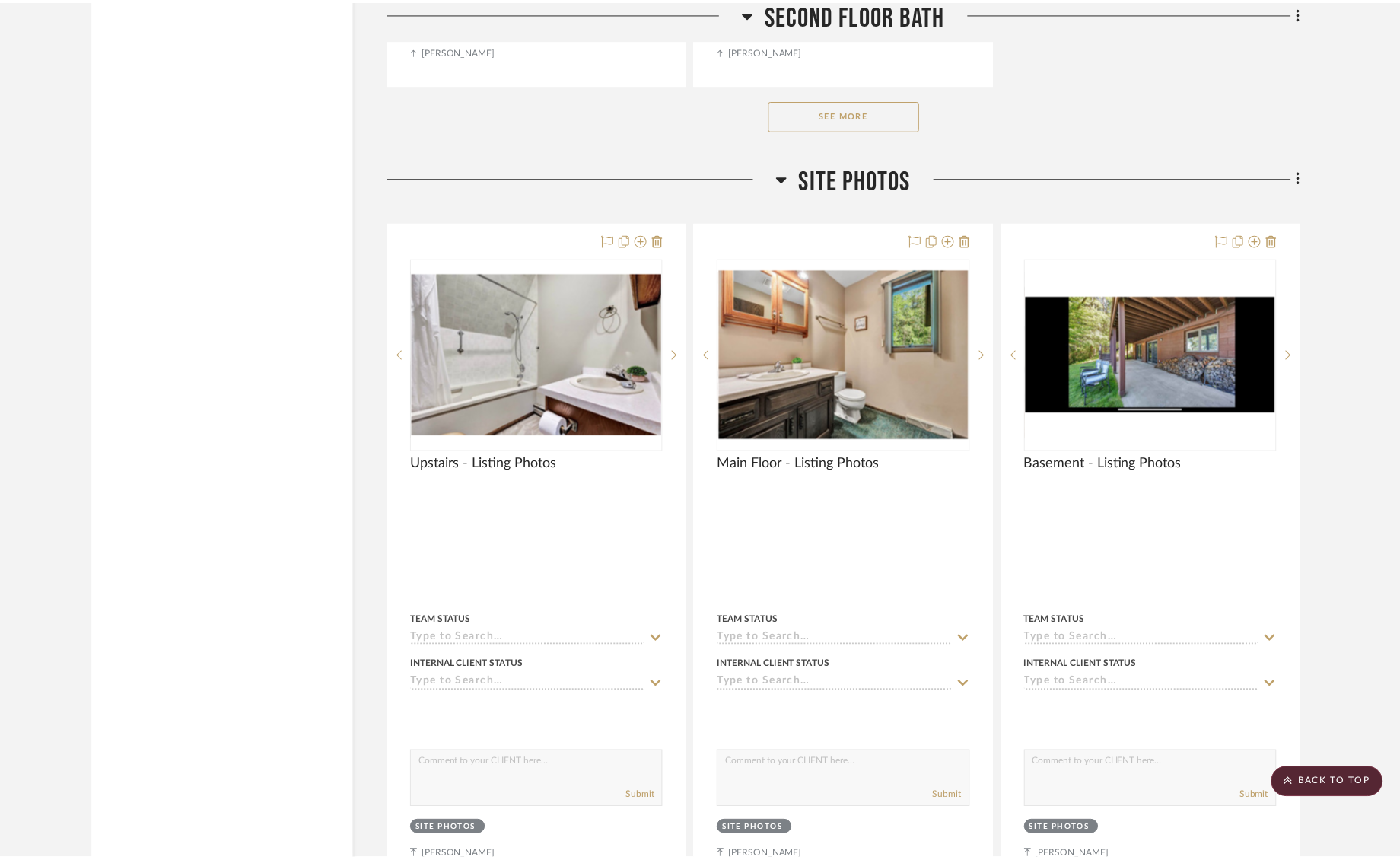
scroll to position [10984, 0]
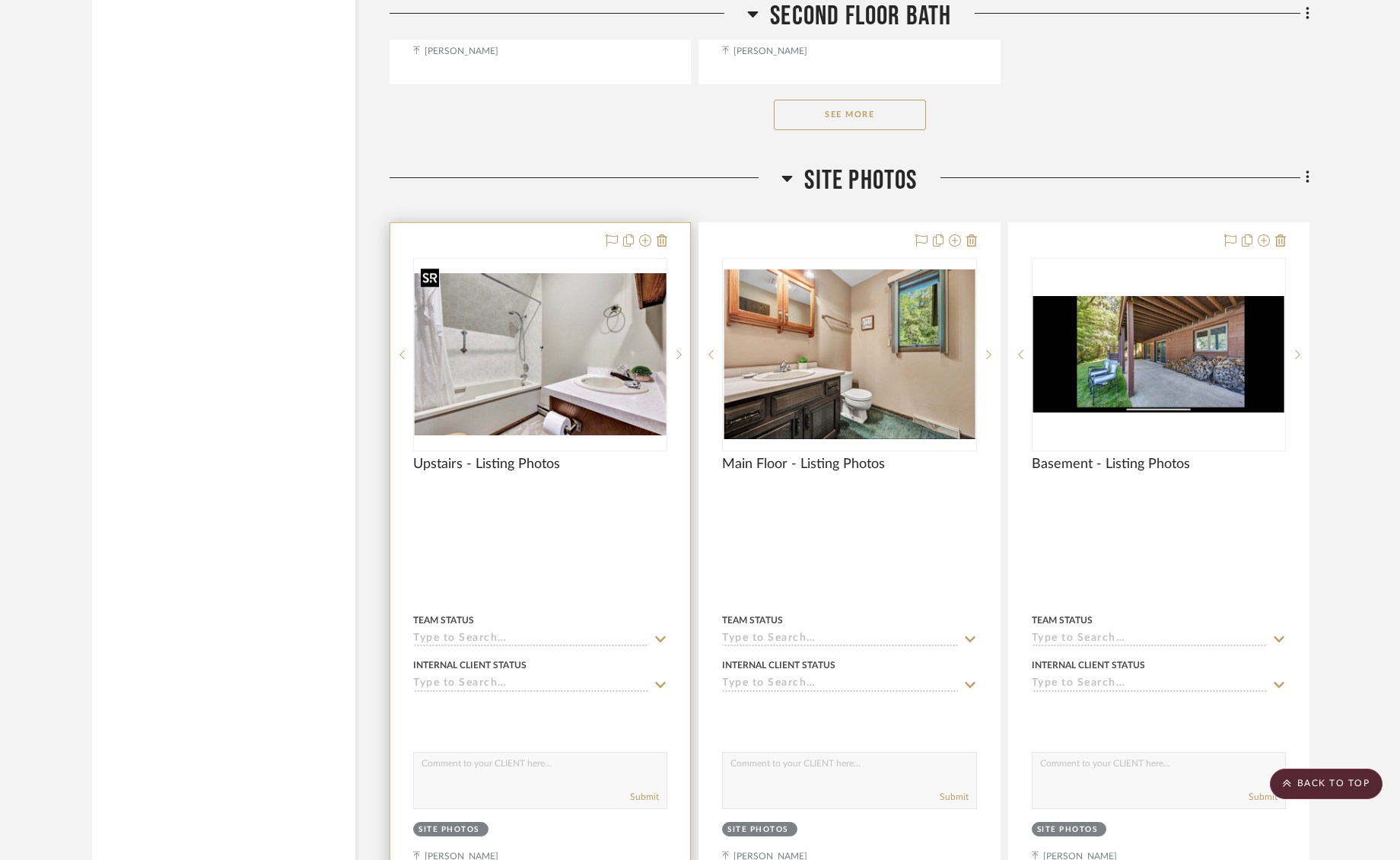
click at [591, 339] on img "0" at bounding box center [540, 354] width 251 height 162
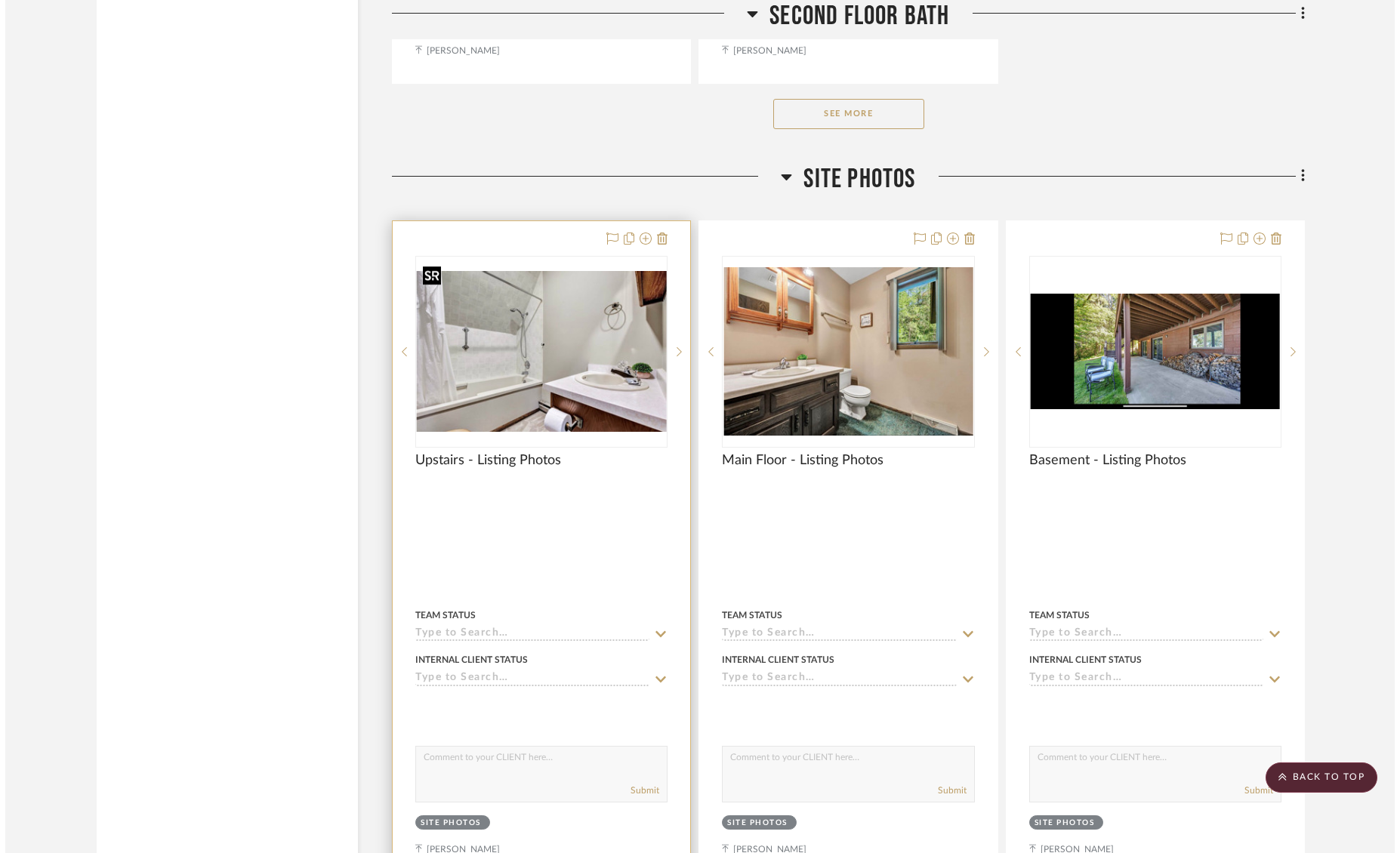
scroll to position [0, 0]
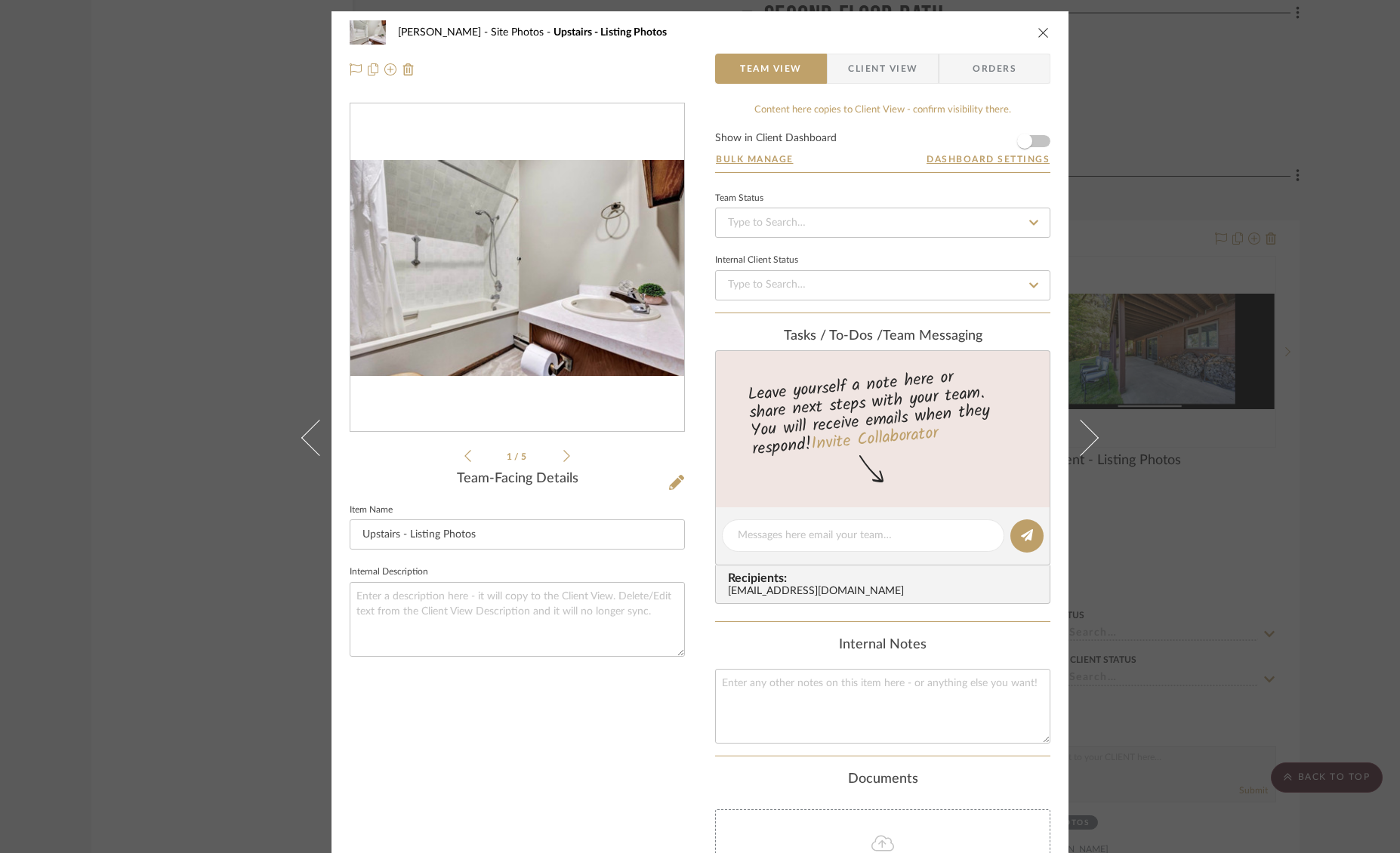
click at [576, 284] on img "0" at bounding box center [517, 268] width 334 height 216
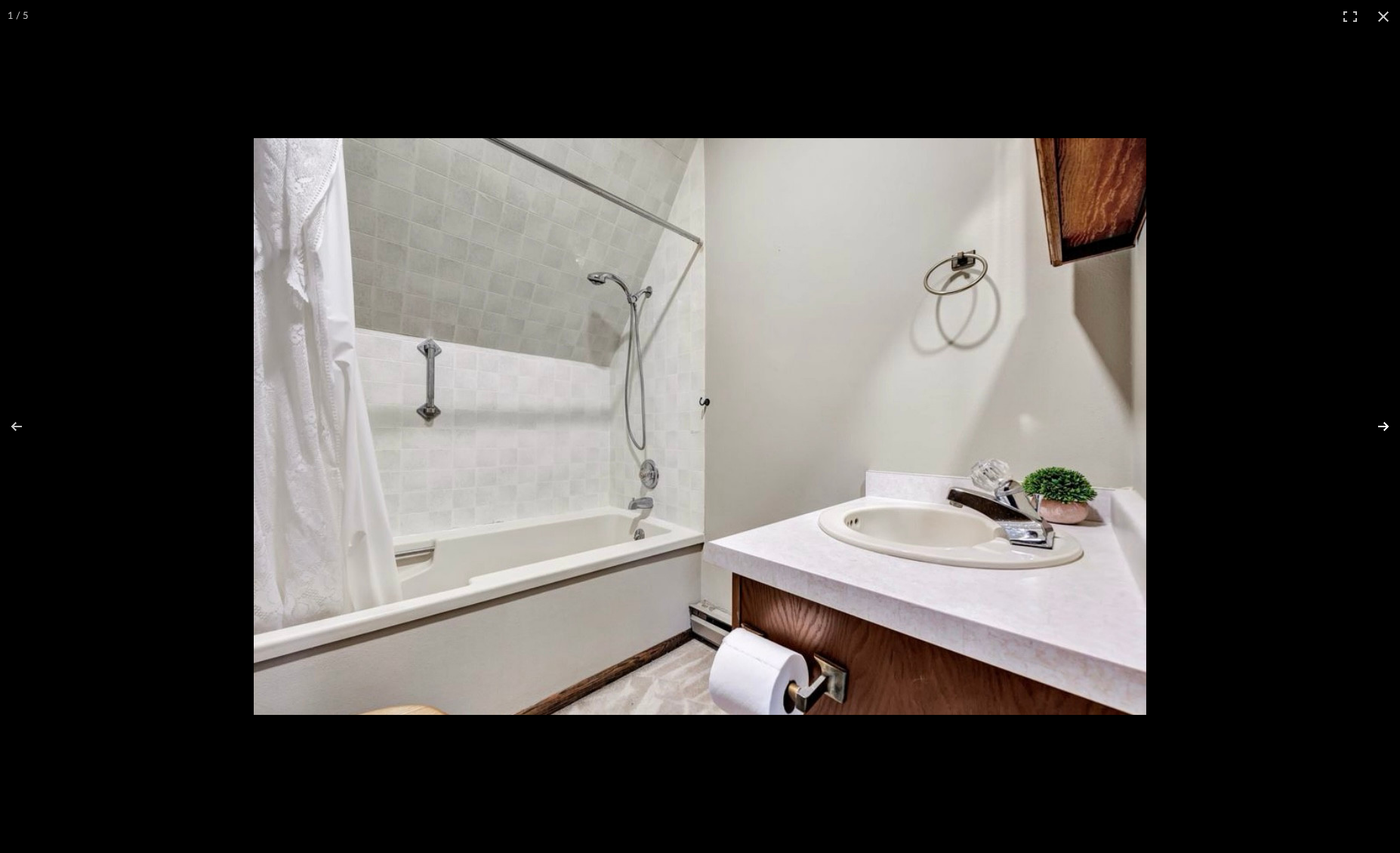
click at [1383, 427] on button at bounding box center [1373, 427] width 53 height 76
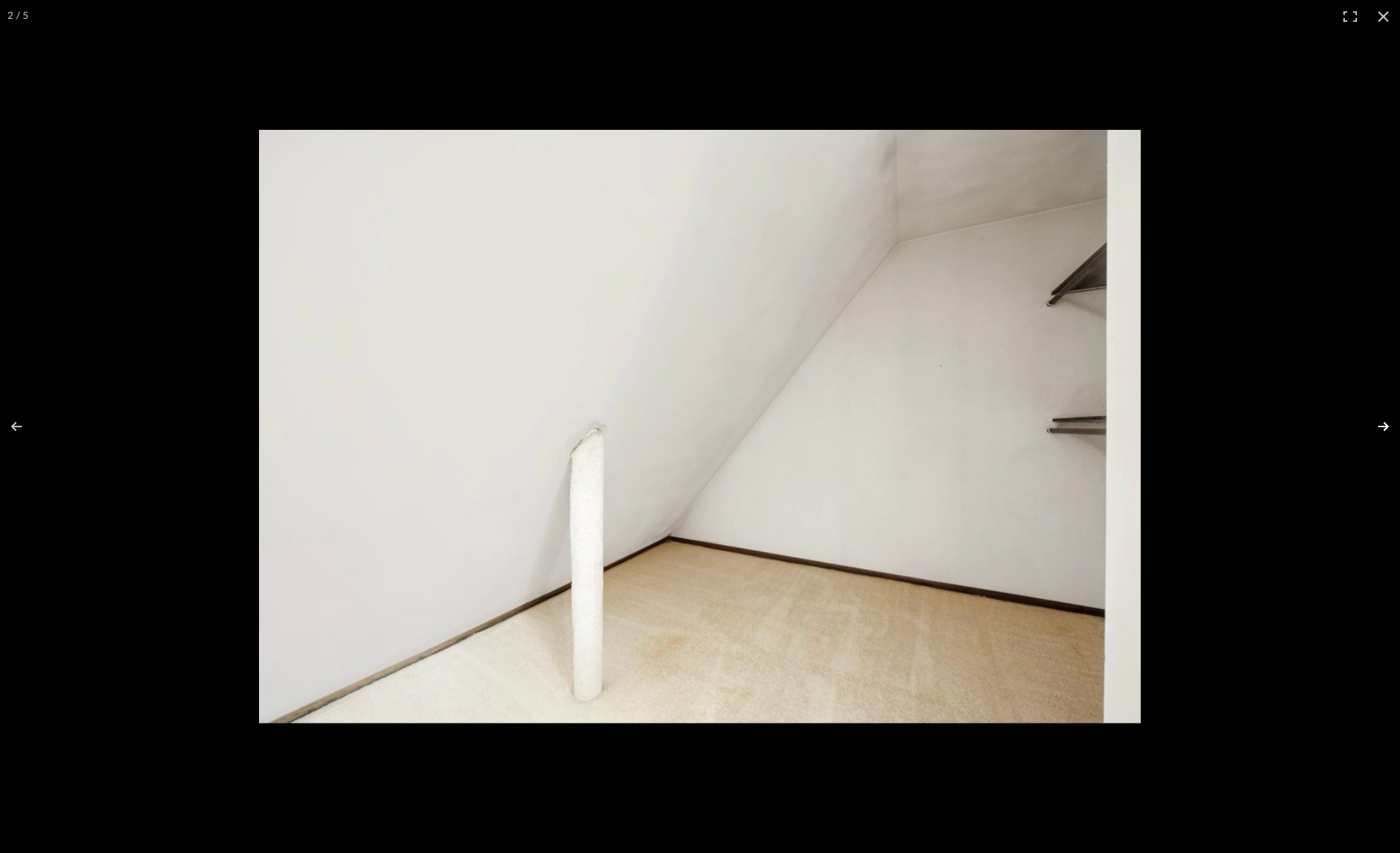
click at [1383, 427] on button at bounding box center [1373, 427] width 53 height 76
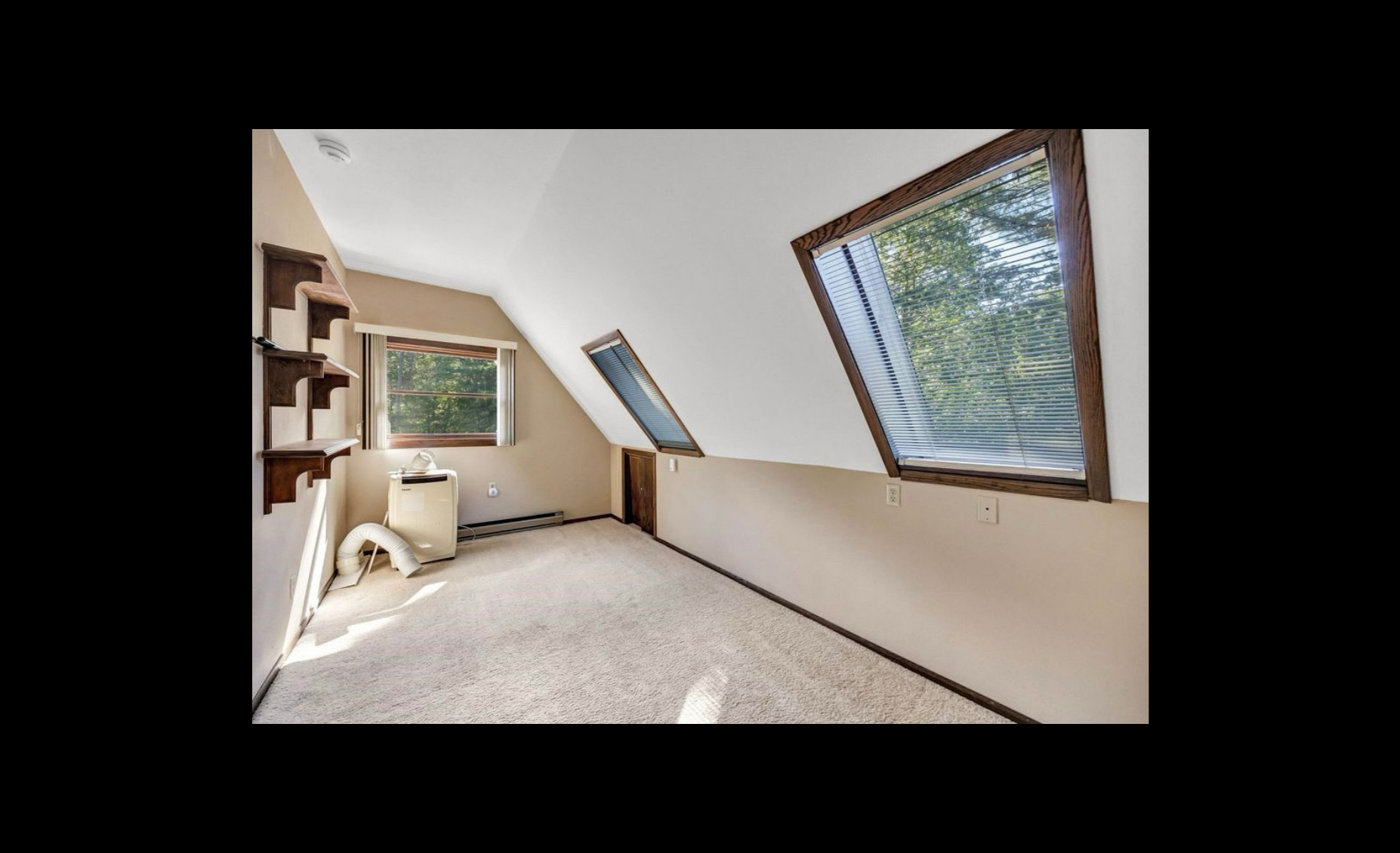
click at [1383, 427] on button at bounding box center [1373, 427] width 53 height 76
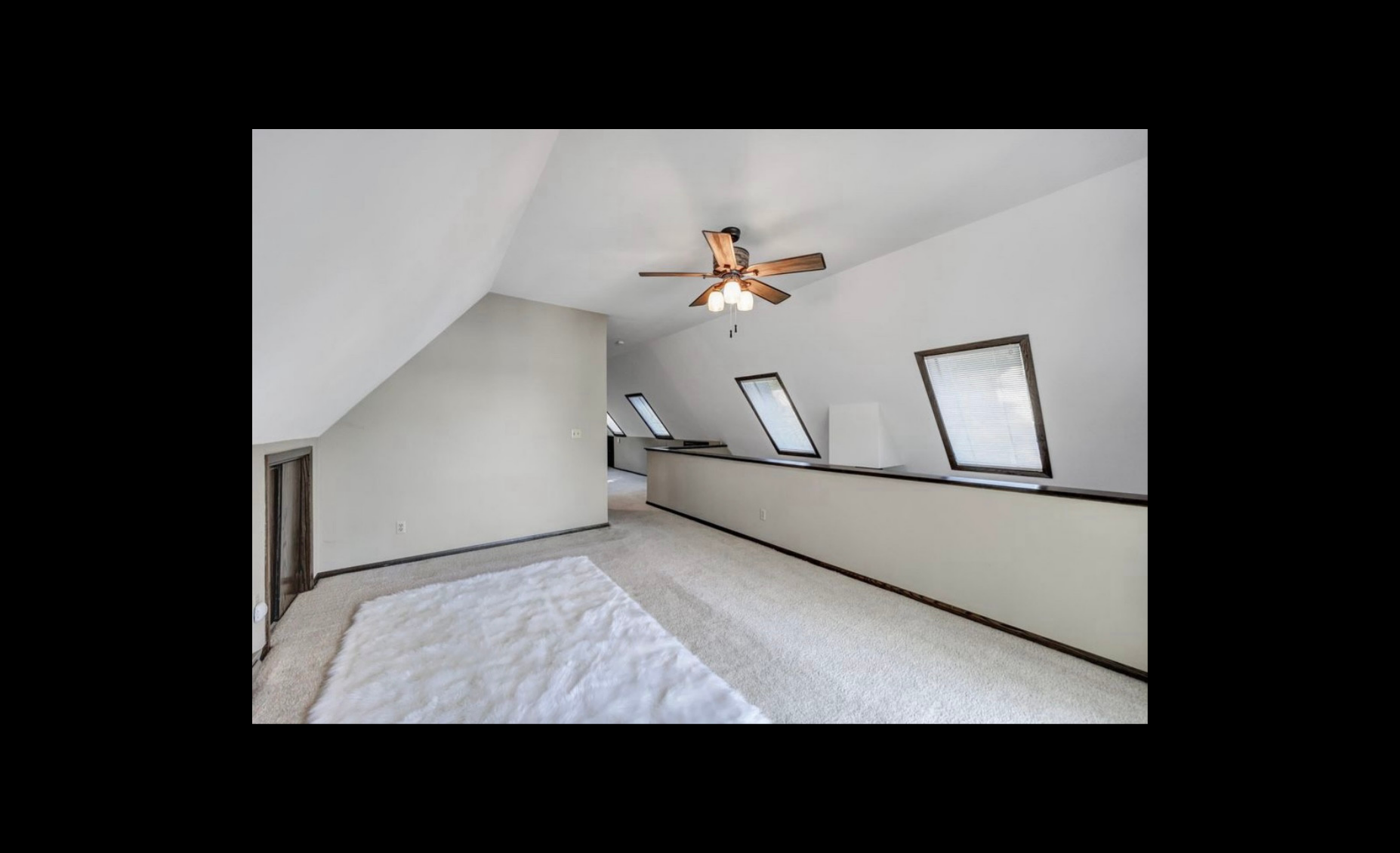
click at [1383, 427] on button at bounding box center [1373, 427] width 53 height 76
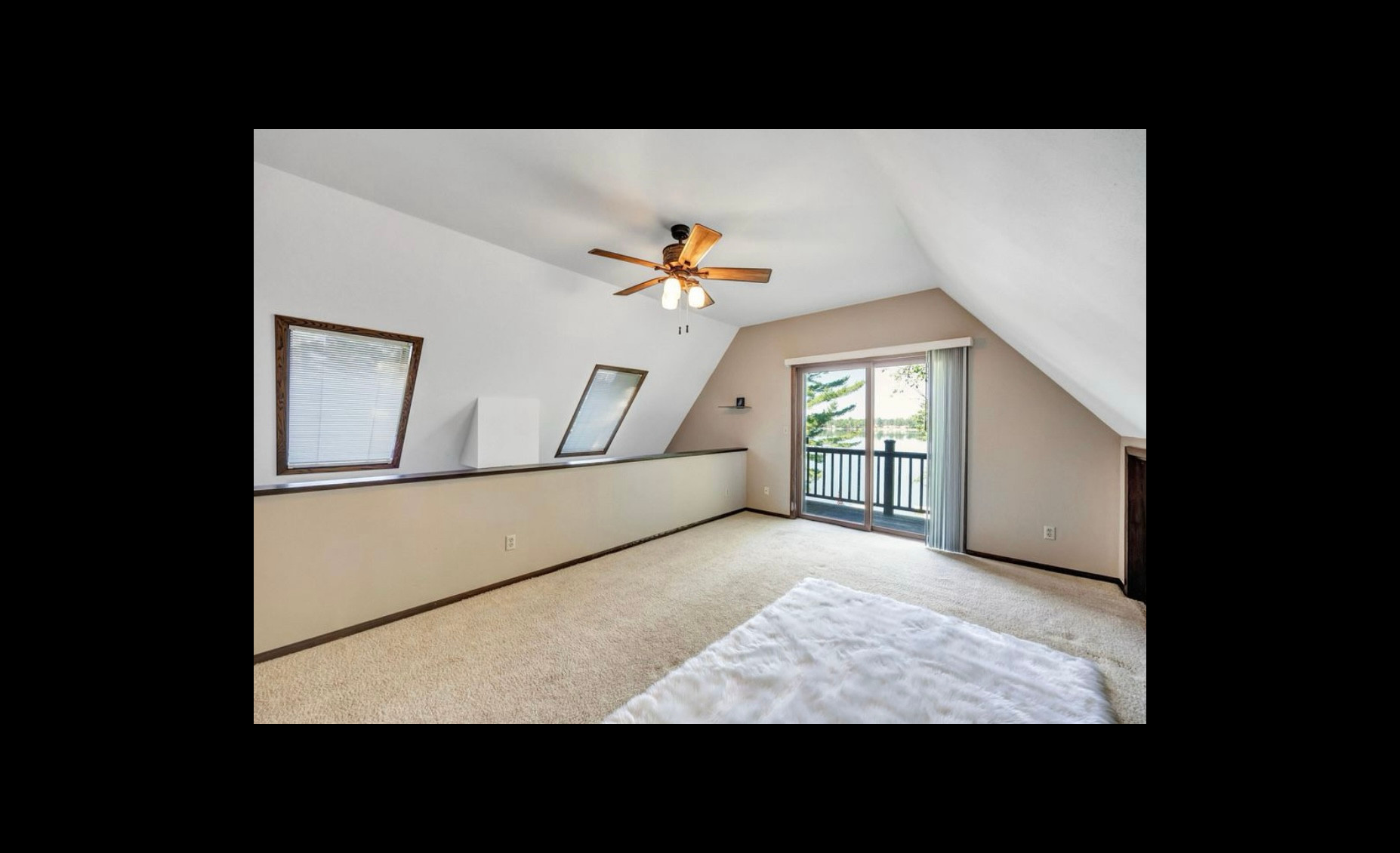
click at [1383, 427] on button at bounding box center [1373, 427] width 53 height 76
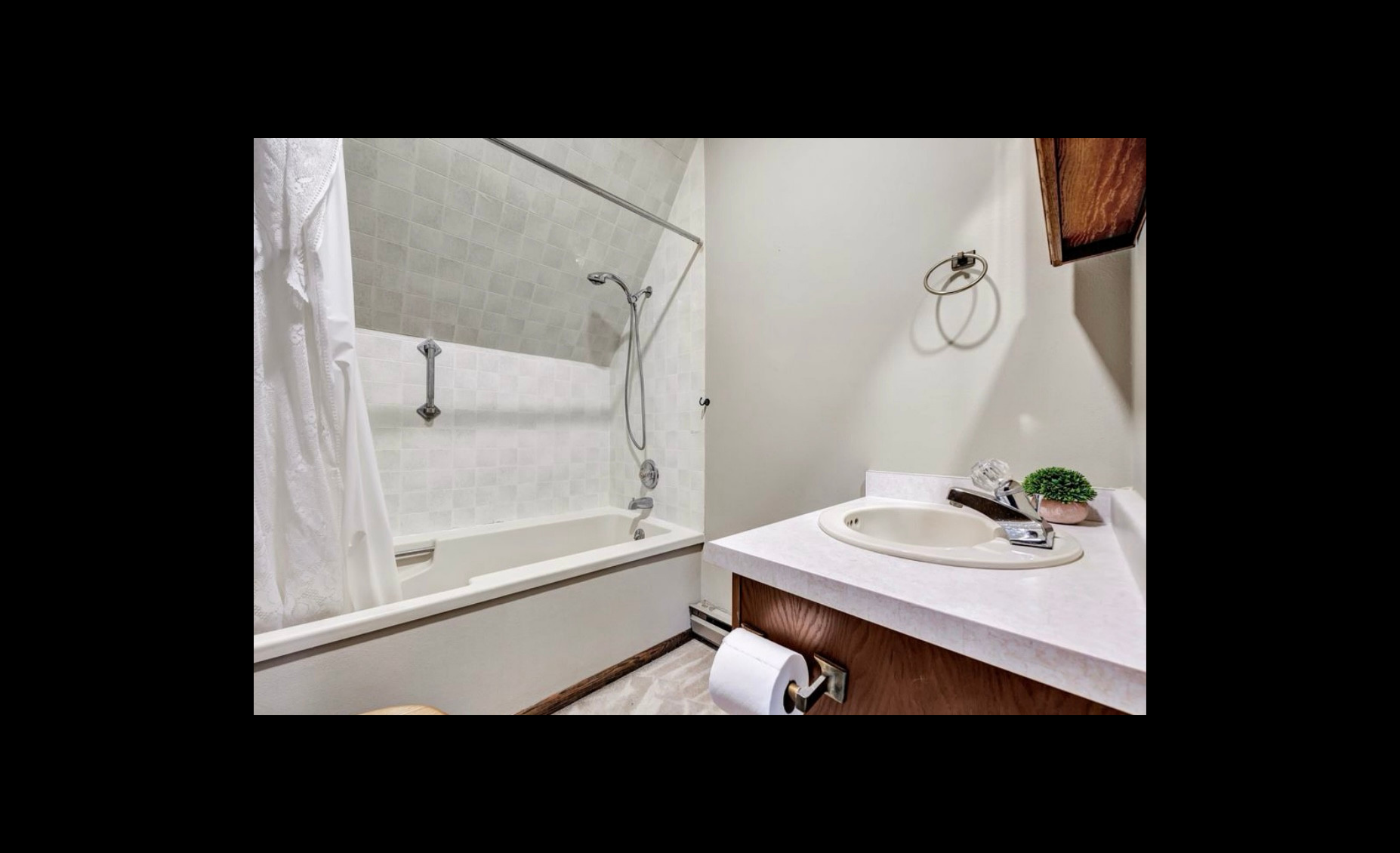
click at [1383, 427] on button at bounding box center [1373, 427] width 53 height 76
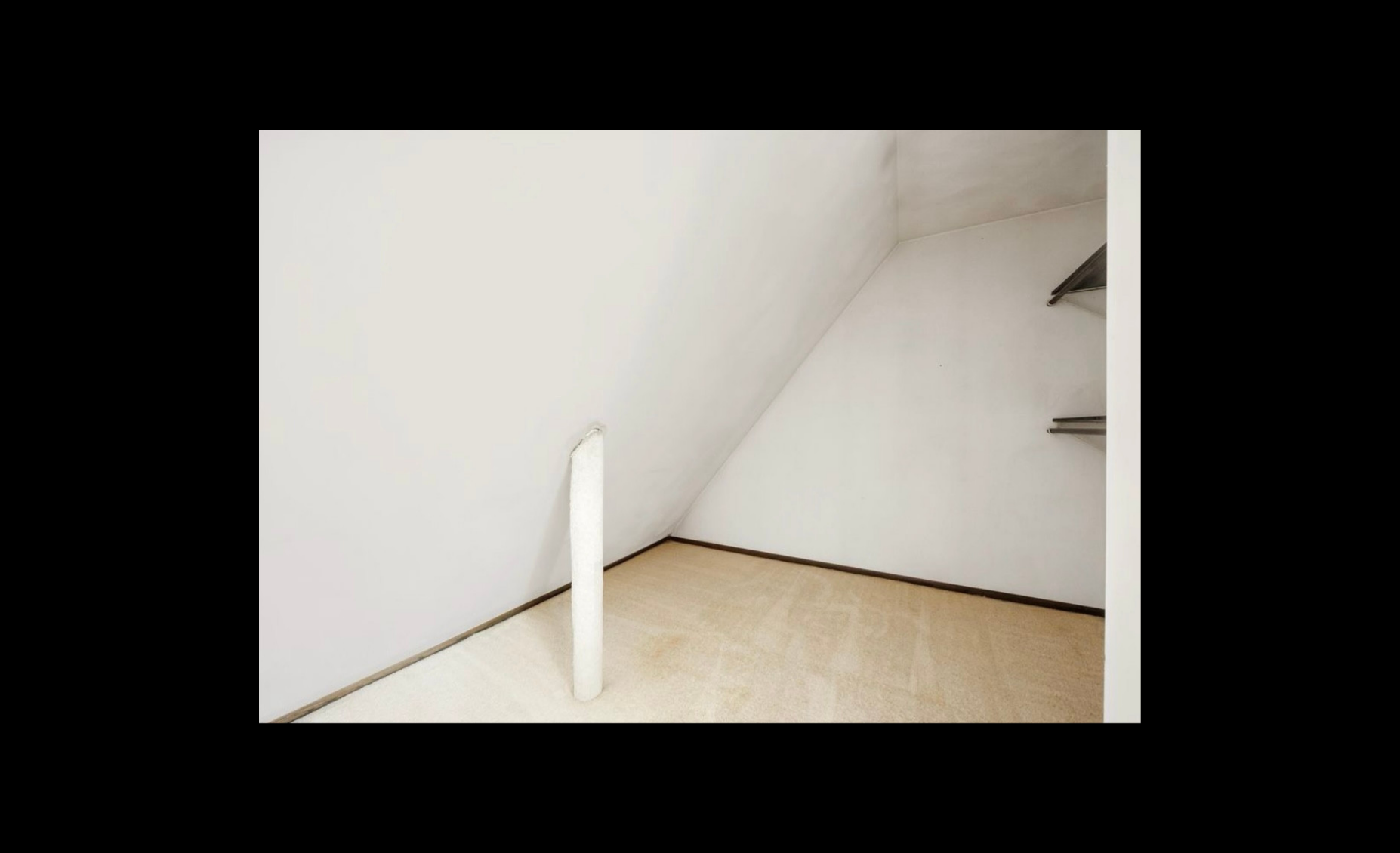
click at [1383, 427] on button at bounding box center [1373, 427] width 53 height 76
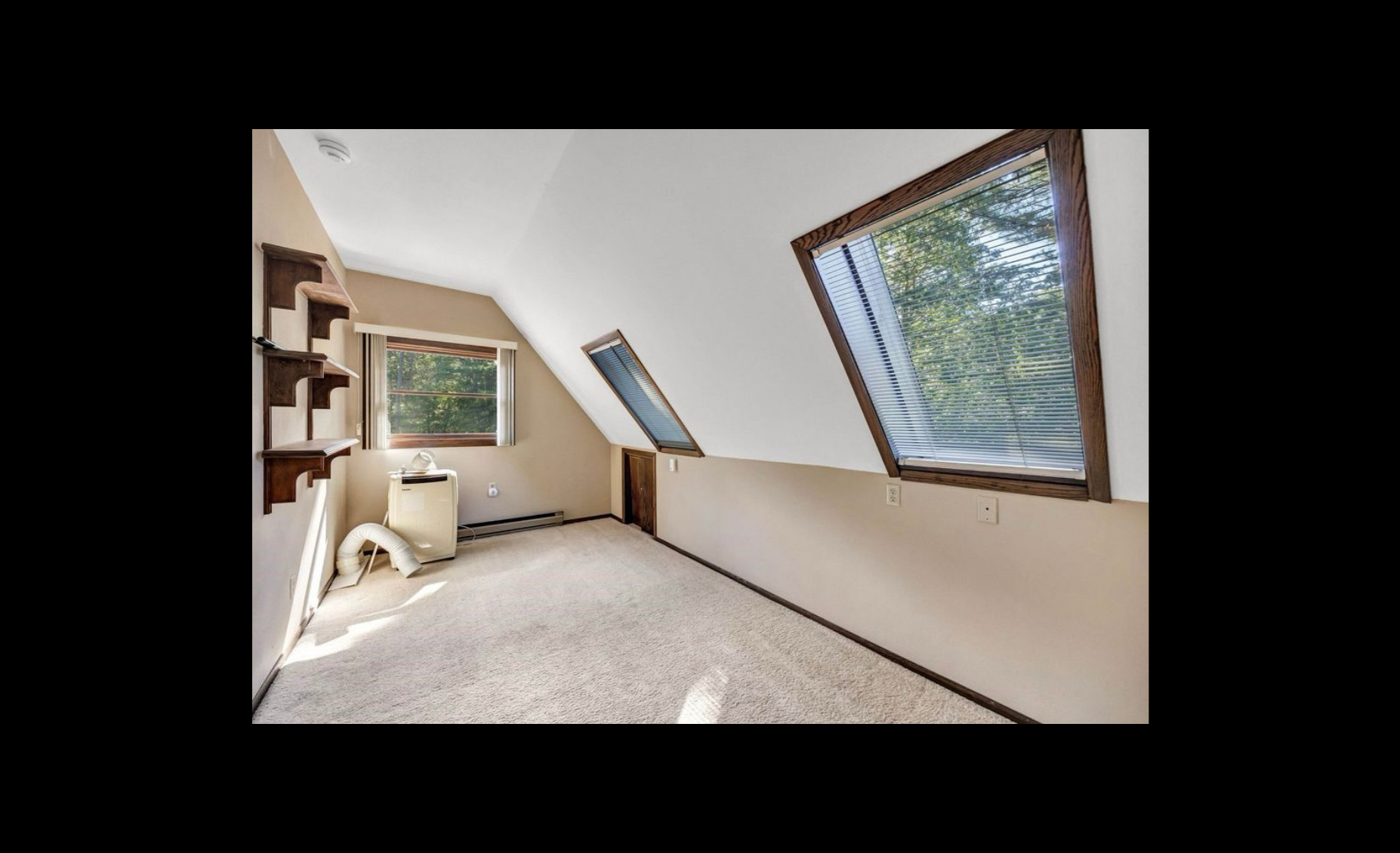
click at [1383, 427] on button at bounding box center [1373, 427] width 53 height 76
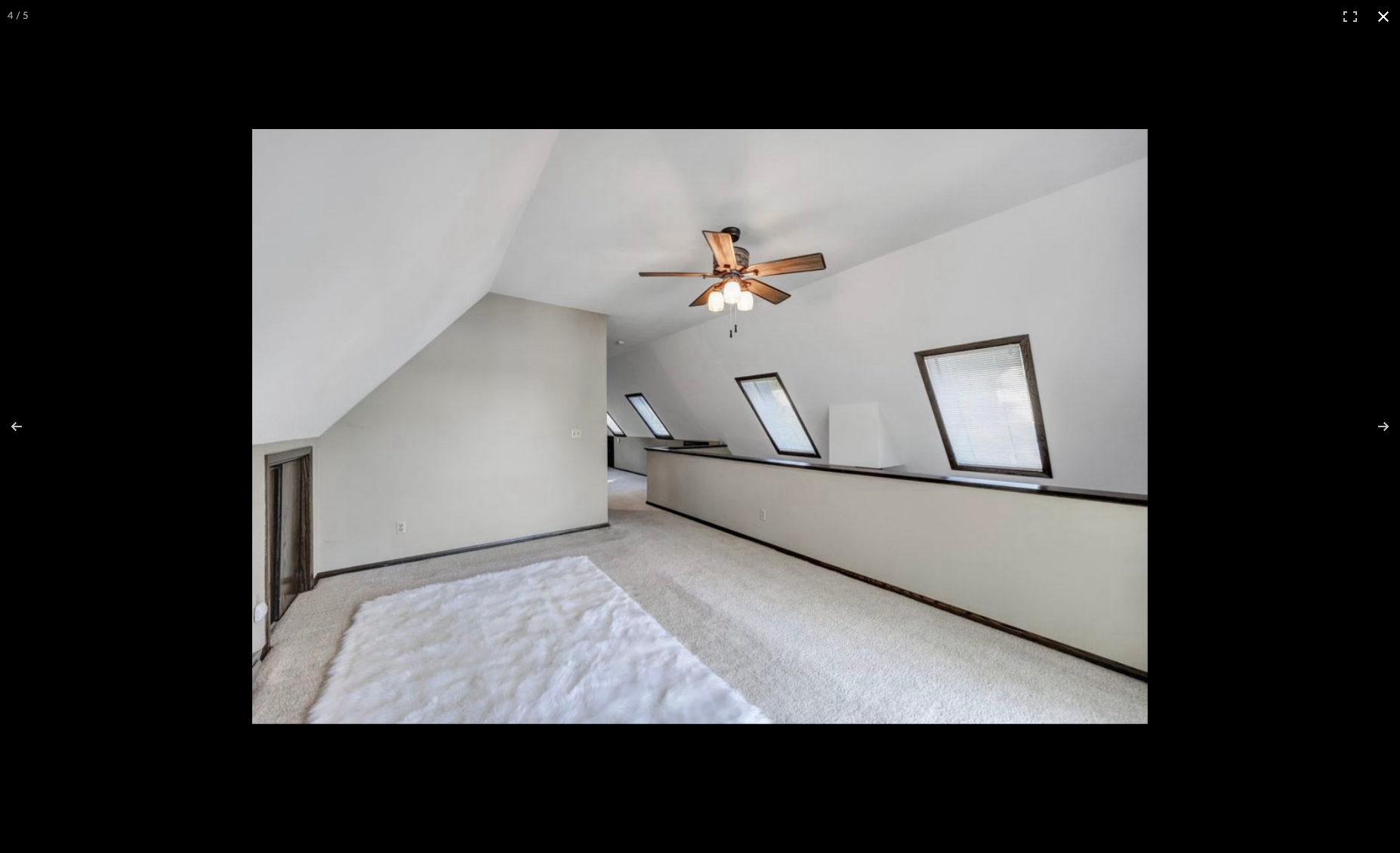
click at [1380, 14] on button at bounding box center [1382, 16] width 33 height 33
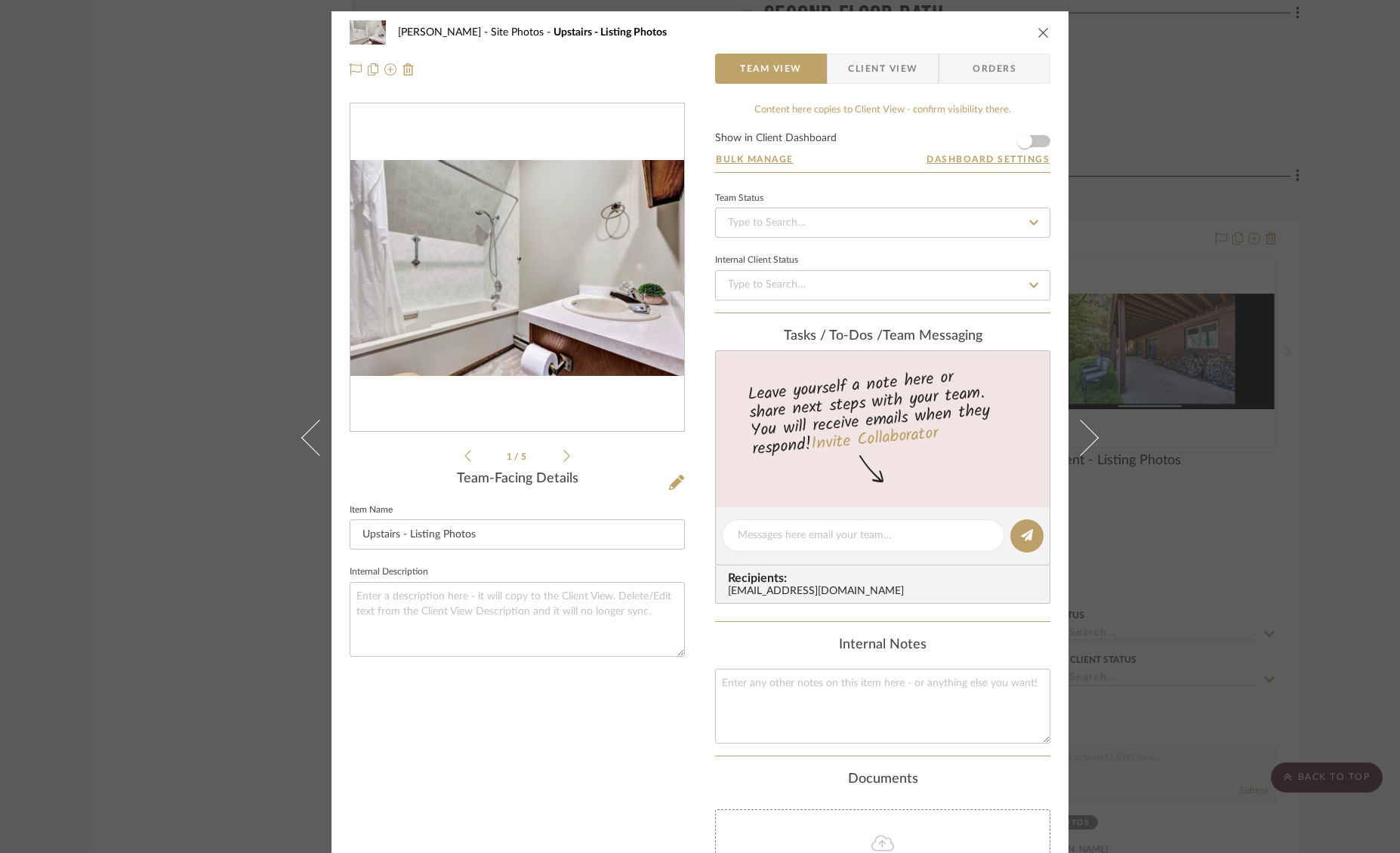
click at [1041, 27] on icon "close" at bounding box center [1043, 32] width 12 height 12
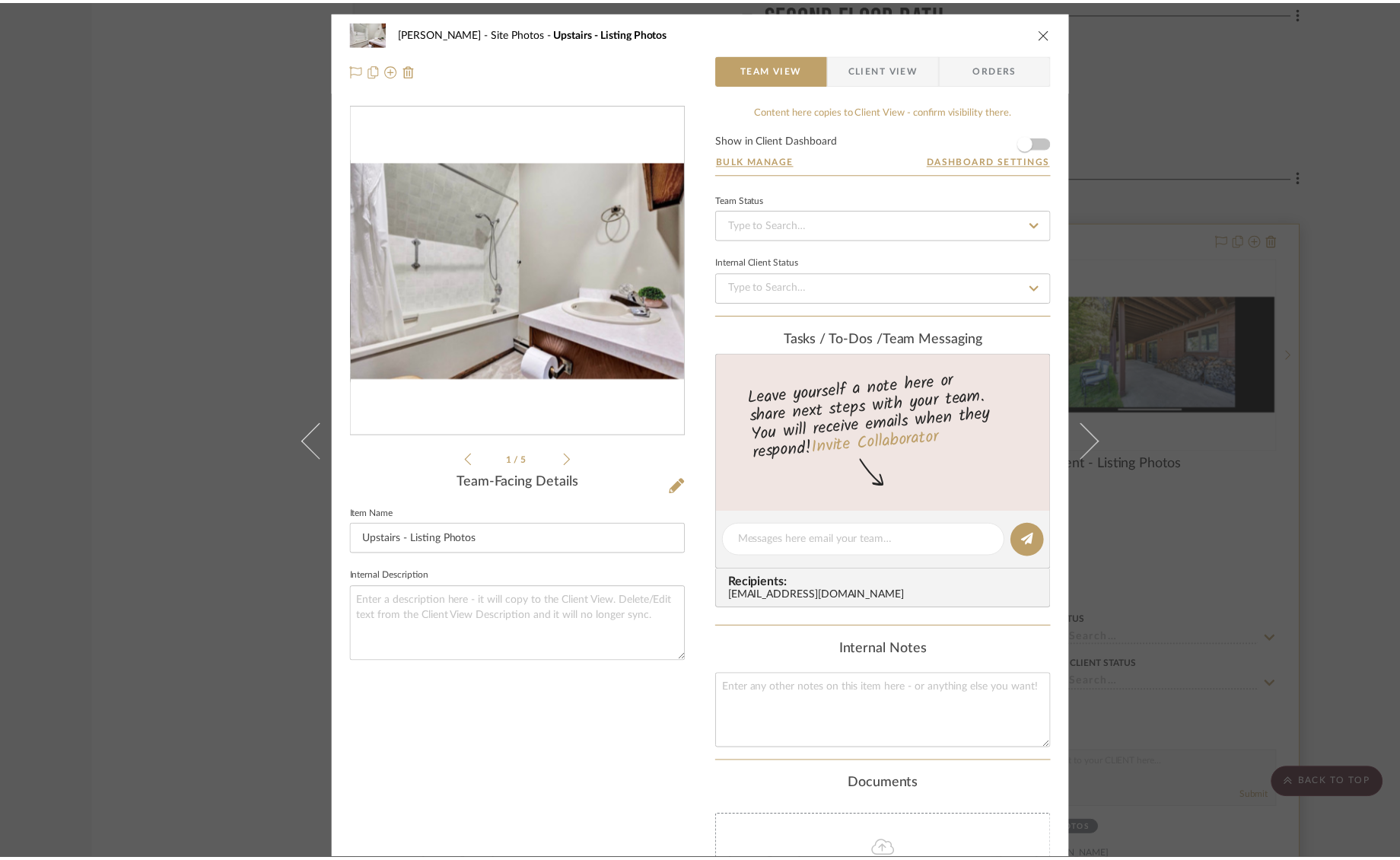
scroll to position [10984, 0]
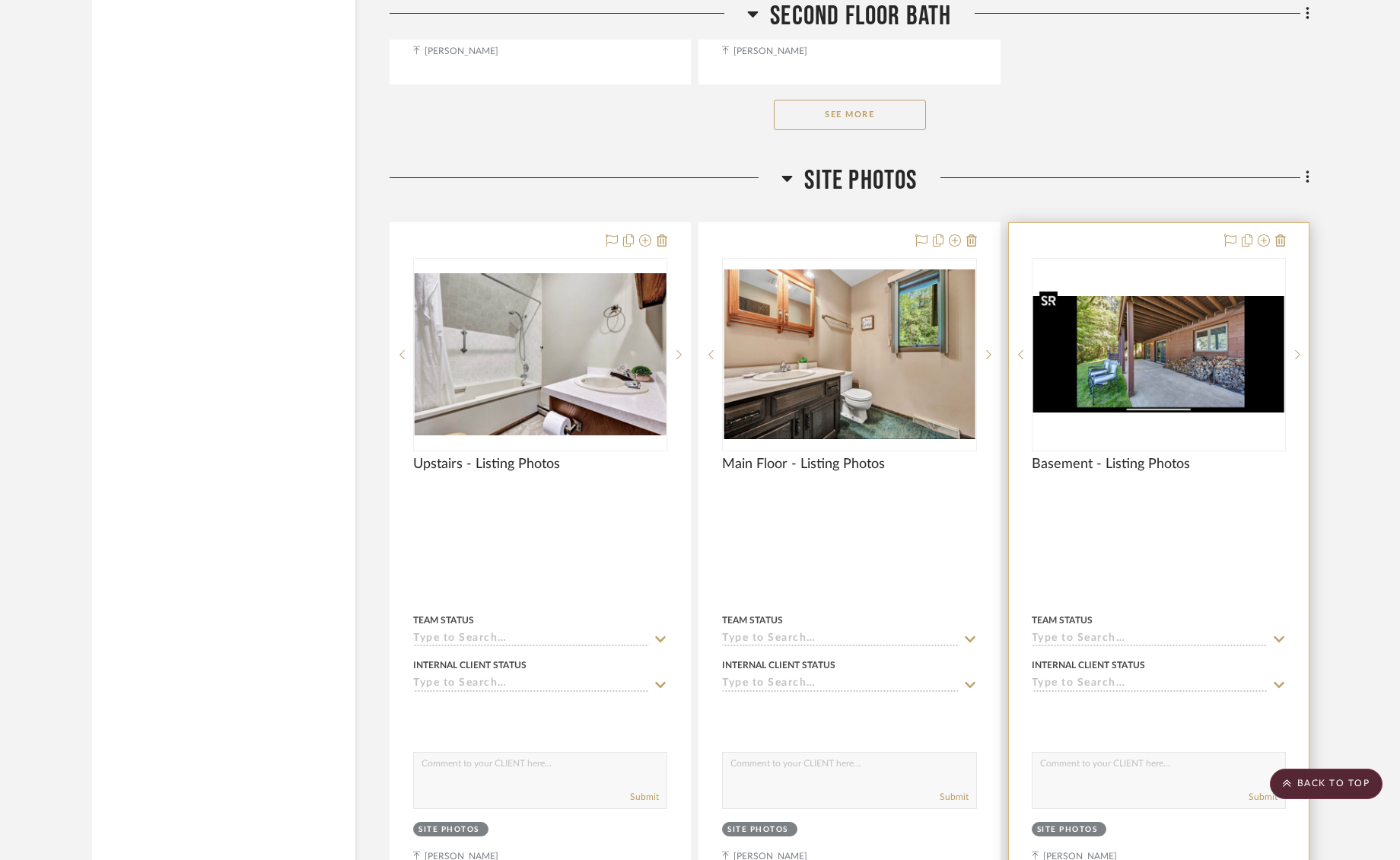
click at [1143, 314] on img "0" at bounding box center [1159, 354] width 251 height 117
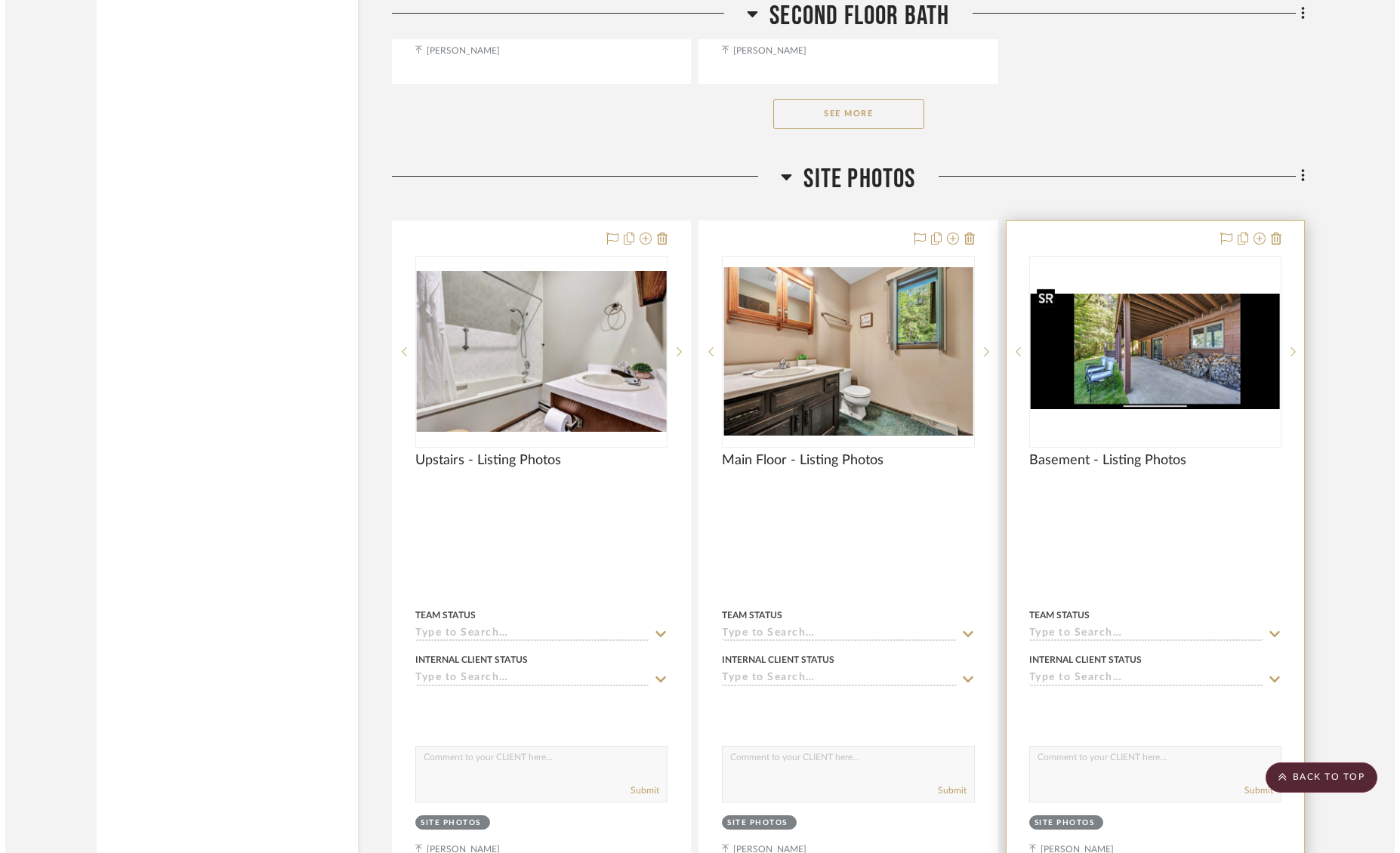
scroll to position [0, 0]
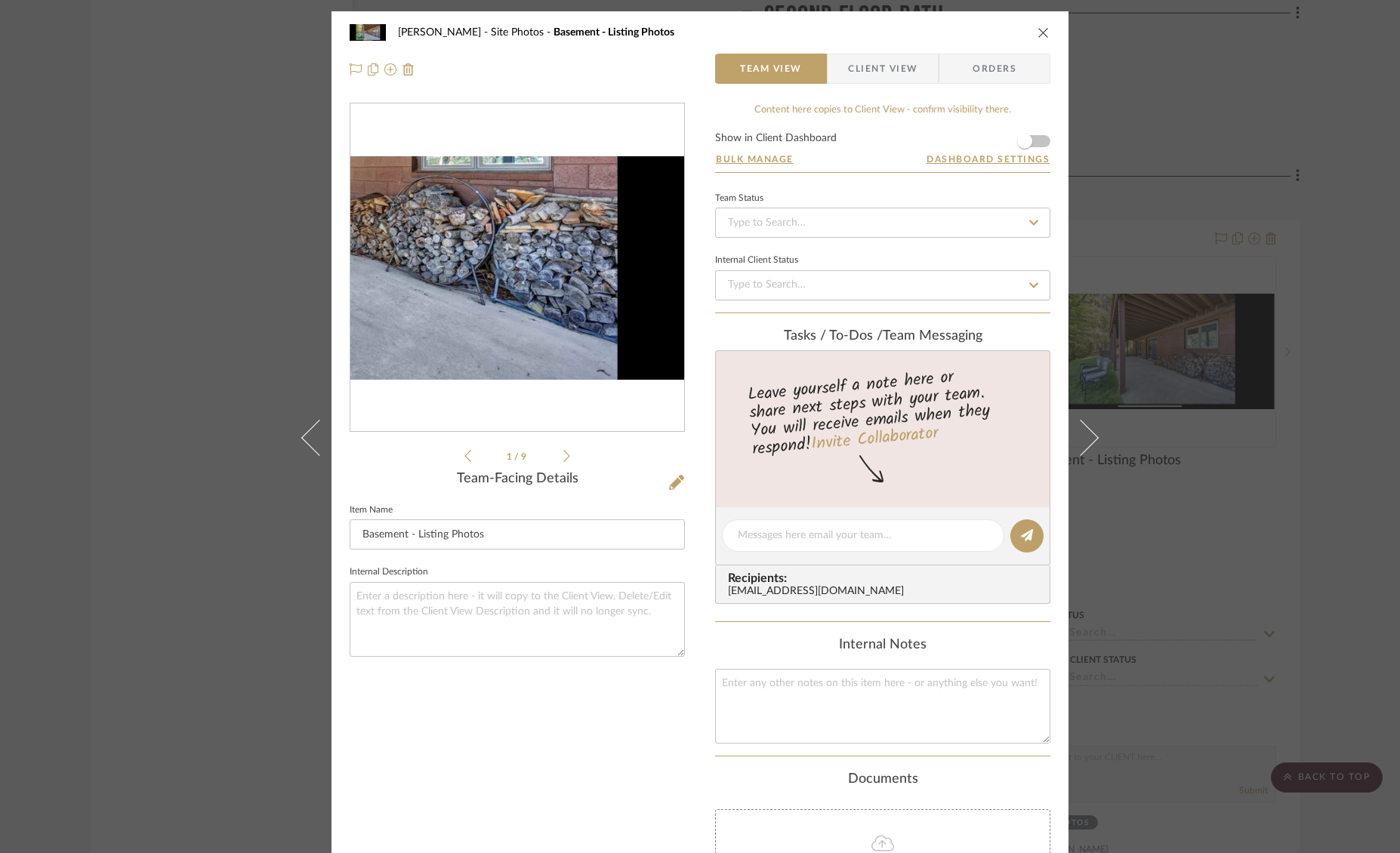
click at [592, 297] on img "0" at bounding box center [517, 269] width 334 height 154
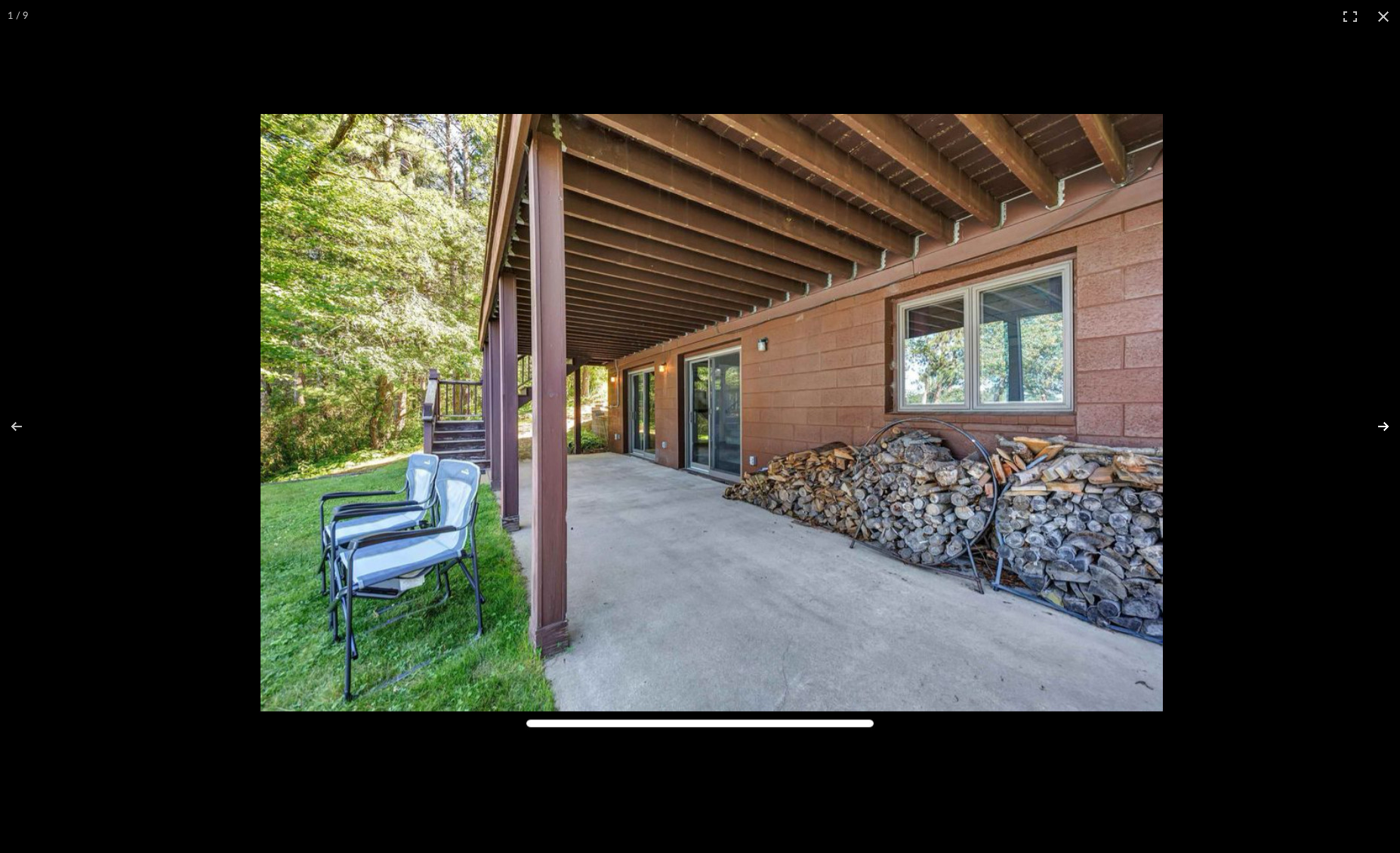
click at [1387, 422] on button at bounding box center [1373, 427] width 53 height 76
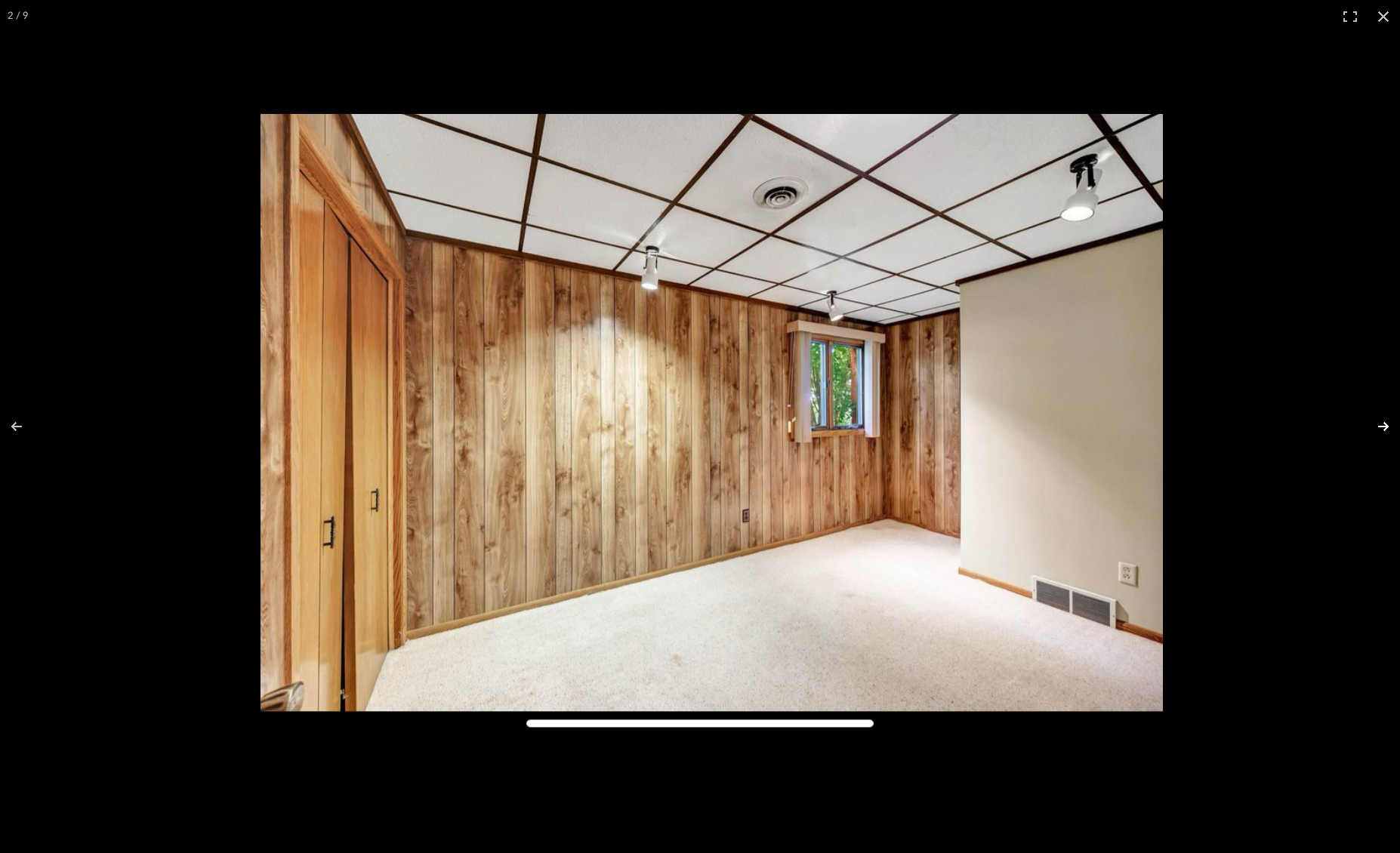
click at [1387, 422] on button at bounding box center [1373, 427] width 53 height 76
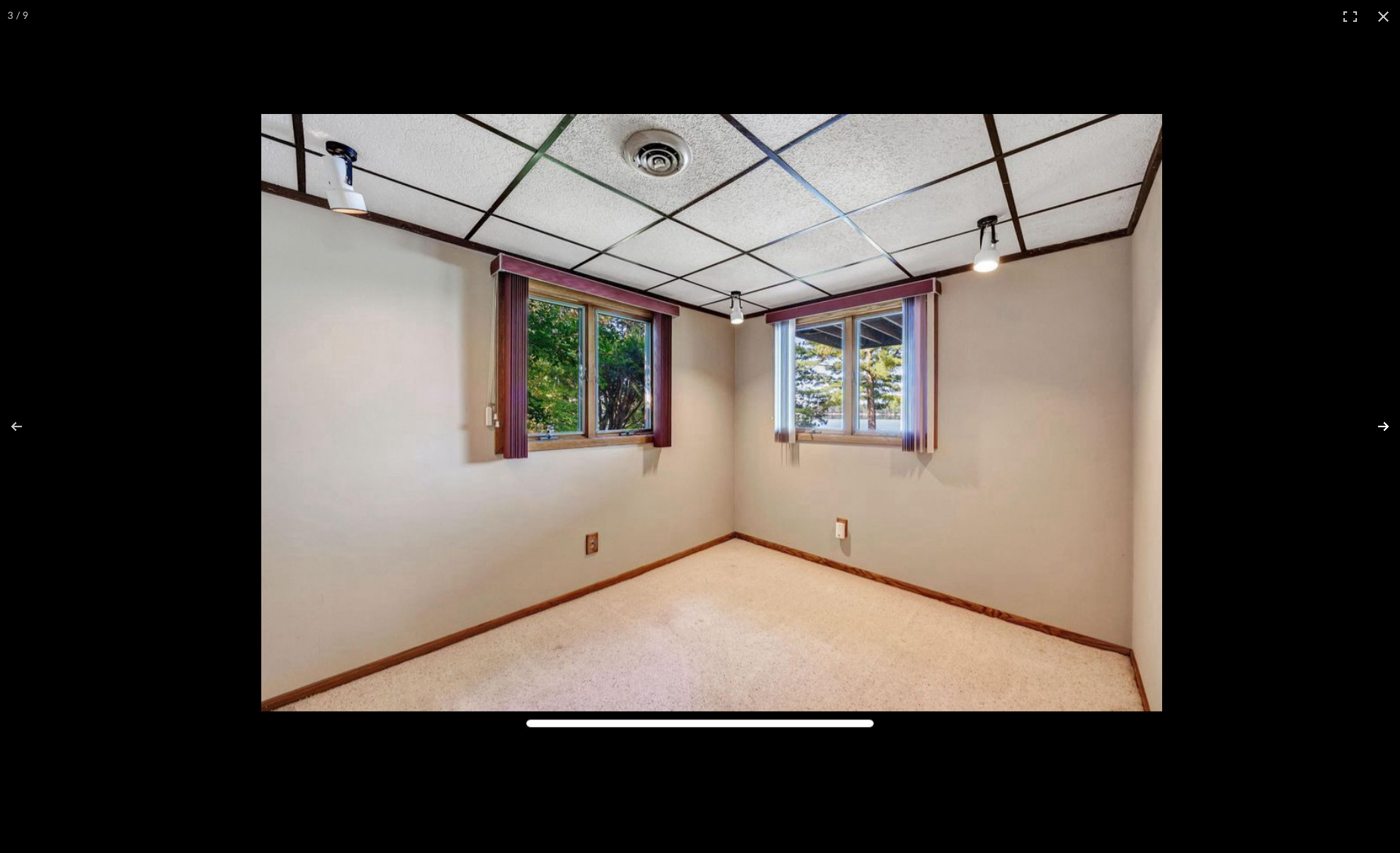
click at [1387, 422] on button at bounding box center [1373, 427] width 53 height 76
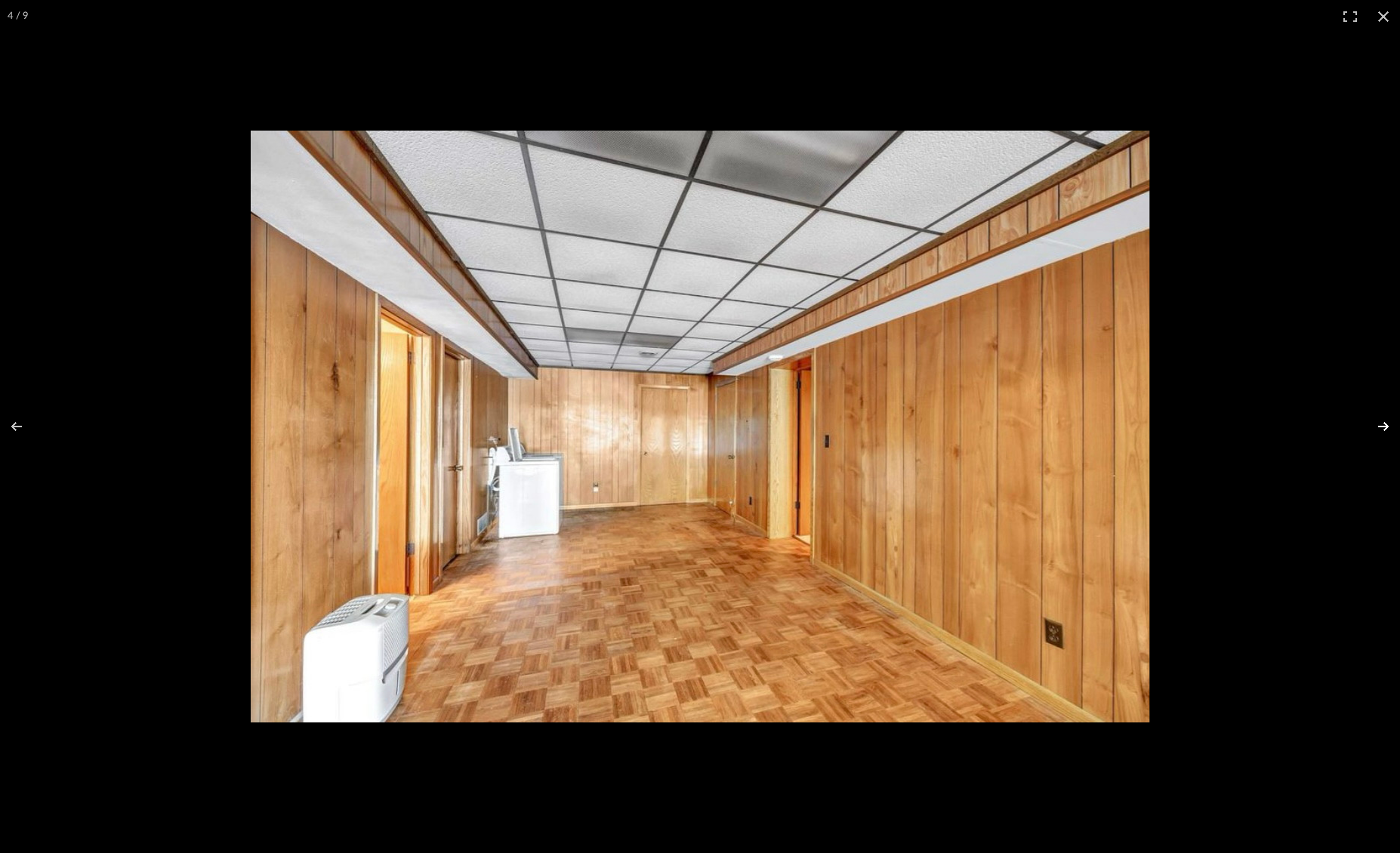
click at [1387, 422] on button at bounding box center [1373, 427] width 53 height 76
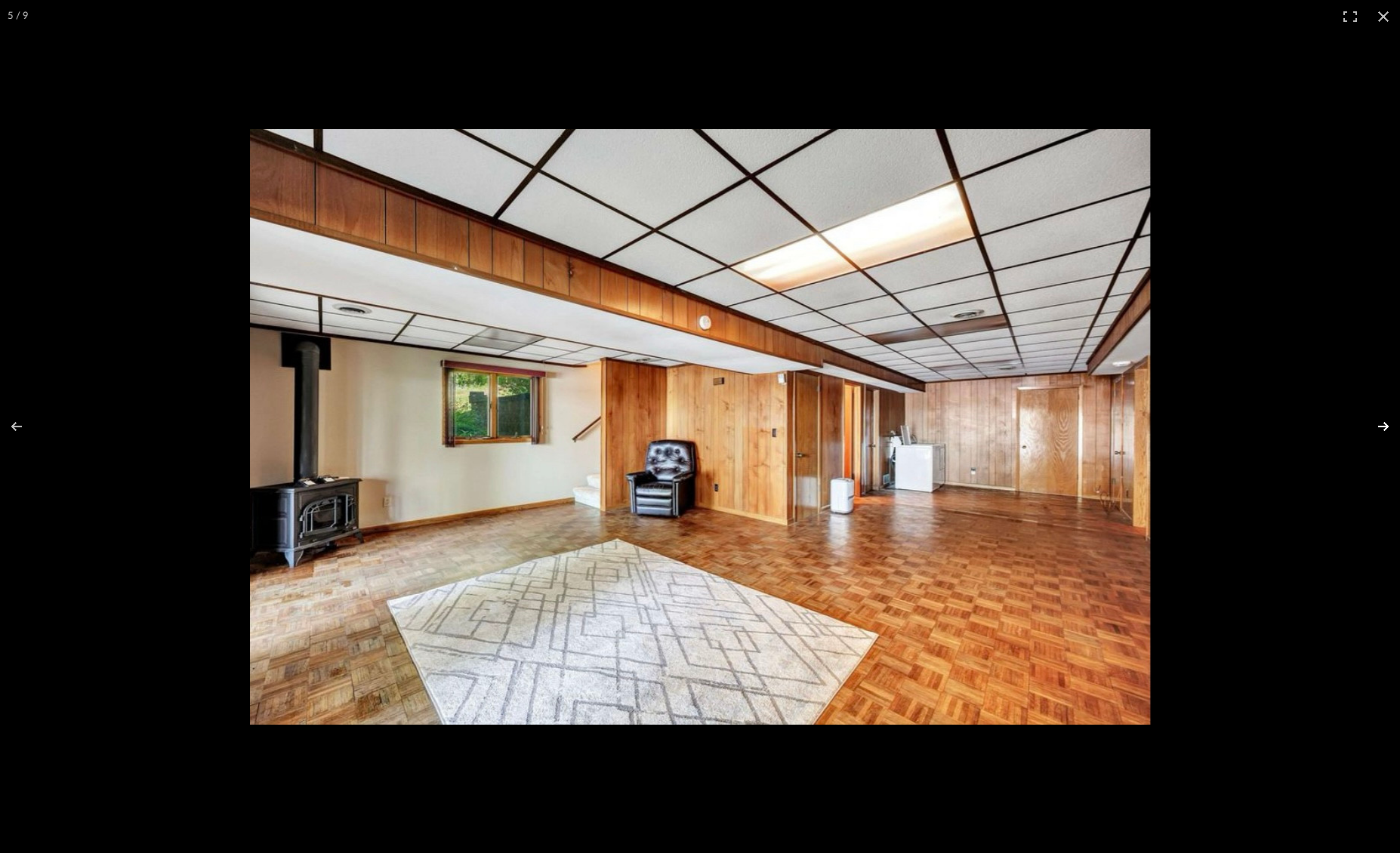
click at [1387, 422] on button at bounding box center [1373, 427] width 53 height 76
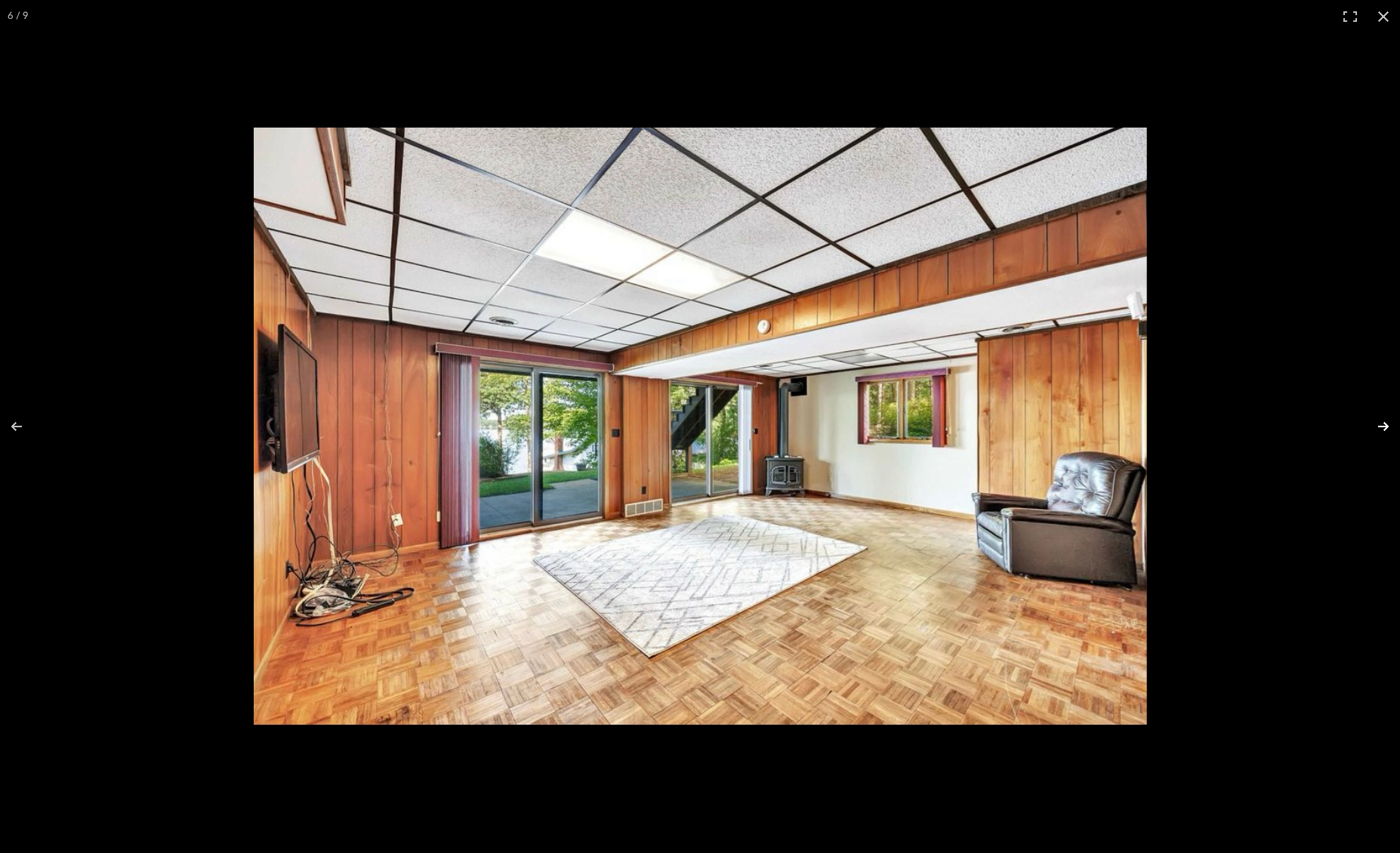
click at [1387, 422] on button at bounding box center [1373, 427] width 53 height 76
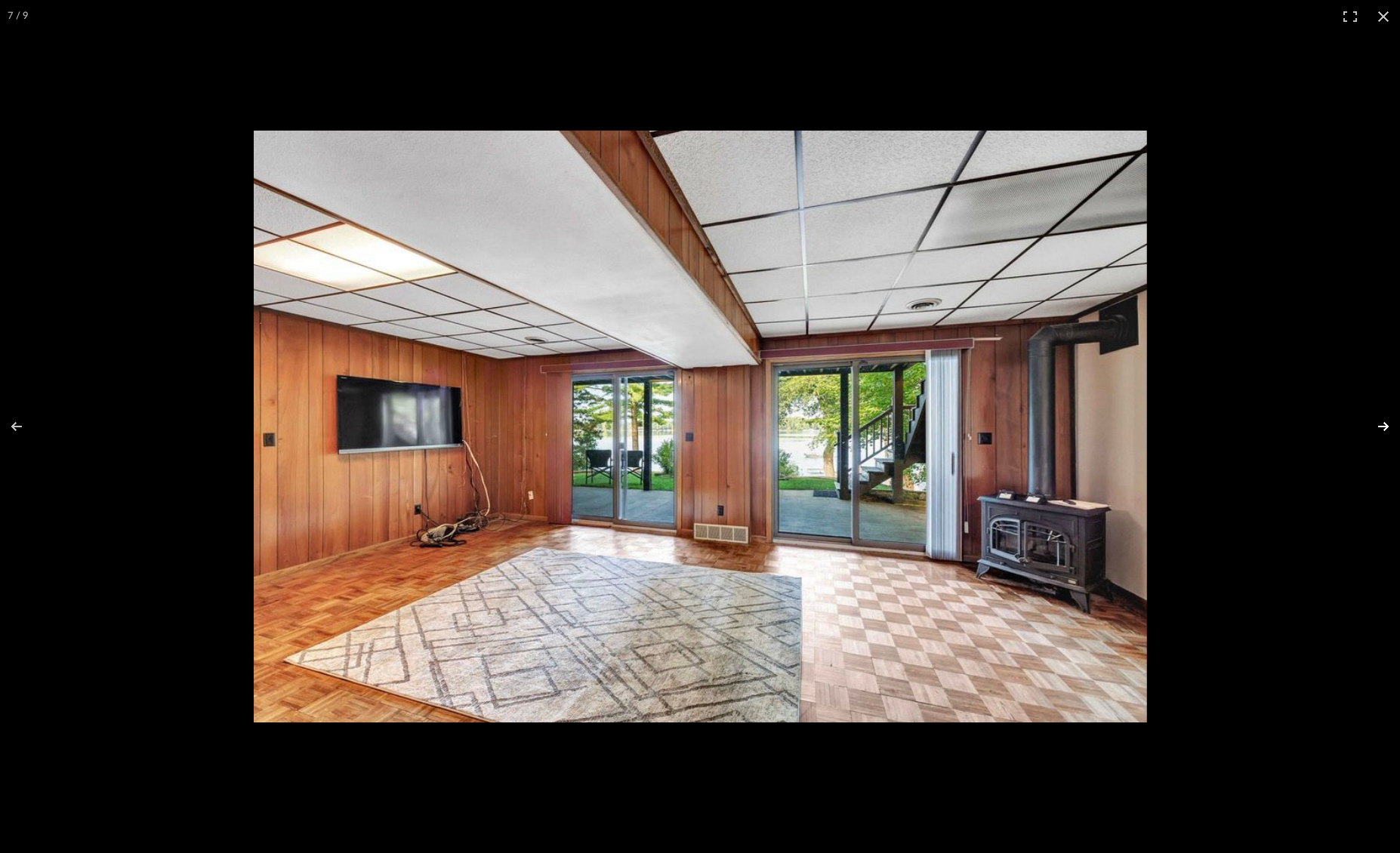
click at [1387, 422] on button at bounding box center [1373, 427] width 53 height 76
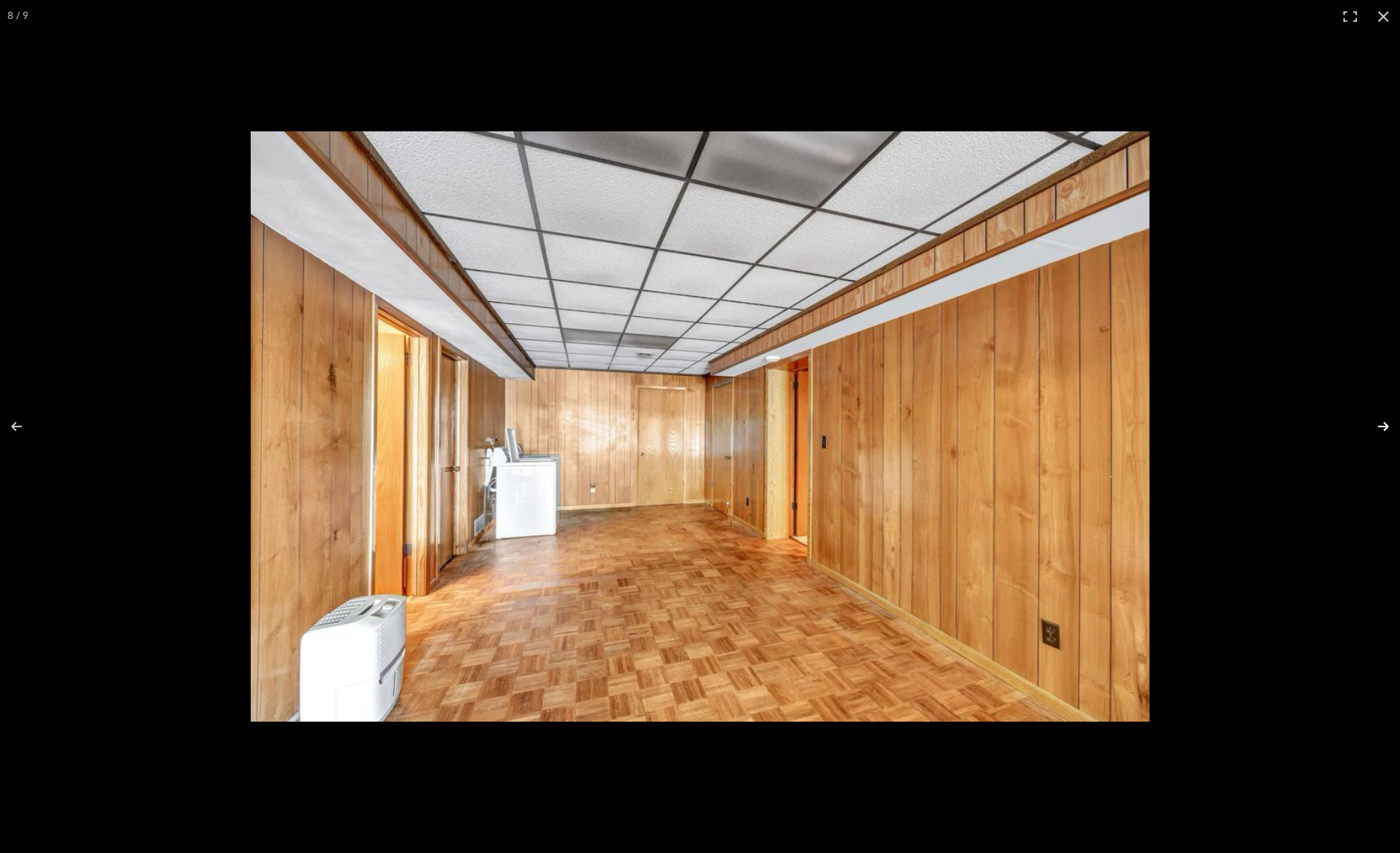
click at [1387, 422] on button at bounding box center [1373, 427] width 53 height 76
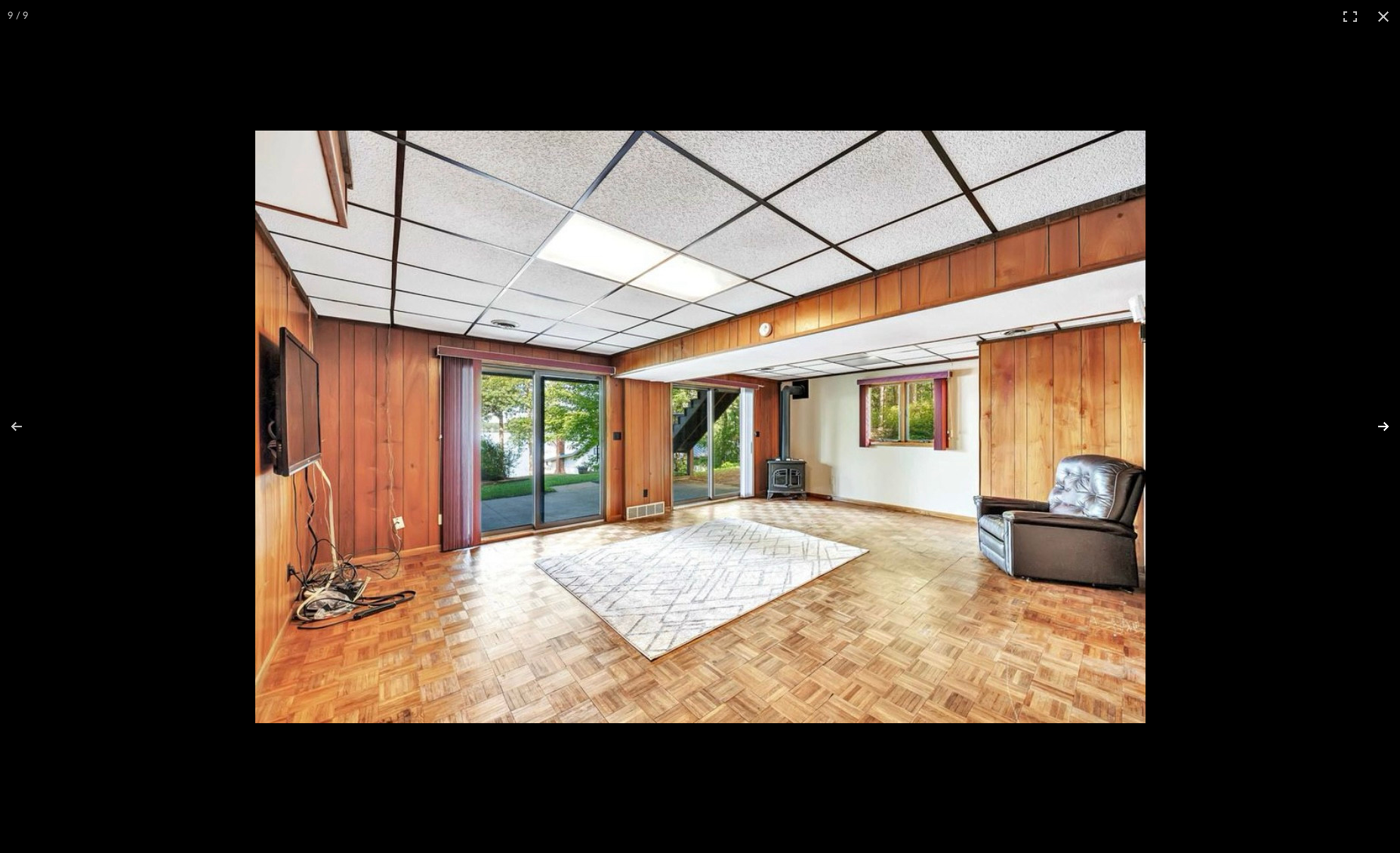
click at [1387, 422] on button at bounding box center [1373, 427] width 53 height 76
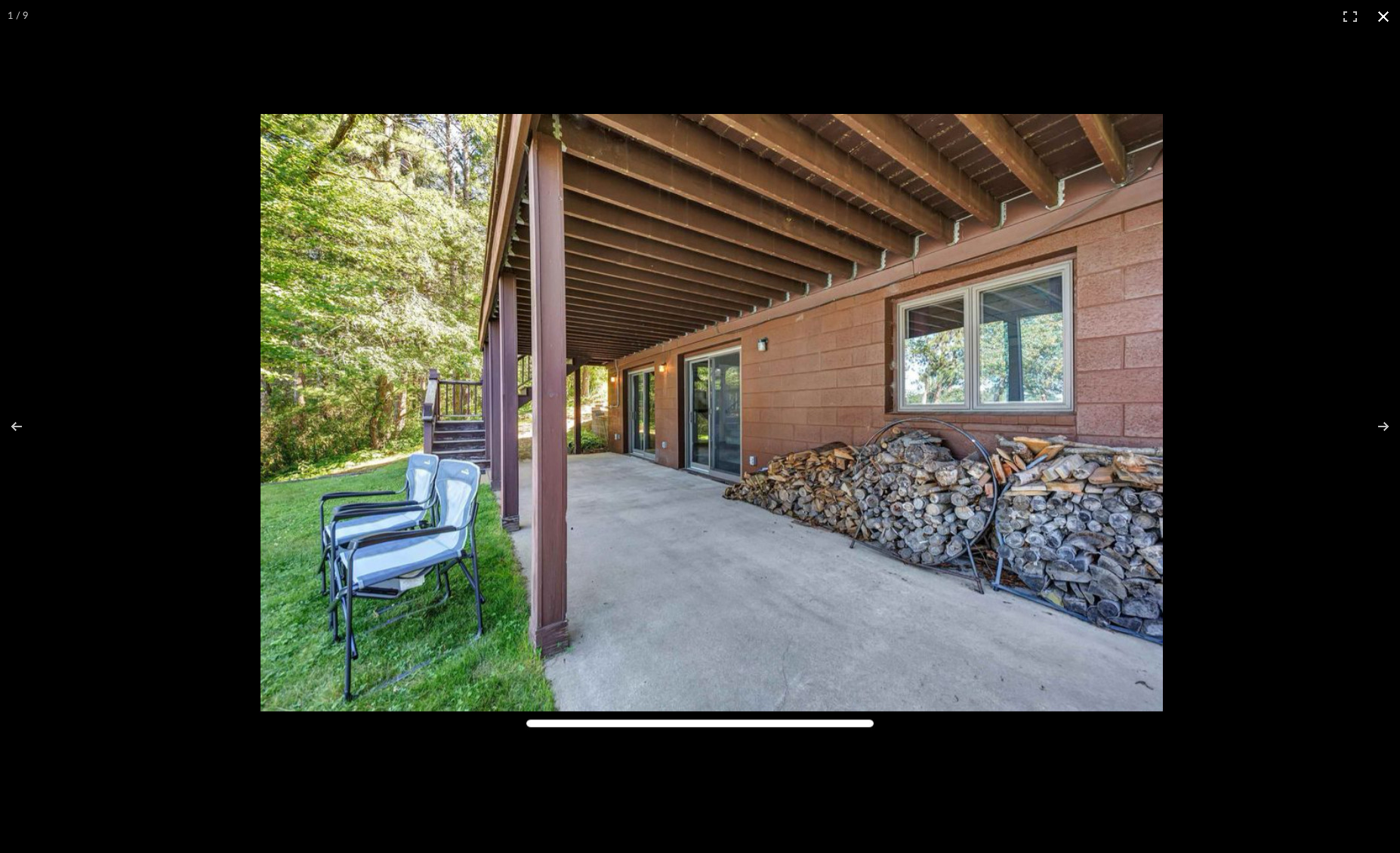
click at [1382, 20] on button at bounding box center [1382, 16] width 33 height 33
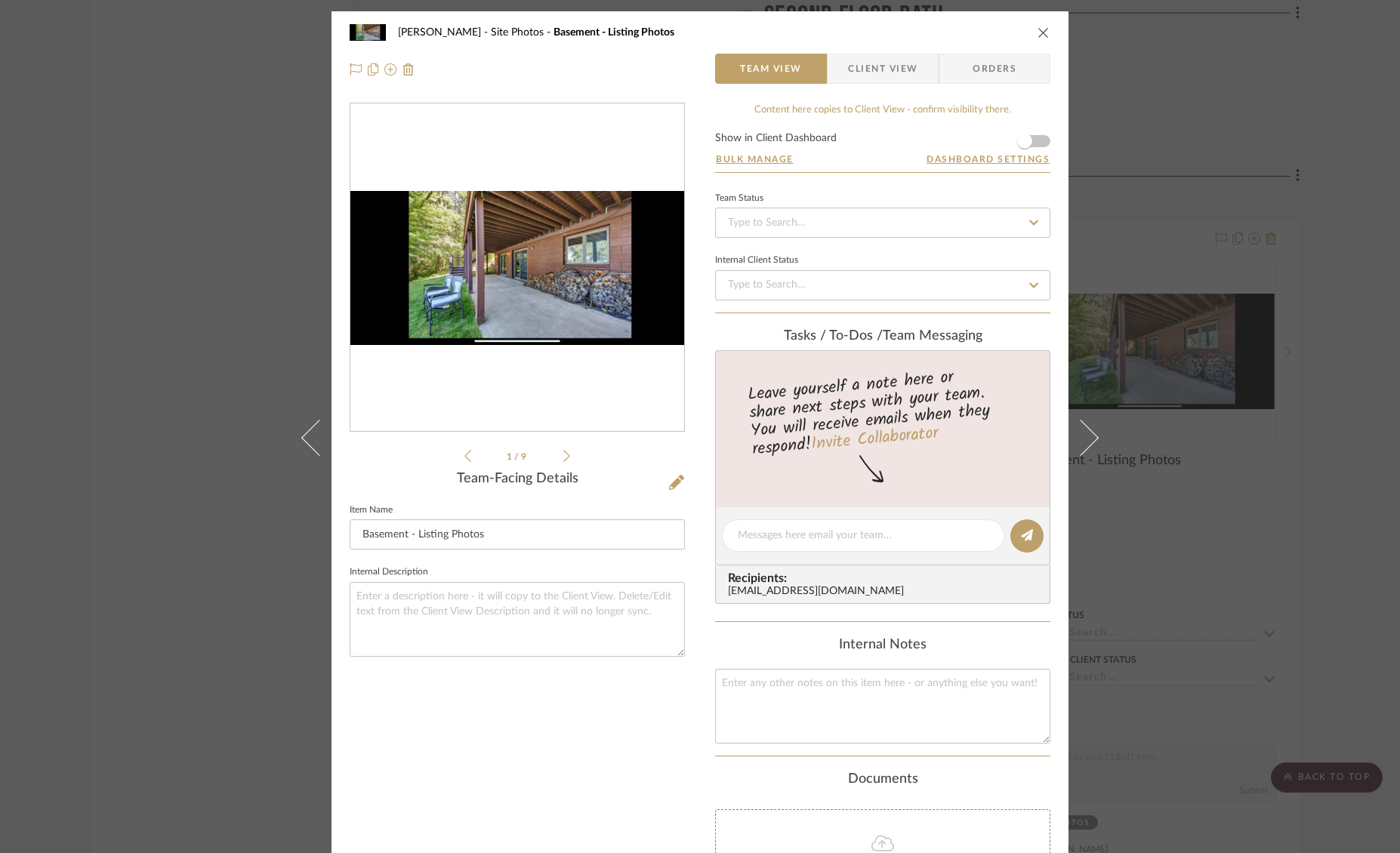
click at [1038, 32] on icon "close" at bounding box center [1043, 32] width 12 height 12
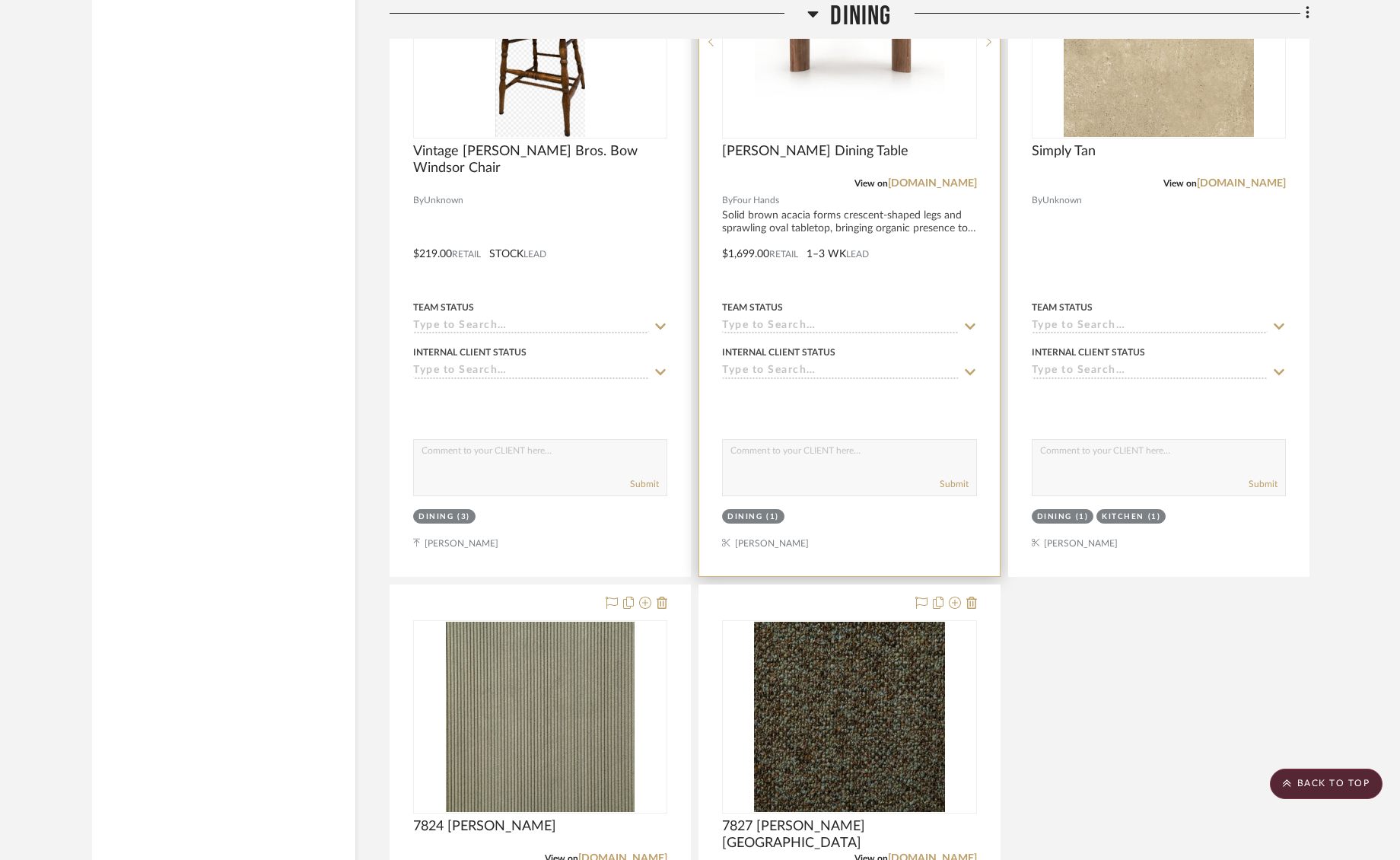
scroll to position [2663, 0]
click at [847, 77] on img "0" at bounding box center [849, 41] width 190 height 190
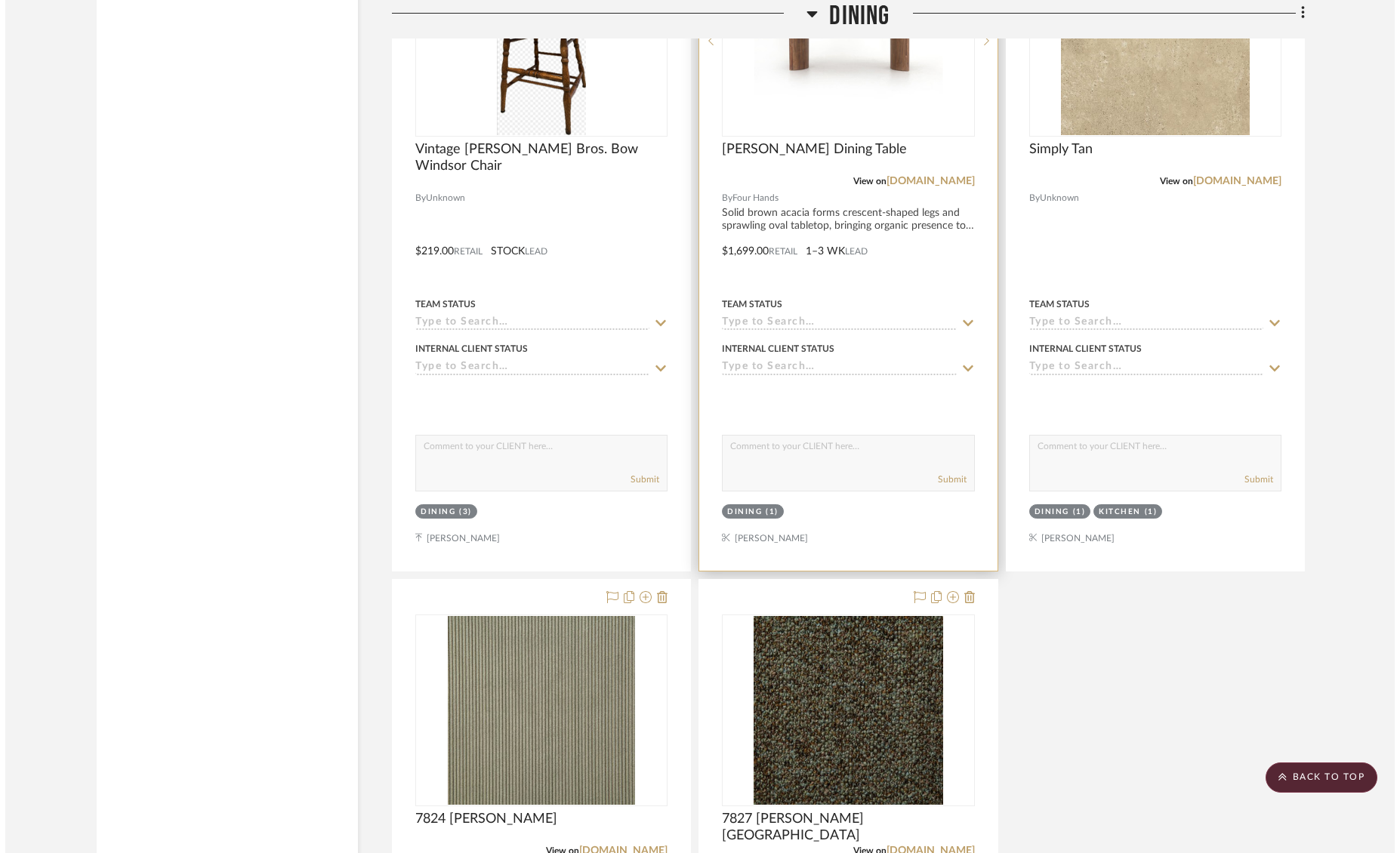
scroll to position [0, 0]
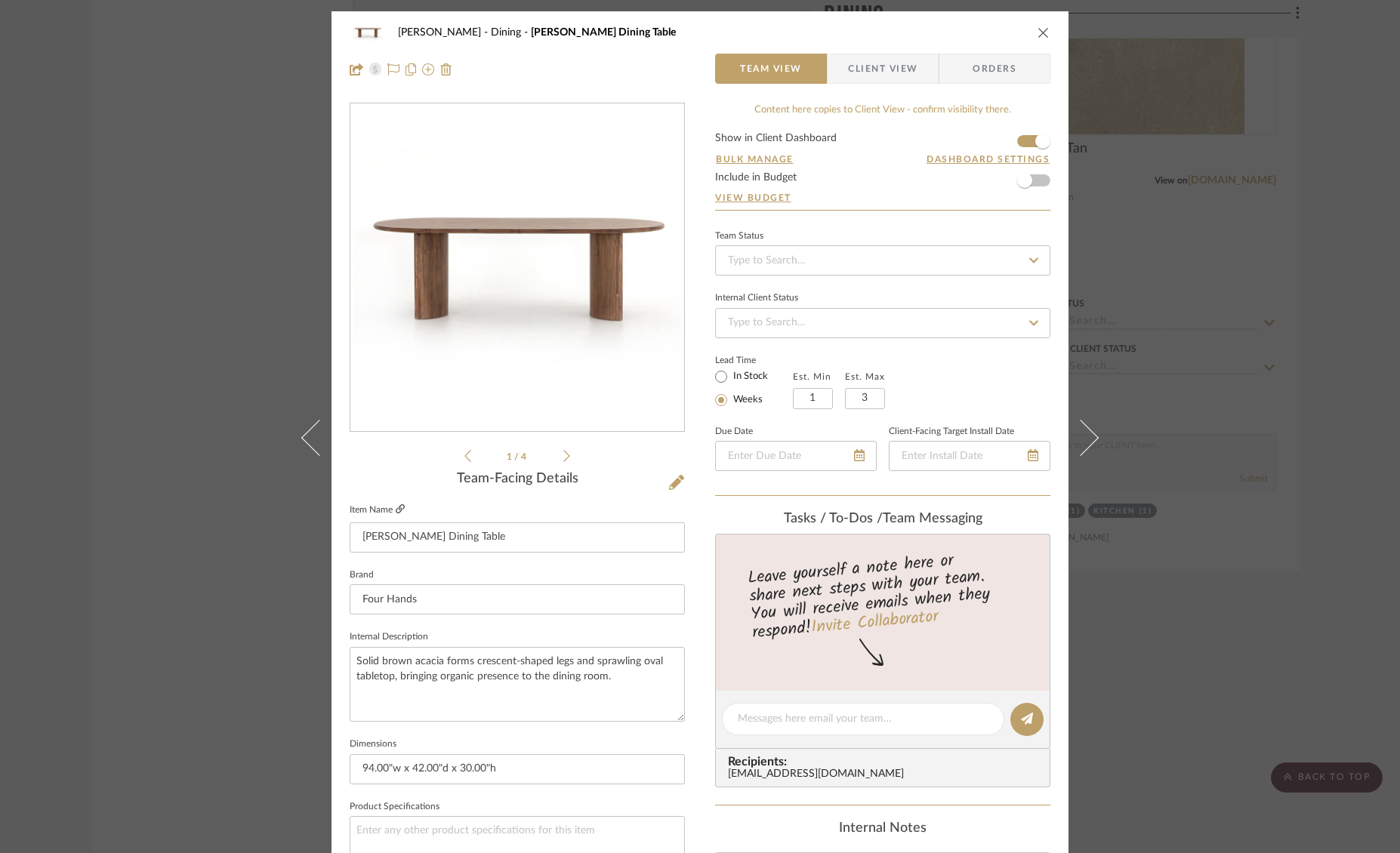
click at [396, 510] on icon at bounding box center [399, 508] width 9 height 9
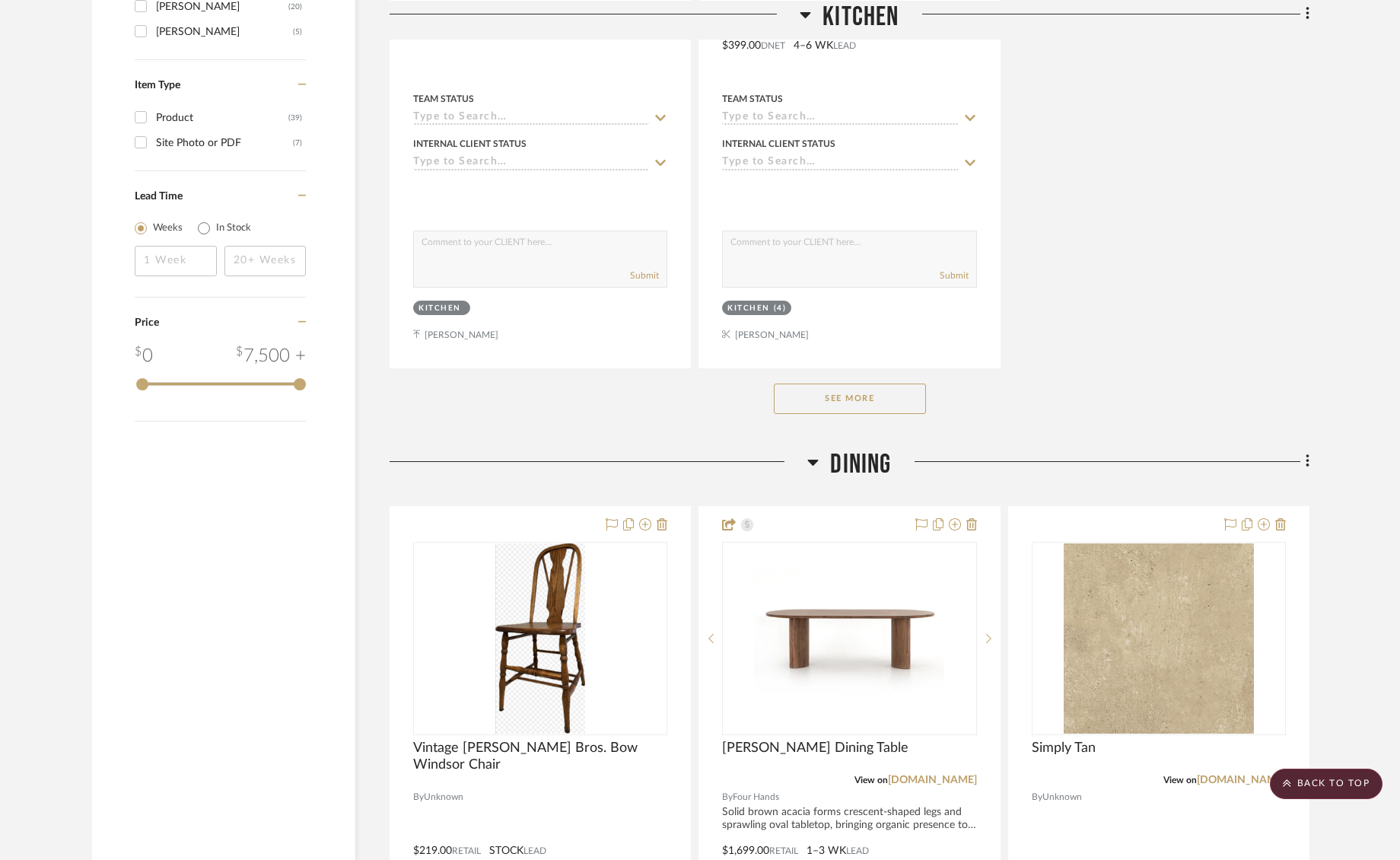
scroll to position [2479, 0]
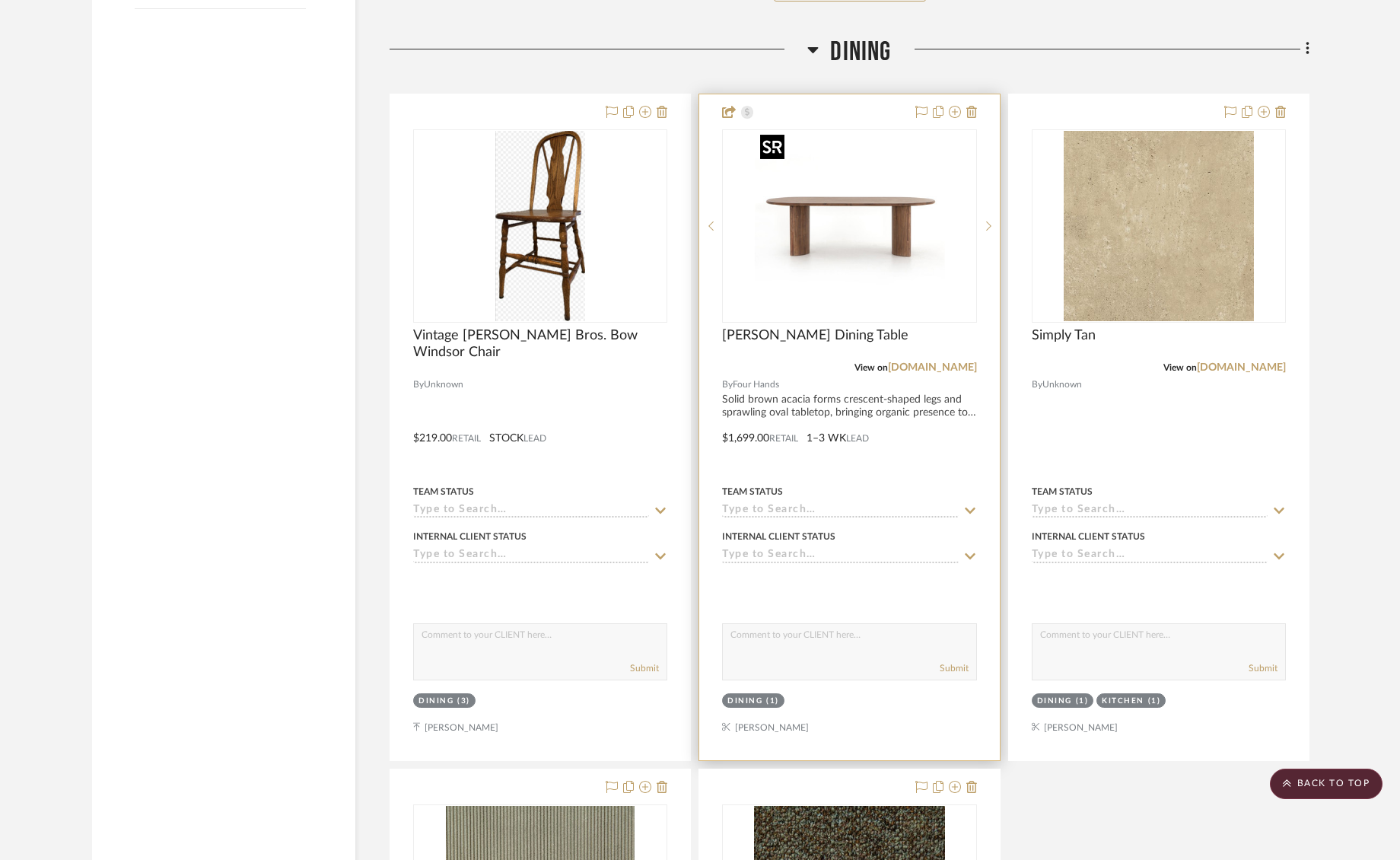
click at [812, 279] on img "0" at bounding box center [849, 226] width 190 height 190
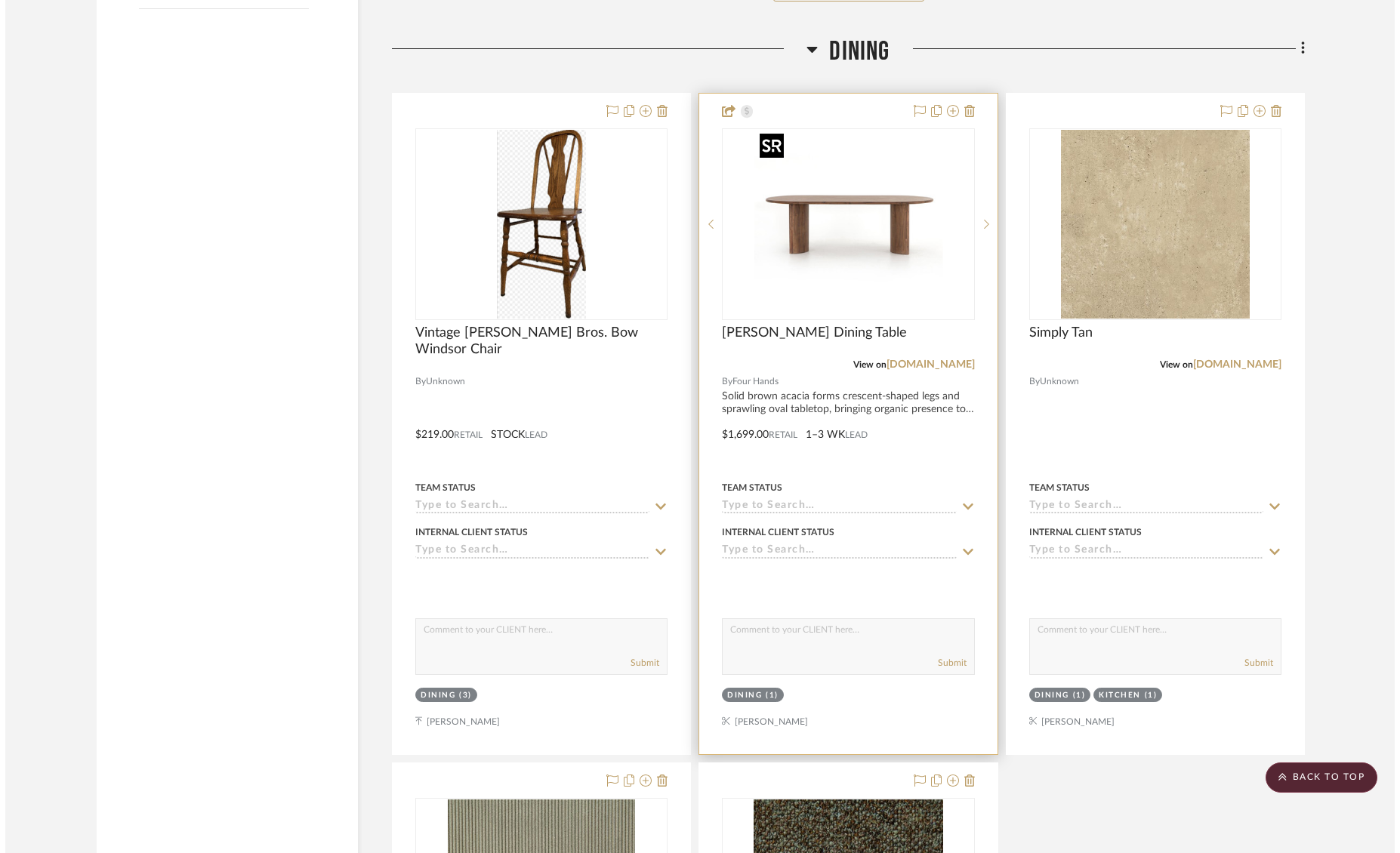
scroll to position [0, 0]
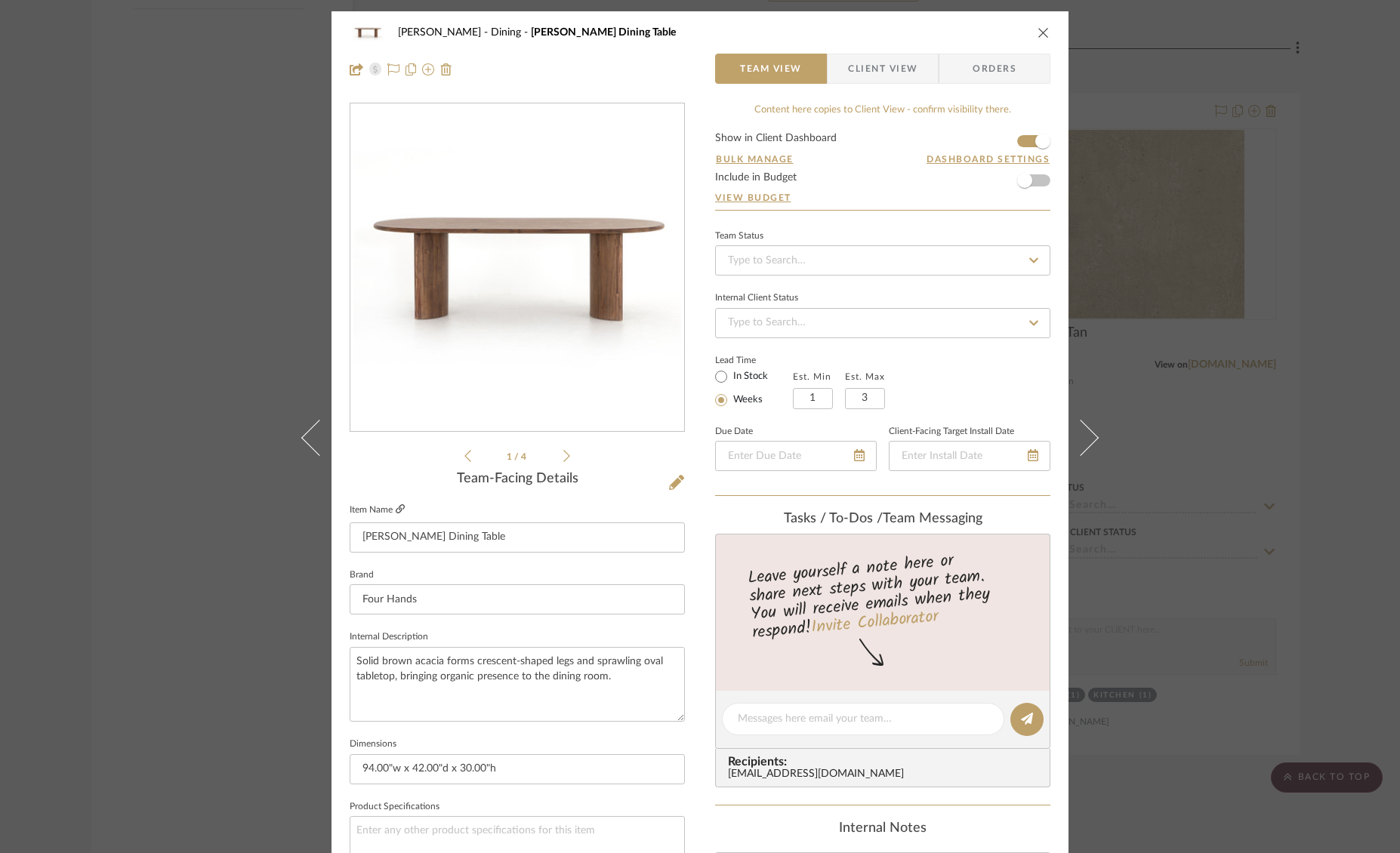
click at [397, 511] on icon at bounding box center [399, 508] width 9 height 9
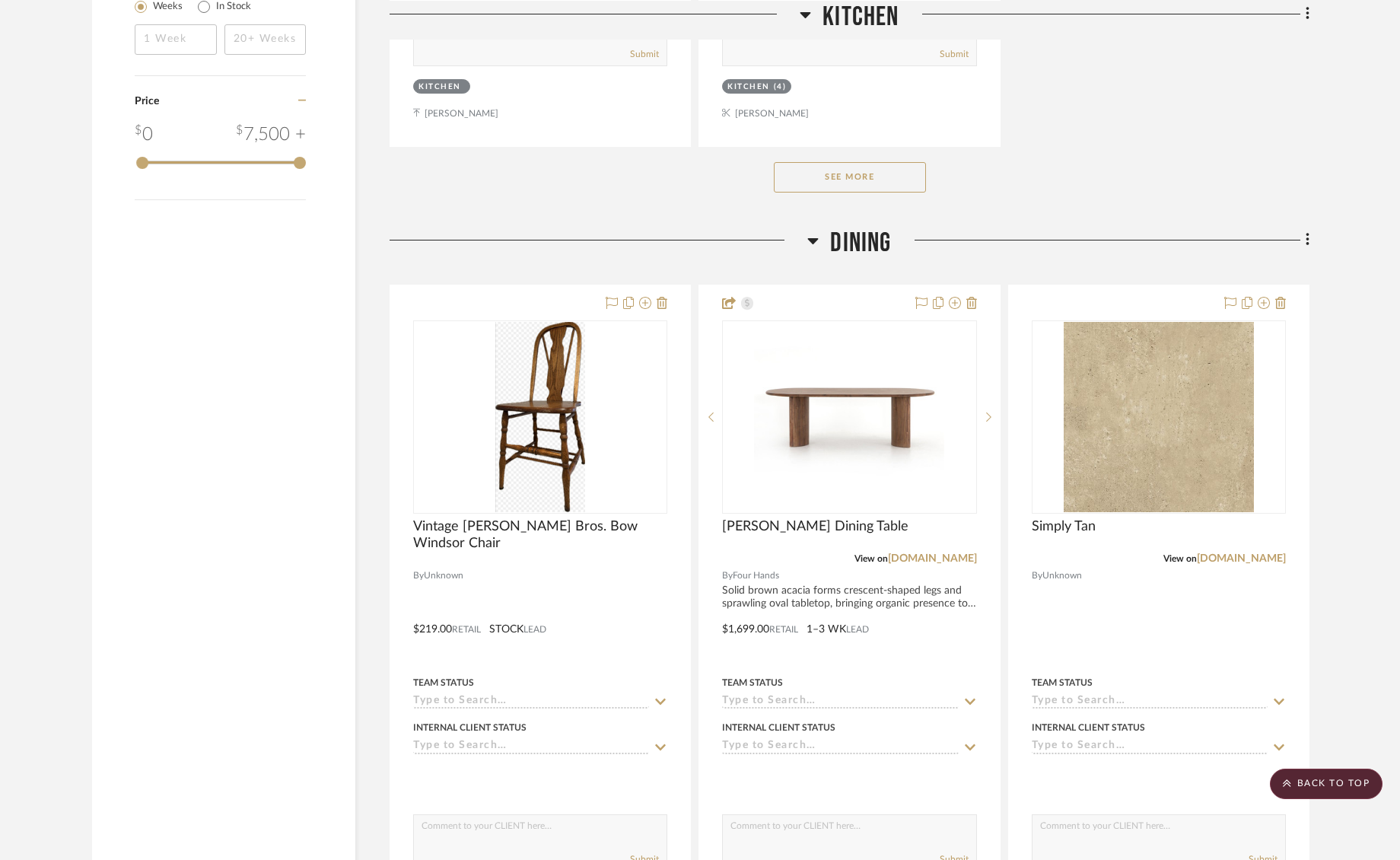
scroll to position [2294, 0]
